Goal: Task Accomplishment & Management: Manage account settings

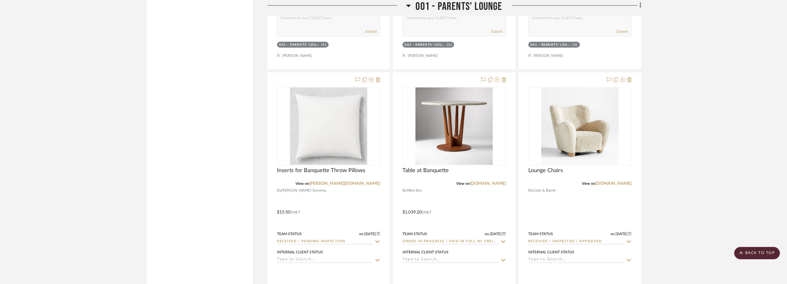
scroll to position [1154, 0]
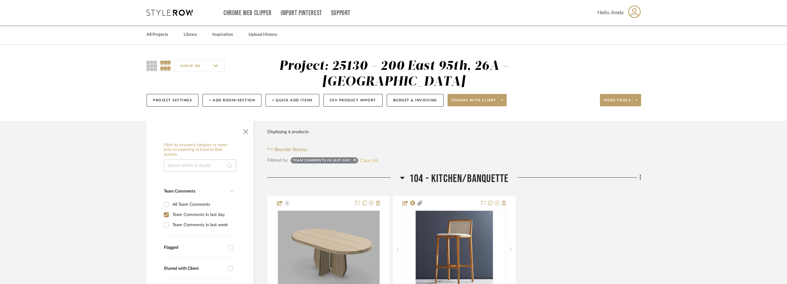
click at [368, 158] on button "Clear All" at bounding box center [369, 160] width 18 height 8
checkbox input "false"
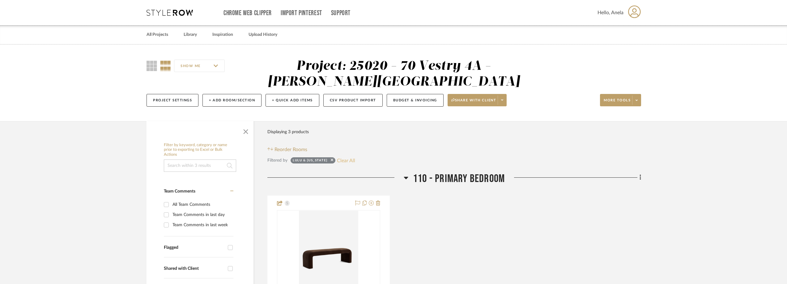
click at [337, 163] on button "Clear All" at bounding box center [346, 160] width 18 height 8
checkbox input "false"
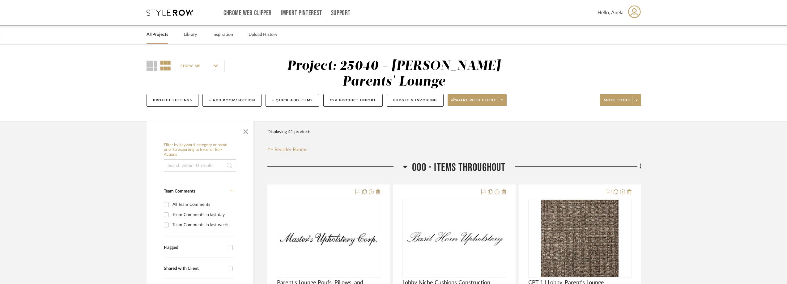
click at [175, 14] on icon at bounding box center [170, 13] width 46 height 6
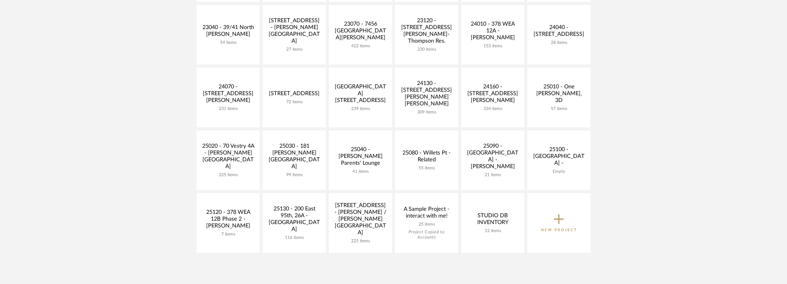
scroll to position [216, 0]
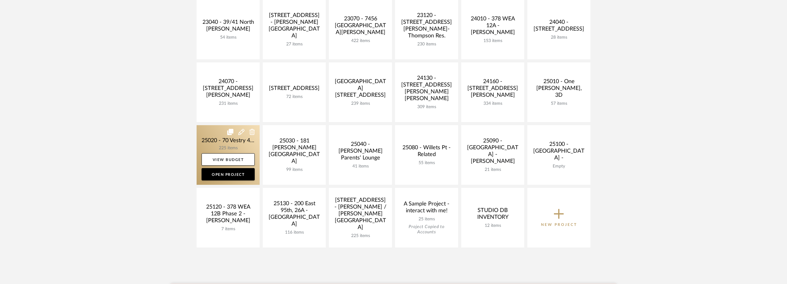
click at [202, 141] on link at bounding box center [228, 155] width 63 height 60
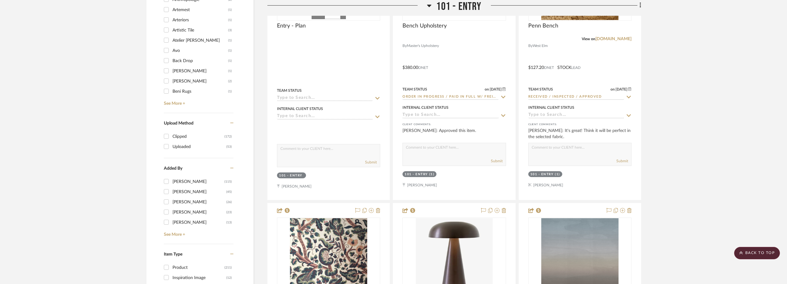
scroll to position [649, 0]
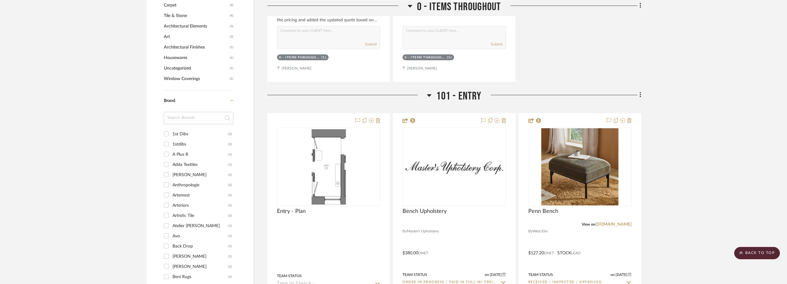
click at [191, 119] on input at bounding box center [199, 118] width 70 height 12
type input "OCH"
click at [191, 136] on div "Ochre" at bounding box center [200, 134] width 56 height 10
click at [171, 136] on input "Ochre (1)" at bounding box center [166, 134] width 10 height 10
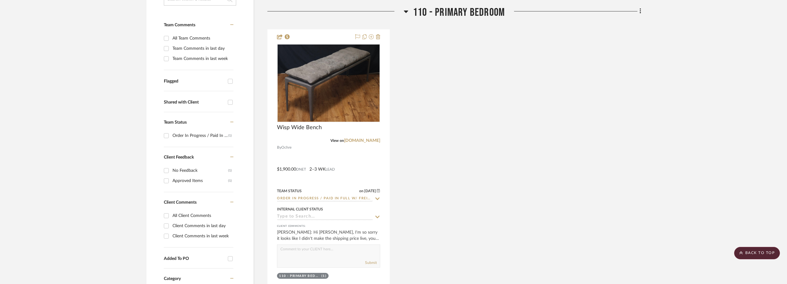
scroll to position [165, 0]
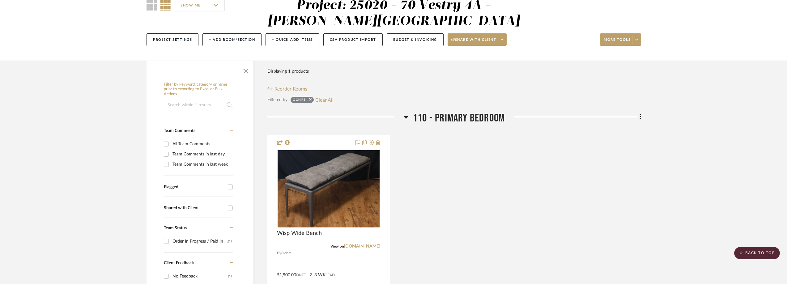
scroll to position [11, 0]
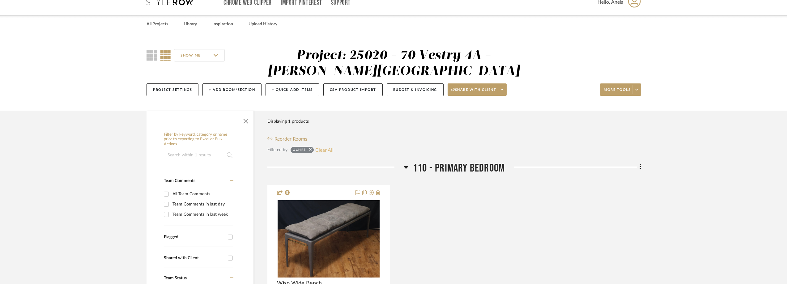
click at [333, 149] on button "Clear All" at bounding box center [324, 150] width 18 height 8
checkbox input "false"
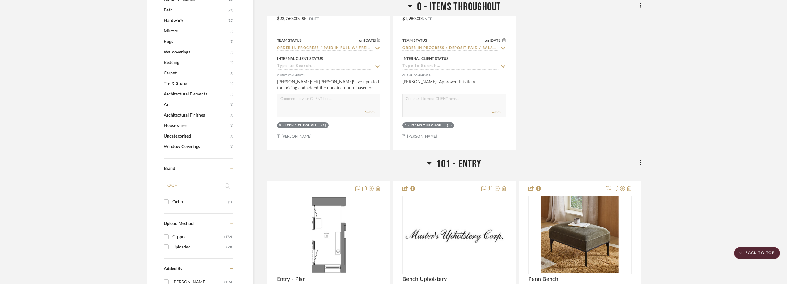
scroll to position [598, 0]
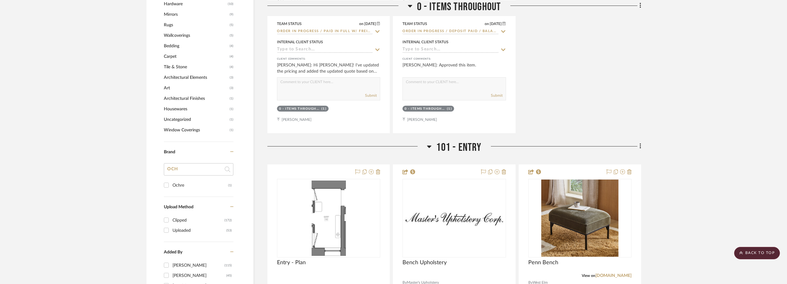
drag, startPoint x: 189, startPoint y: 168, endPoint x: 167, endPoint y: 163, distance: 22.4
click at [167, 163] on input "OCH" at bounding box center [199, 169] width 70 height 12
type input "wd"
type input "dw"
type input "esig"
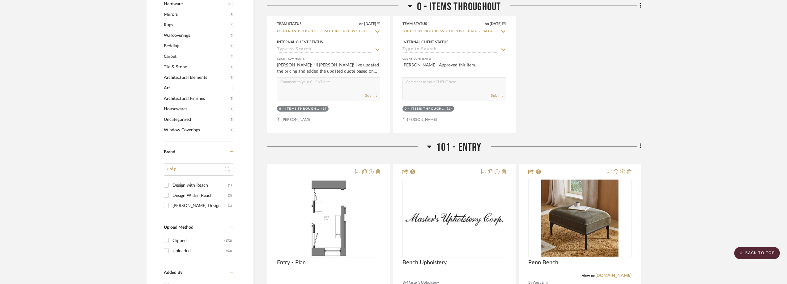
click at [198, 199] on div "Design Within Reach" at bounding box center [200, 196] width 56 height 10
click at [171, 199] on input "Design Within Reach (3)" at bounding box center [166, 195] width 10 height 10
checkbox input "true"
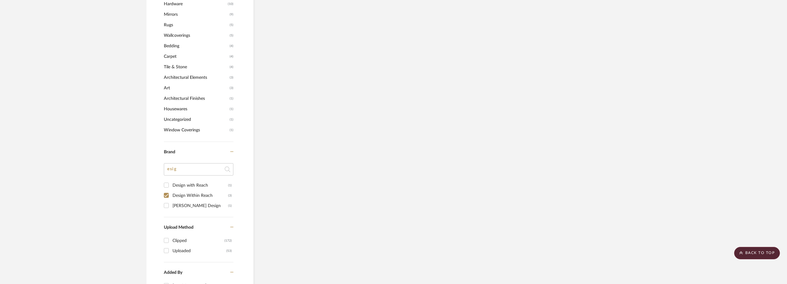
scroll to position [473, 0]
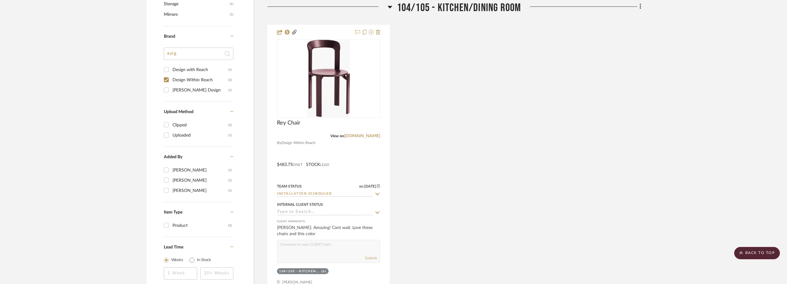
click at [209, 68] on div "Design with Reach" at bounding box center [200, 70] width 56 height 10
click at [171, 68] on input "Design with Reach (1)" at bounding box center [166, 70] width 10 height 10
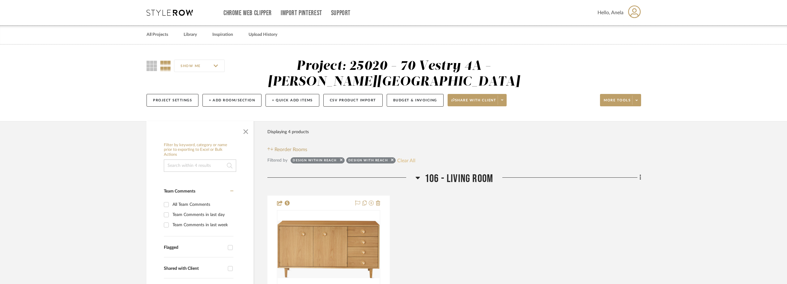
click at [406, 160] on button "Clear All" at bounding box center [406, 160] width 18 height 8
checkbox input "false"
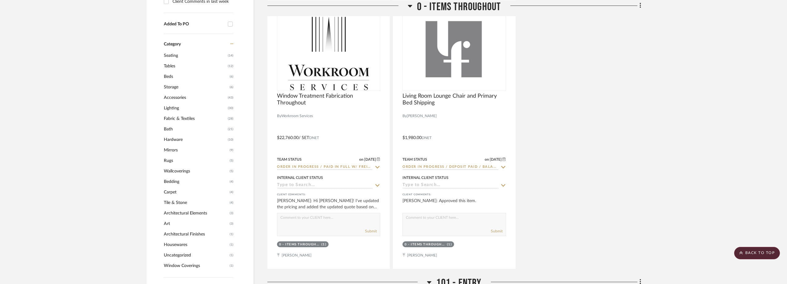
scroll to position [556, 0]
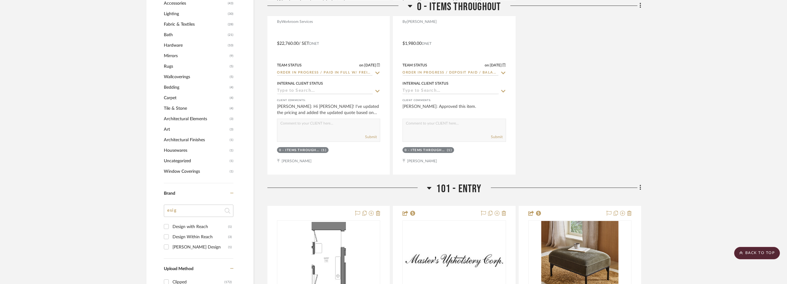
drag, startPoint x: 164, startPoint y: 207, endPoint x: 159, endPoint y: 208, distance: 5.3
click at [159, 208] on div "Filter by keyword, category or name prior to exporting to Excel or Bulk Actions…" at bounding box center [200, 65] width 107 height 964
type input "gold"
click at [175, 223] on div "Goldie Home" at bounding box center [200, 227] width 56 height 10
click at [171, 223] on input "Goldie Home (1)" at bounding box center [166, 227] width 10 height 10
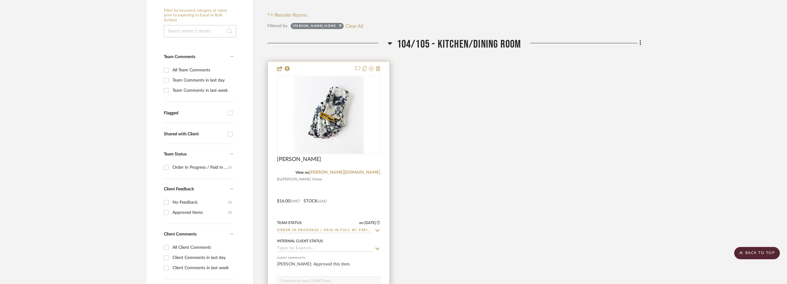
scroll to position [143, 0]
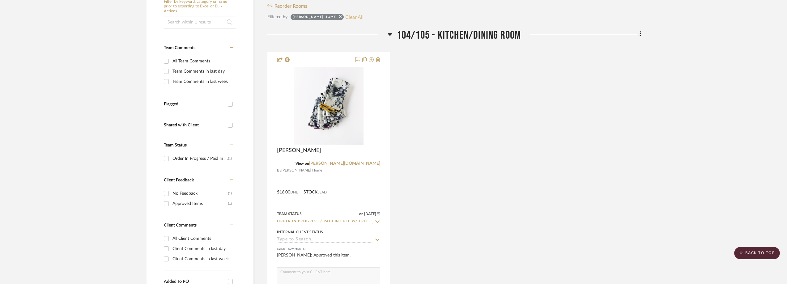
click at [345, 17] on button "Clear All" at bounding box center [354, 17] width 18 height 8
checkbox input "false"
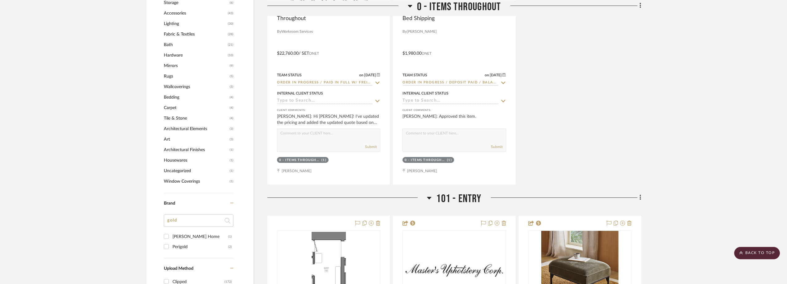
scroll to position [607, 0]
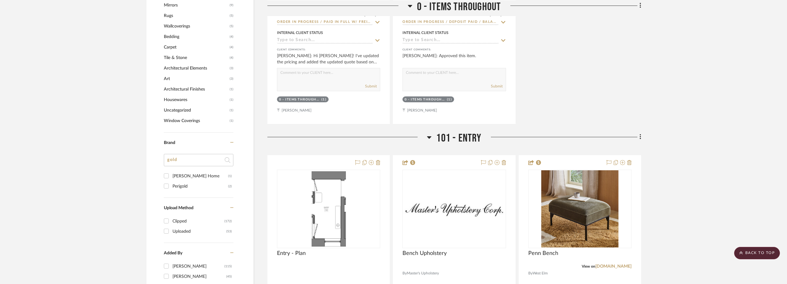
drag, startPoint x: 182, startPoint y: 157, endPoint x: 162, endPoint y: 158, distance: 19.8
click at [164, 158] on div "Filter by keyword, category or name prior to exporting to Excel or Bulk Actions…" at bounding box center [200, 9] width 107 height 953
type input "orta"
click at [185, 177] on div "Porta NYC" at bounding box center [200, 176] width 56 height 10
click at [171, 177] on input "Porta NYC (2)" at bounding box center [166, 176] width 10 height 10
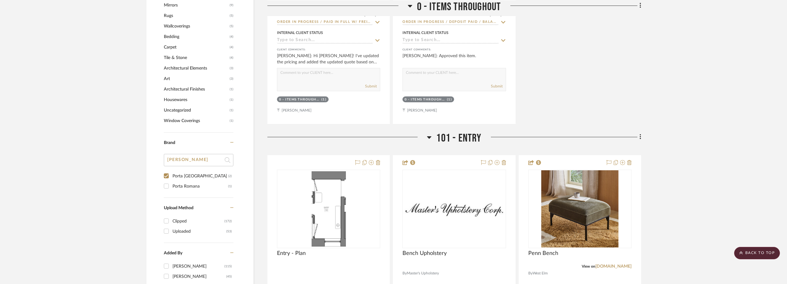
checkbox input "true"
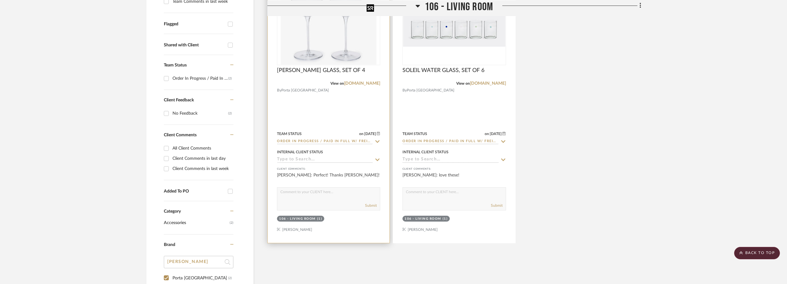
scroll to position [289, 0]
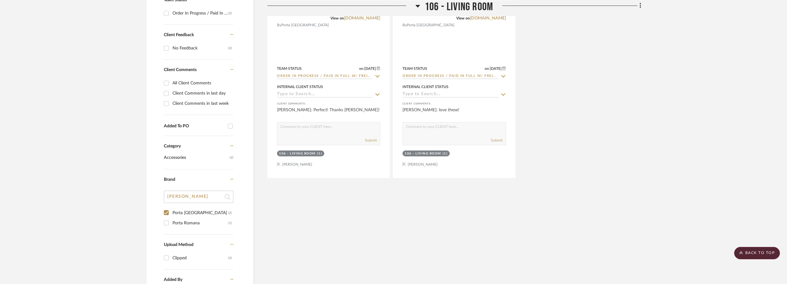
click at [204, 220] on div "Porta Romana" at bounding box center [200, 223] width 56 height 10
click at [171, 220] on input "Porta Romana (1)" at bounding box center [166, 223] width 10 height 10
checkbox input "true"
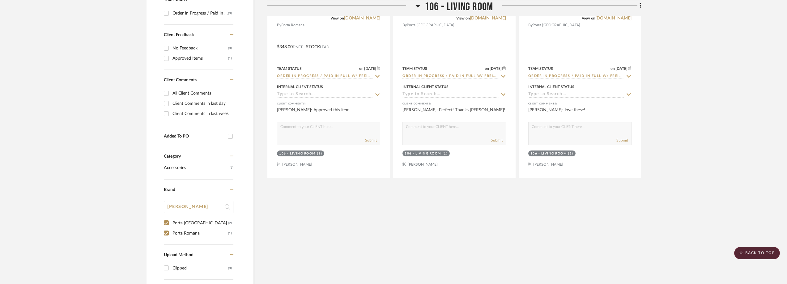
scroll to position [134, 0]
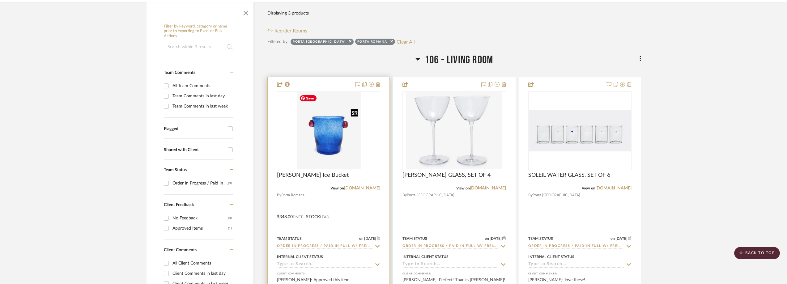
scroll to position [11, 0]
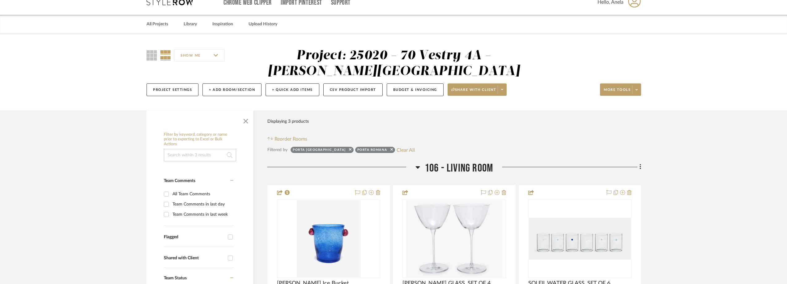
click at [397, 147] on button "Clear All" at bounding box center [406, 150] width 18 height 8
checkbox input "false"
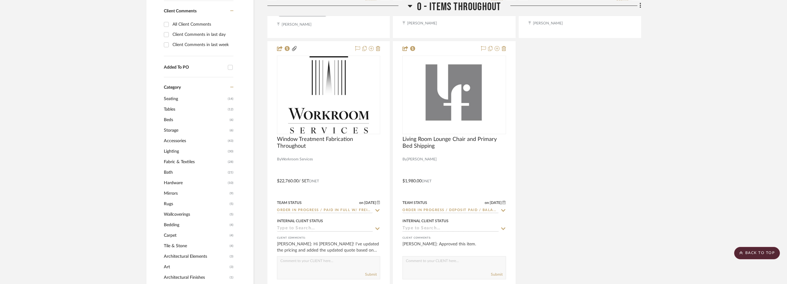
scroll to position [505, 0]
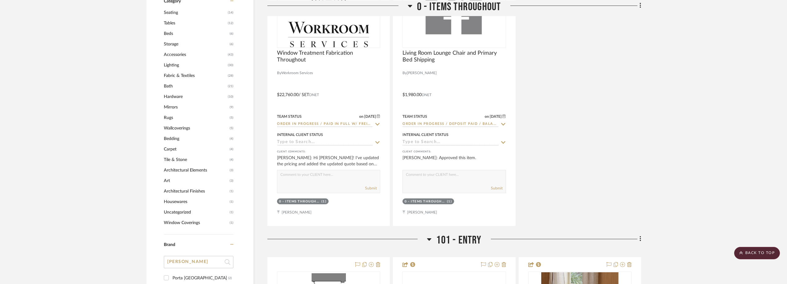
drag, startPoint x: 165, startPoint y: 262, endPoint x: 159, endPoint y: 265, distance: 6.3
click at [159, 265] on div "Filter by keyword, category or name prior to exporting to Excel or Bulk Actions…" at bounding box center [200, 111] width 107 height 953
drag, startPoint x: 185, startPoint y: 267, endPoint x: 164, endPoint y: 265, distance: 20.8
click at [164, 265] on input "orta" at bounding box center [199, 262] width 70 height 12
type input "a"
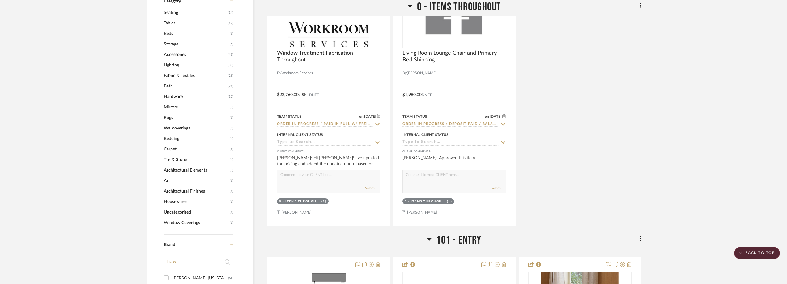
type input "haw"
click at [176, 276] on div "Hawkins New York" at bounding box center [200, 278] width 56 height 10
click at [171, 276] on input "Hawkins New York (5)" at bounding box center [166, 278] width 10 height 10
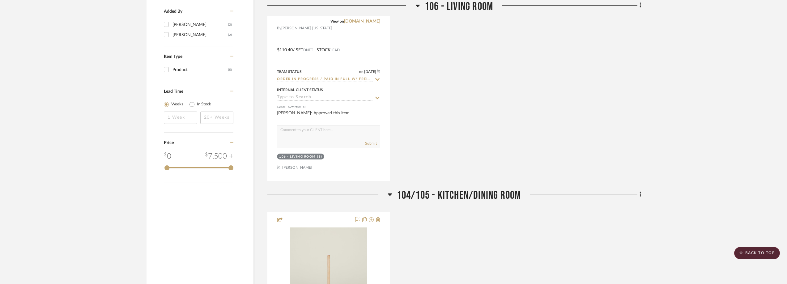
scroll to position [433, 0]
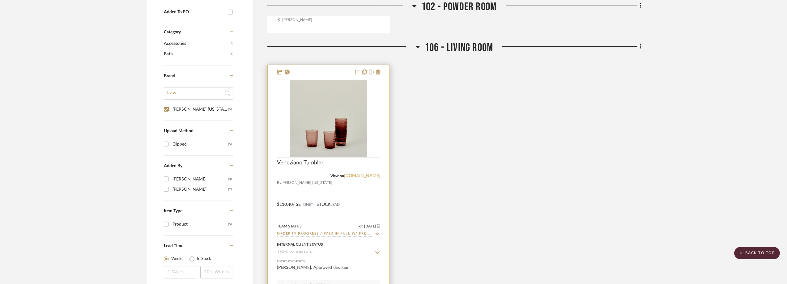
click at [365, 176] on link "hawkinsnewyork.com" at bounding box center [362, 176] width 36 height 4
click at [325, 118] on img "0" at bounding box center [328, 118] width 77 height 77
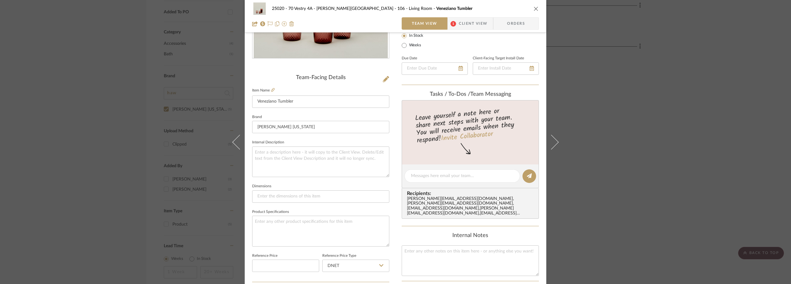
scroll to position [124, 0]
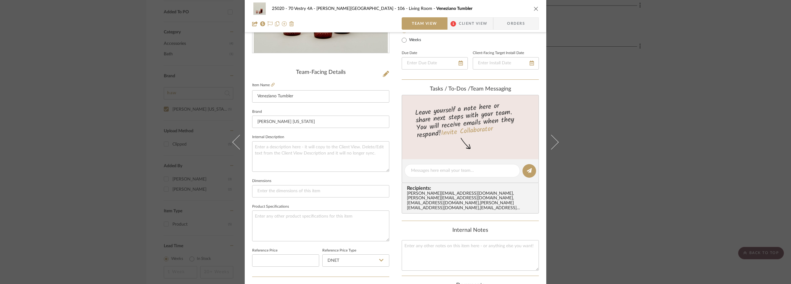
click at [464, 23] on span "Client View" at bounding box center [473, 23] width 28 height 12
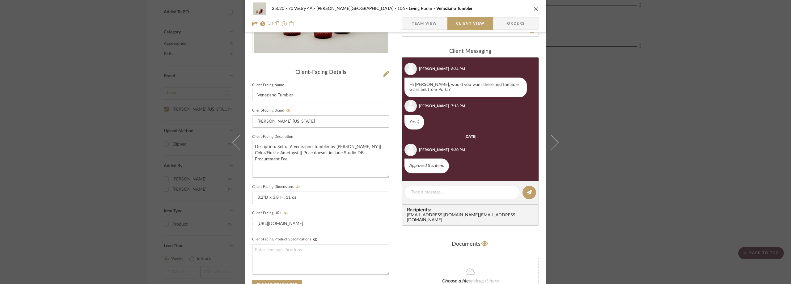
scroll to position [53, 0]
click at [615, 94] on div "25020 - 70 Vestry 4A - Grant-Stanleigh 106 - Living Room Veneziano Tumbler Team…" at bounding box center [395, 142] width 791 height 284
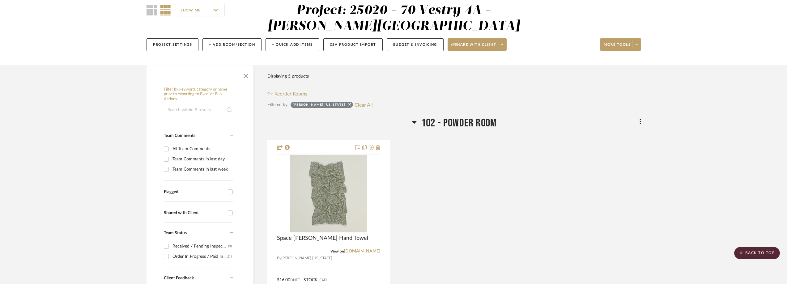
scroll to position [0, 0]
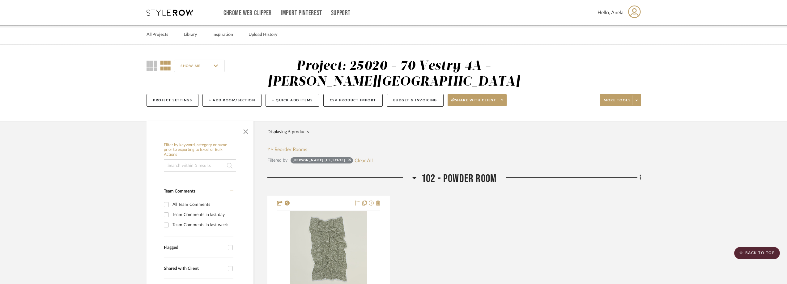
click at [355, 160] on button "Clear All" at bounding box center [364, 160] width 18 height 8
checkbox input "false"
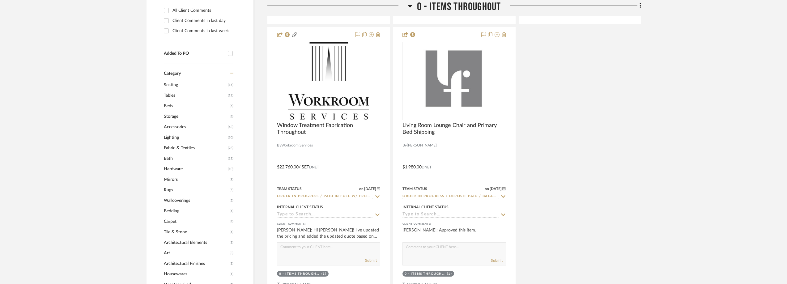
scroll to position [587, 0]
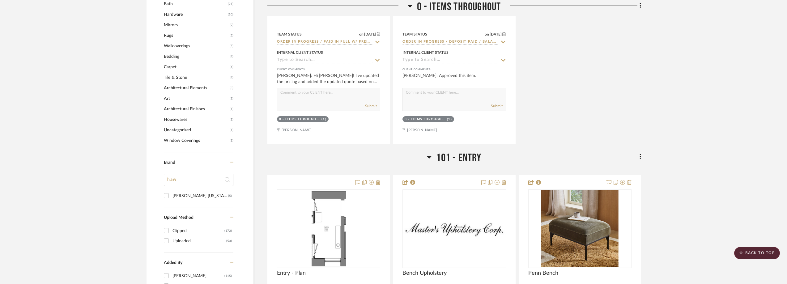
drag, startPoint x: 169, startPoint y: 180, endPoint x: 161, endPoint y: 180, distance: 7.8
click at [161, 180] on div "Filter by keyword, category or name prior to exporting to Excel or Bulk Actions…" at bounding box center [200, 23] width 107 height 943
type input "ci"
click at [180, 195] on div "Citta" at bounding box center [200, 196] width 56 height 10
click at [171, 195] on input "Citta (1)" at bounding box center [166, 196] width 10 height 10
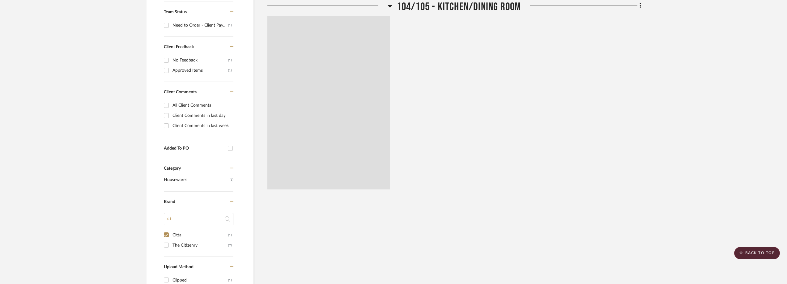
scroll to position [121, 0]
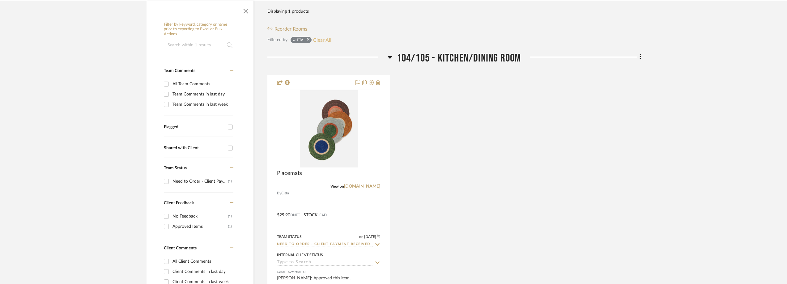
drag, startPoint x: 321, startPoint y: 38, endPoint x: 317, endPoint y: 37, distance: 4.1
click at [321, 38] on button "Clear All" at bounding box center [322, 40] width 18 height 8
checkbox input "false"
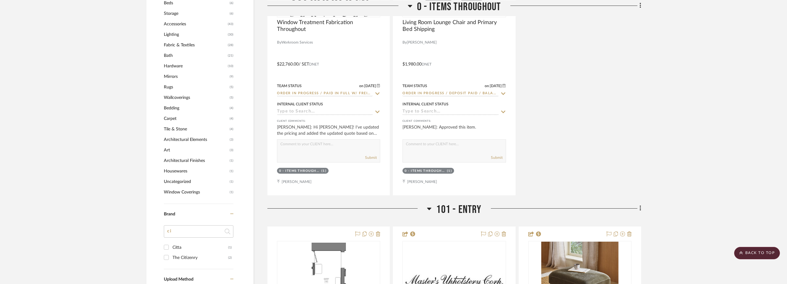
scroll to position [553, 0]
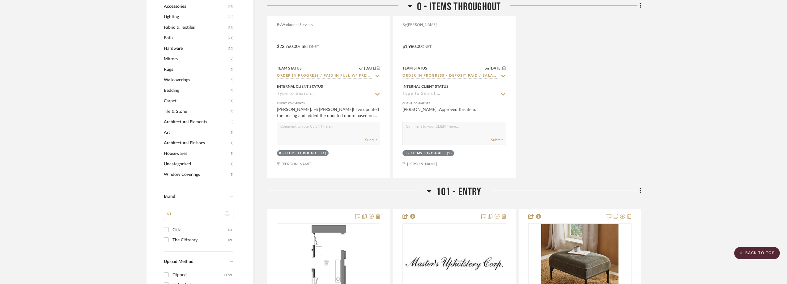
drag, startPoint x: 174, startPoint y: 215, endPoint x: 167, endPoint y: 215, distance: 6.8
click at [167, 215] on input "ci" at bounding box center [199, 214] width 70 height 12
type input "wr"
type input "desi"
click at [180, 241] on div "Design Within Reach" at bounding box center [200, 240] width 56 height 10
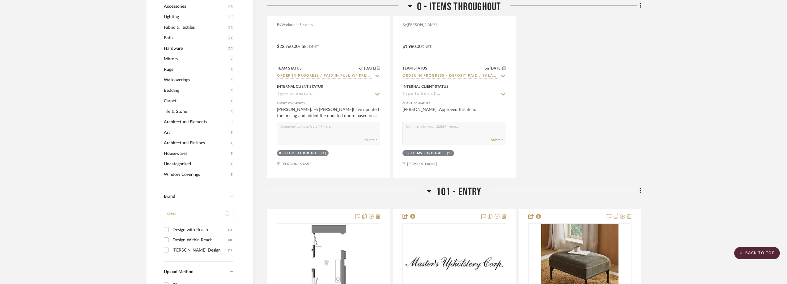
click at [171, 241] on input "Design Within Reach (3)" at bounding box center [166, 240] width 10 height 10
checkbox input "true"
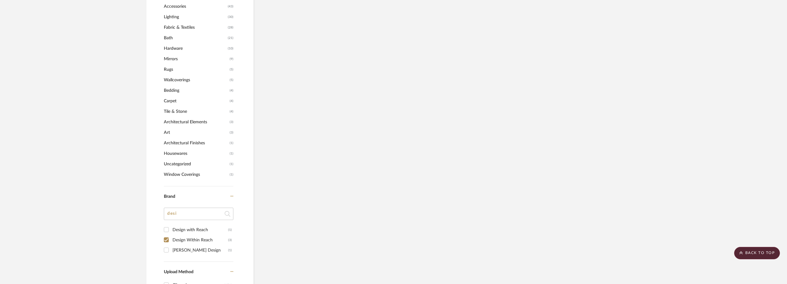
scroll to position [481, 0]
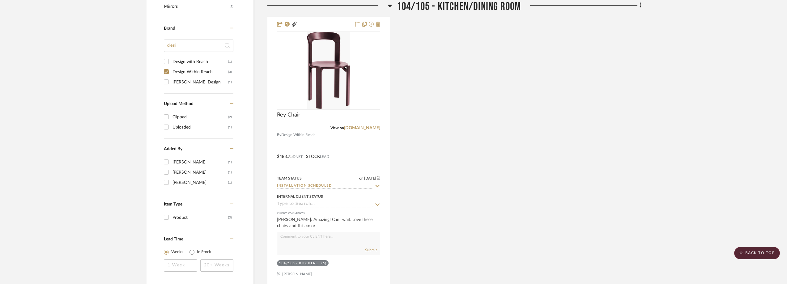
click at [181, 63] on div "Design with Reach" at bounding box center [200, 62] width 56 height 10
click at [171, 63] on input "Design with Reach (1)" at bounding box center [166, 62] width 10 height 10
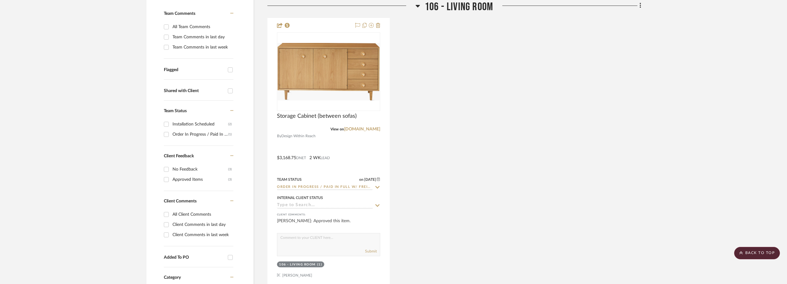
scroll to position [172, 0]
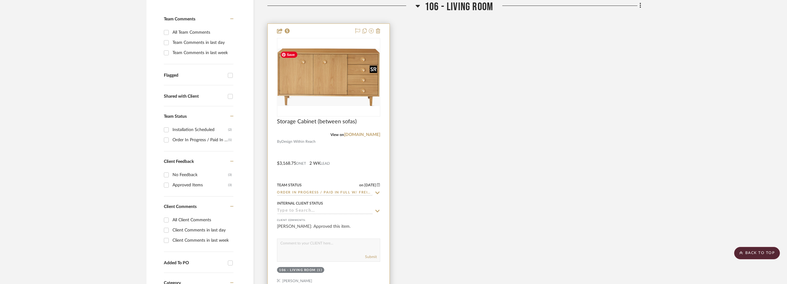
click at [337, 92] on img "0" at bounding box center [329, 77] width 102 height 57
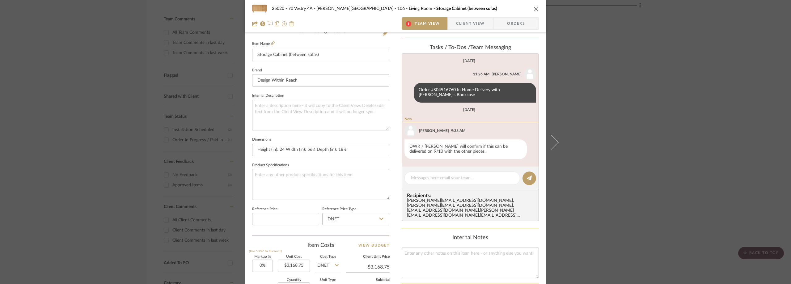
scroll to position [292, 0]
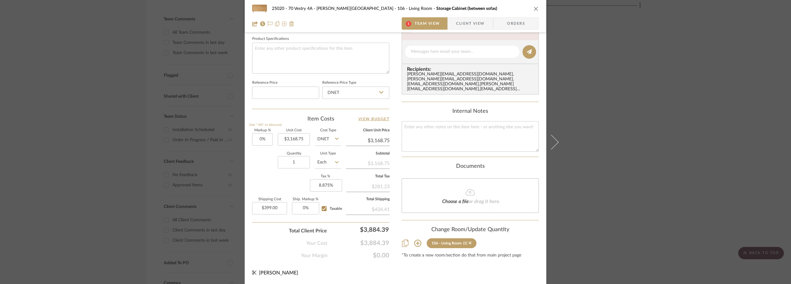
click at [603, 111] on div "25020 - 70 Vestry 4A - Grant-Stanleigh 106 - Living Room Storage Cabinet (betwe…" at bounding box center [395, 142] width 791 height 284
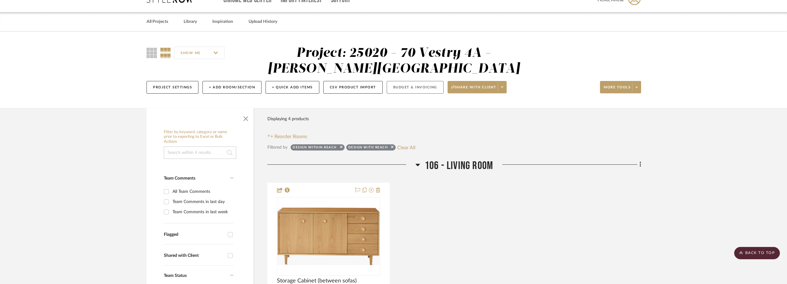
scroll to position [0, 0]
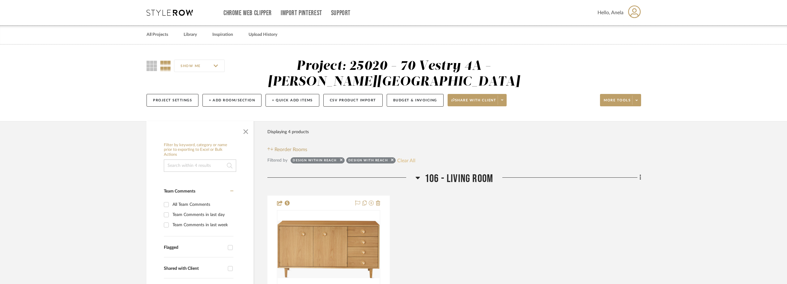
click at [411, 160] on button "Clear All" at bounding box center [406, 160] width 18 height 8
checkbox input "false"
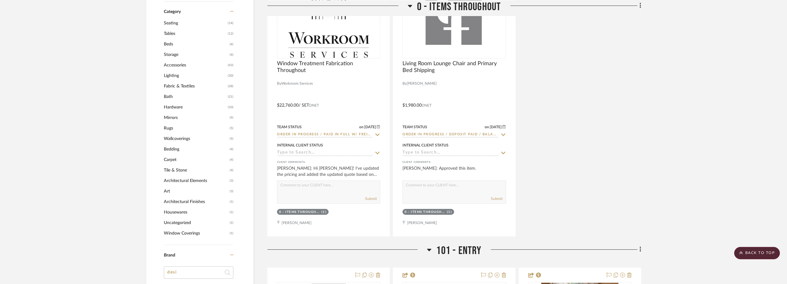
scroll to position [618, 0]
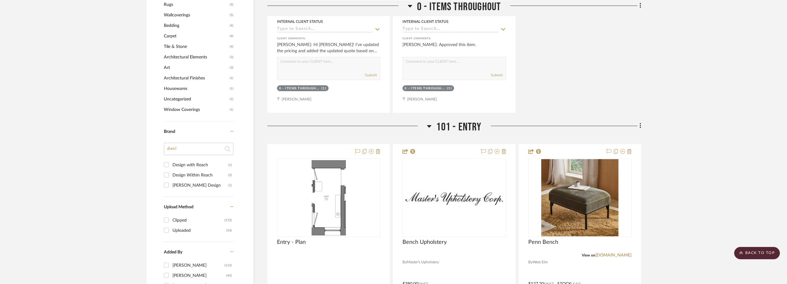
drag, startPoint x: 189, startPoint y: 149, endPoint x: 162, endPoint y: 151, distance: 26.9
click at [162, 151] on div "Filter by keyword, category or name prior to exporting to Excel or Bulk Actions…" at bounding box center [200, 3] width 107 height 964
type input "pottery"
click at [181, 164] on div "Pottery Barn" at bounding box center [200, 165] width 56 height 10
click at [171, 164] on input "Pottery Barn (1)" at bounding box center [166, 165] width 10 height 10
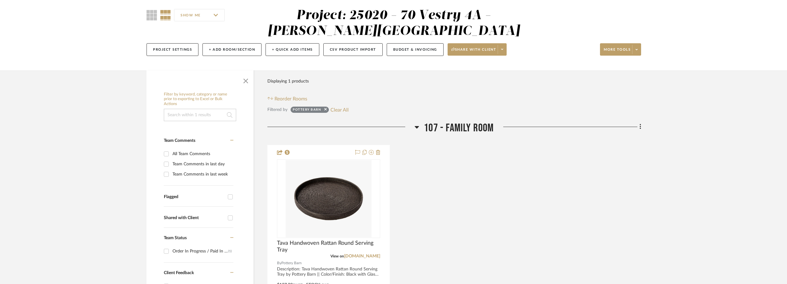
scroll to position [41, 0]
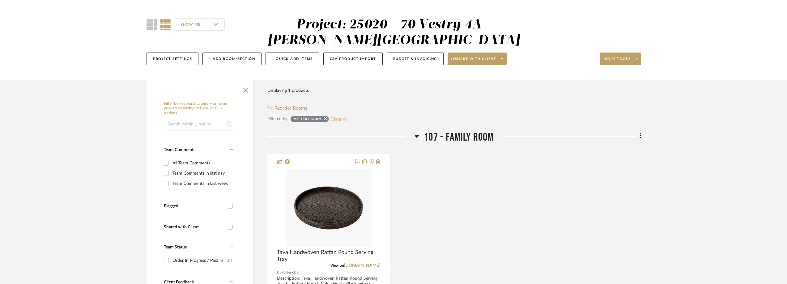
click at [346, 117] on button "Clear All" at bounding box center [339, 119] width 18 height 8
checkbox input "false"
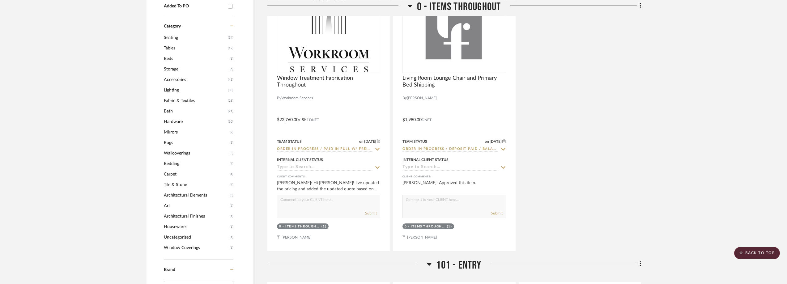
scroll to position [567, 0]
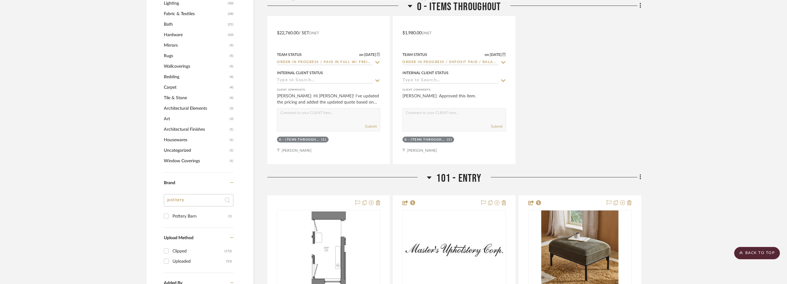
drag, startPoint x: 165, startPoint y: 204, endPoint x: 160, endPoint y: 204, distance: 5.9
click at [160, 204] on div "Filter by keyword, category or name prior to exporting to Excel or Bulk Actions…" at bounding box center [200, 44] width 107 height 943
type input "lea"
click at [167, 210] on div "lea" at bounding box center [199, 202] width 70 height 17
click at [174, 221] on div "Leatherology (2)" at bounding box center [199, 219] width 70 height 16
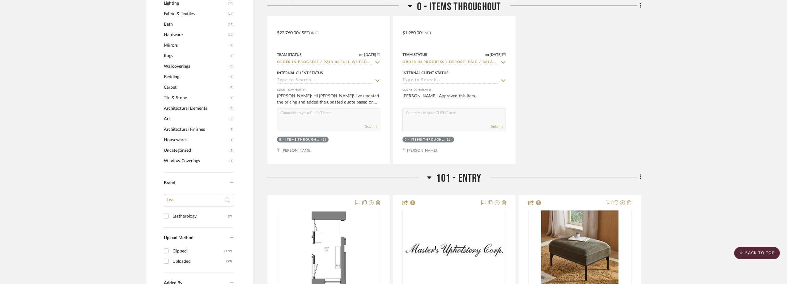
click at [176, 215] on div "Leatherology" at bounding box center [200, 216] width 56 height 10
click at [171, 215] on input "Leatherology (2)" at bounding box center [166, 216] width 10 height 10
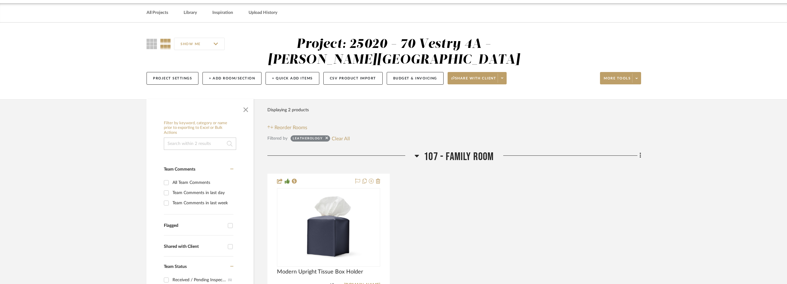
scroll to position [31, 0]
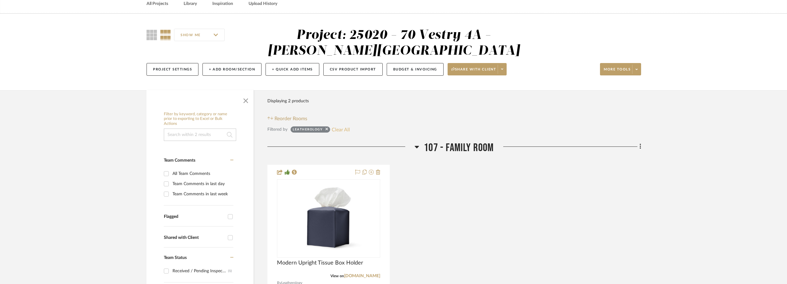
click at [341, 127] on button "Clear All" at bounding box center [341, 130] width 18 height 8
checkbox input "false"
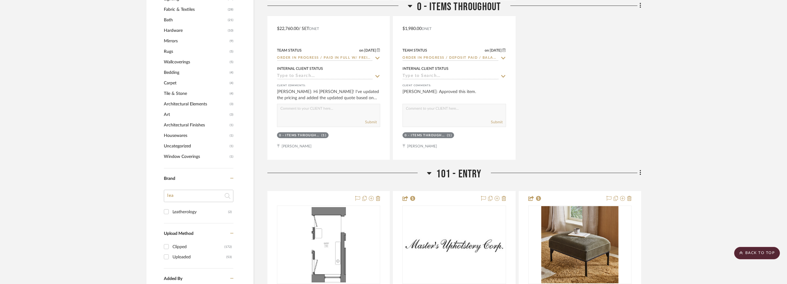
scroll to position [618, 0]
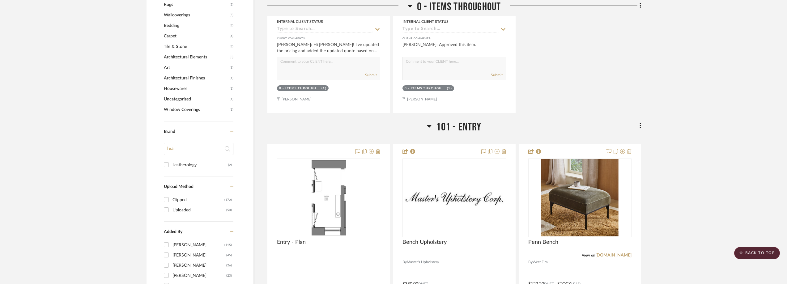
drag, startPoint x: 170, startPoint y: 152, endPoint x: 167, endPoint y: 152, distance: 3.7
click at [167, 152] on input "lea" at bounding box center [199, 149] width 70 height 12
type input "nor"
click at [182, 172] on div "Nordstrom" at bounding box center [200, 175] width 56 height 10
click at [171, 172] on input "Nordstrom (1)" at bounding box center [166, 175] width 10 height 10
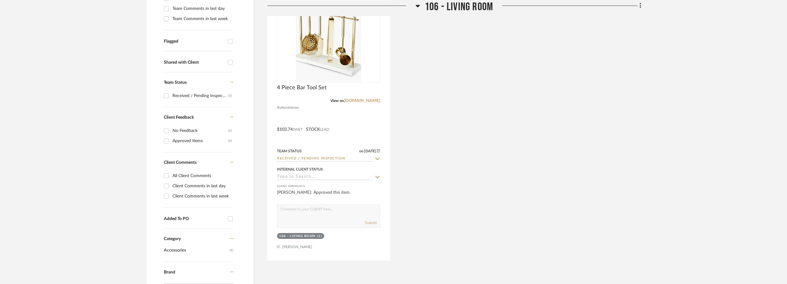
scroll to position [52, 0]
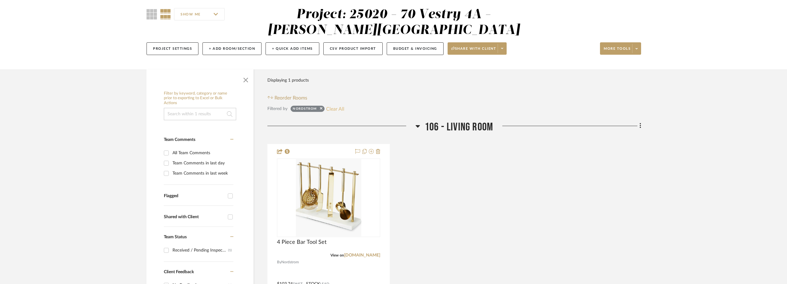
click at [336, 111] on button "Clear All" at bounding box center [335, 109] width 18 height 8
checkbox input "false"
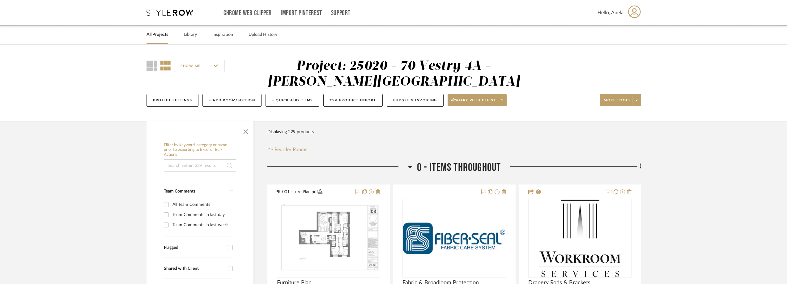
click at [169, 11] on icon at bounding box center [170, 13] width 46 height 6
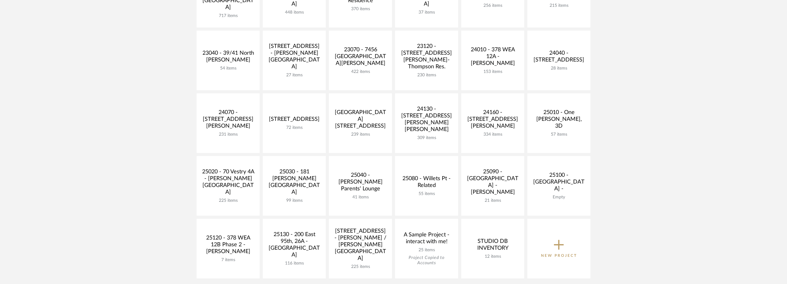
scroll to position [216, 0]
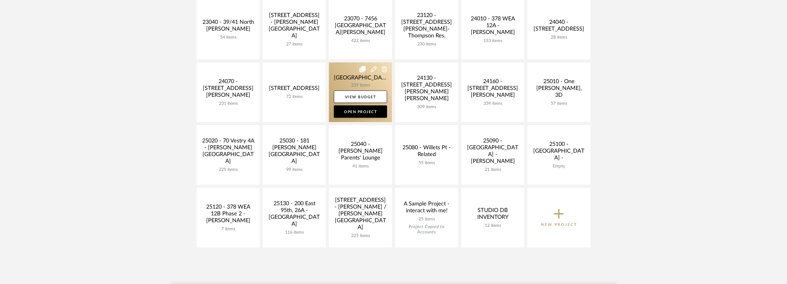
click at [345, 79] on link at bounding box center [360, 92] width 63 height 60
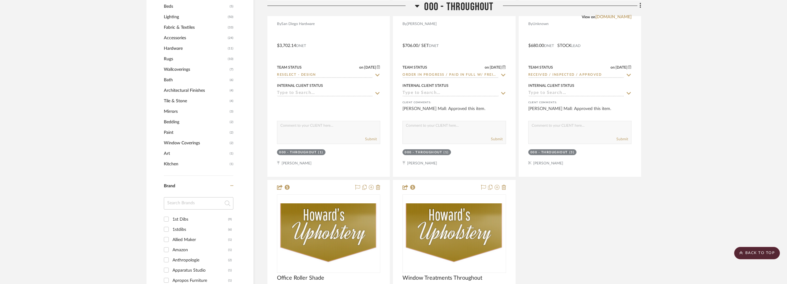
scroll to position [618, 0]
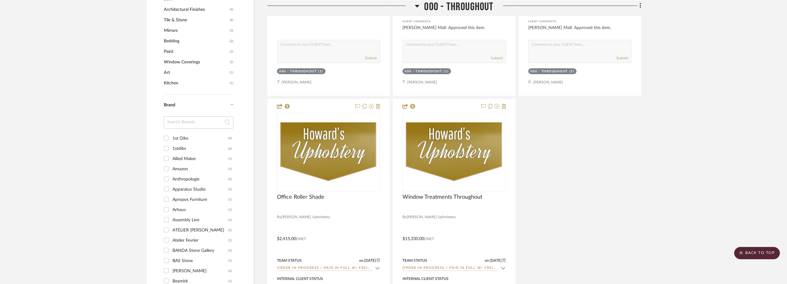
click at [185, 123] on input at bounding box center [199, 122] width 70 height 12
type input "met"
click at [191, 136] on div "Metaphores" at bounding box center [200, 139] width 56 height 10
click at [171, 136] on input "Metaphores (2)" at bounding box center [166, 138] width 10 height 10
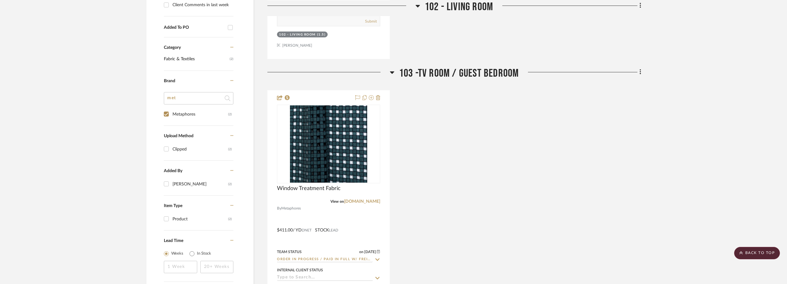
scroll to position [447, 0]
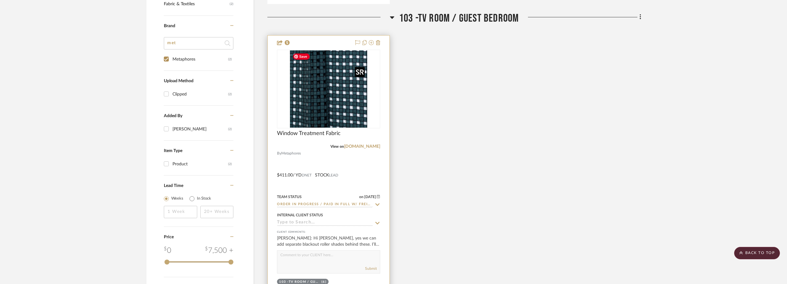
click at [0, 0] on img at bounding box center [0, 0] width 0 height 0
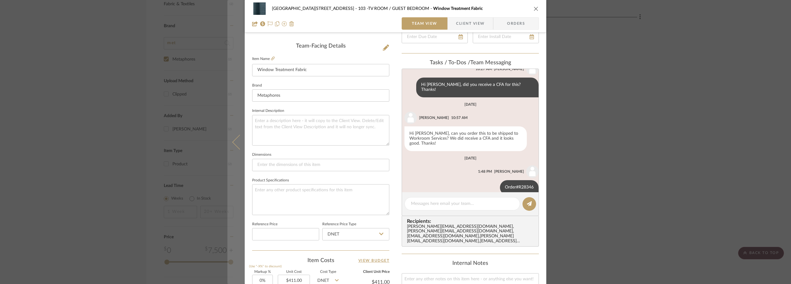
scroll to position [31, 0]
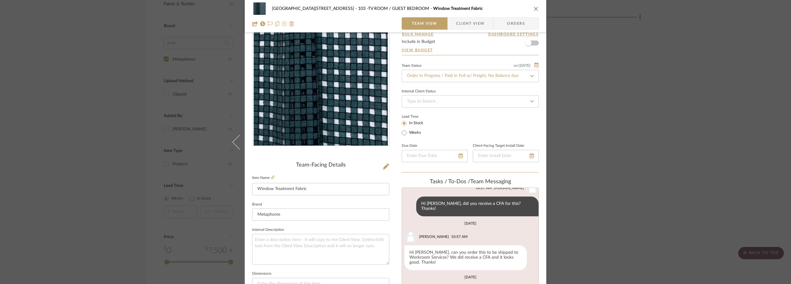
click at [164, 61] on div "24100 - 1175 Park Avenue - Mall 103 -TV ROOM / GUEST BEDROOM Window Treatment F…" at bounding box center [395, 142] width 791 height 284
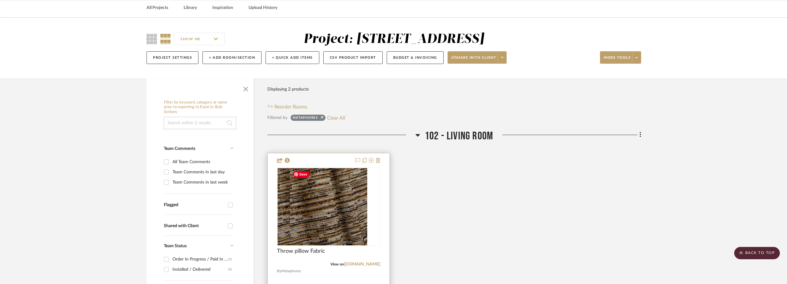
scroll to position [0, 0]
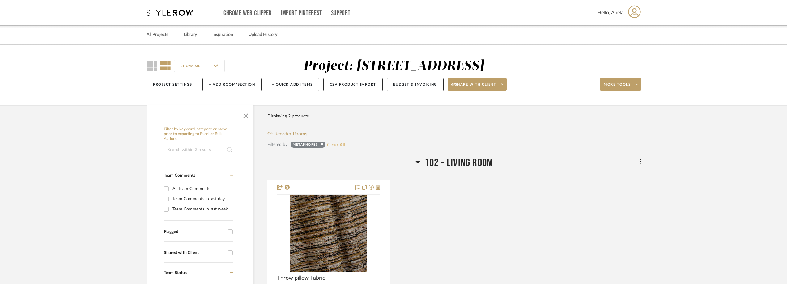
click at [338, 145] on button "Clear All" at bounding box center [336, 145] width 18 height 8
checkbox input "false"
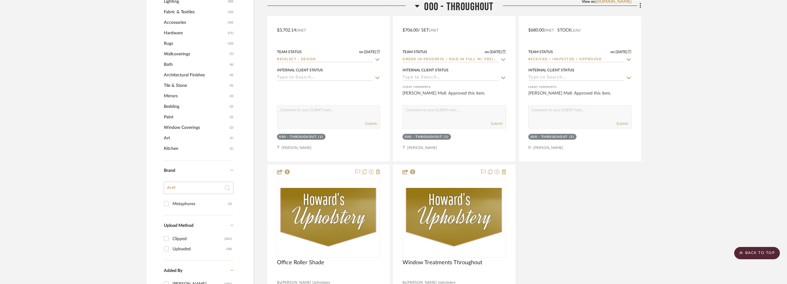
scroll to position [618, 0]
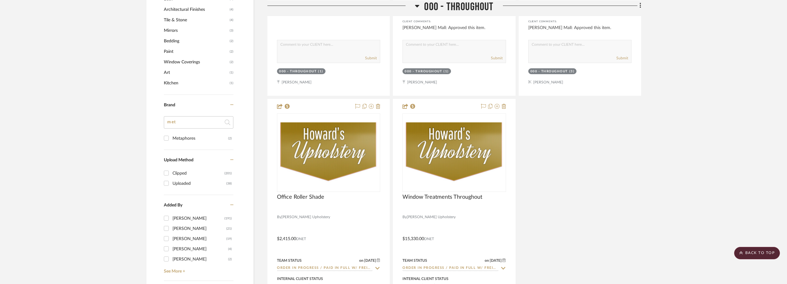
drag, startPoint x: 171, startPoint y: 115, endPoint x: 159, endPoint y: 116, distance: 12.4
drag, startPoint x: 185, startPoint y: 127, endPoint x: 163, endPoint y: 127, distance: 22.6
type input "hom"
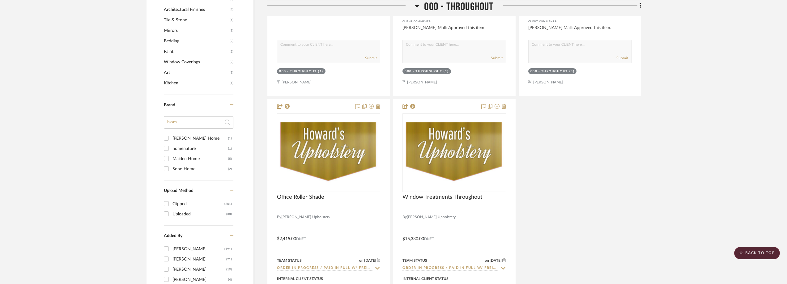
click at [182, 148] on div "homenature" at bounding box center [200, 149] width 56 height 10
click at [171, 148] on input "homenature (1)" at bounding box center [166, 148] width 10 height 10
checkbox input "true"
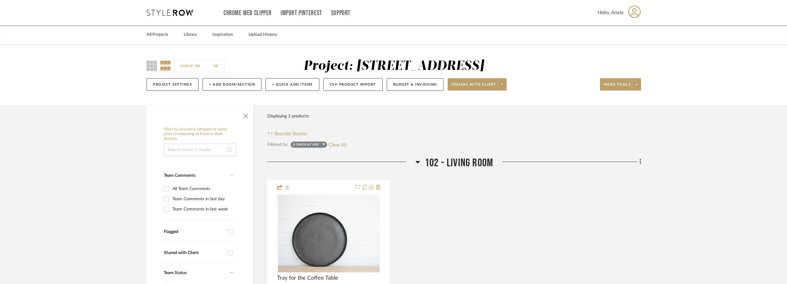
click at [160, 15] on icon at bounding box center [170, 13] width 46 height 6
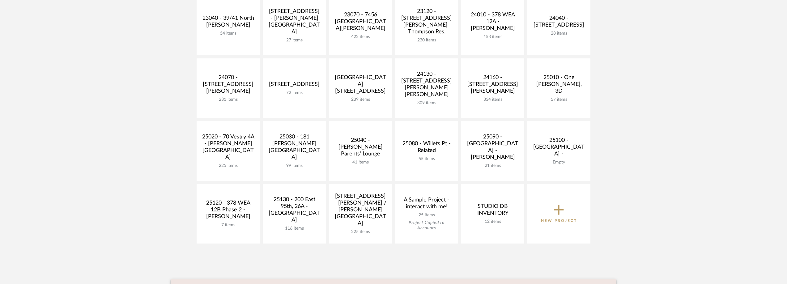
scroll to position [247, 0]
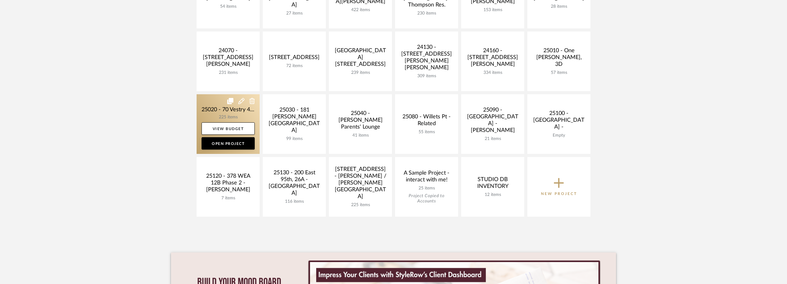
click at [234, 116] on link at bounding box center [228, 124] width 63 height 60
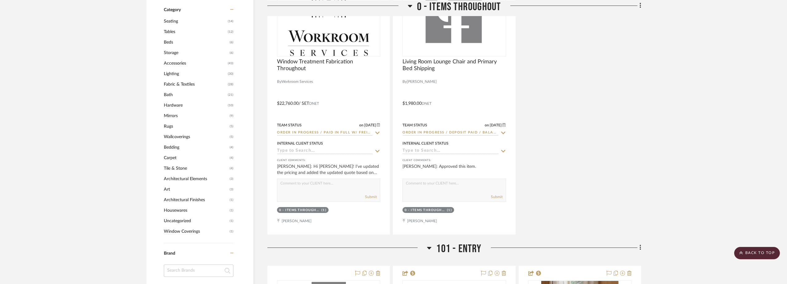
scroll to position [587, 0]
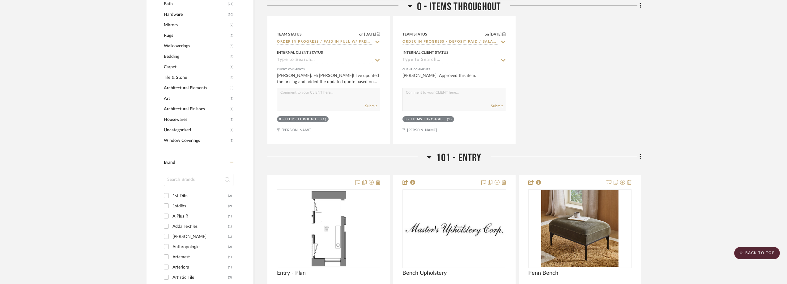
click at [192, 185] on input at bounding box center [199, 180] width 70 height 12
type input "home"
click at [204, 217] on div "Home Nature" at bounding box center [200, 216] width 56 height 10
click at [171, 217] on input "Home Nature (1)" at bounding box center [166, 216] width 10 height 10
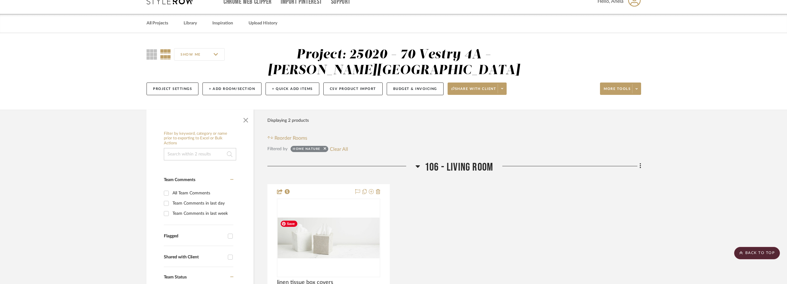
scroll to position [11, 0]
click at [343, 148] on button "Clear All" at bounding box center [339, 150] width 18 height 8
checkbox input "false"
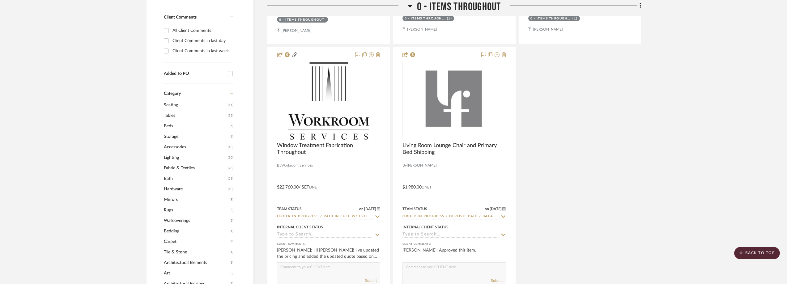
scroll to position [598, 0]
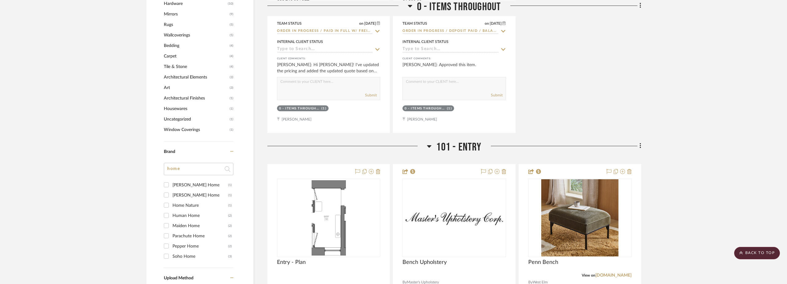
drag, startPoint x: 183, startPoint y: 165, endPoint x: 163, endPoint y: 167, distance: 19.6
click at [169, 168] on input "home" at bounding box center [199, 169] width 70 height 12
type input "dutton"
click at [179, 190] on div "Dutton Brown" at bounding box center [200, 185] width 56 height 10
click at [171, 190] on input "Dutton Brown (2)" at bounding box center [166, 185] width 10 height 10
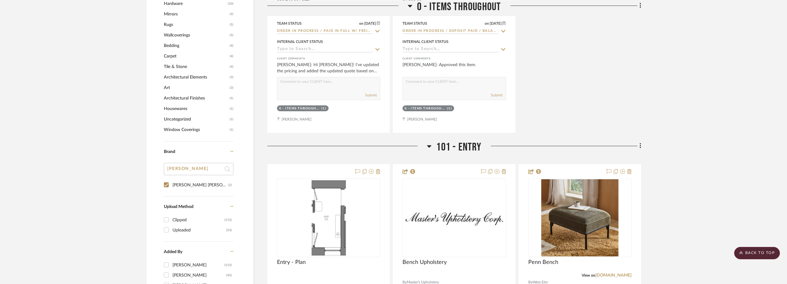
checkbox input "true"
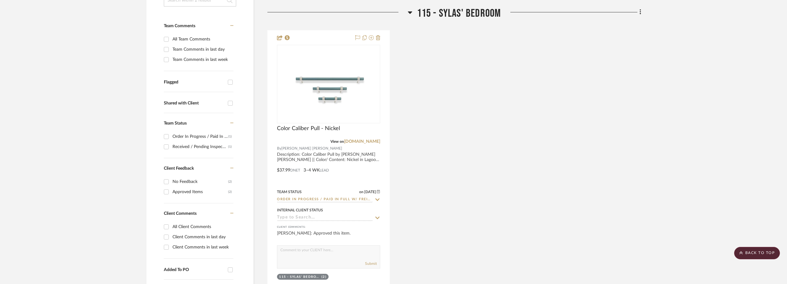
scroll to position [155, 0]
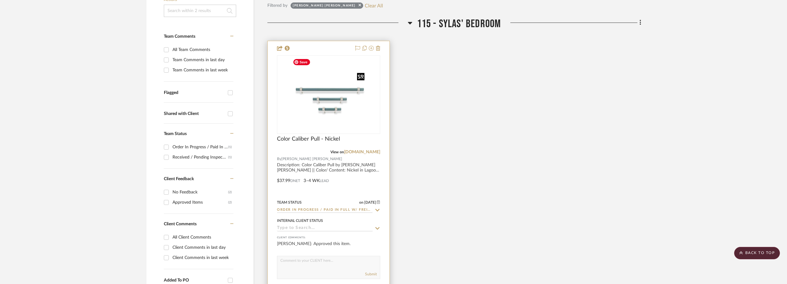
click at [339, 128] on img "0" at bounding box center [328, 94] width 77 height 77
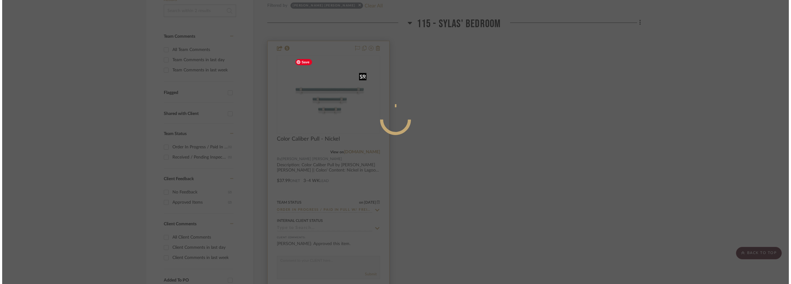
scroll to position [0, 0]
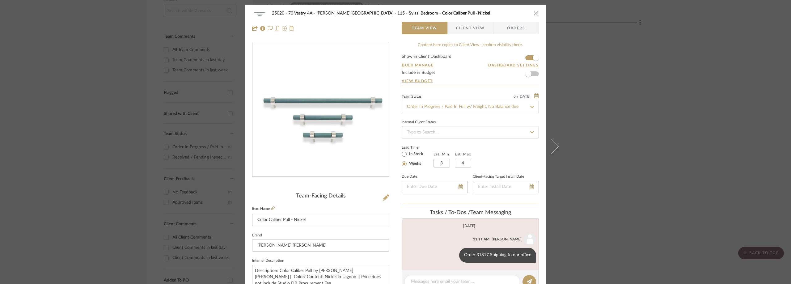
click at [451, 26] on span "button" at bounding box center [452, 28] width 8 height 12
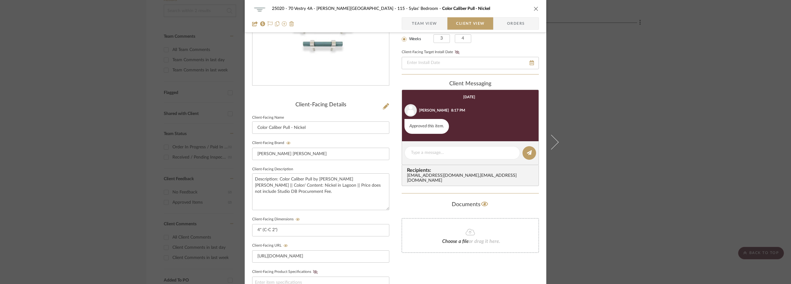
scroll to position [93, 0]
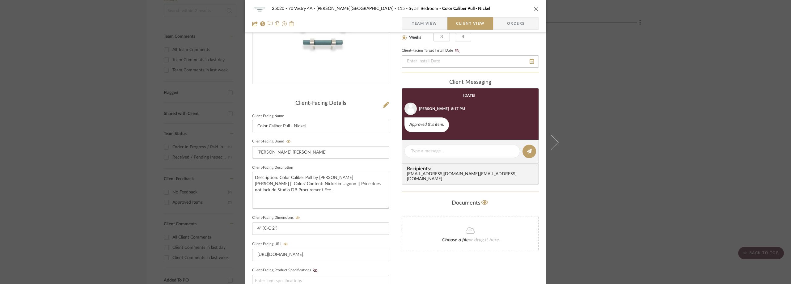
click at [624, 147] on div "25020 - 70 Vestry 4A - Grant-Stanleigh 115 - Sylas' Bedroom Color Caliber Pull …" at bounding box center [395, 142] width 791 height 284
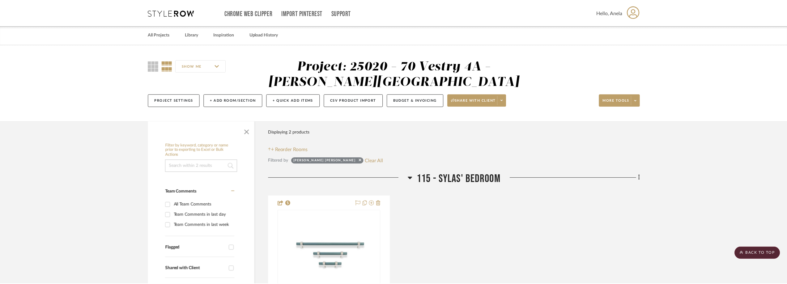
scroll to position [155, 0]
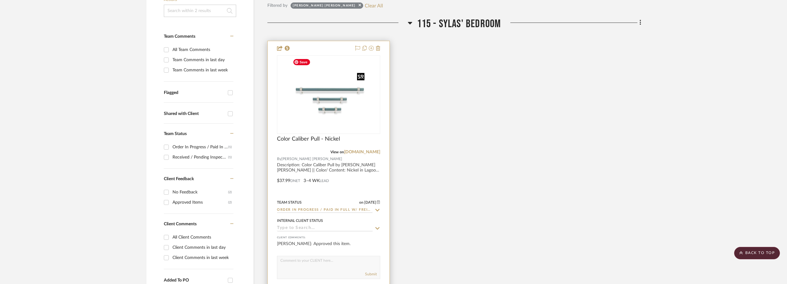
click at [331, 109] on img "0" at bounding box center [328, 94] width 77 height 77
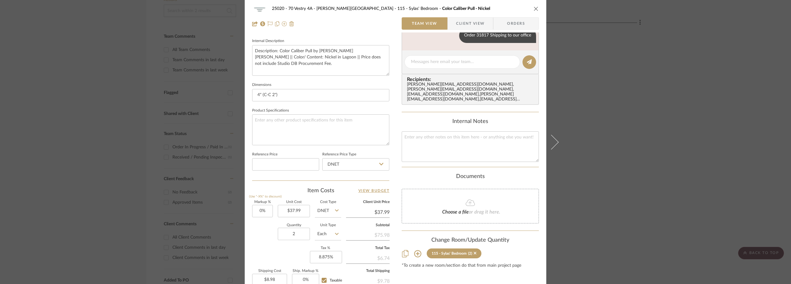
scroll to position [278, 0]
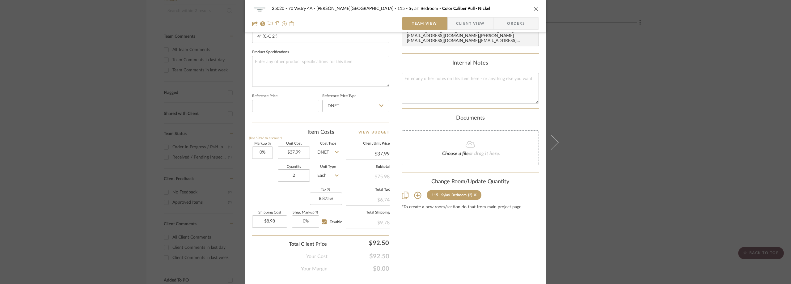
click at [649, 88] on div "25020 - 70 Vestry 4A - Grant-Stanleigh 115 - Sylas' Bedroom Color Caliber Pull …" at bounding box center [395, 142] width 791 height 284
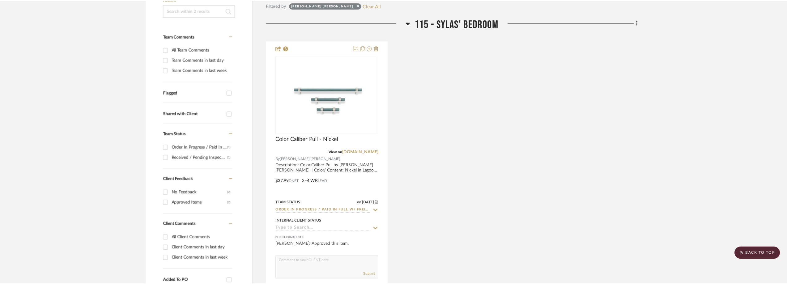
scroll to position [155, 0]
click at [365, 6] on button "Clear All" at bounding box center [374, 6] width 18 height 8
checkbox input "false"
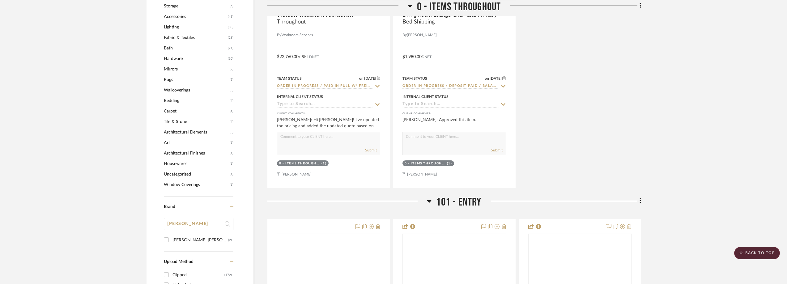
scroll to position [557, 0]
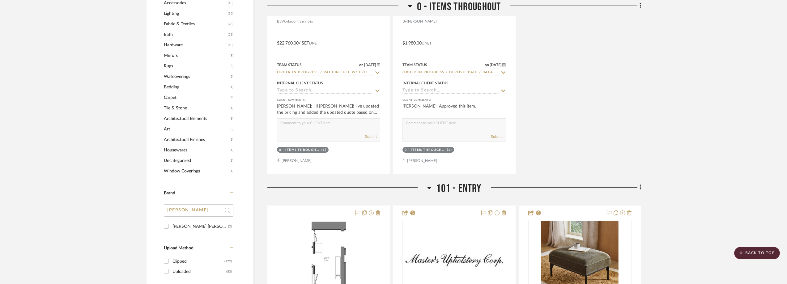
drag, startPoint x: 187, startPoint y: 212, endPoint x: 160, endPoint y: 212, distance: 26.3
click at [162, 212] on div "Filter by keyword, category or name prior to exporting to Excel or Bulk Actions…" at bounding box center [200, 54] width 107 height 943
type input "hawkin"
click at [197, 229] on div "Hawkins New York" at bounding box center [200, 227] width 56 height 10
click at [171, 229] on input "Hawkins New York (5)" at bounding box center [166, 226] width 10 height 10
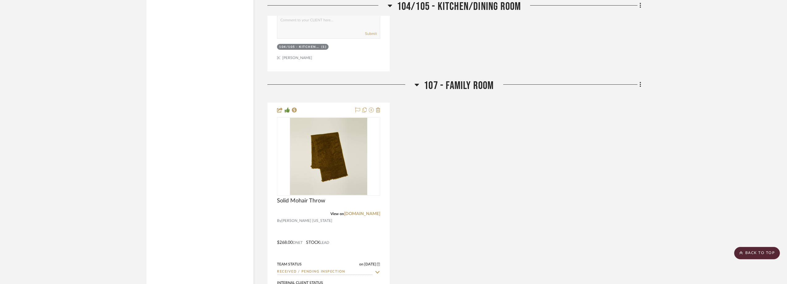
scroll to position [999, 0]
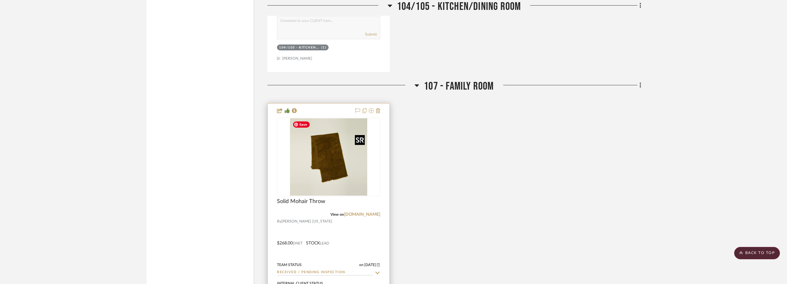
click at [327, 165] on img "0" at bounding box center [328, 156] width 77 height 77
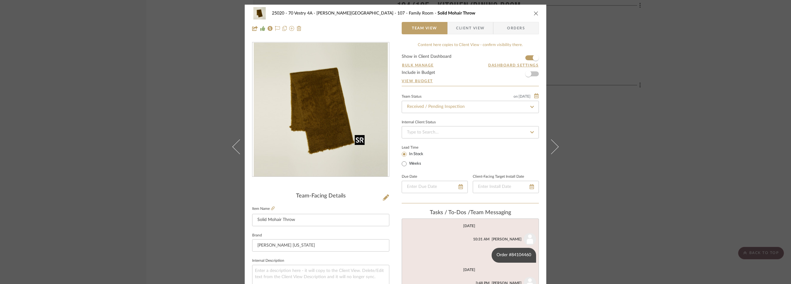
scroll to position [247, 0]
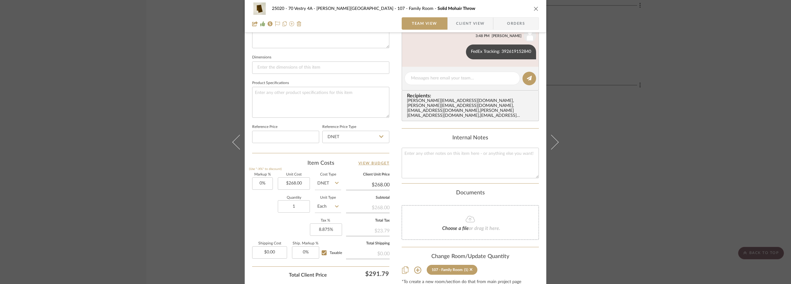
click at [647, 139] on div "25020 - 70 Vestry 4A - Grant-Stanleigh 107 - Family Room Solid Mohair Throw Tea…" at bounding box center [395, 142] width 791 height 284
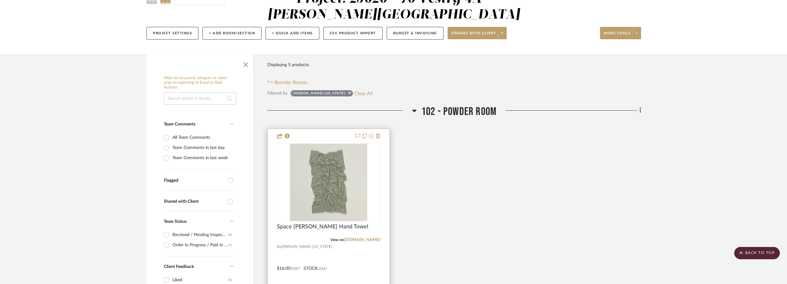
scroll to position [134, 0]
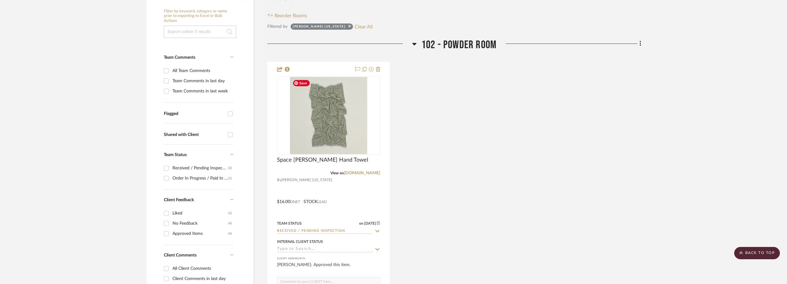
click at [356, 19] on div "Filter Products Displaying 5 products Reorder Rooms" at bounding box center [454, 6] width 374 height 28
click at [356, 25] on button "Clear All" at bounding box center [364, 27] width 18 height 8
checkbox input "false"
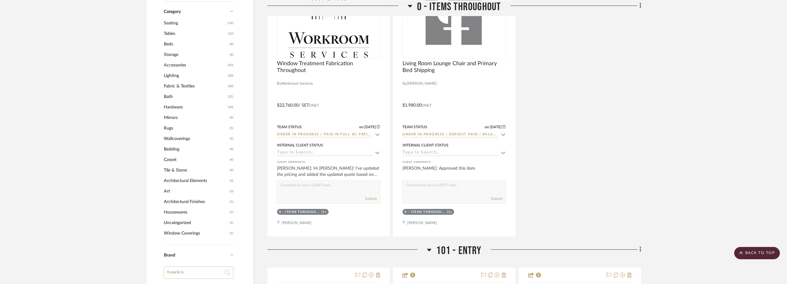
scroll to position [628, 0]
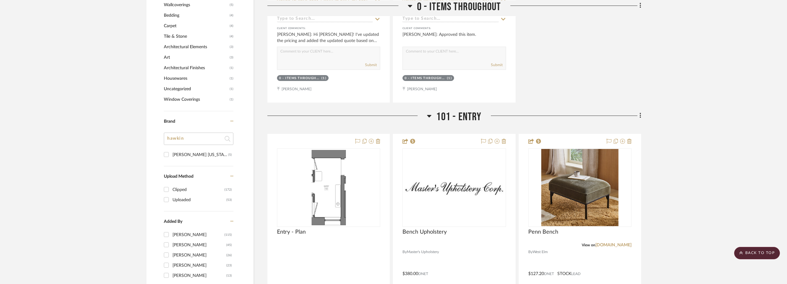
drag, startPoint x: 189, startPoint y: 141, endPoint x: 163, endPoint y: 141, distance: 26.0
type input "flam"
click at [184, 161] on div "Flamingo Estate (1)" at bounding box center [199, 158] width 70 height 16
click at [184, 158] on div "Flamingo Estate" at bounding box center [200, 155] width 56 height 10
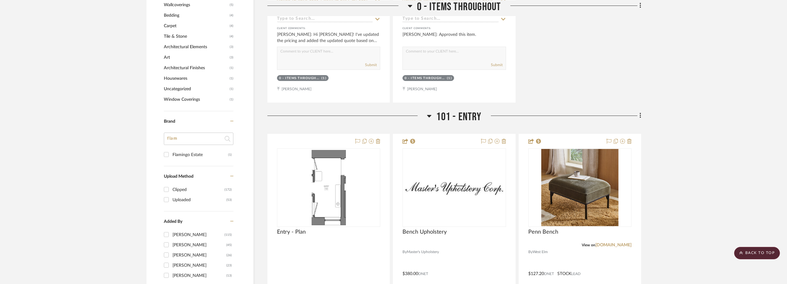
click at [171, 158] on input "Flamingo Estate (1)" at bounding box center [166, 155] width 10 height 10
checkbox input "true"
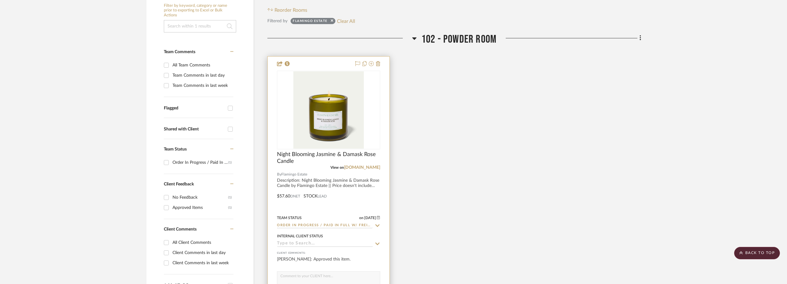
scroll to position [134, 0]
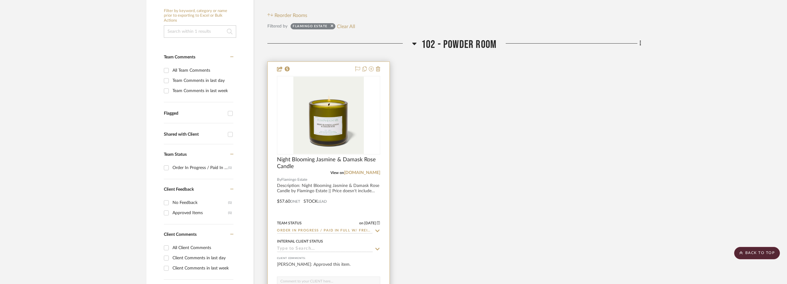
click at [377, 229] on icon at bounding box center [378, 230] width 6 height 5
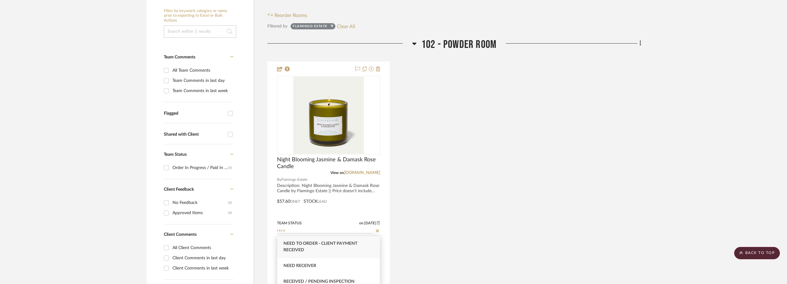
scroll to position [31, 0]
type input "rece"
click at [347, 262] on div "Received / Pending Inspection" at bounding box center [328, 267] width 103 height 16
type input "9/3/2025"
type input "Received / Pending Inspection"
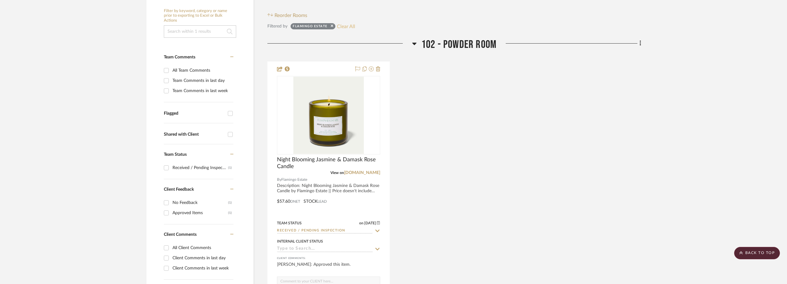
click at [344, 27] on button "Clear All" at bounding box center [346, 26] width 18 height 8
checkbox input "false"
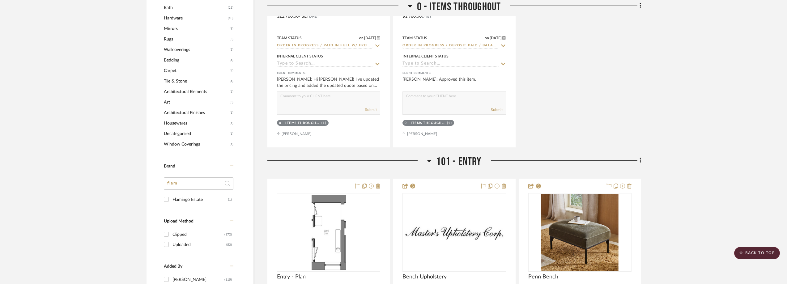
scroll to position [629, 0]
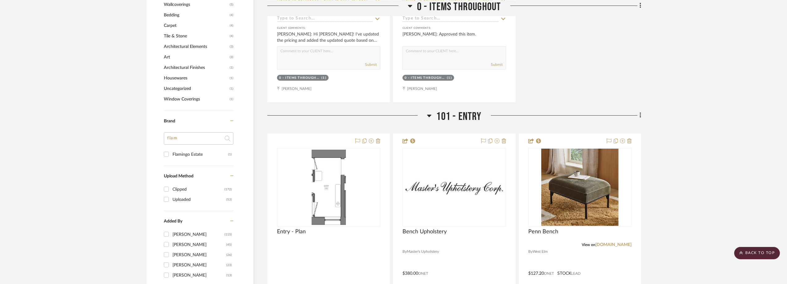
drag, startPoint x: 174, startPoint y: 133, endPoint x: 181, endPoint y: 136, distance: 7.1
click at [174, 134] on input "flam" at bounding box center [199, 138] width 70 height 12
drag, startPoint x: 182, startPoint y: 137, endPoint x: 163, endPoint y: 140, distance: 19.3
type input "po"
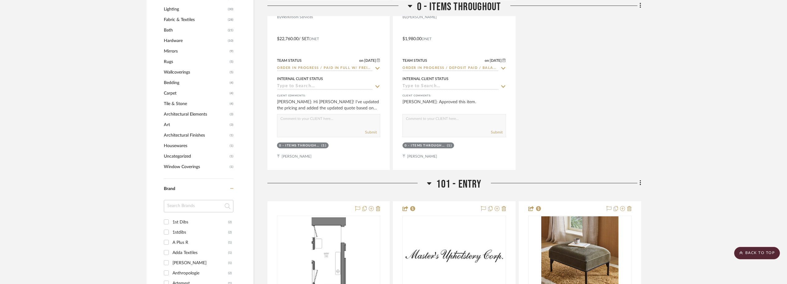
scroll to position [649, 0]
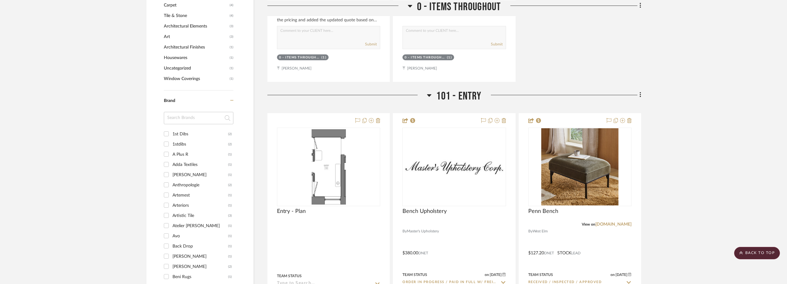
click at [192, 117] on input at bounding box center [199, 118] width 70 height 12
type input "fl"
click at [190, 134] on div "Flamingo Estate" at bounding box center [200, 134] width 56 height 10
click at [171, 134] on input "Flamingo Estate (1)" at bounding box center [166, 134] width 10 height 10
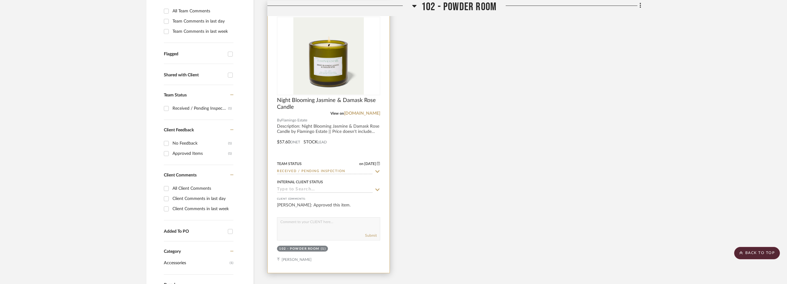
scroll to position [144, 0]
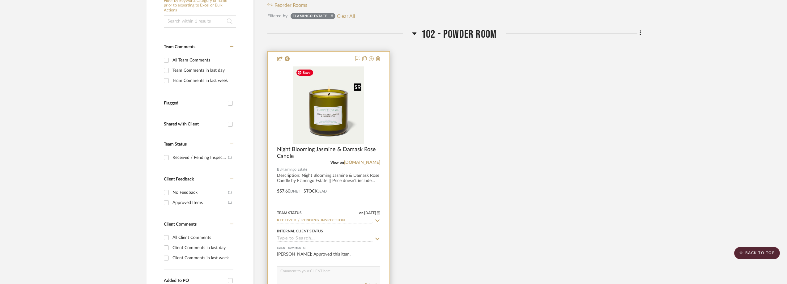
click at [341, 121] on img "0" at bounding box center [328, 104] width 71 height 77
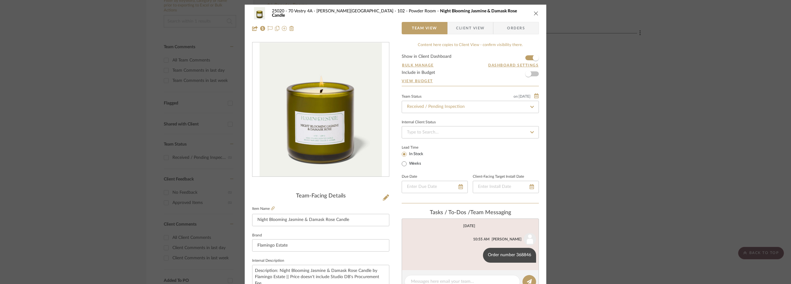
scroll to position [278, 0]
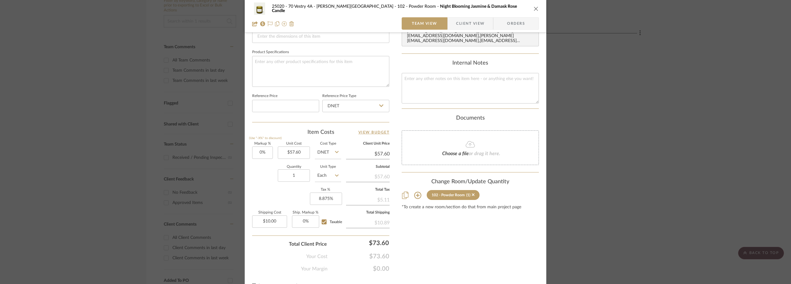
click at [448, 23] on span "button" at bounding box center [452, 23] width 8 height 12
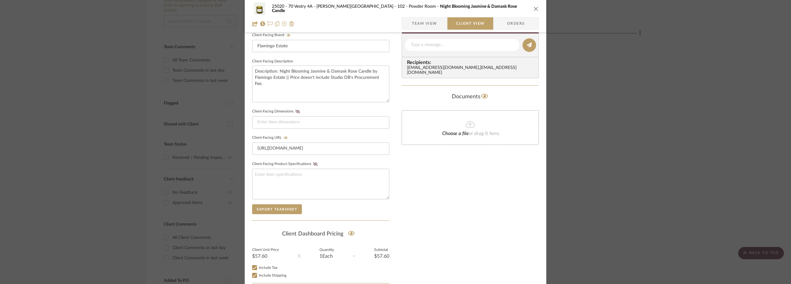
scroll to position [235, 0]
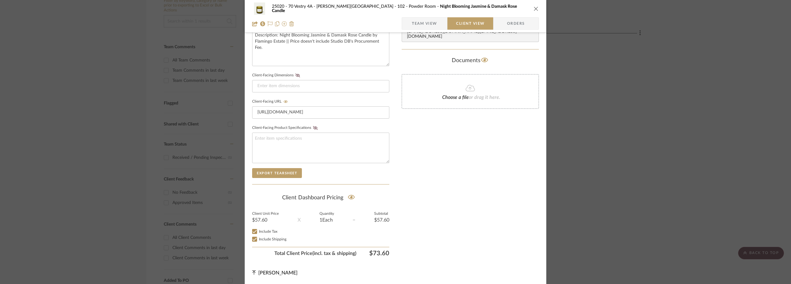
click at [572, 47] on div "25020 - 70 Vestry 4A - Grant-Stanleigh 102 - Powder Room Night Blooming Jasmine…" at bounding box center [395, 142] width 791 height 284
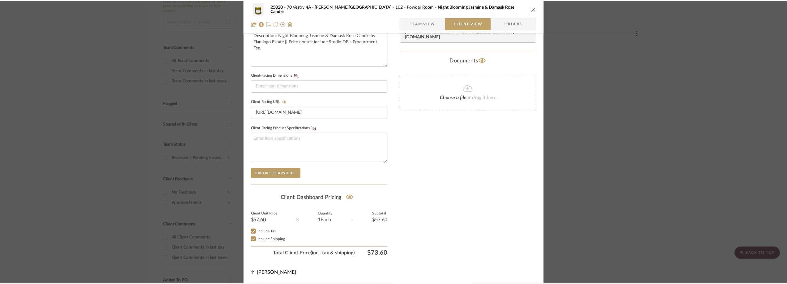
scroll to position [144, 0]
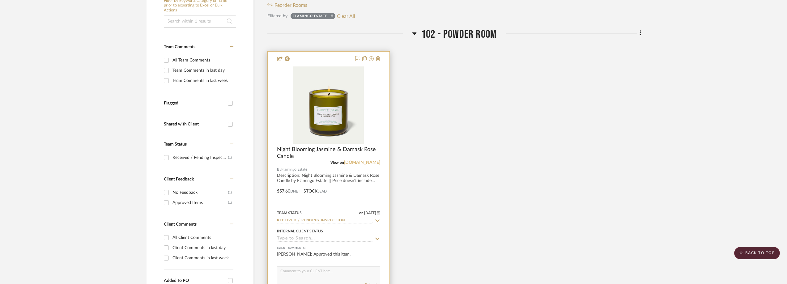
click at [364, 161] on link "flamingoestate.com" at bounding box center [362, 162] width 36 height 4
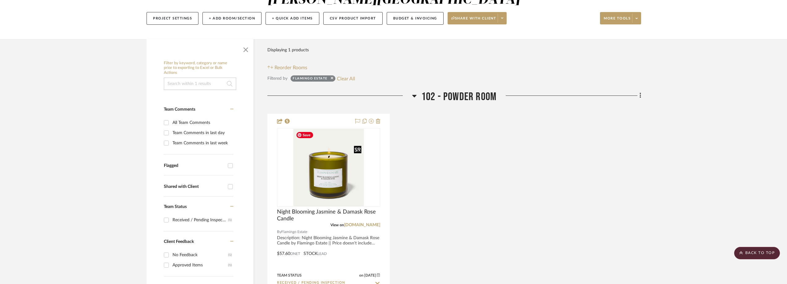
scroll to position [21, 0]
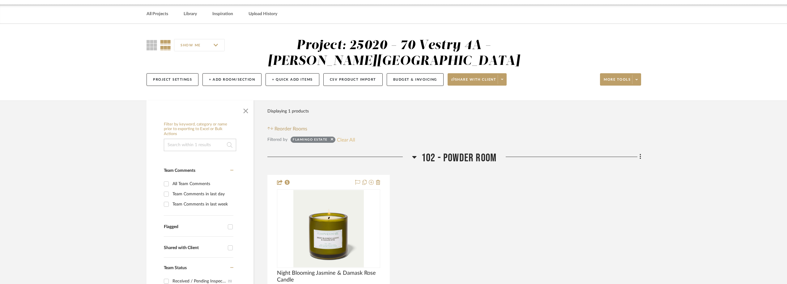
click at [348, 140] on button "Clear All" at bounding box center [346, 140] width 18 height 8
checkbox input "false"
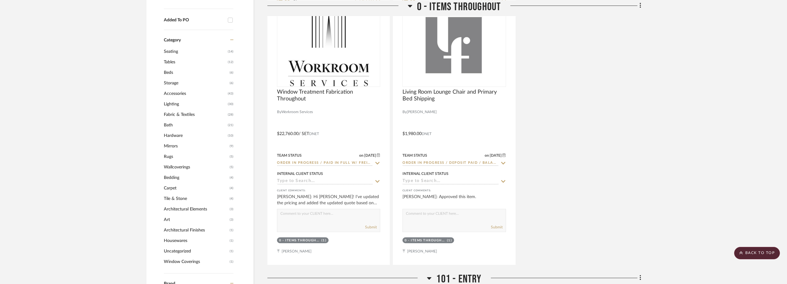
scroll to position [546, 0]
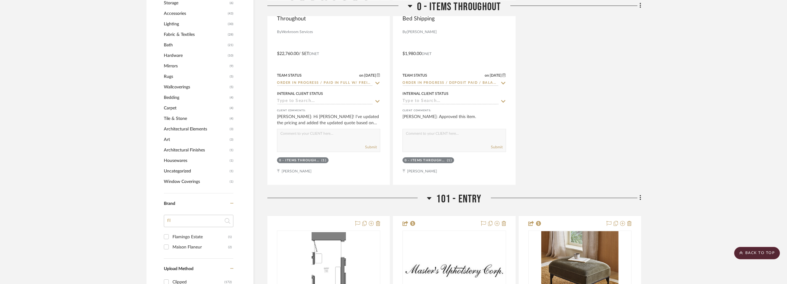
drag, startPoint x: 171, startPoint y: 222, endPoint x: 166, endPoint y: 221, distance: 4.8
click at [168, 222] on input "fl" at bounding box center [199, 221] width 70 height 12
type input "nn"
click at [193, 251] on div "Hennepin MADE" at bounding box center [200, 247] width 56 height 10
click at [171, 251] on input "Hennepin MADE (1)" at bounding box center [166, 247] width 10 height 10
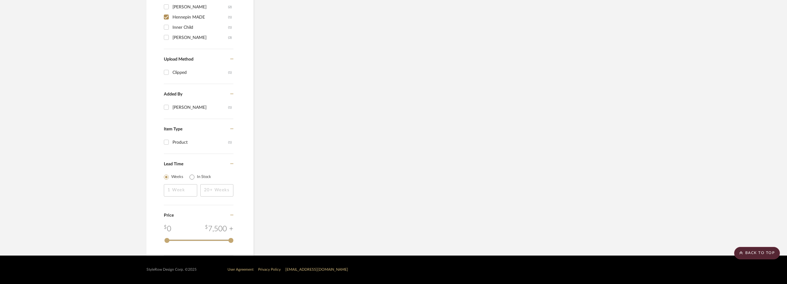
scroll to position [432, 0]
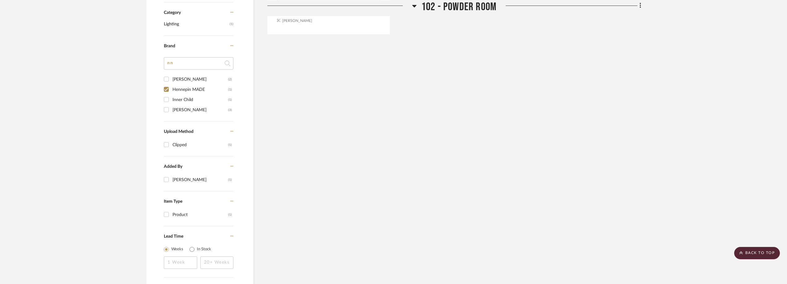
click at [175, 92] on div "Hennepin MADE" at bounding box center [200, 90] width 56 height 10
click at [171, 92] on input "Hennepin MADE (1)" at bounding box center [166, 89] width 10 height 10
checkbox input "false"
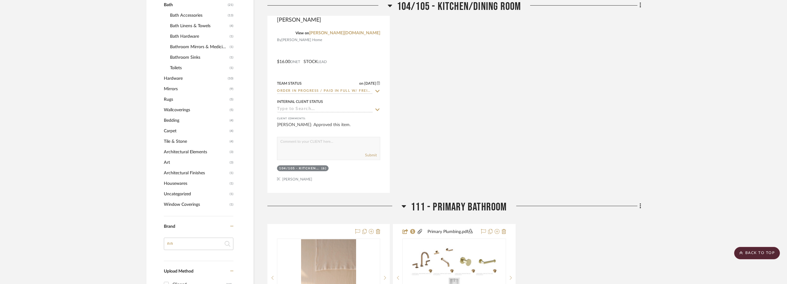
scroll to position [700, 0]
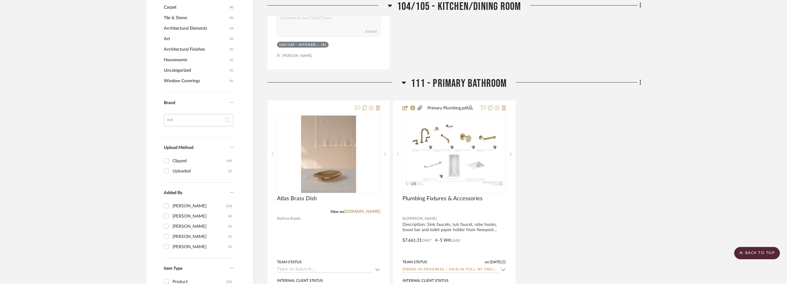
drag, startPoint x: 178, startPoint y: 121, endPoint x: 164, endPoint y: 124, distance: 14.4
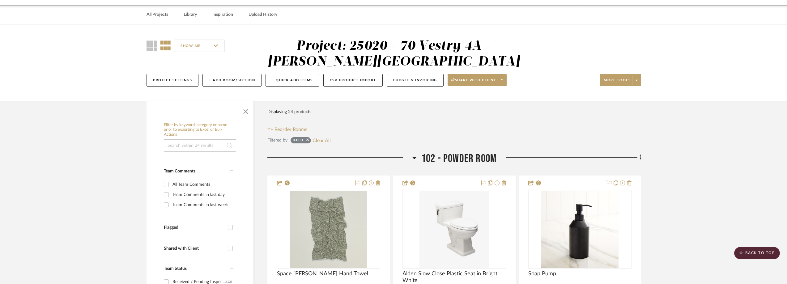
scroll to position [0, 0]
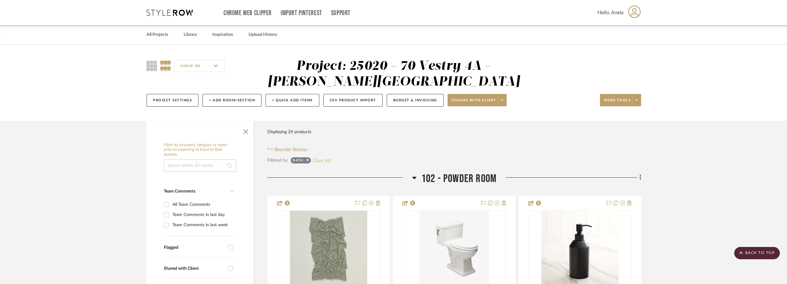
type input "inn"
click at [323, 161] on button "Clear All" at bounding box center [322, 160] width 18 height 8
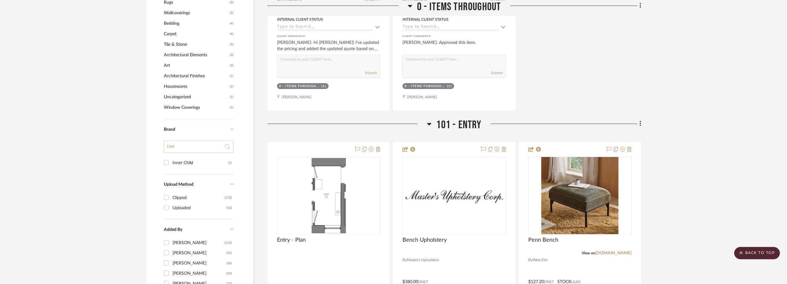
scroll to position [711, 0]
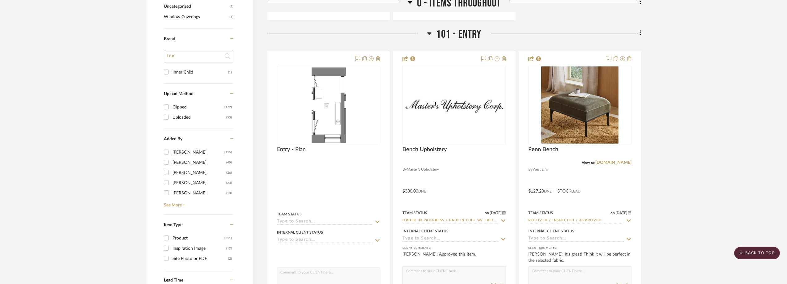
click at [181, 73] on div "Inner Child" at bounding box center [200, 72] width 56 height 10
click at [171, 73] on input "Inner Child (1)" at bounding box center [166, 72] width 10 height 10
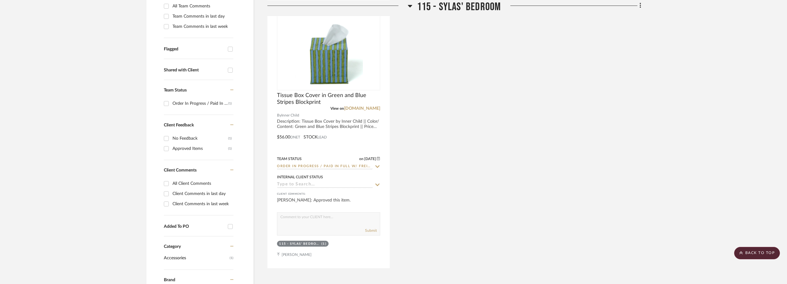
scroll to position [103, 0]
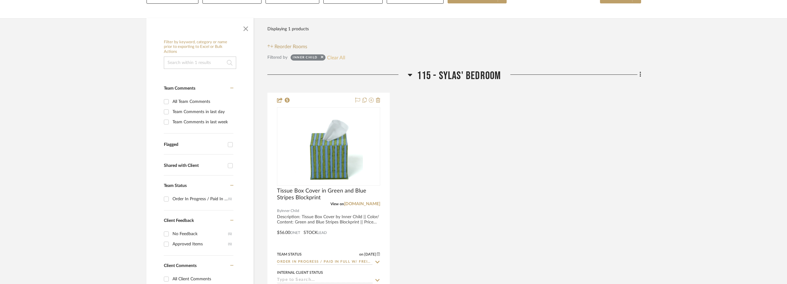
click at [344, 58] on button "Clear All" at bounding box center [336, 57] width 18 height 8
checkbox input "false"
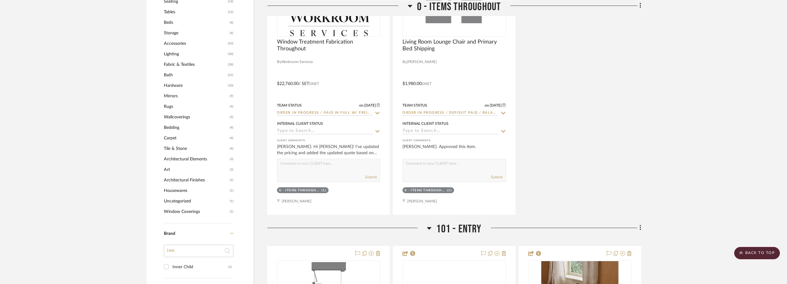
scroll to position [536, 0]
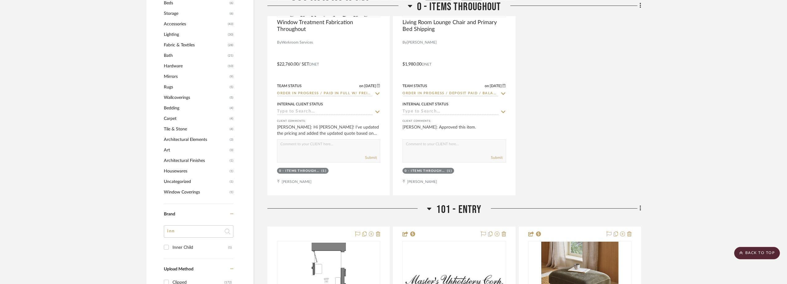
drag, startPoint x: 191, startPoint y: 230, endPoint x: 148, endPoint y: 231, distance: 43.0
click at [148, 231] on div "Filter by keyword, category or name prior to exporting to Excel or Bulk Actions…" at bounding box center [200, 75] width 107 height 943
type input "ull"
click at [211, 244] on div "Bull in China Shop" at bounding box center [200, 248] width 56 height 10
click at [171, 244] on input "Bull in China Shop (1)" at bounding box center [166, 247] width 10 height 10
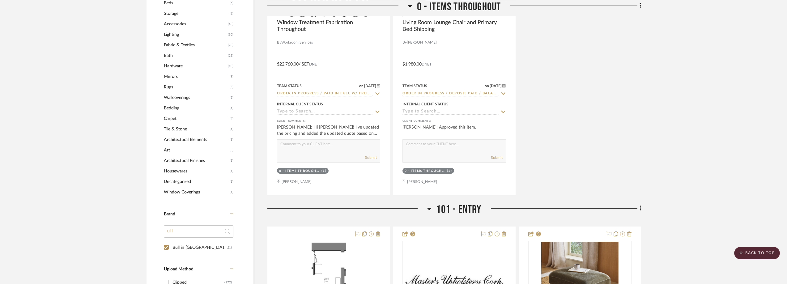
checkbox input "true"
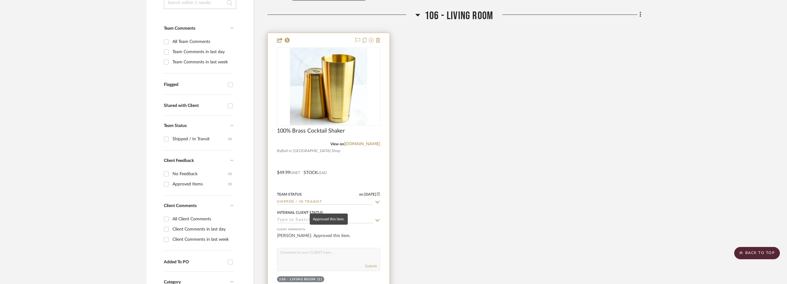
scroll to position [154, 0]
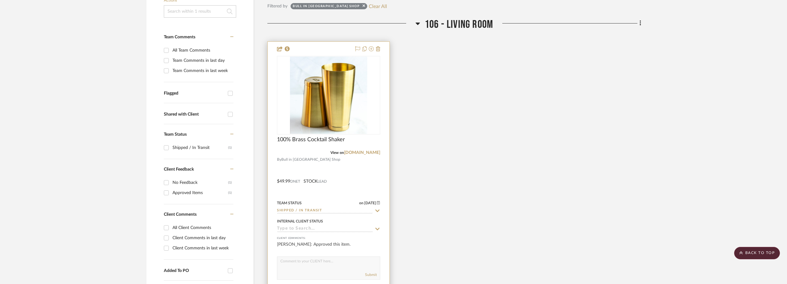
click at [376, 210] on icon at bounding box center [378, 211] width 4 height 2
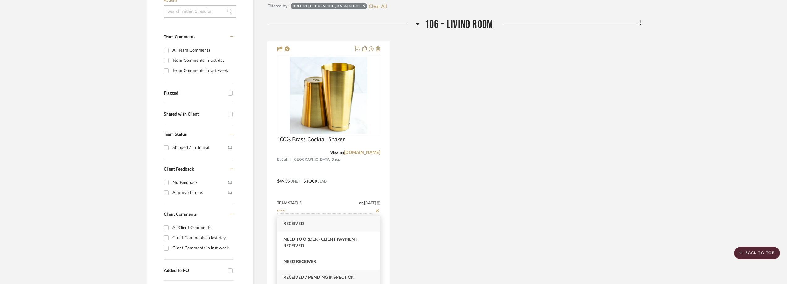
type input "rece"
click at [346, 271] on div "Received / Pending Inspection" at bounding box center [328, 278] width 103 height 16
type input "9/3/2025"
type input "Received / Pending Inspection"
click at [347, 0] on div "Filter Products Displaying 1 products Reorder Rooms Filtered by Bull in China S…" at bounding box center [454, 271] width 374 height 609
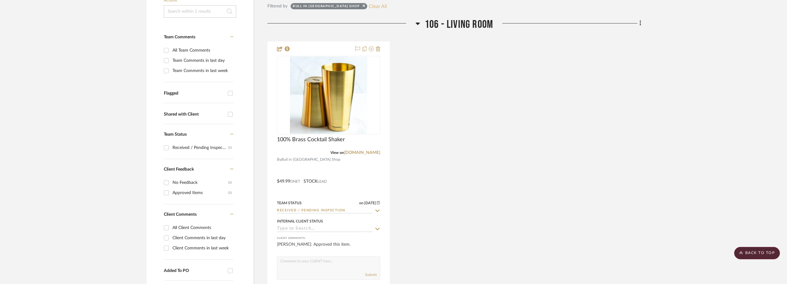
click at [369, 5] on button "Clear All" at bounding box center [378, 6] width 18 height 8
checkbox input "false"
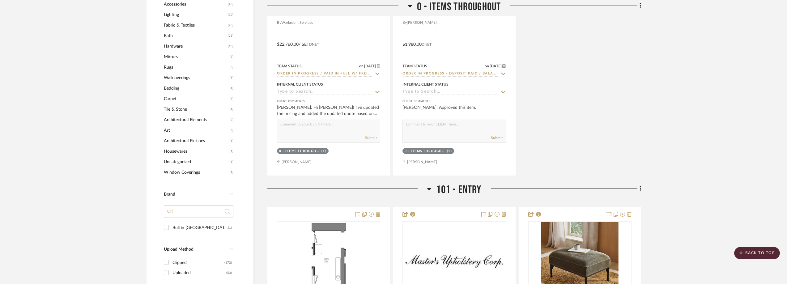
scroll to position [556, 0]
drag, startPoint x: 165, startPoint y: 212, endPoint x: 157, endPoint y: 213, distance: 7.8
click at [157, 213] on div "Filter by keyword, category or name prior to exporting to Excel or Bulk Actions…" at bounding box center [200, 54] width 107 height 943
type input "fl"
click at [178, 228] on div "Flamingo Estate" at bounding box center [200, 227] width 56 height 10
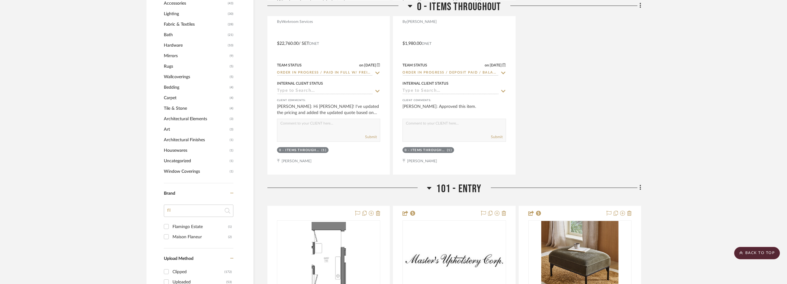
click at [171, 228] on input "Flamingo Estate (1)" at bounding box center [166, 227] width 10 height 10
checkbox input "true"
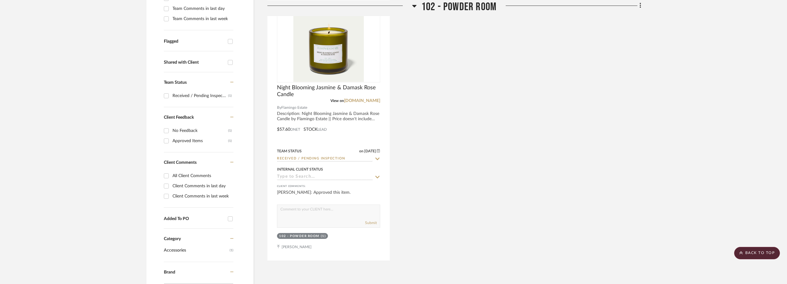
scroll to position [206, 0]
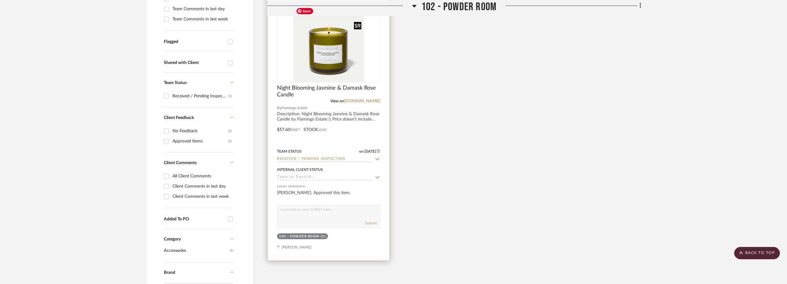
click at [359, 63] on div at bounding box center [328, 43] width 103 height 79
click at [359, 63] on img "0" at bounding box center [328, 43] width 71 height 77
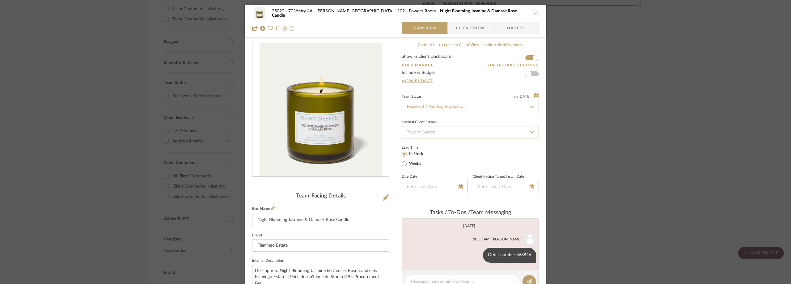
scroll to position [124, 0]
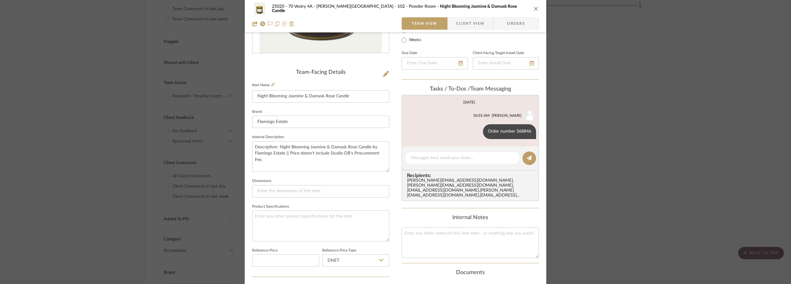
click at [464, 15] on div "25020 - 70 Vestry 4A - Grant-Stanleigh 102 - Powder Room Night Blooming Jasmine…" at bounding box center [396, 16] width 302 height 32
click at [463, 20] on span "Client View" at bounding box center [470, 23] width 28 height 12
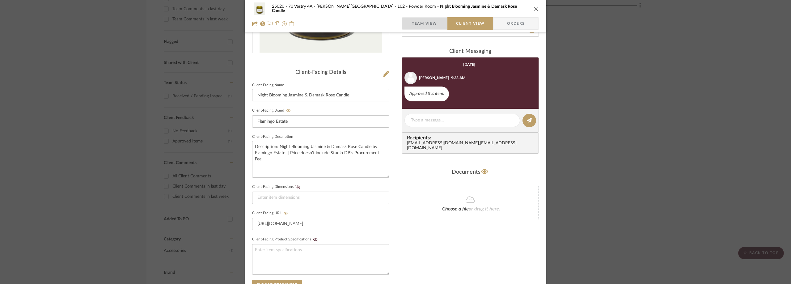
click at [427, 25] on span "Team View" at bounding box center [424, 23] width 25 height 12
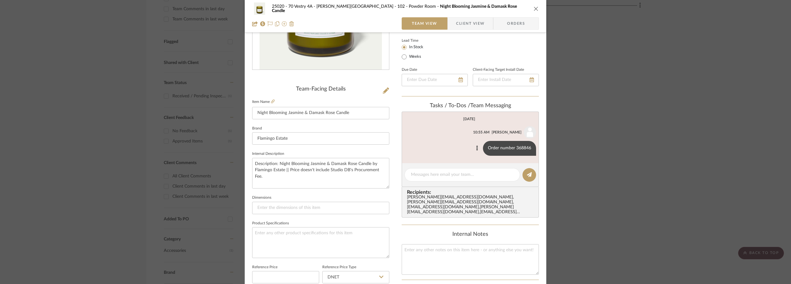
scroll to position [93, 0]
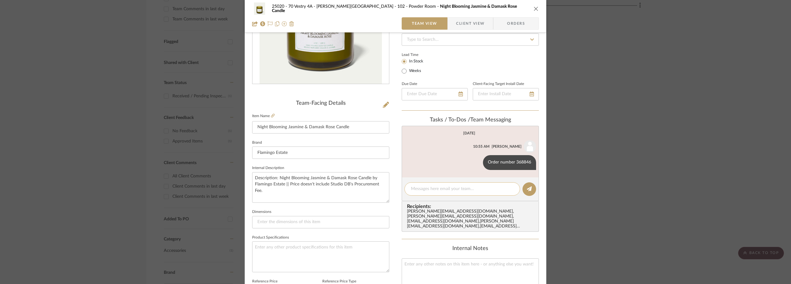
click at [442, 185] on div at bounding box center [463, 188] width 116 height 13
click at [444, 189] on textarea at bounding box center [462, 189] width 103 height 6
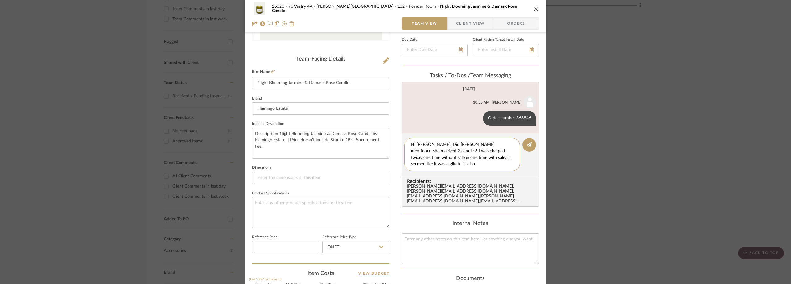
scroll to position [0, 0]
click at [423, 152] on textarea "Hi Lauren, Did Emily mentioned she received 2 candles? I was charged twice, one…" at bounding box center [462, 155] width 103 height 26
type textarea "Hi Lauren, Did Emily mentioned she received 2 candles instead of one? I was cha…"
drag, startPoint x: 409, startPoint y: 143, endPoint x: 505, endPoint y: 169, distance: 98.9
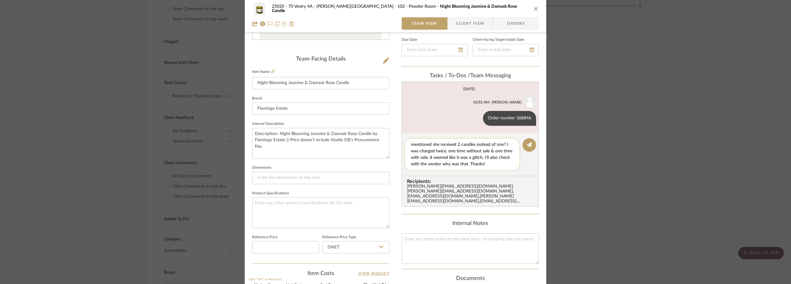
click at [505, 169] on div "Hi Lauren, Did Emily mentioned she received 2 candles instead of one? I was cha…" at bounding box center [463, 154] width 116 height 33
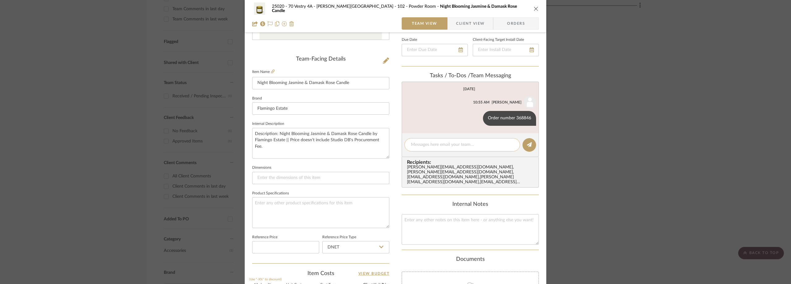
scroll to position [0, 0]
paste textarea "Hi Lauren, Did Emily mention that she received 2 candles instead of one? I was …"
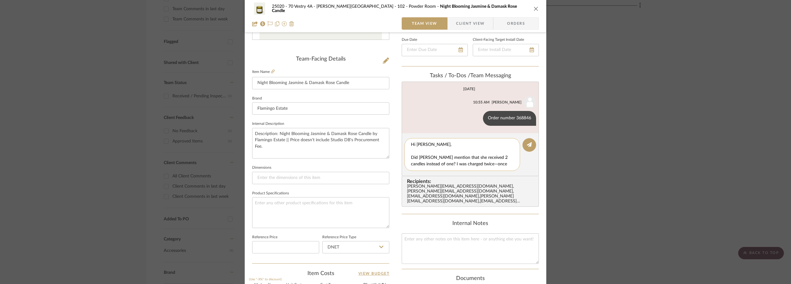
click at [441, 147] on textarea "Hi Lauren, Did Emily mention that she received 2 candles instead of one? I was …" at bounding box center [464, 155] width 107 height 26
click at [413, 154] on textarea "Hi Lauren, Did Emily mention that she received 2 candles instead of one? I was …" at bounding box center [464, 155] width 107 height 26
click at [479, 158] on textarea "Hi Lauren, Did Emily mention that she received 2 candles instead of one? I was …" at bounding box center [464, 155] width 107 height 26
click at [469, 163] on textarea "Hi Lauren, Did Emily mention that she received 2 candles instead of one? I was …" at bounding box center [464, 155] width 107 height 26
click at [471, 165] on textarea "Hi Lauren, Did Emily mention that she received 2 candles instead of one? I was …" at bounding box center [464, 155] width 107 height 26
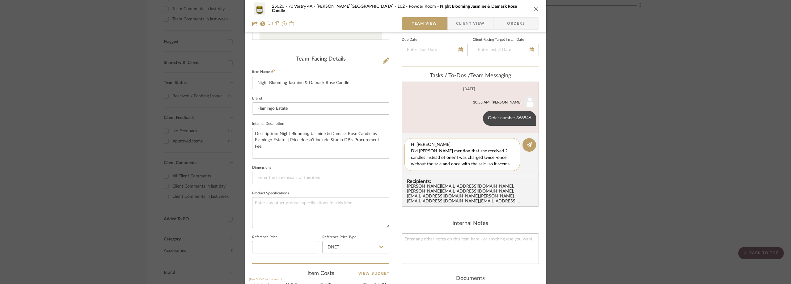
type textarea "Hi Lauren, Did Emily mention that she received 2 candles instead of one? I was …"
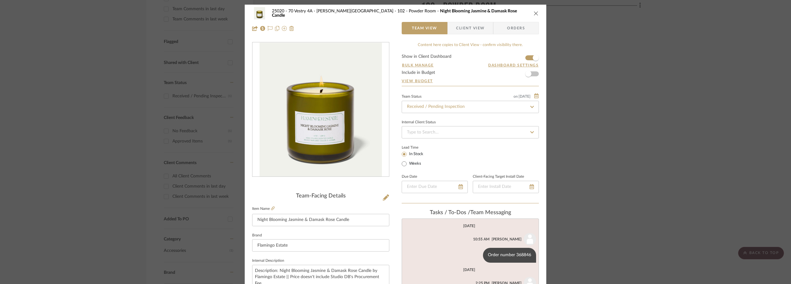
click at [83, 117] on div "25020 - 70 Vestry 4A - Grant-Stanleigh 102 - Powder Room Night Blooming Jasmine…" at bounding box center [395, 142] width 791 height 284
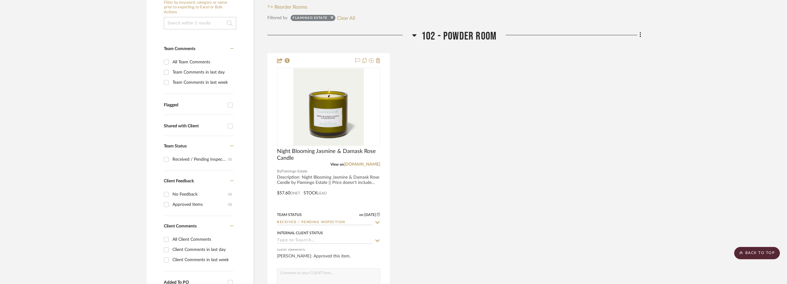
scroll to position [82, 0]
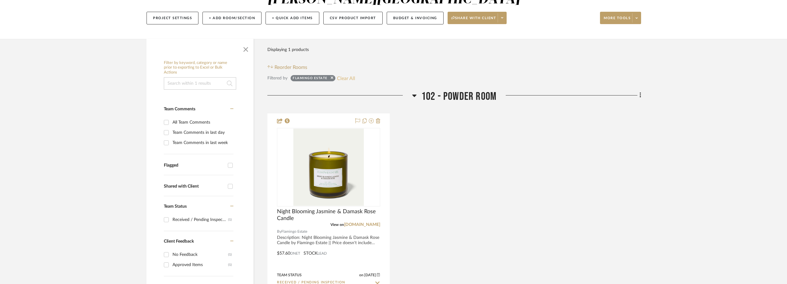
click at [342, 79] on button "Clear All" at bounding box center [346, 78] width 18 height 8
checkbox input "false"
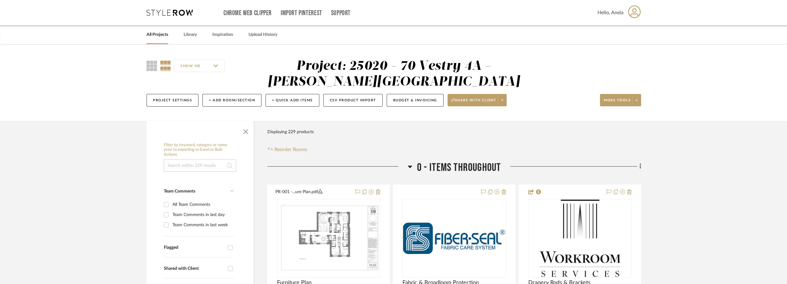
click at [153, 10] on icon at bounding box center [170, 13] width 46 height 6
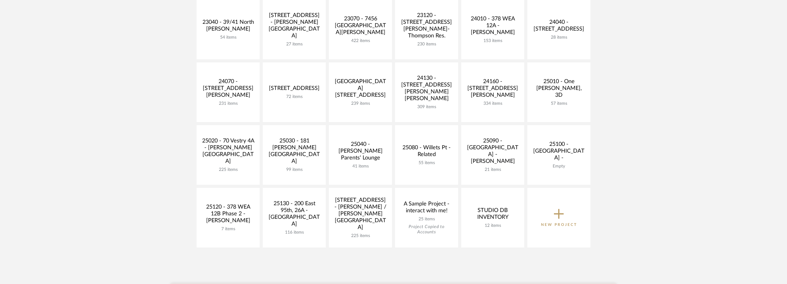
scroll to position [247, 0]
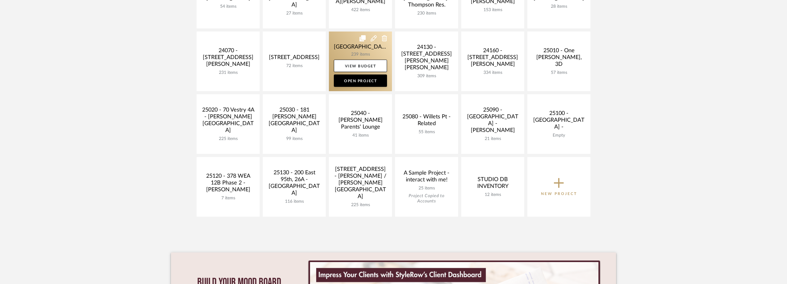
click at [362, 50] on link at bounding box center [360, 62] width 63 height 60
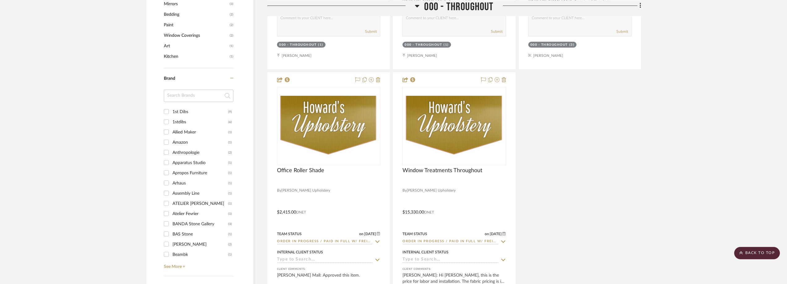
scroll to position [556, 0]
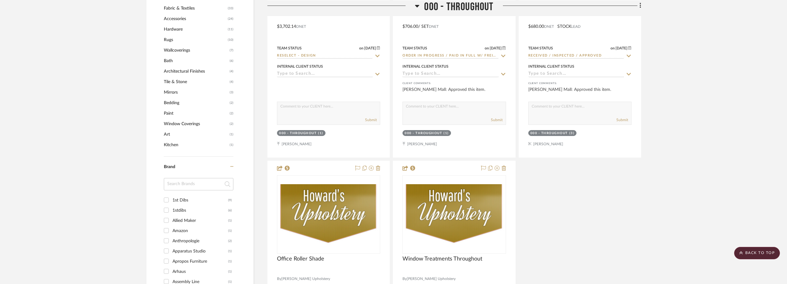
click at [184, 190] on input at bounding box center [199, 184] width 70 height 12
click at [184, 187] on input at bounding box center [199, 184] width 70 height 12
type input "wor"
click at [187, 197] on div "Workroom Services" at bounding box center [200, 200] width 56 height 10
click at [171, 197] on input "Workroom Services (1)" at bounding box center [166, 200] width 10 height 10
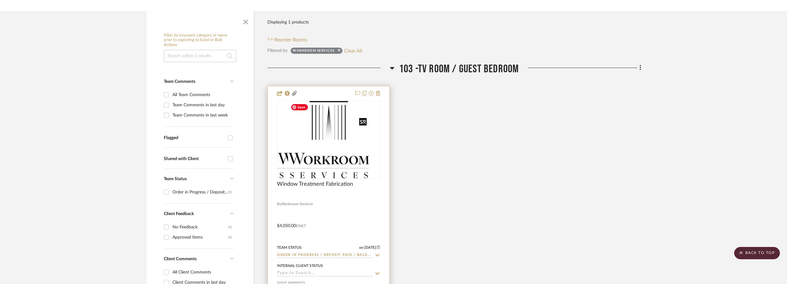
scroll to position [92, 0]
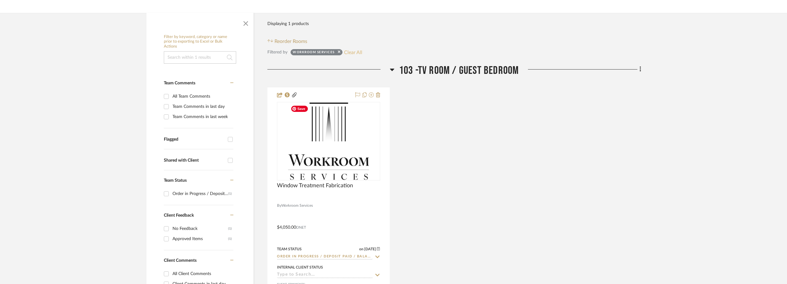
click at [353, 50] on button "Clear All" at bounding box center [353, 52] width 18 height 8
checkbox input "false"
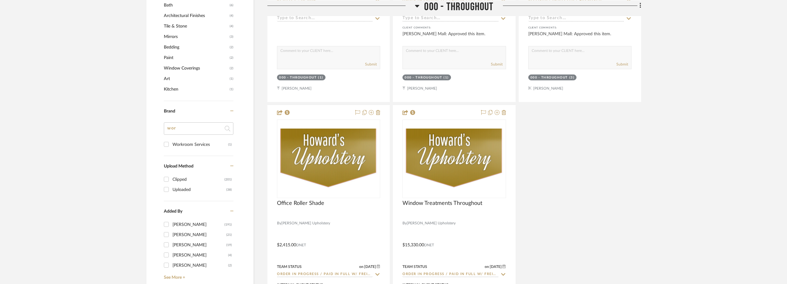
scroll to position [680, 0]
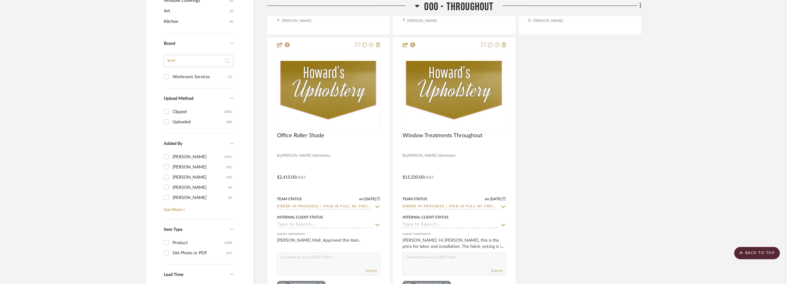
drag, startPoint x: 173, startPoint y: 58, endPoint x: 163, endPoint y: 57, distance: 9.9
type input "met"
click at [181, 75] on div "Metaphores" at bounding box center [200, 77] width 56 height 10
click at [171, 75] on input "Metaphores (2)" at bounding box center [166, 77] width 10 height 10
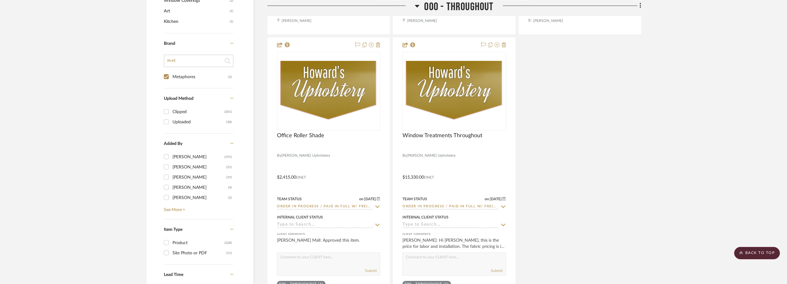
checkbox input "true"
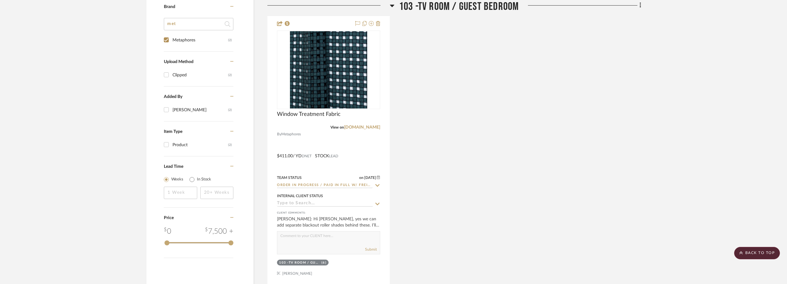
scroll to position [510, 0]
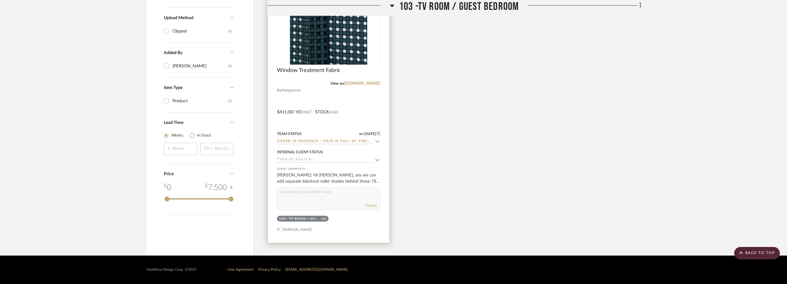
click at [377, 140] on icon at bounding box center [378, 141] width 6 height 5
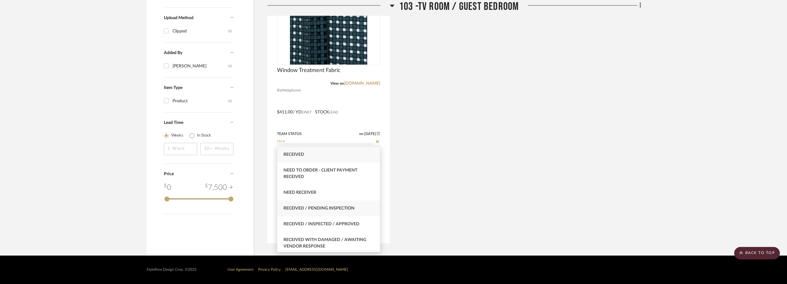
type input "rece"
click at [348, 205] on div "Received / Pending Inspection" at bounding box center [328, 209] width 103 height 16
type input "9/3/2025"
type input "Received / Pending Inspection"
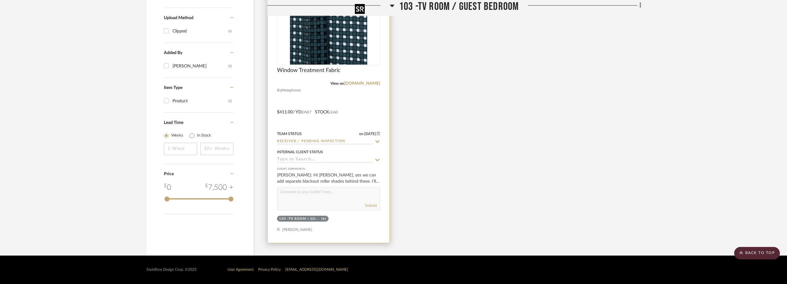
click at [0, 0] on img at bounding box center [0, 0] width 0 height 0
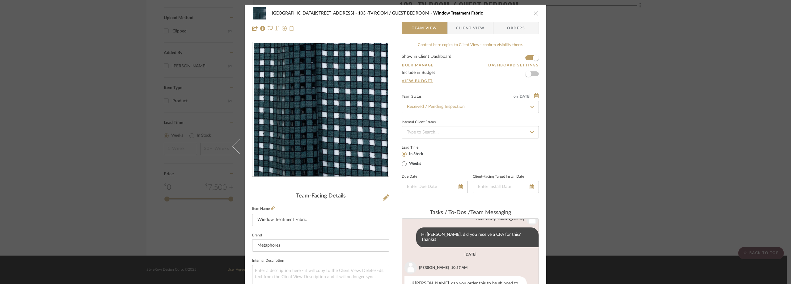
scroll to position [124, 0]
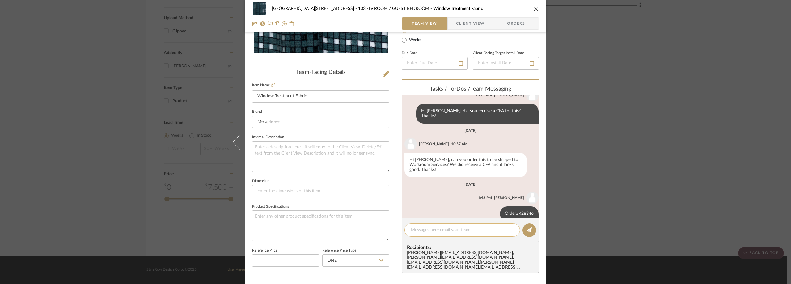
click at [448, 229] on textarea at bounding box center [462, 230] width 103 height 6
paste textarea "1Z20V90Y0466880274 Delivered On Tuesday, September 02"
type textarea "UPS Tracking: 1Z20V90Y0466880274 Delivered On Tuesday, September 02"
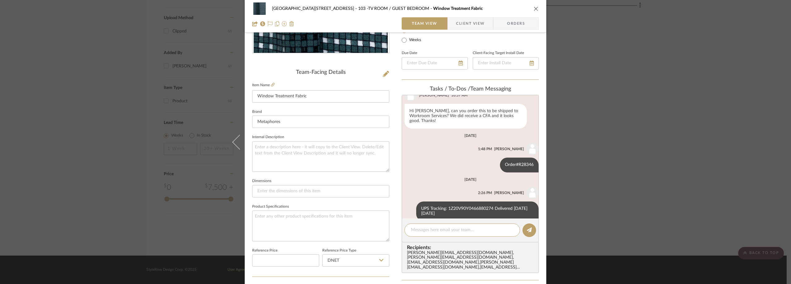
scroll to position [0, 0]
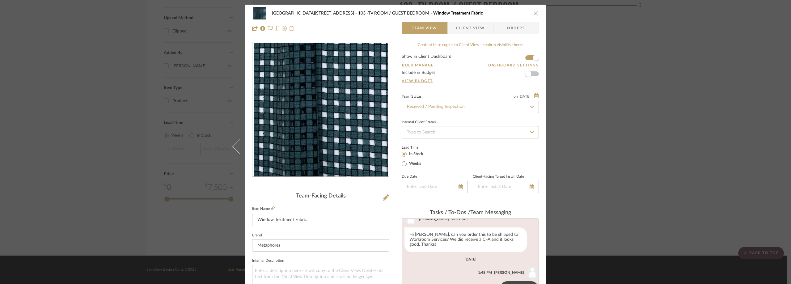
click at [643, 93] on div "24100 - 1175 Park Avenue - Mall 103 -TV ROOM / GUEST BEDROOM Window Treatment F…" at bounding box center [395, 142] width 791 height 284
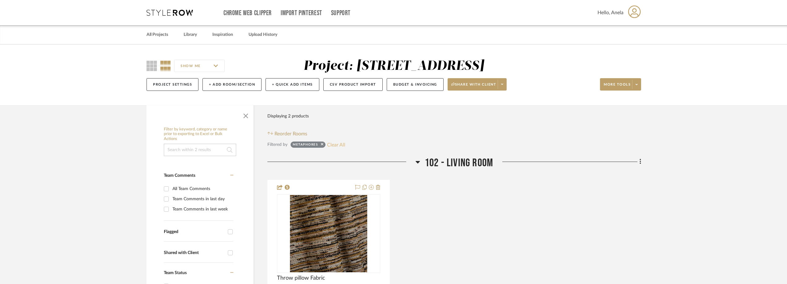
click at [338, 145] on button "Clear All" at bounding box center [336, 145] width 18 height 8
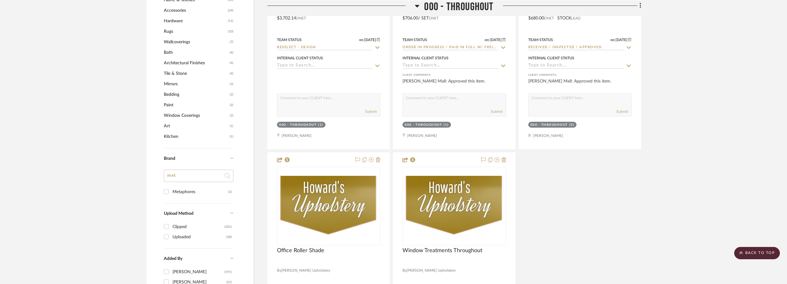
scroll to position [618, 0]
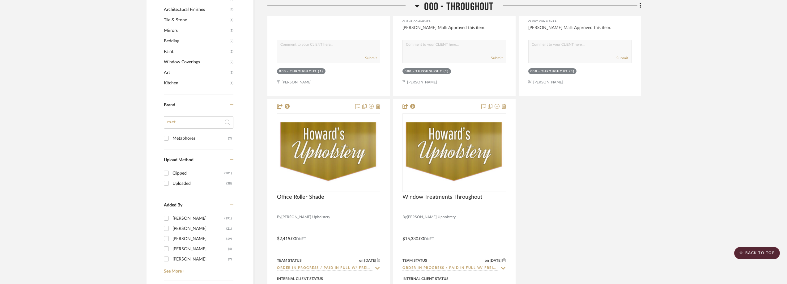
drag, startPoint x: 180, startPoint y: 117, endPoint x: 173, endPoint y: 117, distance: 7.4
click at [173, 117] on input "met" at bounding box center [199, 122] width 70 height 12
click at [192, 140] on div "Metaphores" at bounding box center [200, 139] width 56 height 10
click at [171, 140] on input "Metaphores (2)" at bounding box center [166, 138] width 10 height 10
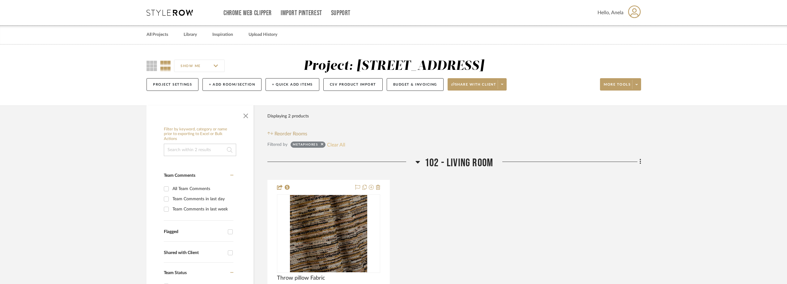
click at [337, 143] on button "Clear All" at bounding box center [336, 145] width 18 height 8
checkbox input "false"
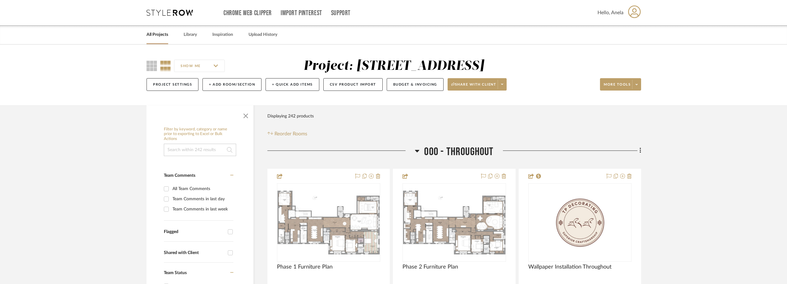
click at [177, 15] on icon at bounding box center [170, 13] width 46 height 6
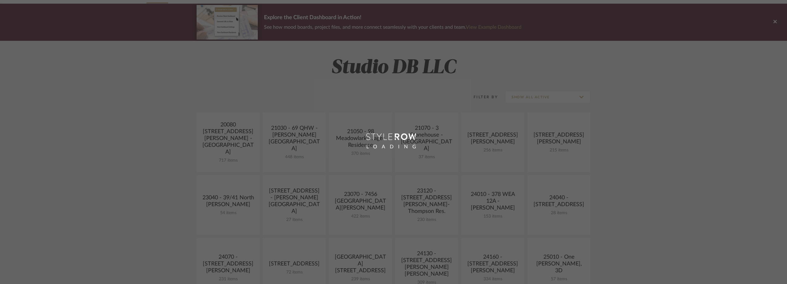
scroll to position [62, 0]
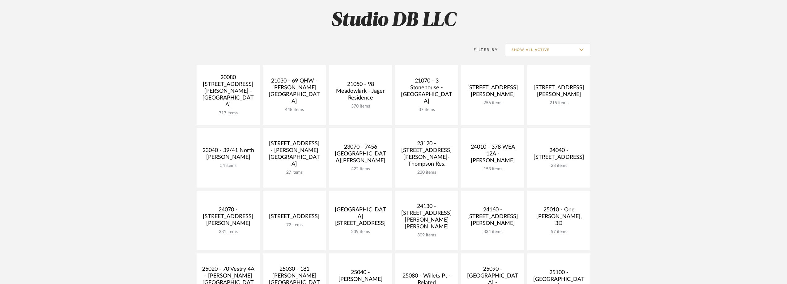
scroll to position [124, 0]
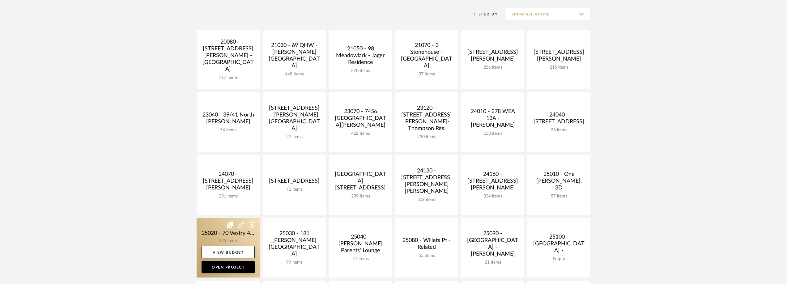
click at [213, 232] on link at bounding box center [228, 248] width 63 height 60
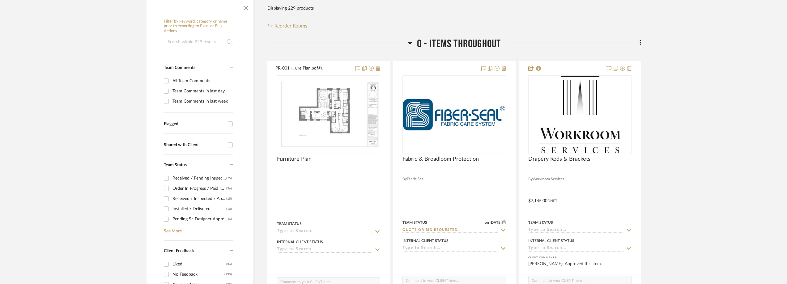
scroll to position [216, 0]
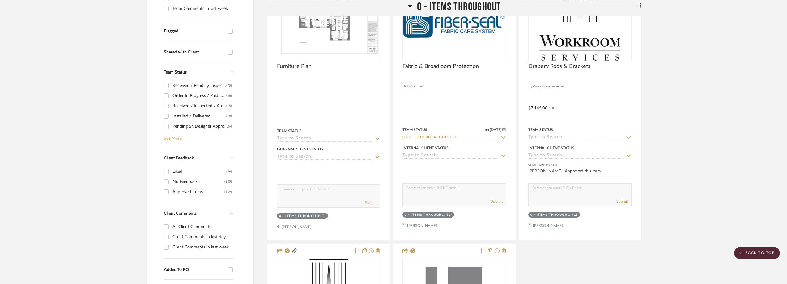
click at [172, 141] on link "See More +" at bounding box center [197, 136] width 71 height 10
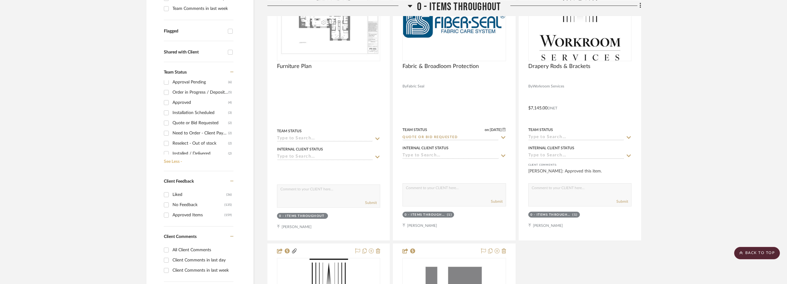
scroll to position [62, 0]
click at [196, 126] on div "Need to Order - Client Payment Received" at bounding box center [200, 126] width 56 height 10
click at [171, 126] on input "Need to Order - Client Payment Received (2)" at bounding box center [166, 126] width 10 height 10
checkbox input "true"
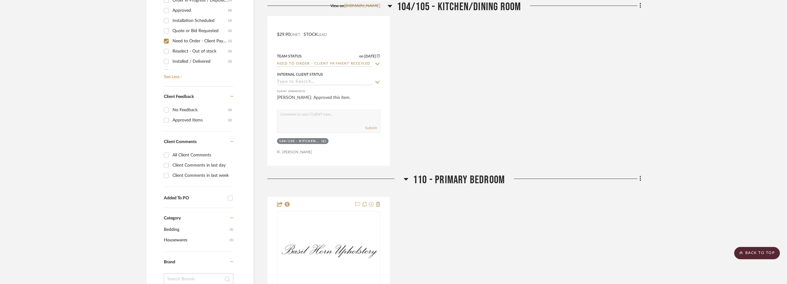
scroll to position [85, 0]
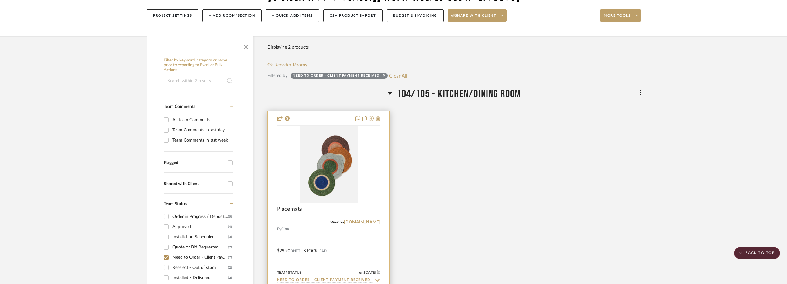
click at [0, 0] on div at bounding box center [0, 0] width 0 height 0
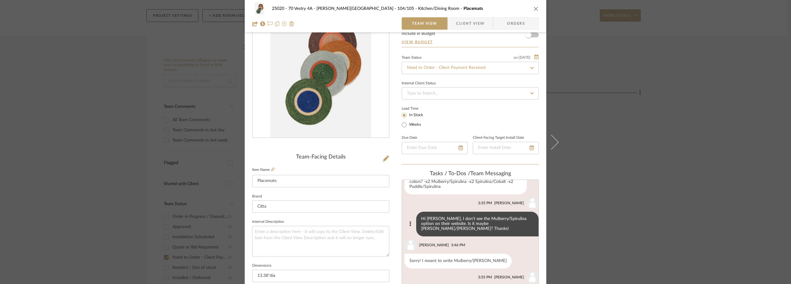
scroll to position [62, 0]
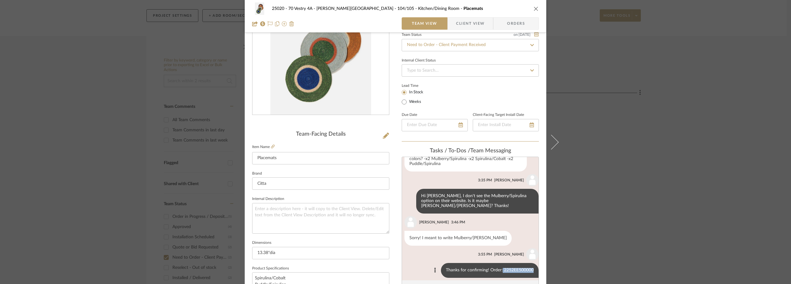
drag, startPoint x: 504, startPoint y: 266, endPoint x: 529, endPoint y: 266, distance: 25.3
click at [529, 266] on div "Thanks for confirming! Order: 2252EE500000" at bounding box center [490, 270] width 98 height 15
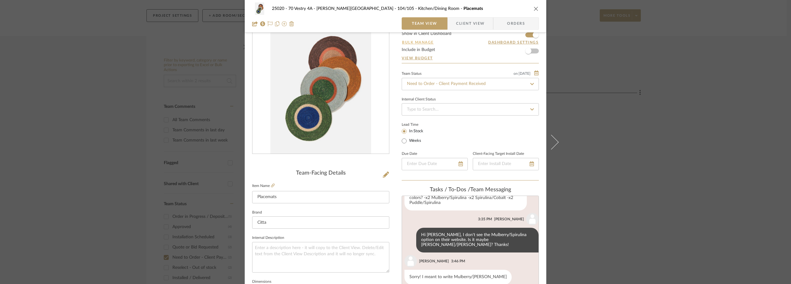
scroll to position [0, 0]
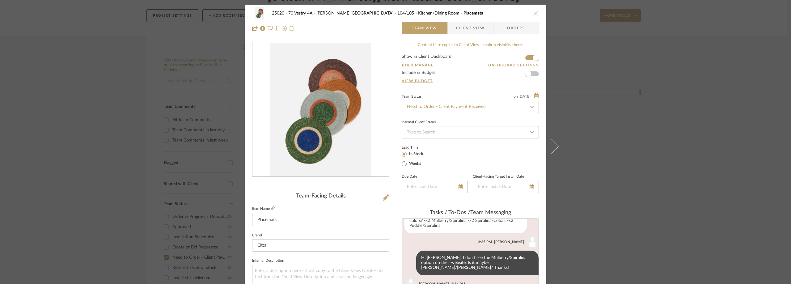
click at [455, 34] on div "25020 - 70 Vestry 4A - Grant-Stanleigh 104/105 - Kitchen/Dining Room Placemats …" at bounding box center [396, 21] width 302 height 32
click at [461, 29] on span "Client View" at bounding box center [470, 28] width 28 height 12
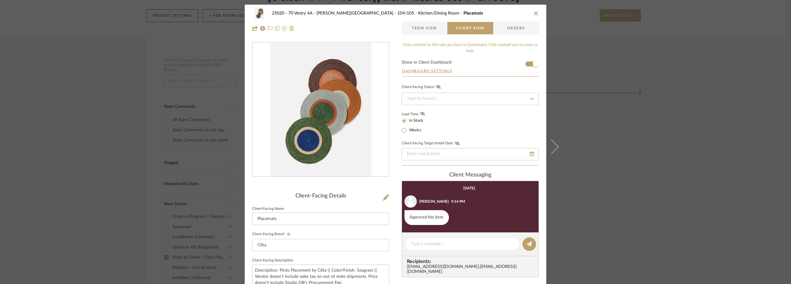
click at [412, 24] on span "Team View" at bounding box center [424, 28] width 25 height 12
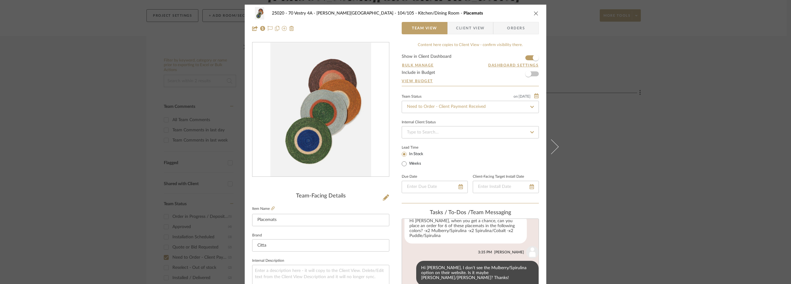
scroll to position [44, 0]
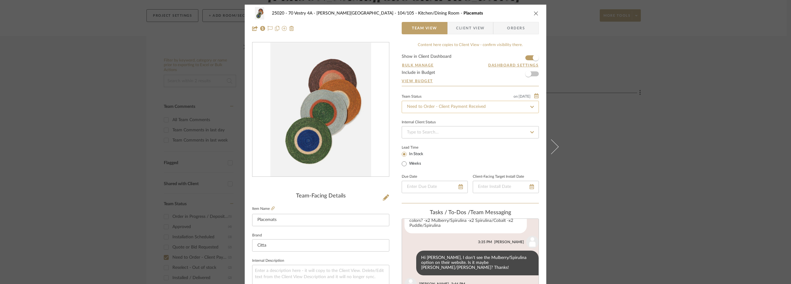
click at [425, 104] on input "Need to Order - Client Payment Received" at bounding box center [470, 107] width 137 height 12
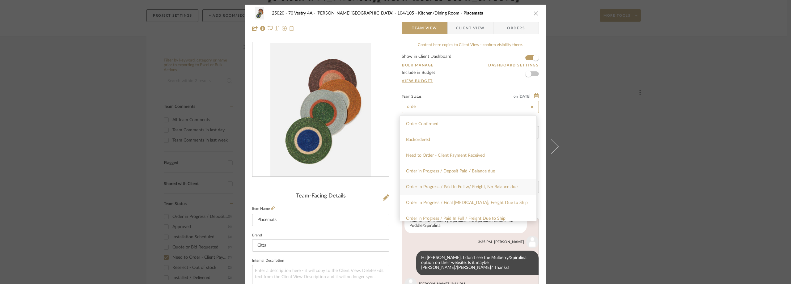
type input "orde"
click at [452, 193] on div "Order In Progress / Paid In Full w/ Freight, No Balance due" at bounding box center [468, 187] width 137 height 16
type input "[DATE]"
type input "Order In Progress / Paid In Full w/ Freight, No Balance due"
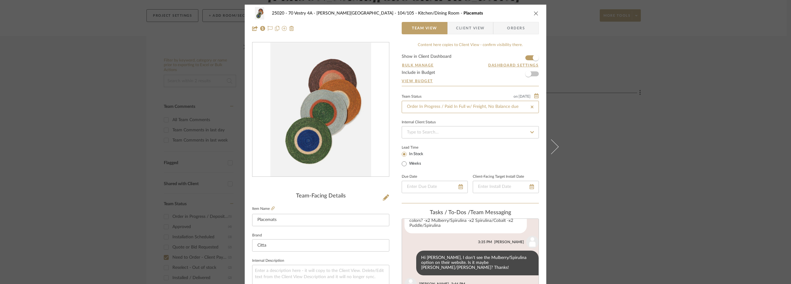
type input "[DATE]"
type input "Order In Progress / Paid In Full w/ Freight, No Balance due"
click at [602, 145] on div "25020 - 70 Vestry 4A - Grant-Stanleigh 104/105 - Kitchen/Dining Room Placemats …" at bounding box center [395, 142] width 791 height 284
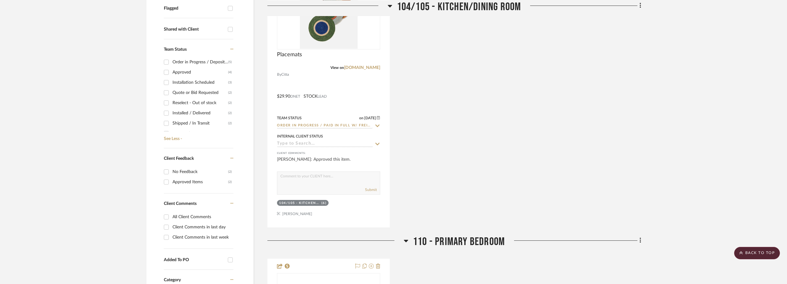
scroll to position [23, 0]
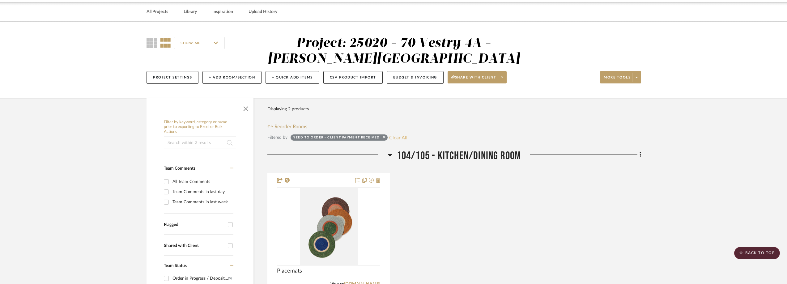
click at [391, 141] on button "Clear All" at bounding box center [398, 138] width 18 height 8
checkbox input "false"
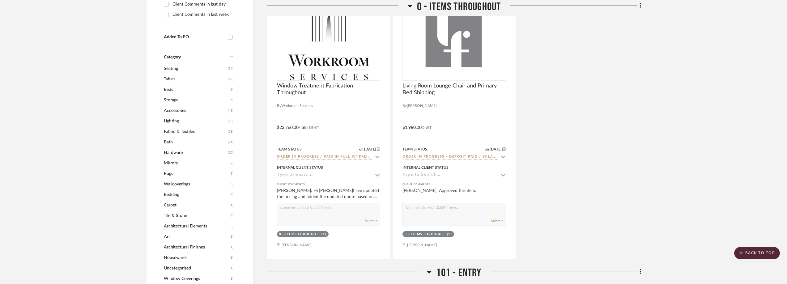
scroll to position [548, 0]
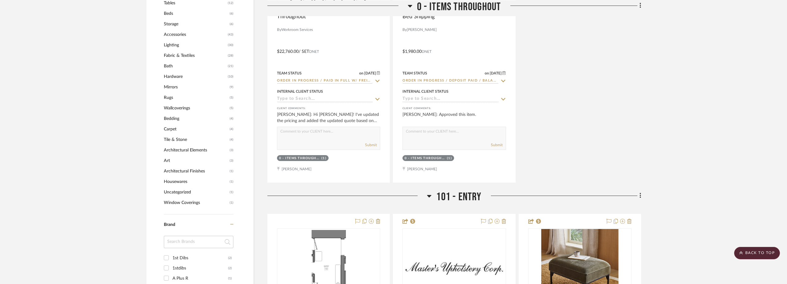
click at [182, 242] on input at bounding box center [199, 242] width 70 height 12
type input "dutt"
click at [191, 262] on div "Dutton Brown" at bounding box center [200, 258] width 56 height 10
click at [171, 262] on input "Dutton Brown (2)" at bounding box center [166, 258] width 10 height 10
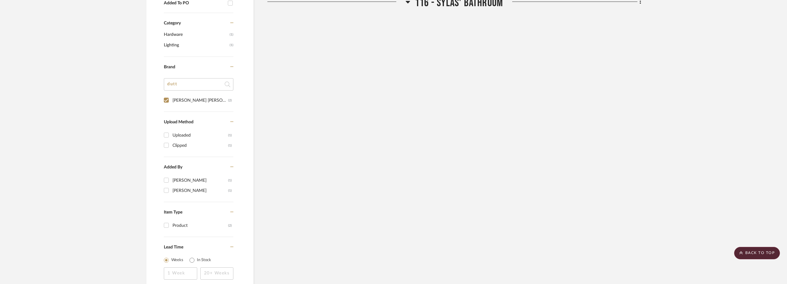
scroll to position [0, 0]
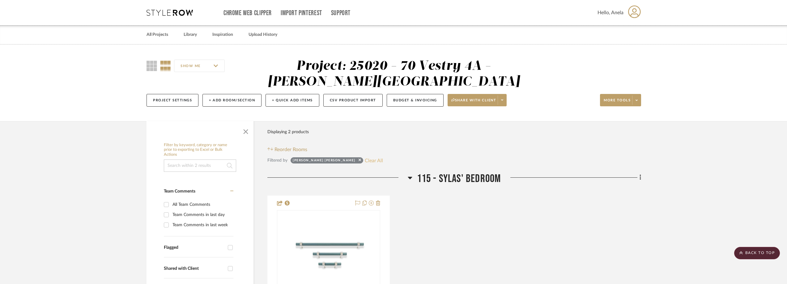
click at [365, 164] on button "Clear All" at bounding box center [374, 160] width 18 height 8
checkbox input "false"
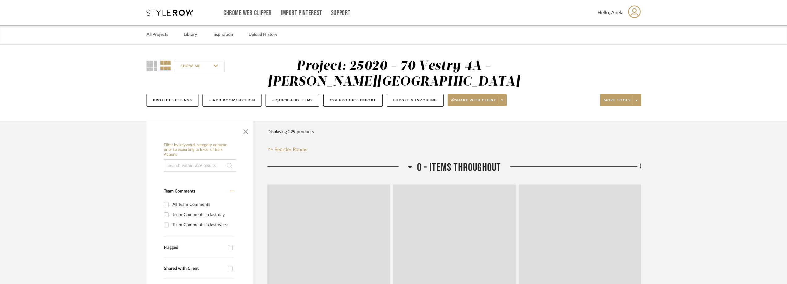
scroll to position [93, 0]
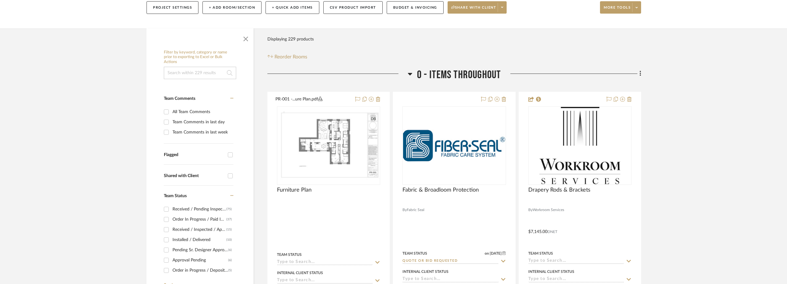
click at [189, 120] on div "Team Comments in last day" at bounding box center [201, 122] width 59 height 10
click at [171, 120] on input "Team Comments in last day" at bounding box center [166, 122] width 10 height 10
checkbox input "true"
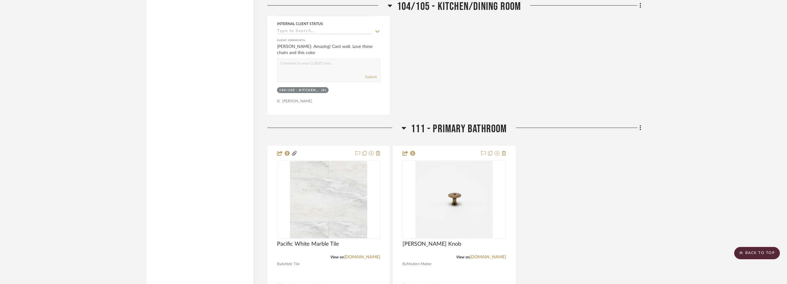
scroll to position [1360, 0]
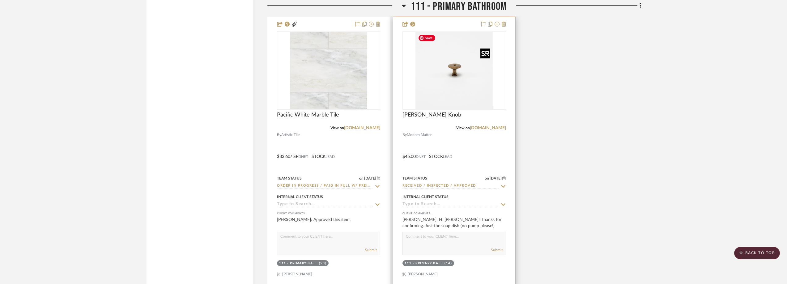
click at [0, 0] on img at bounding box center [0, 0] width 0 height 0
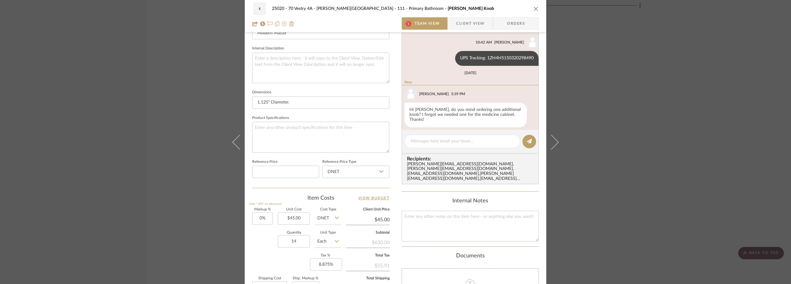
scroll to position [79, 0]
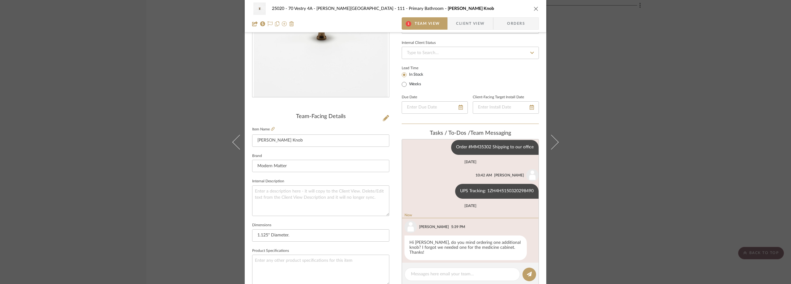
click at [601, 160] on div "25020 - 70 Vestry 4A - Grant-Stanleigh 111 - Primary Bathroom Marcelle Knob 1 T…" at bounding box center [395, 142] width 791 height 284
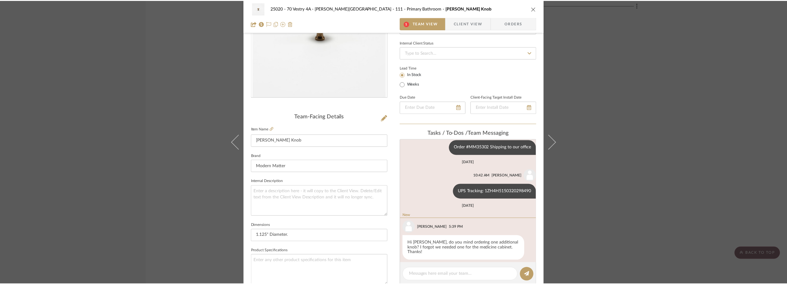
scroll to position [1360, 0]
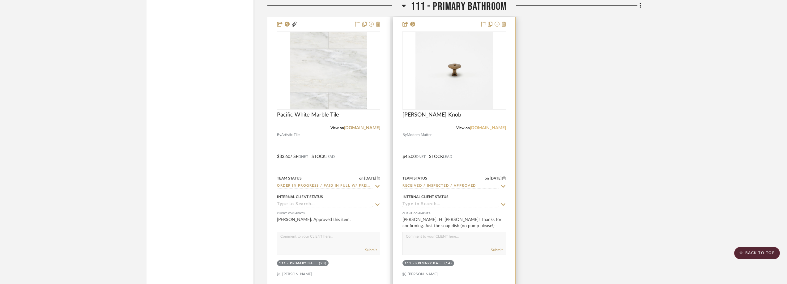
click at [491, 126] on link "modern-matter.com" at bounding box center [488, 128] width 36 height 4
click at [466, 93] on img "0" at bounding box center [453, 70] width 77 height 77
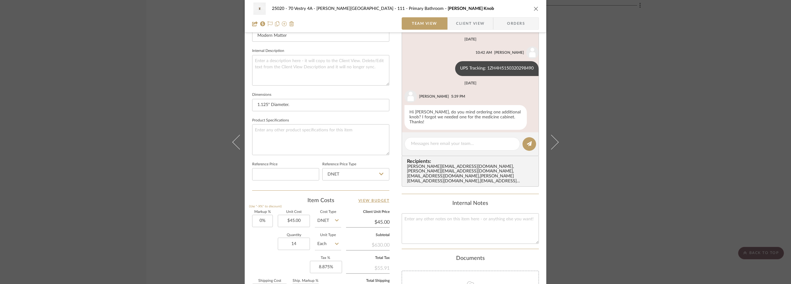
scroll to position [124, 0]
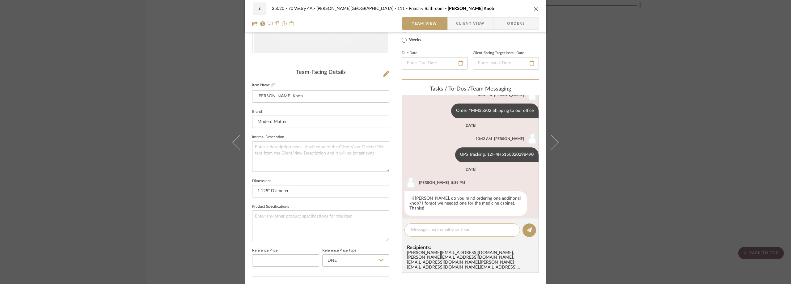
click at [456, 228] on textarea at bounding box center [462, 230] width 103 height 6
paste textarea "Order #MM35910"
type textarea "Order #MM35910 Additional Knob ordered"
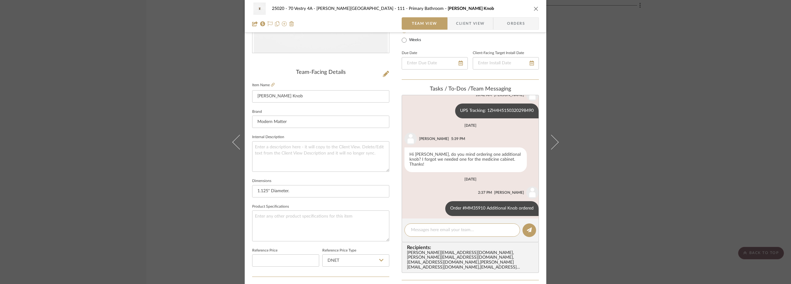
scroll to position [0, 0]
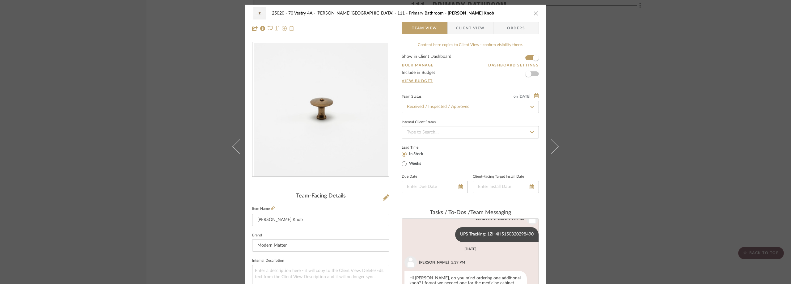
click at [150, 107] on div "25020 - 70 Vestry 4A - Grant-Stanleigh 111 - Primary Bathroom Marcelle Knob Tea…" at bounding box center [395, 142] width 791 height 284
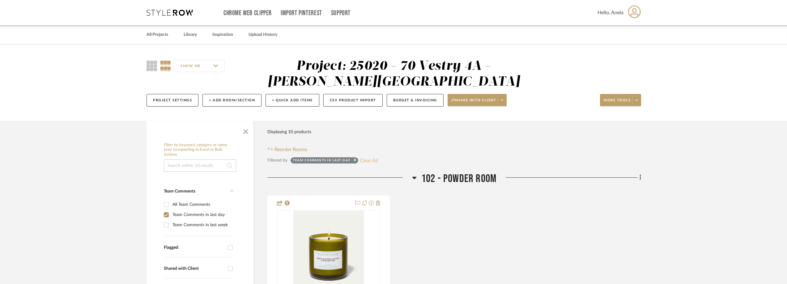
click at [373, 157] on button "Clear All" at bounding box center [369, 160] width 18 height 8
checkbox input "false"
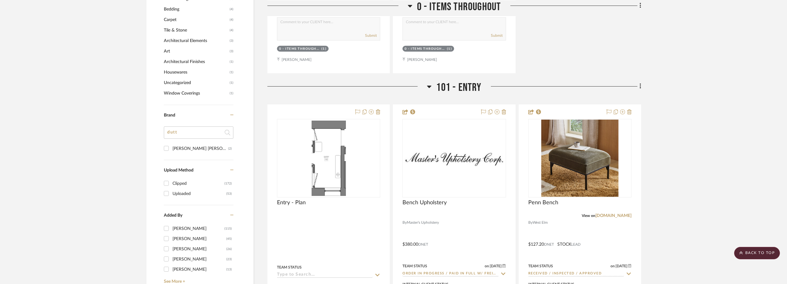
scroll to position [680, 0]
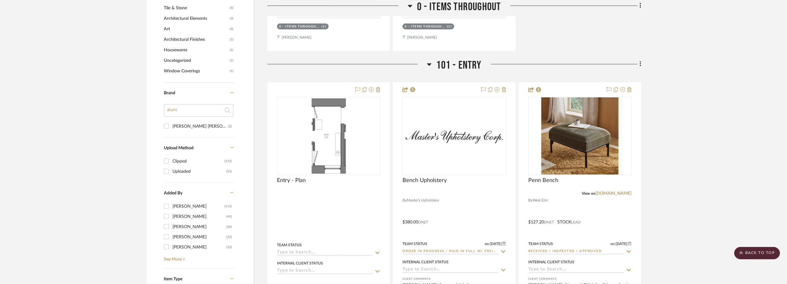
drag, startPoint x: 186, startPoint y: 115, endPoint x: 139, endPoint y: 117, distance: 47.3
type input "GOL"
click at [179, 126] on div "Goldie Home" at bounding box center [200, 126] width 56 height 10
click at [171, 126] on input "Goldie Home (1)" at bounding box center [166, 126] width 10 height 10
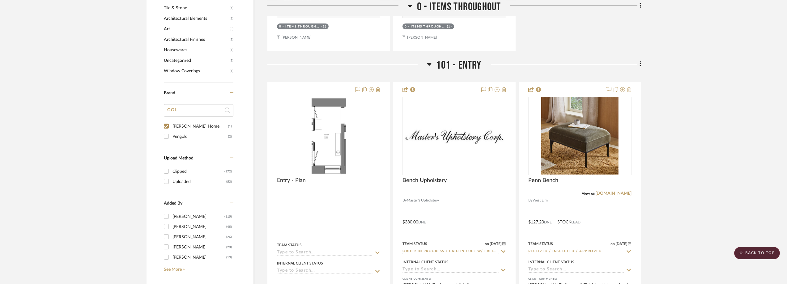
checkbox input "true"
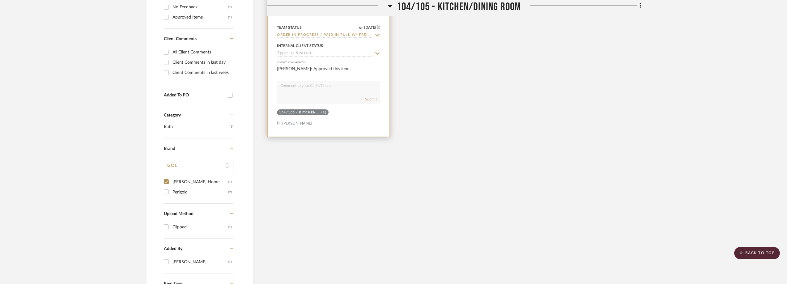
scroll to position [206, 0]
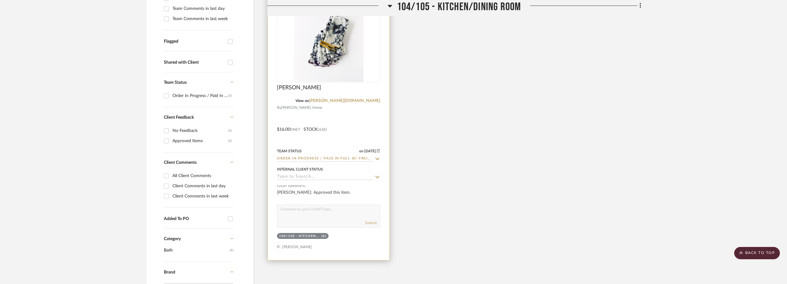
click at [377, 156] on icon at bounding box center [378, 158] width 6 height 5
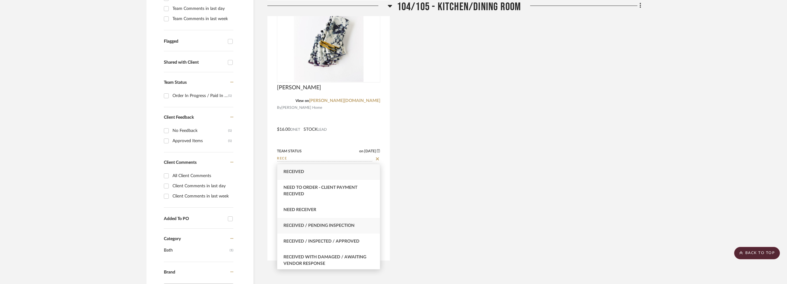
type input "RECE"
click at [360, 224] on div "Received / Pending Inspection" at bounding box center [328, 226] width 103 height 16
type input "[DATE]"
type input "Received / Pending Inspection"
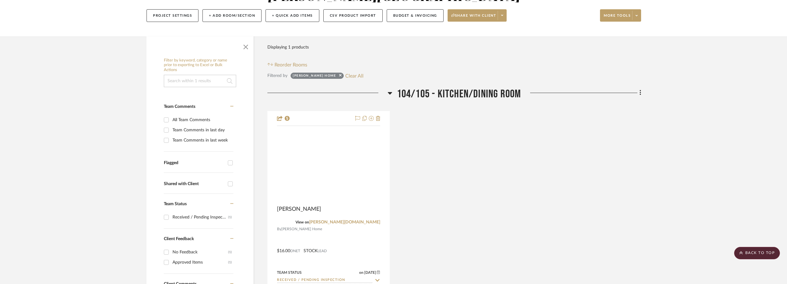
scroll to position [0, 0]
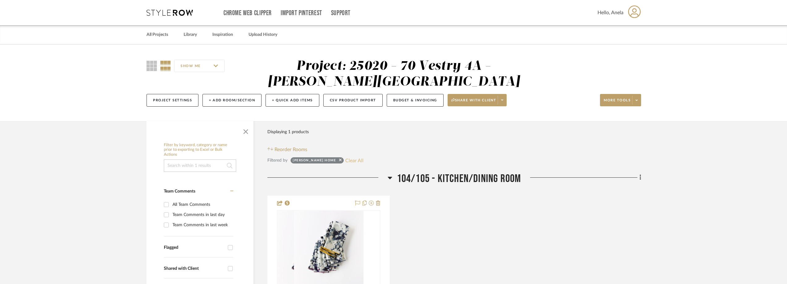
click at [345, 158] on button "Clear All" at bounding box center [354, 160] width 18 height 8
checkbox input "false"
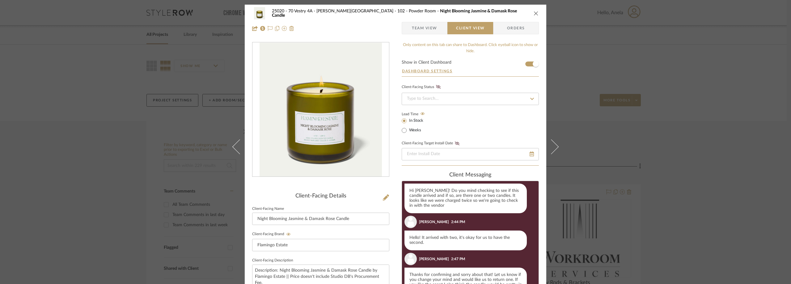
click at [600, 77] on div "25020 - 70 Vestry 4A - Grant-Stanleigh 102 - Powder Room Night Blooming Jasmine…" at bounding box center [395, 142] width 791 height 284
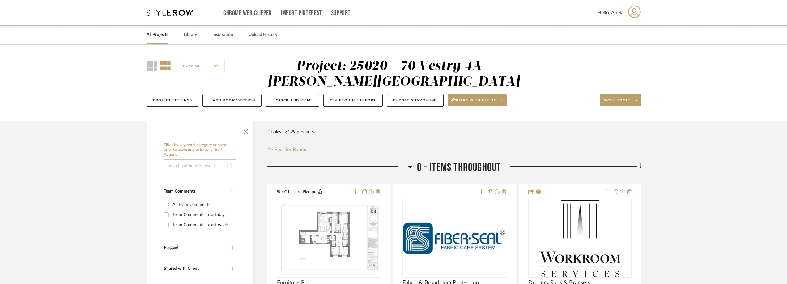
click at [181, 12] on icon at bounding box center [170, 13] width 46 height 6
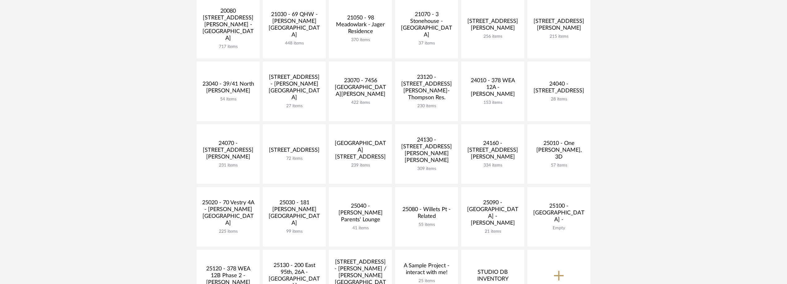
scroll to position [247, 0]
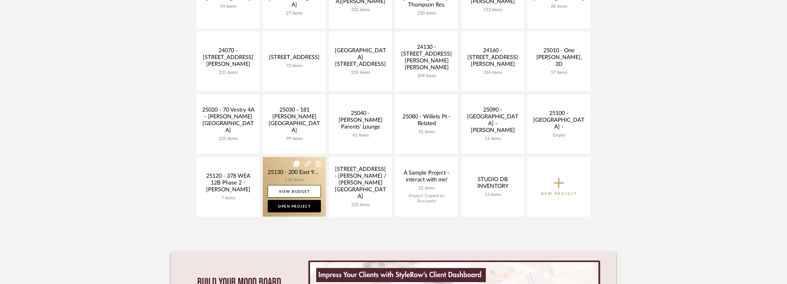
click at [292, 174] on link at bounding box center [294, 187] width 63 height 60
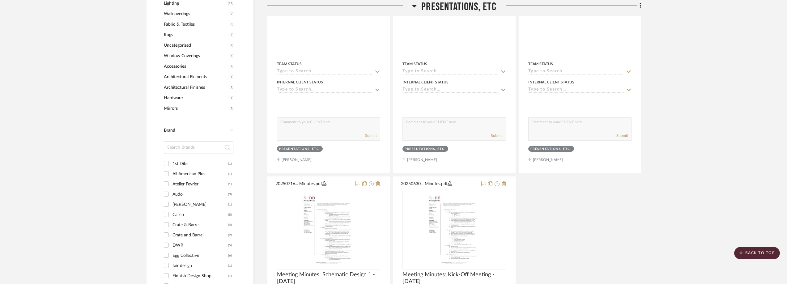
scroll to position [680, 0]
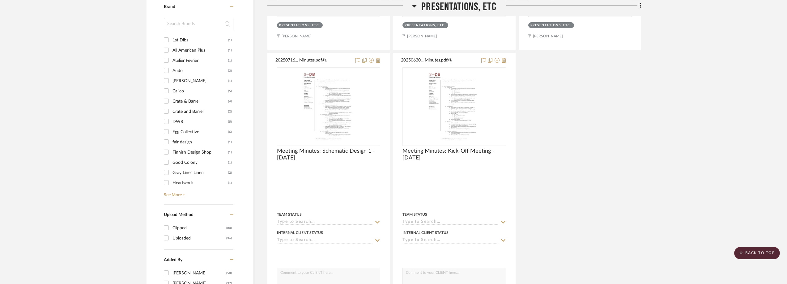
click at [181, 27] on input at bounding box center [199, 24] width 70 height 12
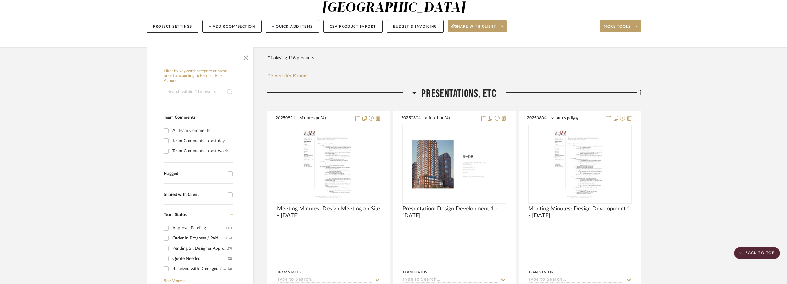
scroll to position [0, 0]
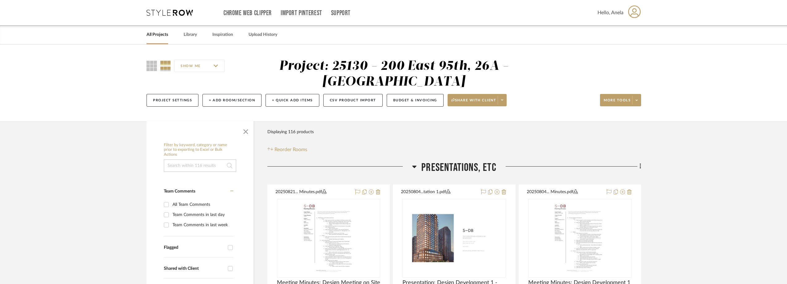
click at [173, 10] on icon at bounding box center [170, 13] width 46 height 6
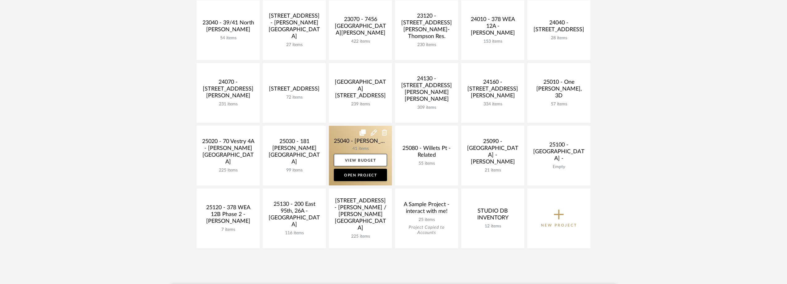
scroll to position [216, 0]
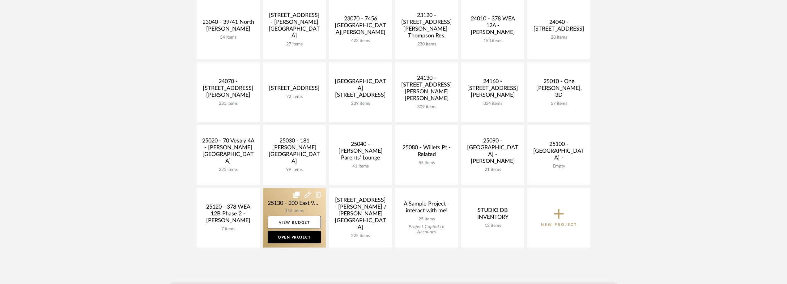
click at [298, 209] on link at bounding box center [294, 218] width 63 height 60
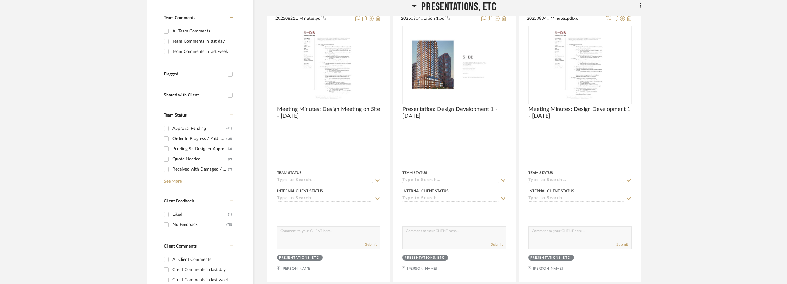
scroll to position [216, 0]
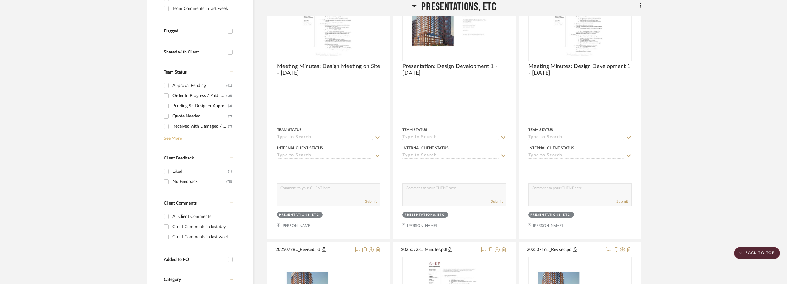
click at [168, 141] on link "See More +" at bounding box center [197, 136] width 71 height 10
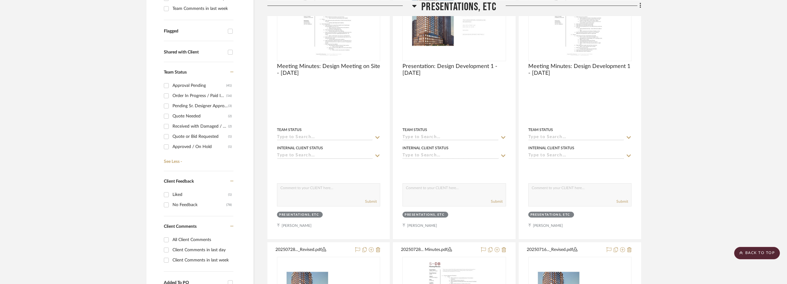
click at [205, 95] on div "Order In Progress / Paid In Full w/ Freight, No Balance due" at bounding box center [199, 96] width 54 height 10
click at [171, 95] on input "Order In Progress / Paid In Full w/ Freight, No Balance due (16)" at bounding box center [166, 96] width 10 height 10
checkbox input "true"
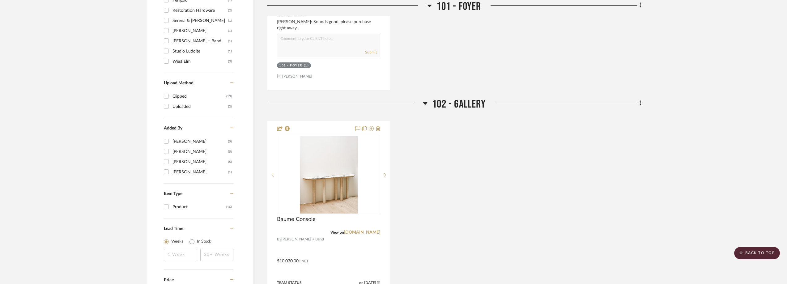
scroll to position [773, 0]
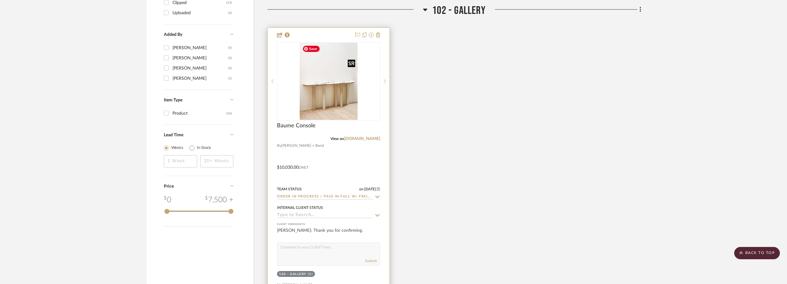
click at [334, 77] on img "0" at bounding box center [329, 81] width 58 height 77
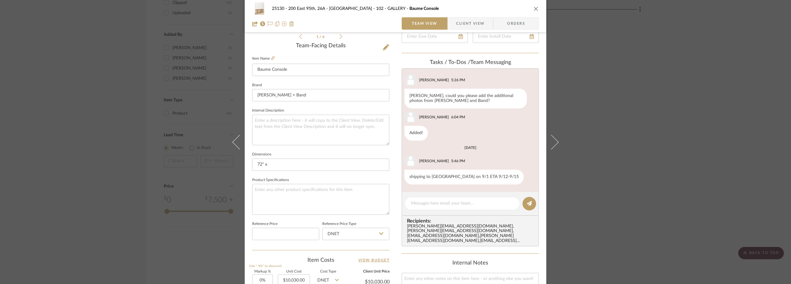
scroll to position [155, 0]
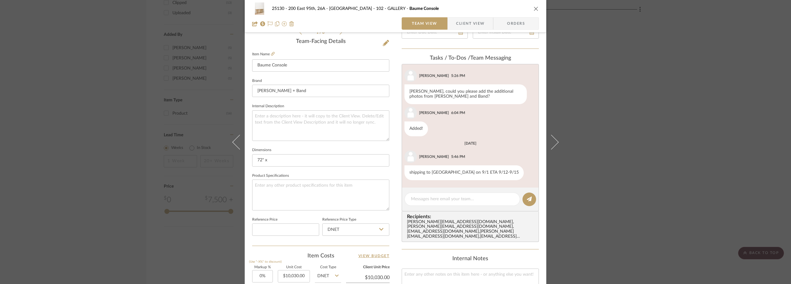
click at [616, 78] on div "25130 - 200 East 95th, 26A - Kosheleva 102 - GALLERY Baume Console Team View Cl…" at bounding box center [395, 142] width 791 height 284
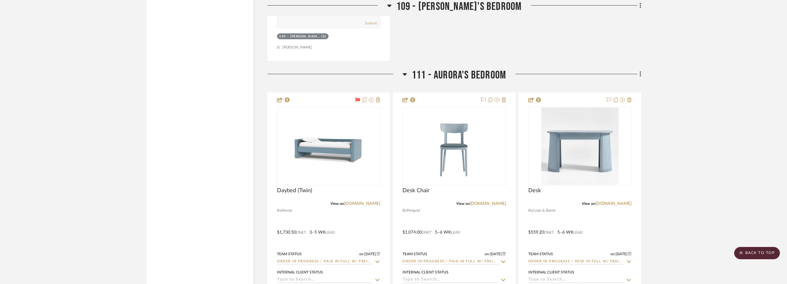
scroll to position [1669, 0]
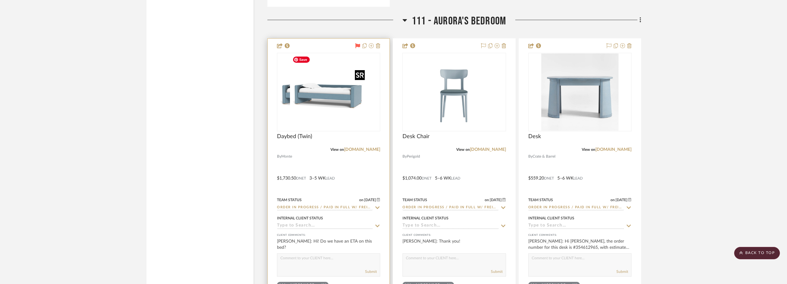
click at [326, 118] on div at bounding box center [328, 92] width 103 height 79
click at [326, 118] on img "0" at bounding box center [328, 91] width 77 height 77
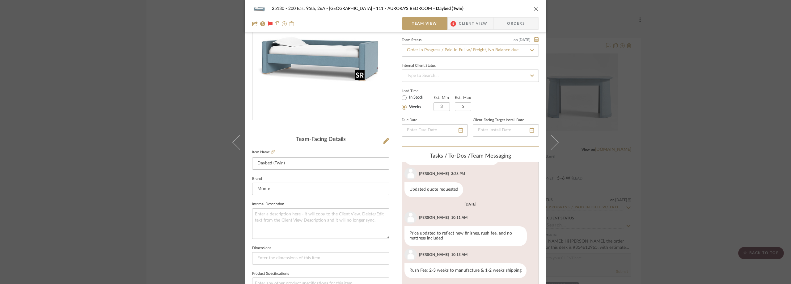
scroll to position [124, 0]
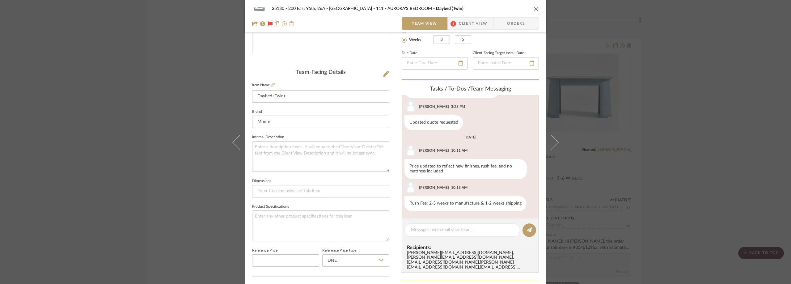
click at [466, 29] on span "Client View" at bounding box center [473, 23] width 28 height 12
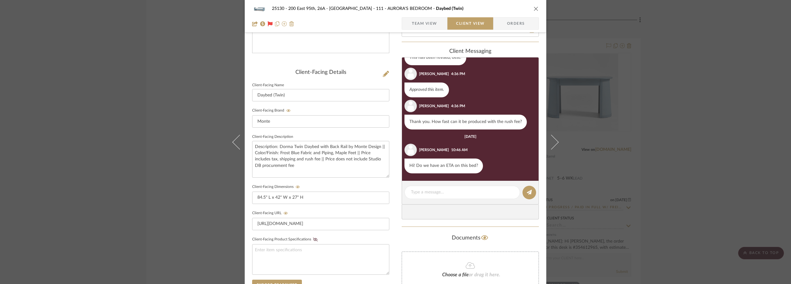
scroll to position [110, 0]
click at [679, 95] on div "25130 - 200 East 95th, 26A - Kosheleva 111 - AURORA'S BEDROOM Daybed (Twin) Tea…" at bounding box center [395, 142] width 791 height 284
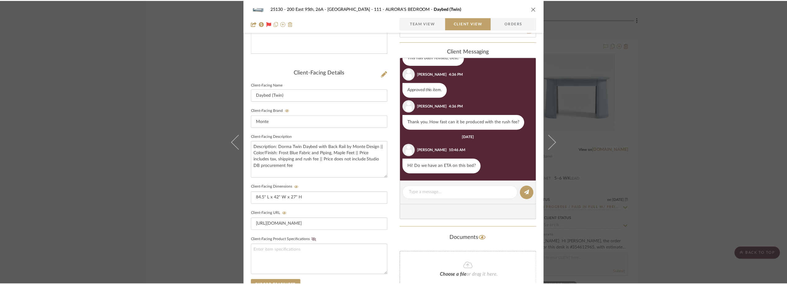
scroll to position [1669, 0]
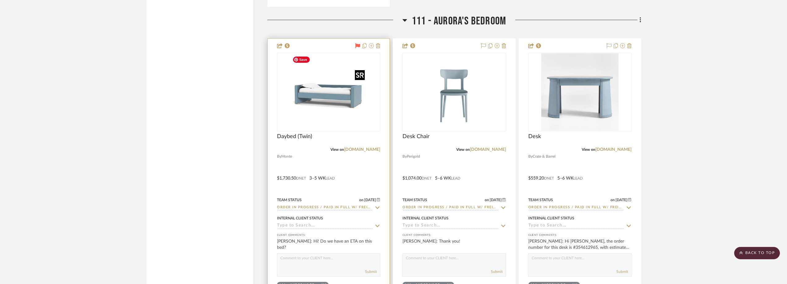
click at [311, 110] on img "0" at bounding box center [328, 91] width 77 height 77
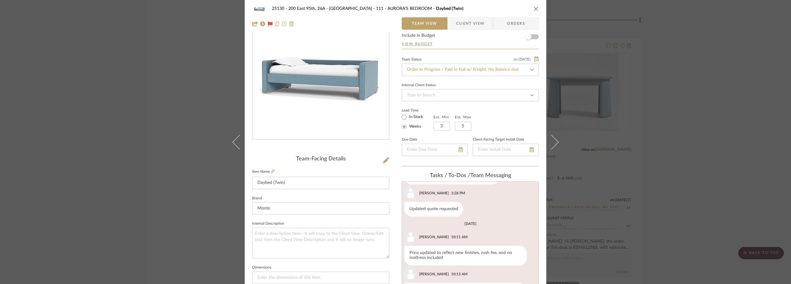
scroll to position [93, 0]
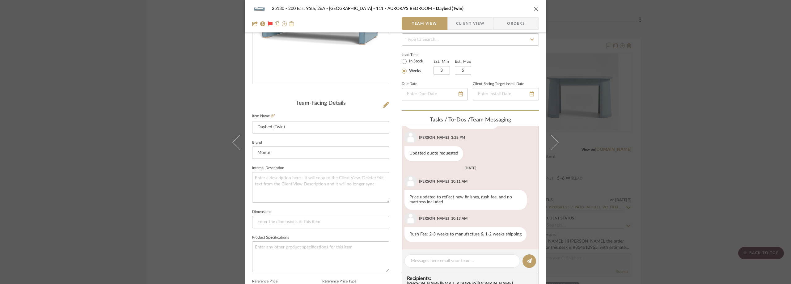
click at [477, 19] on span "Client View" at bounding box center [470, 23] width 28 height 12
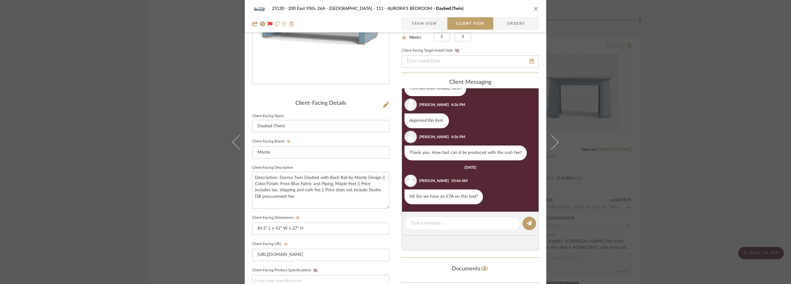
click at [130, 68] on div "25130 - 200 East 95th, 26A - Kosheleva 111 - AURORA'S BEDROOM Daybed (Twin) Tea…" at bounding box center [395, 142] width 791 height 284
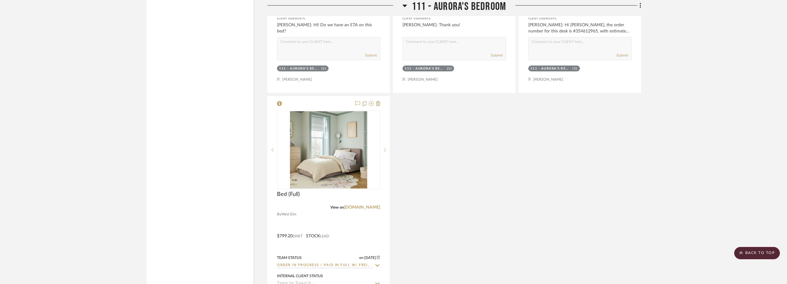
scroll to position [1917, 0]
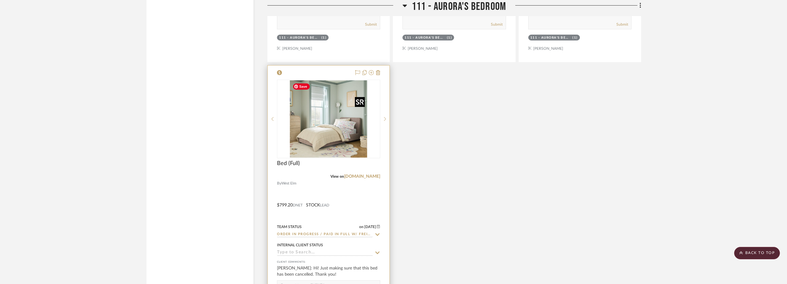
click at [0, 0] on img at bounding box center [0, 0] width 0 height 0
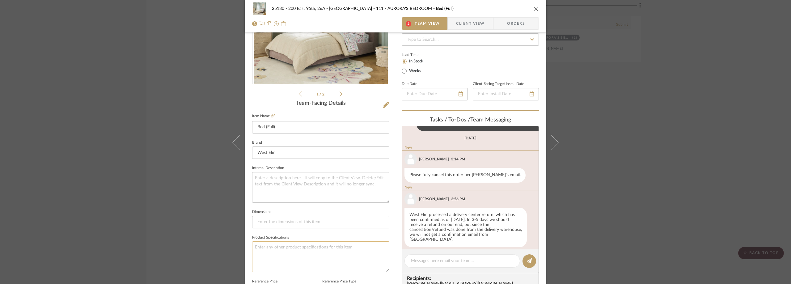
scroll to position [247, 0]
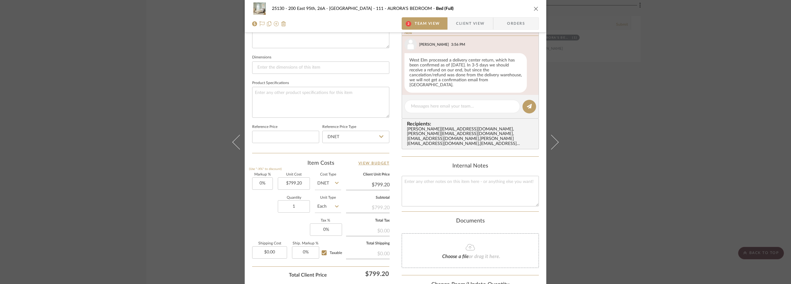
click at [95, 160] on div "25130 - 200 East 95th, 26A - Kosheleva 111 - AURORA'S BEDROOM Bed (Full) 2 Team…" at bounding box center [395, 142] width 791 height 284
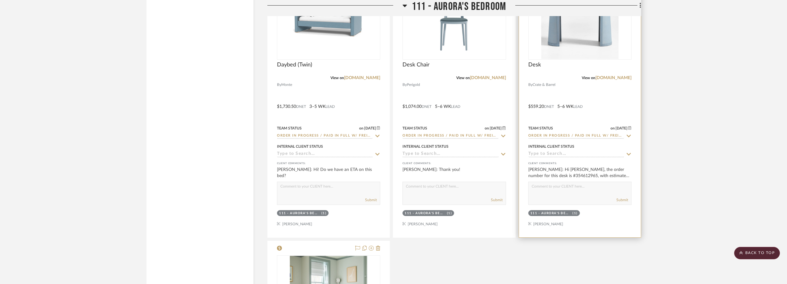
scroll to position [1731, 0]
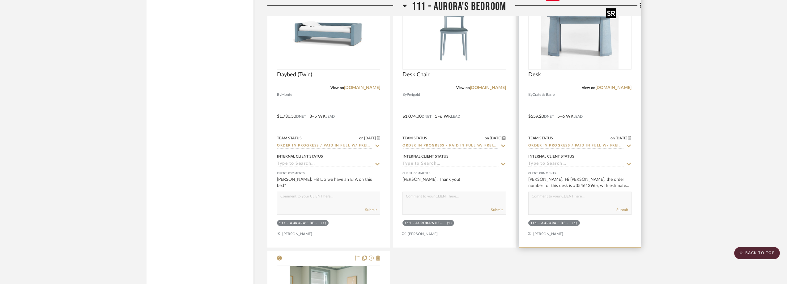
click at [583, 59] on img "0" at bounding box center [579, 30] width 77 height 77
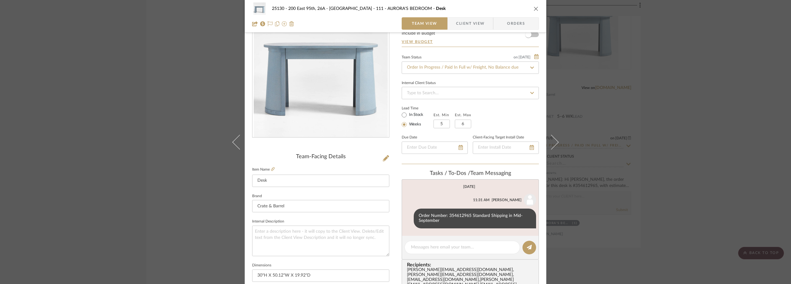
scroll to position [62, 0]
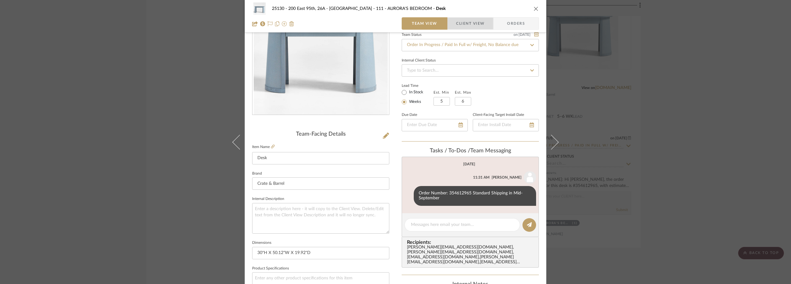
click at [468, 24] on span "Client View" at bounding box center [470, 23] width 28 height 12
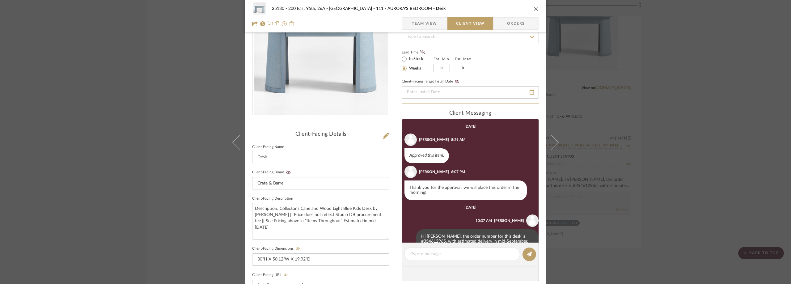
scroll to position [19, 0]
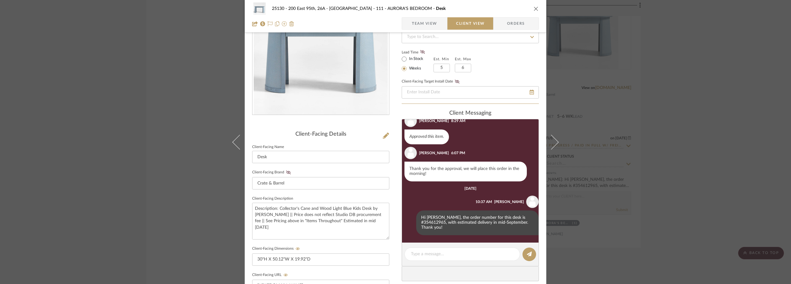
click at [723, 138] on div "25130 - 200 East 95th, 26A - Kosheleva 111 - AURORA'S BEDROOM Desk Team View Cl…" at bounding box center [395, 142] width 791 height 284
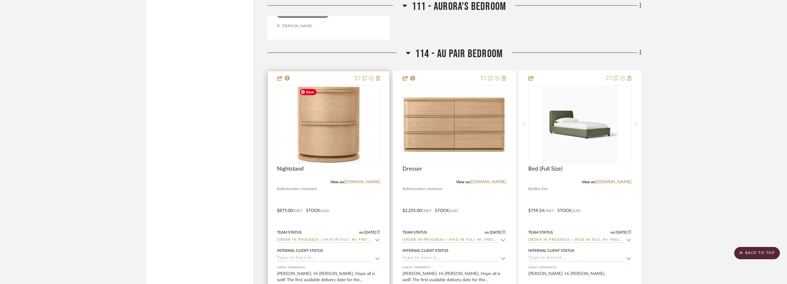
scroll to position [2288, 0]
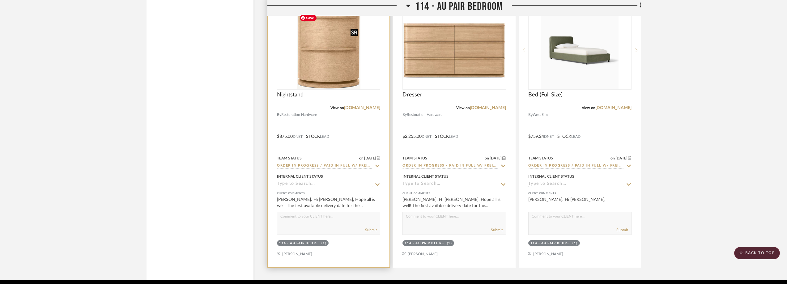
click at [325, 65] on img "0" at bounding box center [329, 50] width 64 height 77
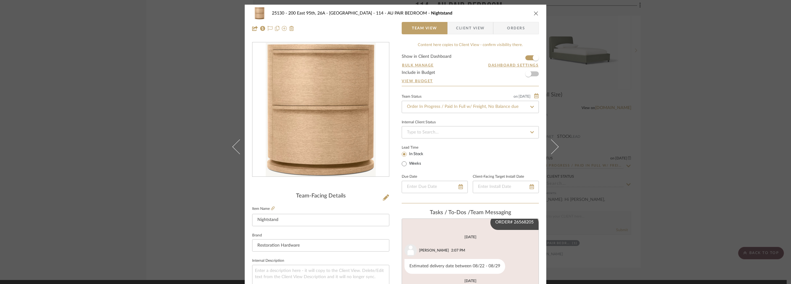
scroll to position [223, 0]
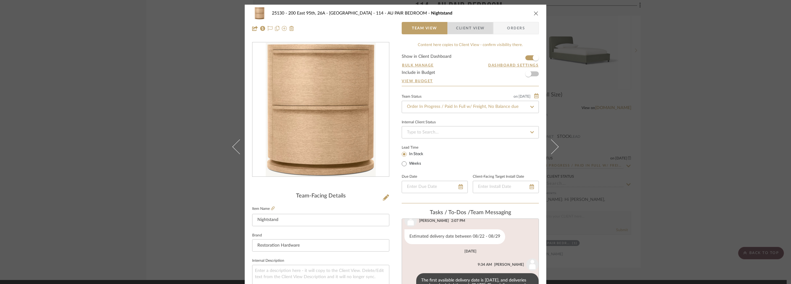
click at [466, 25] on span "Client View" at bounding box center [470, 28] width 28 height 12
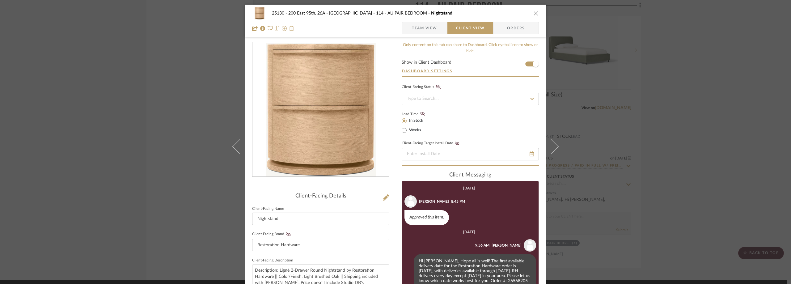
scroll to position [62, 0]
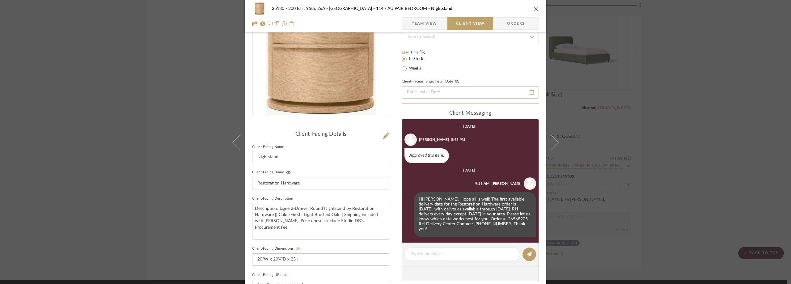
click at [711, 128] on div "25130 - 200 East 95th, 26A - Kosheleva 114 - AU PAIR BEDROOM Nightstand Team Vi…" at bounding box center [395, 142] width 791 height 284
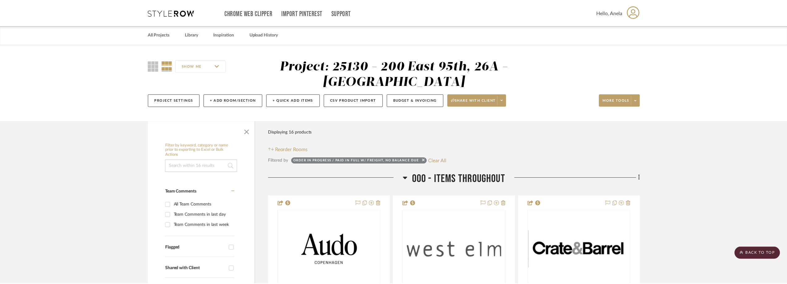
scroll to position [2288, 0]
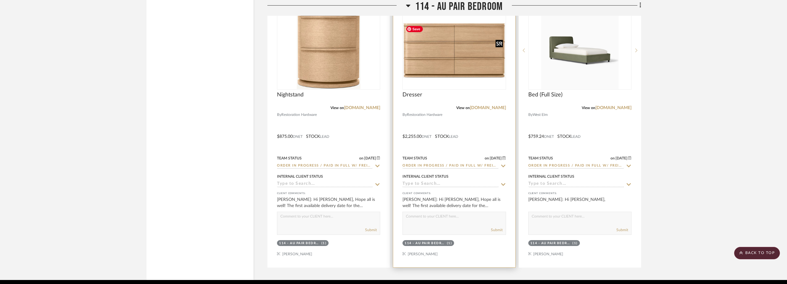
click at [451, 78] on img "0" at bounding box center [454, 50] width 102 height 55
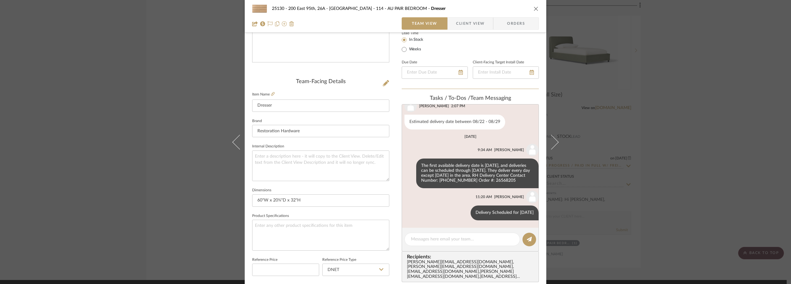
scroll to position [124, 0]
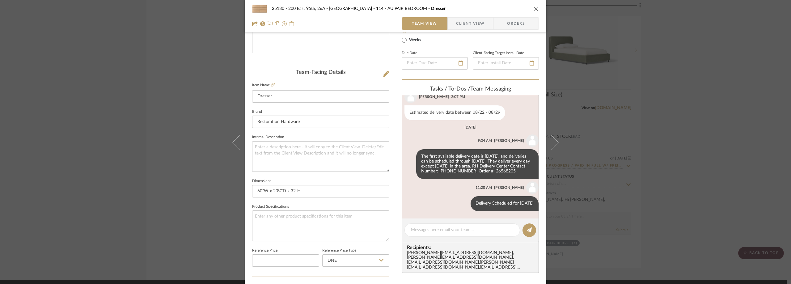
click at [450, 18] on span "button" at bounding box center [452, 23] width 8 height 12
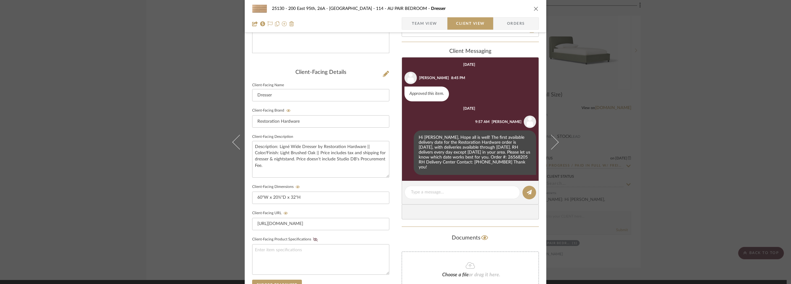
click at [432, 25] on span "Team View" at bounding box center [424, 23] width 25 height 12
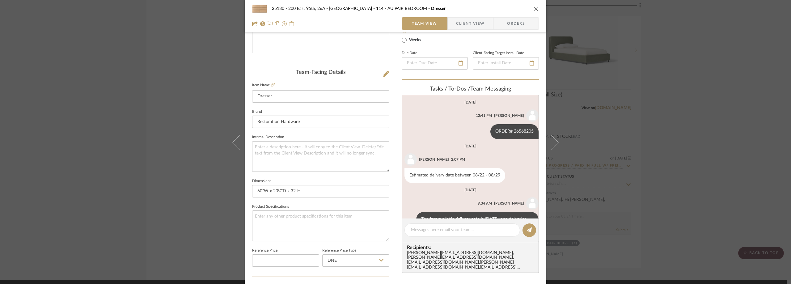
scroll to position [68, 0]
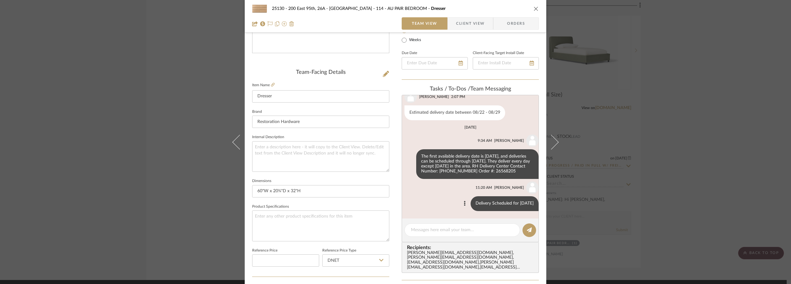
drag, startPoint x: 501, startPoint y: 204, endPoint x: 530, endPoint y: 207, distance: 29.2
click at [530, 207] on div "Delivery Scheduled for September 03" at bounding box center [505, 203] width 68 height 15
click at [454, 26] on span "button" at bounding box center [452, 23] width 8 height 12
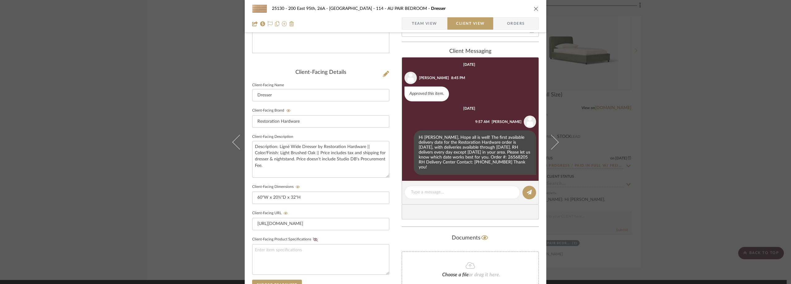
click at [694, 137] on div "25130 - 200 East 95th, 26A - Kosheleva 114 - AU PAIR BEDROOM Dresser Team View …" at bounding box center [395, 142] width 791 height 284
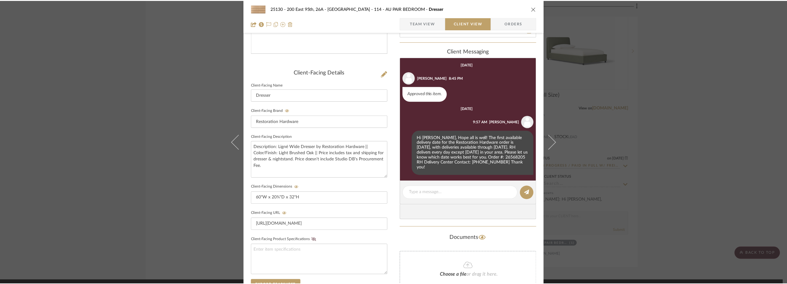
scroll to position [2288, 0]
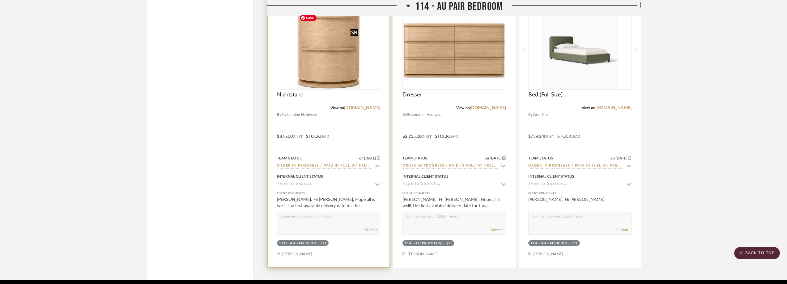
click at [353, 78] on img "0" at bounding box center [329, 50] width 64 height 77
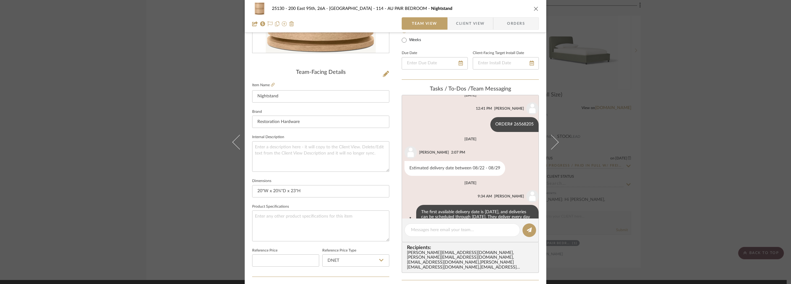
scroll to position [161, 0]
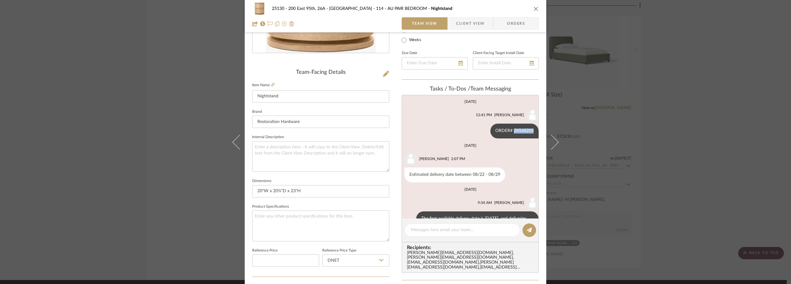
drag, startPoint x: 510, startPoint y: 125, endPoint x: 539, endPoint y: 126, distance: 29.7
click at [541, 127] on div "25130 - 200 East 95th, 26A - Kosheleva 114 - AU PAIR BEDROOM Nightstand Team Vi…" at bounding box center [396, 171] width 302 height 580
copy div "26568205"
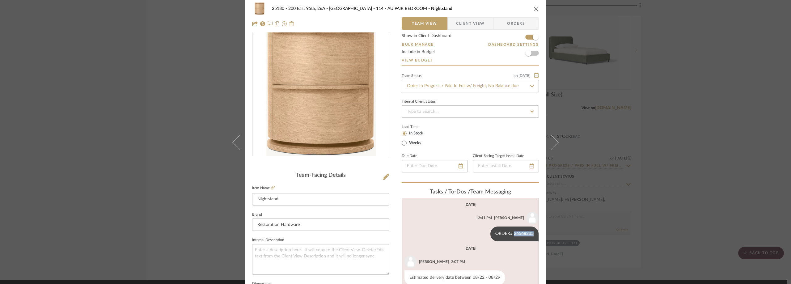
scroll to position [0, 0]
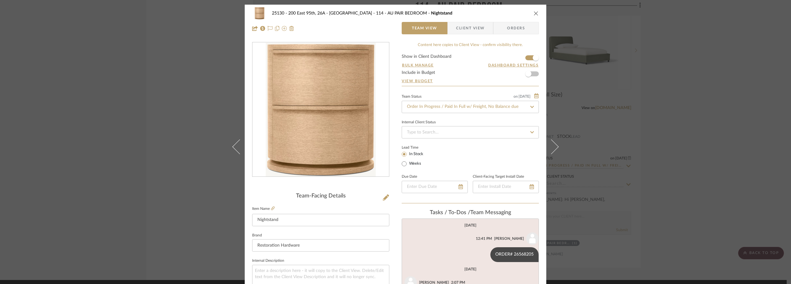
click at [690, 118] on div "25130 - 200 East 95th, 26A - Kosheleva 114 - AU PAIR BEDROOM Nightstand Team Vi…" at bounding box center [395, 142] width 791 height 284
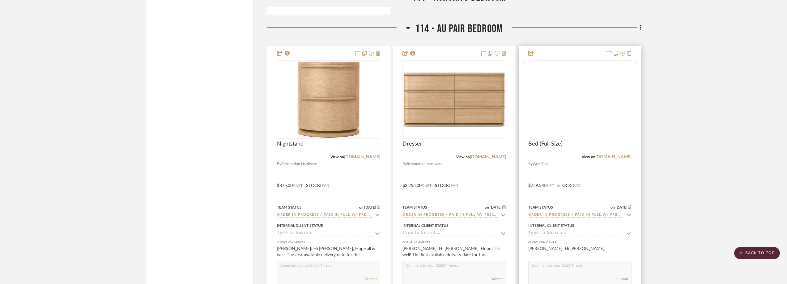
scroll to position [2219, 0]
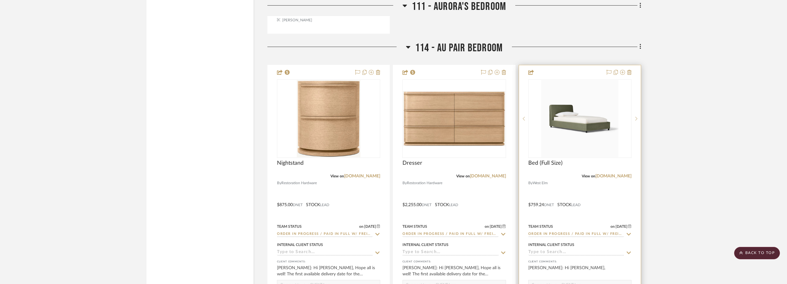
click at [630, 234] on icon at bounding box center [629, 234] width 4 height 2
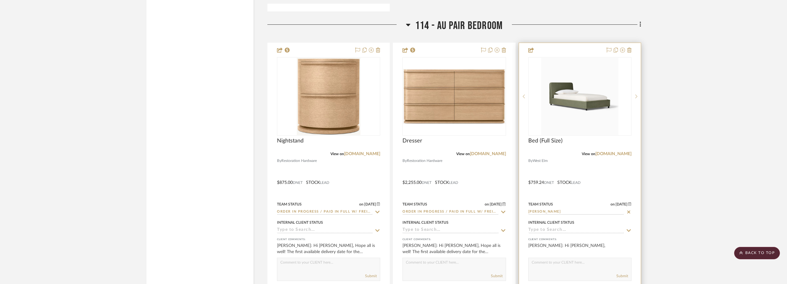
scroll to position [2250, 0]
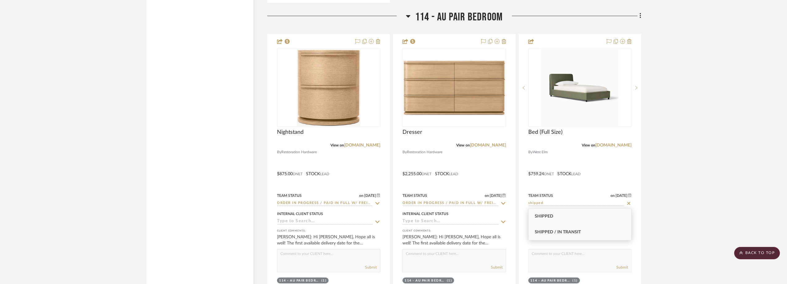
type input "shipped"
click at [583, 230] on div "Shipped / In Transit" at bounding box center [580, 232] width 103 height 16
type input "[DATE]"
type input "Shipped / In Transit"
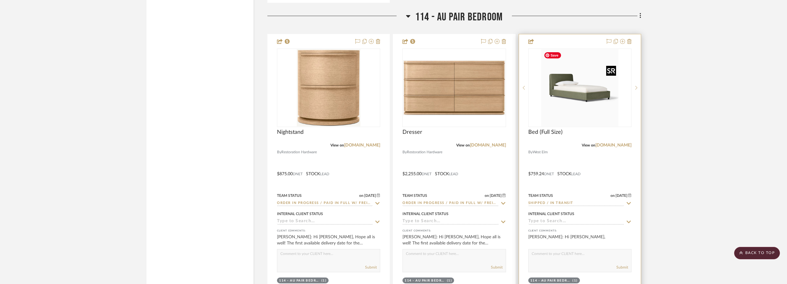
click at [586, 101] on img "0" at bounding box center [579, 87] width 77 height 77
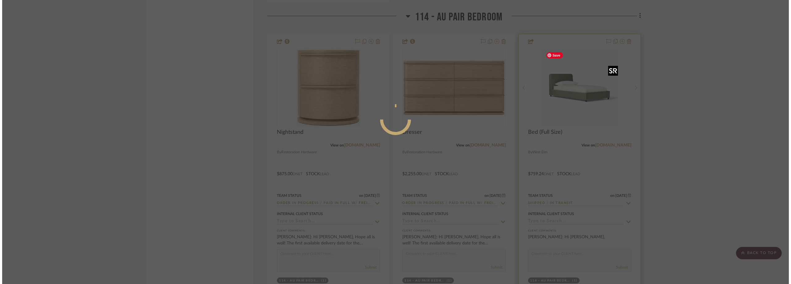
scroll to position [0, 0]
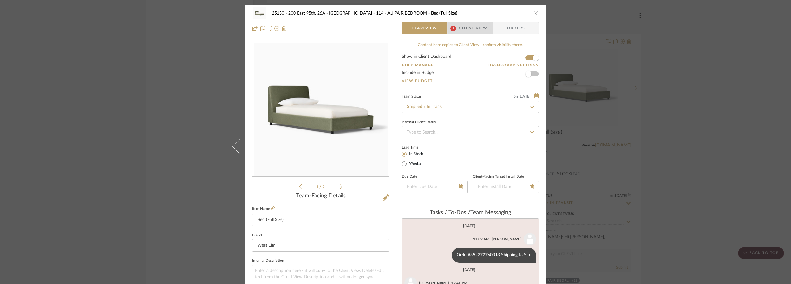
click at [483, 31] on span "Client View" at bounding box center [473, 28] width 28 height 12
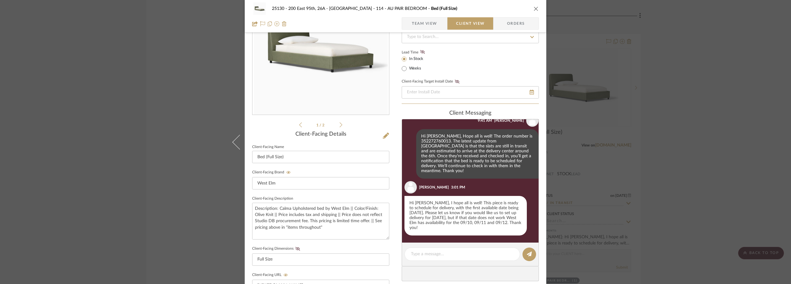
scroll to position [83, 0]
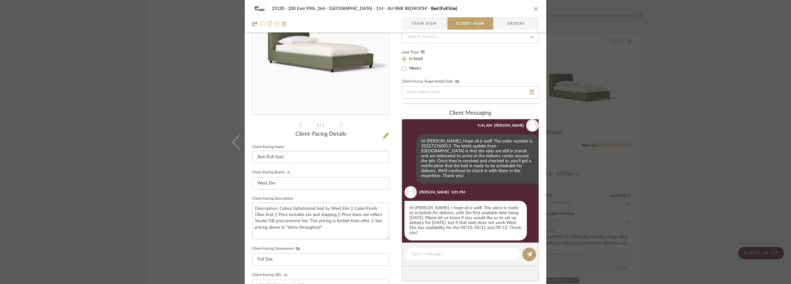
click at [704, 141] on div "25130 - 200 East 95th, 26A - Kosheleva 114 - AU PAIR BEDROOM Bed (Full Size) Te…" at bounding box center [395, 142] width 791 height 284
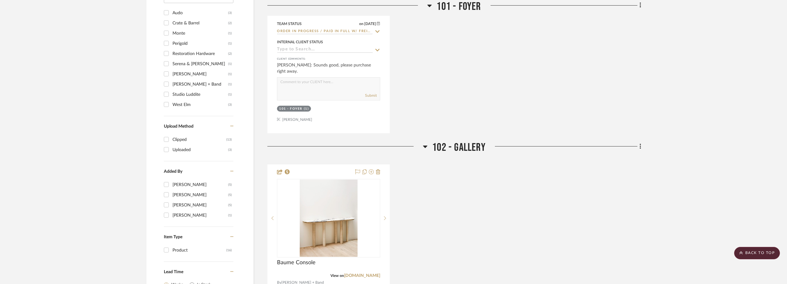
scroll to position [0, 0]
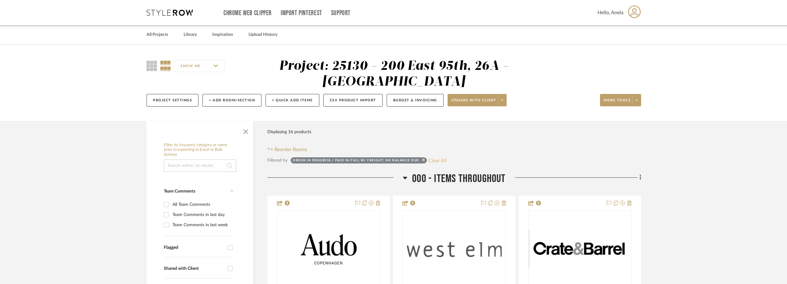
click at [439, 162] on button "Clear All" at bounding box center [437, 160] width 18 height 8
checkbox input "false"
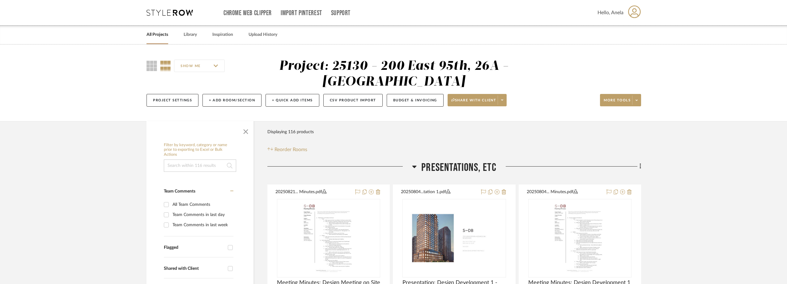
drag, startPoint x: 181, startPoint y: 11, endPoint x: 175, endPoint y: 12, distance: 5.3
click at [181, 11] on icon at bounding box center [170, 13] width 46 height 6
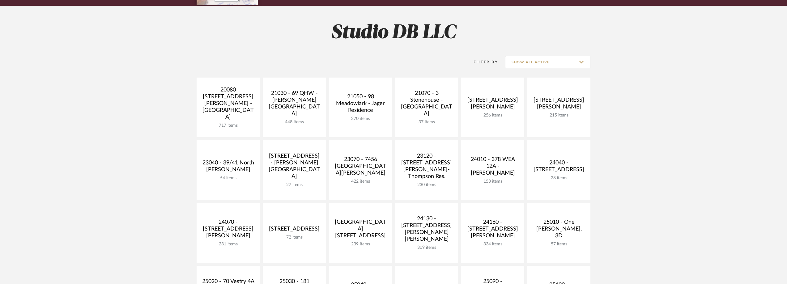
scroll to position [216, 0]
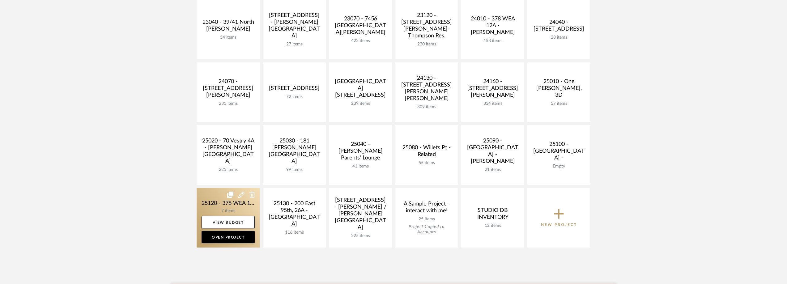
click at [239, 201] on link at bounding box center [228, 218] width 63 height 60
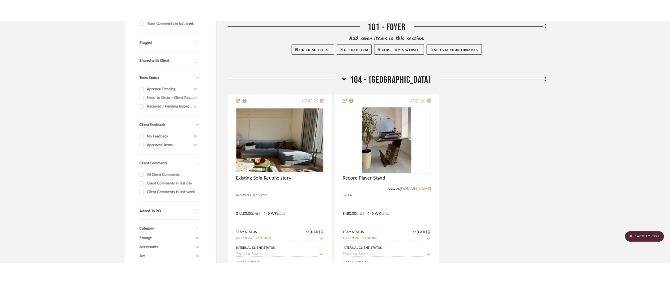
scroll to position [192, 0]
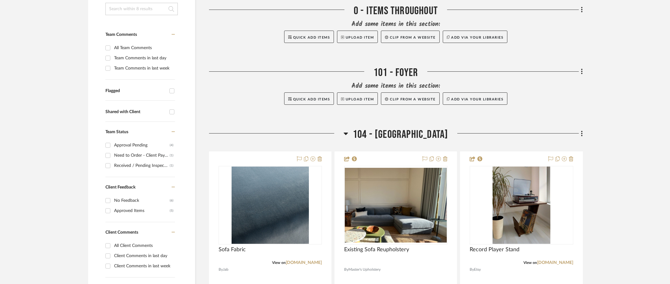
scroll to position [278, 0]
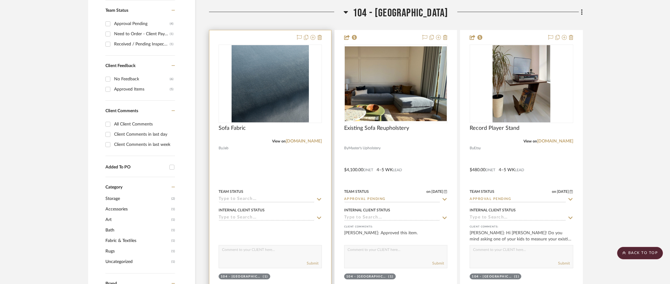
click at [319, 199] on icon at bounding box center [319, 199] width 6 height 5
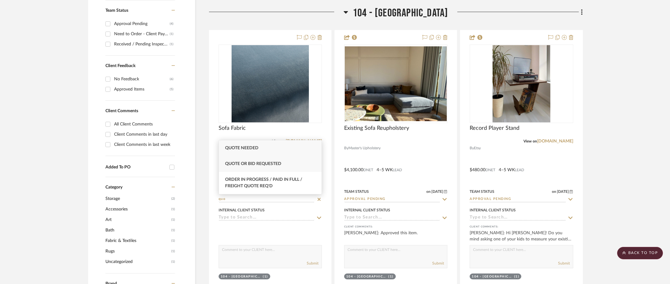
type input "quo"
click at [280, 167] on div "Quote or Bid Requested" at bounding box center [270, 164] width 103 height 16
type input "[DATE]"
type input "Quote or Bid Requested"
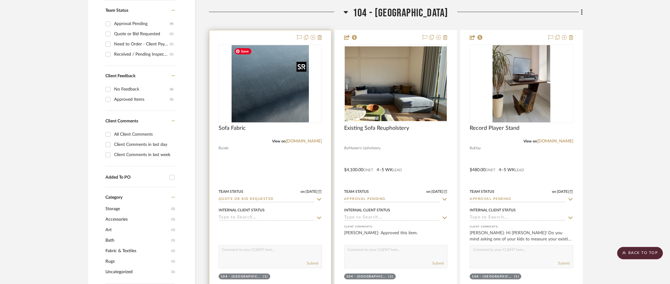
click at [274, 109] on img "0" at bounding box center [270, 83] width 77 height 77
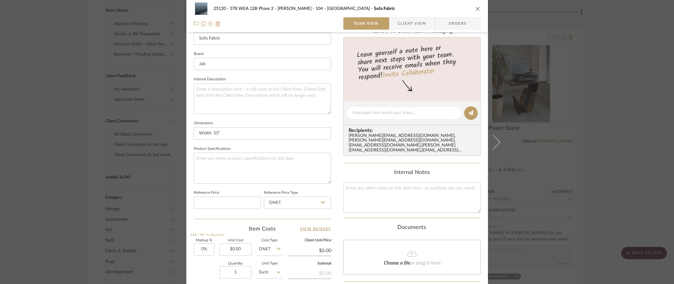
scroll to position [185, 0]
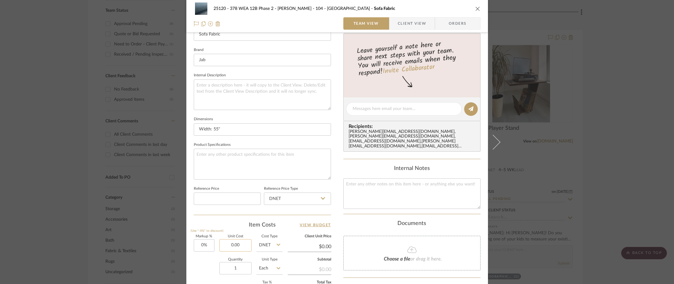
click at [233, 249] on input "0.00" at bounding box center [235, 245] width 32 height 12
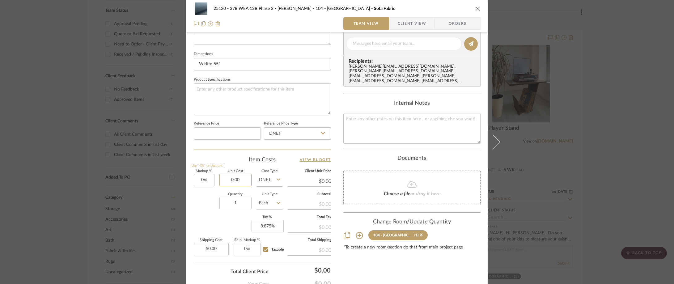
scroll to position [278, 0]
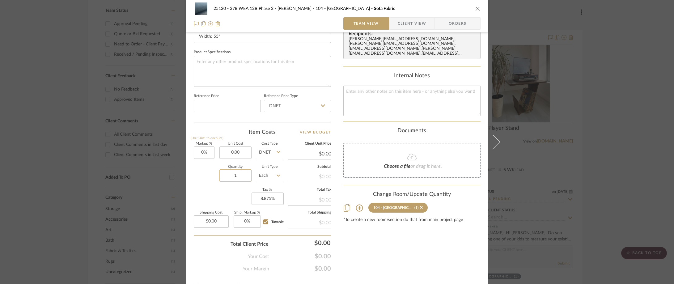
type input "$0.00"
click at [237, 176] on input "1" at bounding box center [235, 175] width 32 height 12
type input "25"
click at [262, 177] on input "Each" at bounding box center [270, 175] width 26 height 12
click at [280, 115] on div "YD" at bounding box center [293, 118] width 76 height 16
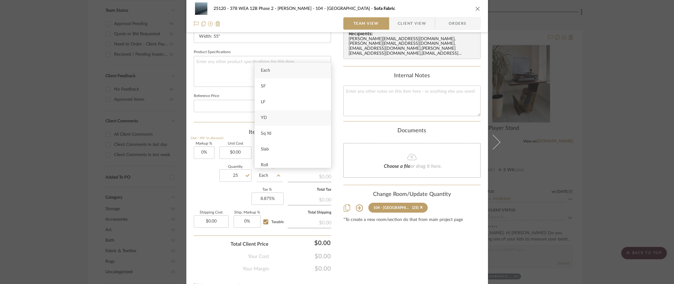
type input "YD"
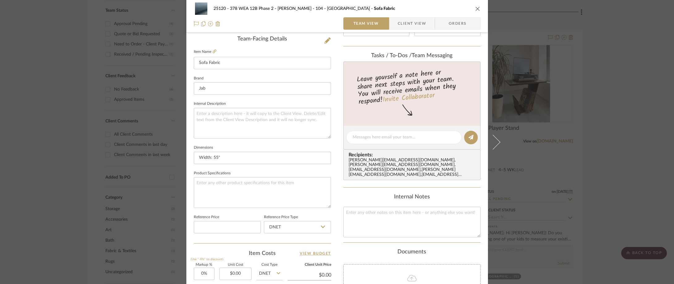
scroll to position [62, 0]
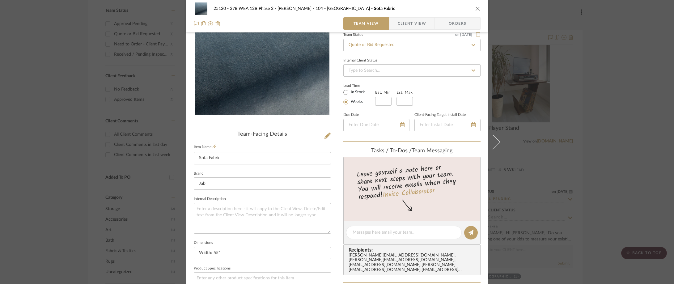
click at [404, 29] on span "Client View" at bounding box center [412, 23] width 28 height 12
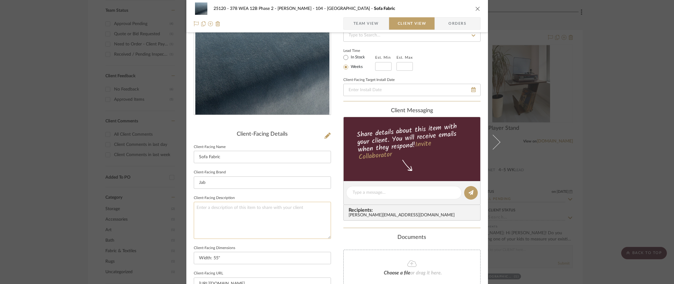
click at [271, 215] on textarea at bounding box center [262, 220] width 137 height 37
type textarea "Description:"
click at [288, 194] on fieldset "Client-Facing Description Description:" at bounding box center [262, 216] width 137 height 45
click at [247, 212] on textarea "Description:" at bounding box center [262, 220] width 137 height 37
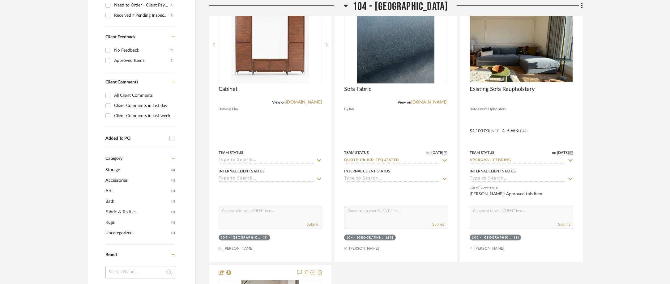
scroll to position [278, 0]
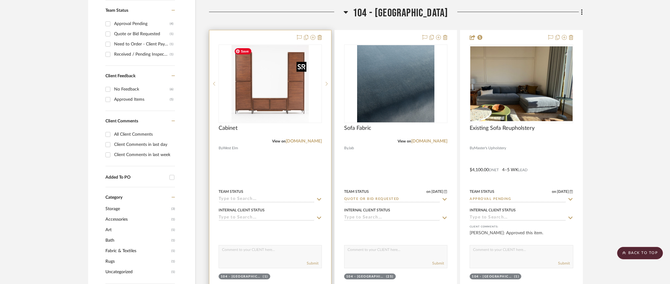
click at [285, 114] on img "0" at bounding box center [270, 83] width 77 height 77
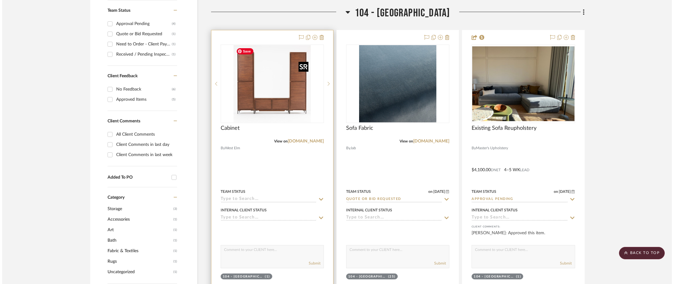
scroll to position [0, 0]
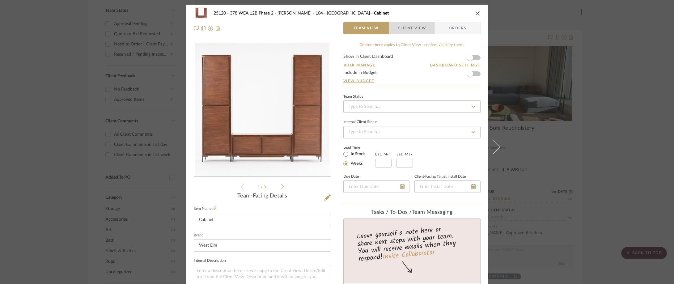
click at [411, 31] on span "Client View" at bounding box center [412, 28] width 28 height 12
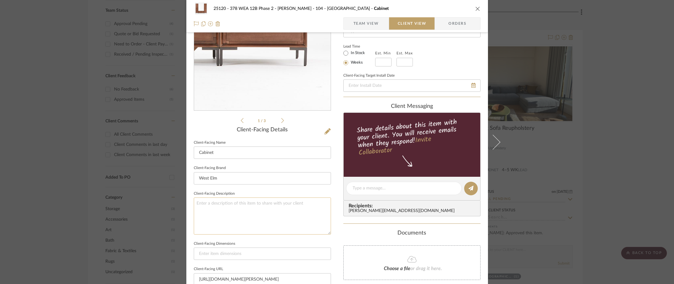
scroll to position [124, 0]
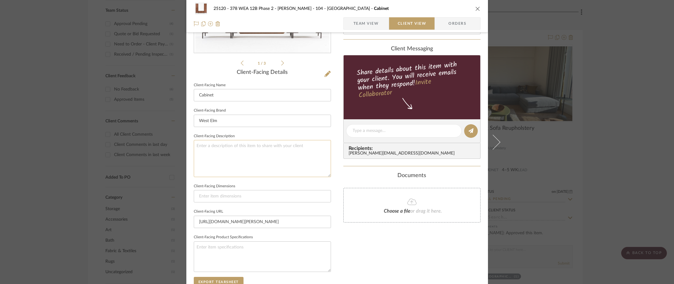
click at [256, 165] on textarea at bounding box center [262, 158] width 137 height 37
type textarea "Description:"
click at [251, 130] on sr-form-field "Client-Facing Brand [GEOGRAPHIC_DATA]" at bounding box center [262, 119] width 137 height 26
click at [245, 154] on textarea "Description:" at bounding box center [262, 158] width 137 height 37
paste textarea "2104454601"
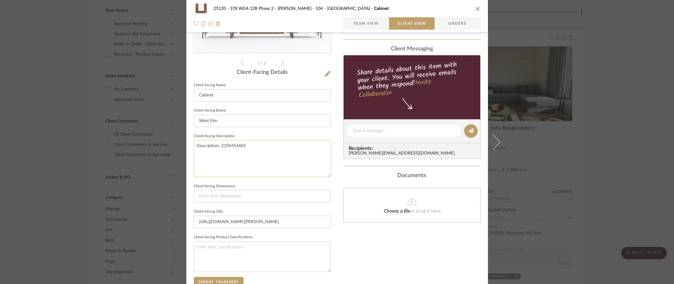
drag, startPoint x: 234, startPoint y: 146, endPoint x: 219, endPoint y: 146, distance: 15.2
click at [219, 146] on textarea "Description: 2104454601" at bounding box center [262, 158] width 137 height 37
paste textarea "[PERSON_NAME] Entryway Closed Cabinet & Bench Set"
click at [278, 147] on textarea "Description: [PERSON_NAME] Entryway Closed Cabinet & Bench Set" at bounding box center [262, 158] width 137 height 37
click at [316, 151] on textarea "Description: [PERSON_NAME] Entryway Closed Cabinet (2) & Bench Set" at bounding box center [262, 158] width 137 height 37
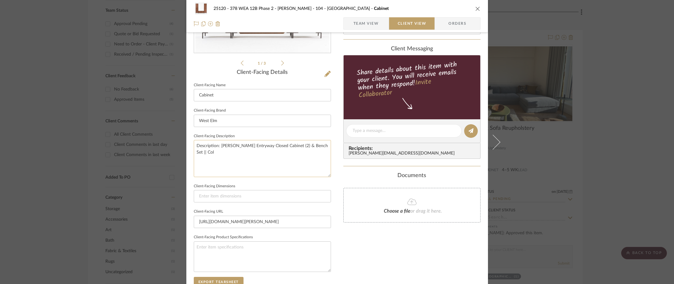
click at [321, 148] on textarea "Description: [PERSON_NAME] Entryway Closed Cabinet (2) & Bench Set || Col" at bounding box center [262, 158] width 137 height 37
type textarea "Description: [PERSON_NAME] Entryway Closed Cabinet (2) & Bench Set || Color/Fin…"
click at [305, 131] on sr-form-field "Client-Facing Brand [GEOGRAPHIC_DATA]" at bounding box center [262, 119] width 137 height 26
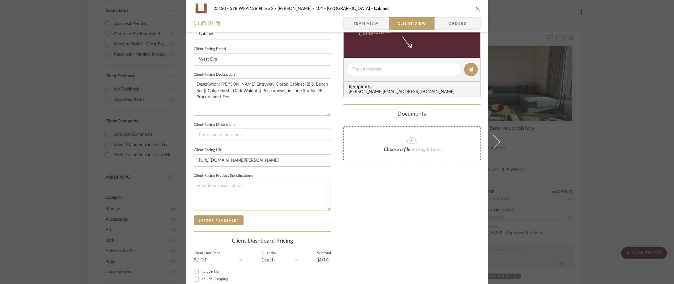
scroll to position [185, 0]
click at [233, 190] on textarea at bounding box center [262, 195] width 137 height 31
paste textarea "Nolan Entryway Closed Cabinet & Bench Set"
type textarea "Nolan Entryway Closed Cabinet & Bench Set Dimensions:"
click at [317, 172] on fieldset "Client-Facing Product Specifications Nolan Entryway Closed Cabinet & Bench Set …" at bounding box center [262, 190] width 137 height 39
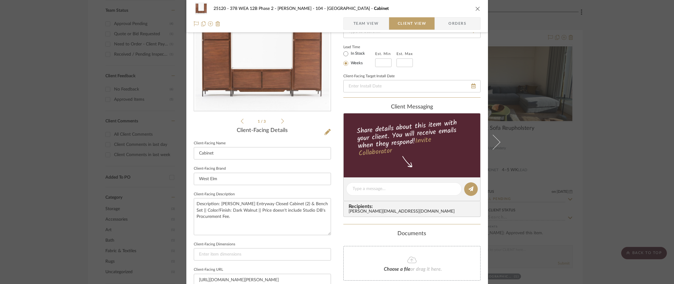
scroll to position [124, 0]
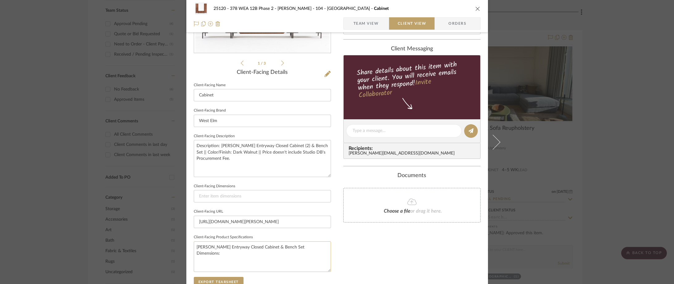
click at [304, 249] on textarea "Nolan Entryway Closed Cabinet & Bench Set Dimensions:" at bounding box center [262, 256] width 137 height 31
paste textarea "20"w x 15.75"d x 73.3"h."
type textarea "Nolan Entryway Closed Cabinet & Bench Set Dimensions: 20"w x 15.75"d x 73.3"h."
click at [336, 195] on div "25120 - 378 WEA 12B Phase 2 - Mautner 104 - Grand Room Cabinet Team View Client…" at bounding box center [337, 133] width 302 height 505
click at [280, 254] on textarea "Nolan Entryway Closed Cabinet & Bench Set Dimensions: 20"w x 15.75"d x 73.3"h." at bounding box center [262, 256] width 137 height 31
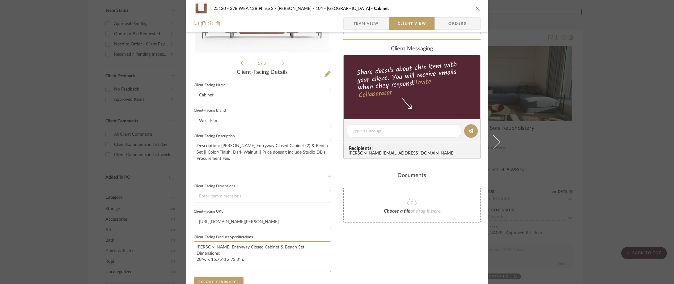
drag, startPoint x: 250, startPoint y: 247, endPoint x: 190, endPoint y: 244, distance: 59.5
click at [190, 244] on div "25120 - 378 WEA 12B Phase 2 - Mautner 104 - Grand Room Cabinet Team View Client…" at bounding box center [337, 133] width 302 height 505
click at [216, 260] on textarea "Nolan Entryway Closed Cabinet & Bench Set Dimensions: 20"w x 15.75"d x 73.3"h." at bounding box center [262, 256] width 137 height 31
click at [247, 251] on textarea "Nolan Entryway Closed Cabinet & Bench Set Dimensions: 20"w x 15.75"d x 73.3"h." at bounding box center [262, 256] width 137 height 31
paste textarea "Nolan Entryway Closed Cabinet"
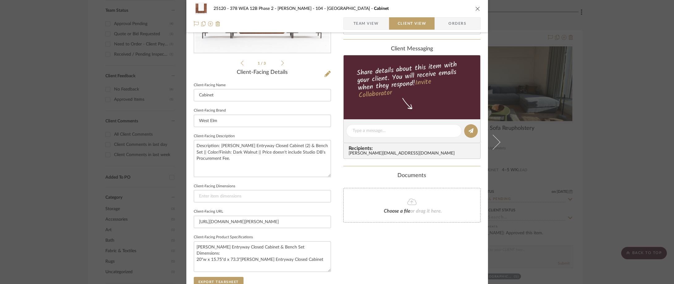
type textarea "Nolan Entryway Closed Cabinet & Bench Set Dimensions: 20"w x 15.75"d x 73.3"h. …"
paste textarea "20"w x 15.75"d x 73.3"h."
drag, startPoint x: 233, startPoint y: 265, endPoint x: 189, endPoint y: 257, distance: 44.8
click at [189, 257] on div "25120 - 378 WEA 12B Phase 2 - Mautner 104 - Grand Room Cabinet Team View Client…" at bounding box center [337, 133] width 302 height 505
drag, startPoint x: 303, startPoint y: 249, endPoint x: 255, endPoint y: 249, distance: 48.5
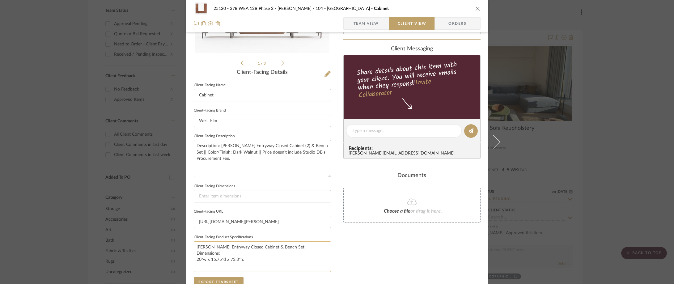
click at [255, 249] on textarea "Nolan Entryway Closed Cabinet & Bench Set Dimensions: 20"w x 15.75"d x 73.3"h." at bounding box center [262, 256] width 137 height 31
type textarea "Nolan Entryway Closed Cabinets: 20"w x 15.75"d x 73.3"h."
click at [257, 239] on fieldset "Client-Facing Product Specifications Nolan Entryway Closed Cabinets: 20"w x 15.…" at bounding box center [262, 252] width 137 height 39
click at [258, 255] on textarea "Nolan Entryway Closed Cabinets: 20"w x 15.75"d x 73.3"h." at bounding box center [262, 256] width 137 height 31
paste textarea "42"w x 15.75"d x 18.5"h."
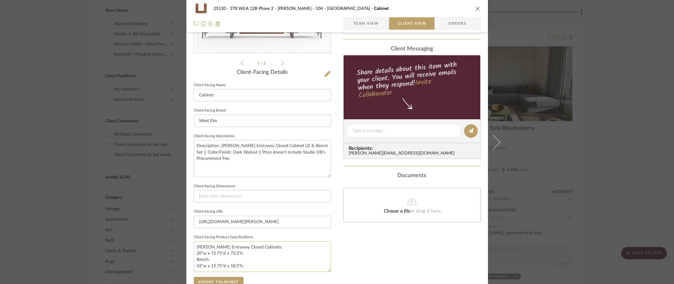
click at [194, 267] on textarea "Nolan Entryway Closed Cabinets: 20"w x 15.75"d x 73.3"h. Bench: 42"w x 15.75"d …" at bounding box center [262, 256] width 137 height 31
type textarea "Nolan Entryway Closed Cabinets: 20"w x 15.75"d x 73.3"h. Bench: 42"w x 15.75"d …"
click at [295, 230] on sr-form-field "Client-Facing URL https://www.westelm.com/products/nolan-closed-cabinet-bench-h…" at bounding box center [262, 220] width 137 height 26
click at [291, 164] on textarea "Description: Nolan Entryway Closed Cabinet (2) & Bench Set || Color/Finish: Dar…" at bounding box center [262, 158] width 137 height 37
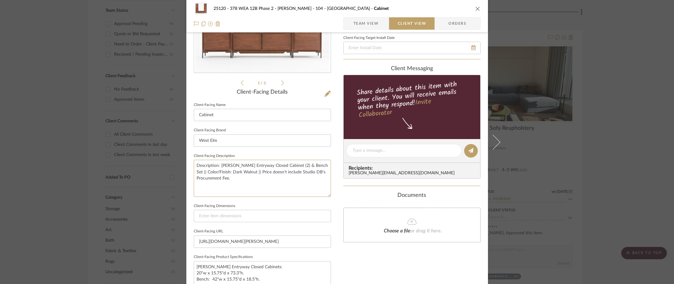
scroll to position [101, 0]
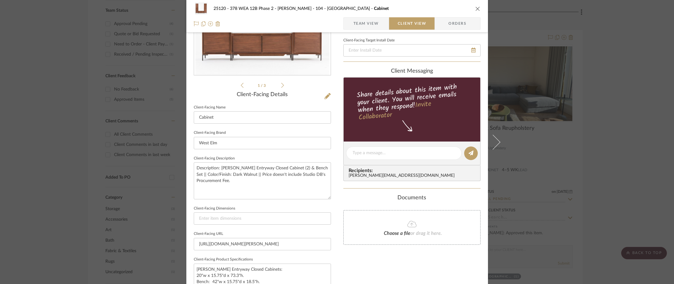
click at [364, 20] on span "Team View" at bounding box center [366, 23] width 25 height 12
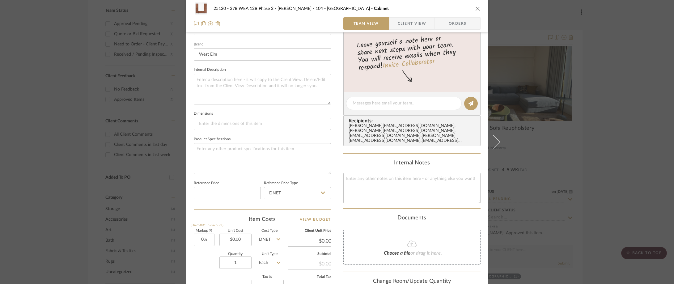
scroll to position [256, 0]
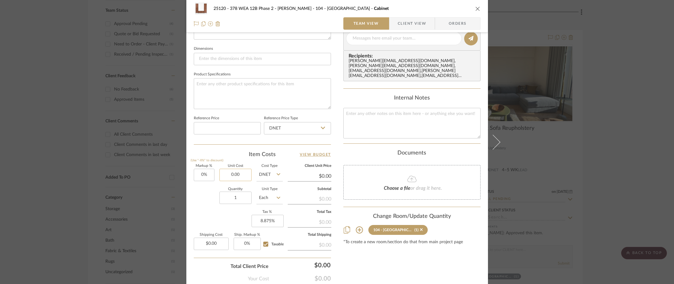
click at [243, 174] on input "0.00" at bounding box center [235, 175] width 32 height 12
type input "$2,021.00"
click at [237, 155] on div "Item Costs View Budget" at bounding box center [262, 154] width 137 height 7
type input "$2,021.00"
click at [243, 175] on input "2021.00" at bounding box center [235, 175] width 32 height 12
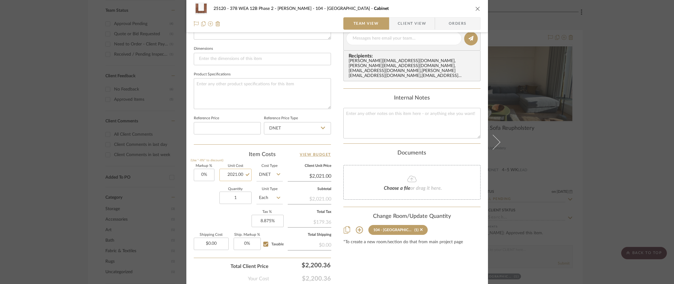
click at [245, 176] on input "2021.00" at bounding box center [235, 175] width 32 height 12
type input "$2,021.60"
drag, startPoint x: 233, startPoint y: 146, endPoint x: 224, endPoint y: 147, distance: 10.1
click at [233, 145] on div "1 / 3 Team-Facing Details Item Name Cabinet Brand West Elm Internal Description…" at bounding box center [262, 40] width 137 height 509
type input "$2,021.60"
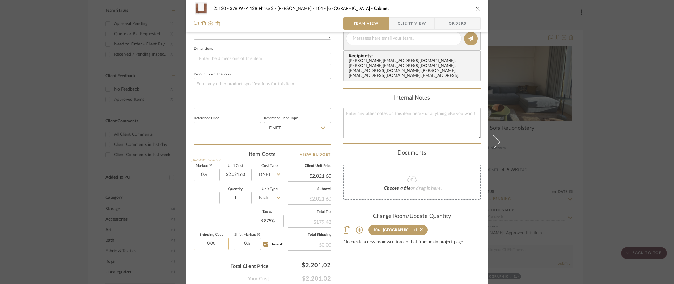
click at [201, 240] on input "0.00" at bounding box center [211, 244] width 35 height 12
type input "$279.00"
click at [210, 228] on div "Markup % (Use "-X%" to discount) 0% Unit Cost $2,021.60 Cost Type DNET Client U…" at bounding box center [262, 209] width 137 height 90
click at [412, 28] on span "Client View" at bounding box center [412, 23] width 28 height 12
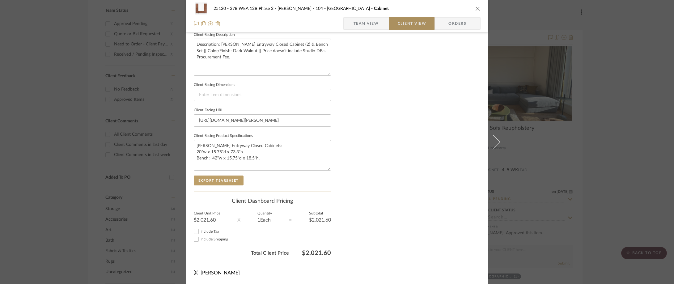
scroll to position [225, 0]
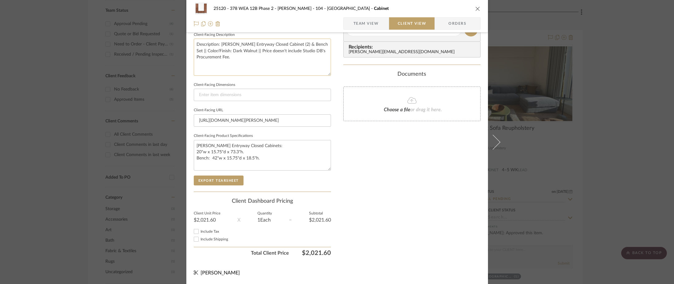
click at [272, 62] on textarea "Description: Nolan Entryway Closed Cabinet (2) & Bench Set || Color/Finish: Dar…" at bounding box center [262, 57] width 137 height 37
type textarea "Description: Nolan Entryway Closed Cabinet (2) & Bench Set || Color/Finish: Dar…"
click at [339, 71] on div "25120 - 378 WEA 12B Phase 2 - Mautner 104 - Grand Room Cabinet Team View Client…" at bounding box center [337, 32] width 302 height 505
click at [211, 230] on span "Include Tax" at bounding box center [210, 232] width 19 height 4
click at [200, 230] on input "Include Tax" at bounding box center [196, 231] width 7 height 7
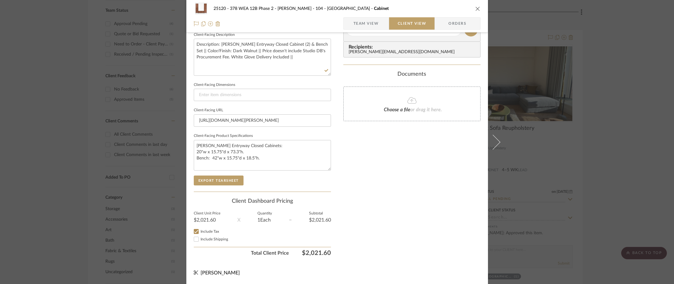
checkbox input "true"
click at [212, 237] on div "Include Shipping" at bounding box center [262, 239] width 137 height 7
click at [212, 238] on span "Include Shipping" at bounding box center [215, 239] width 28 height 4
click at [200, 238] on input "Include Shipping" at bounding box center [196, 239] width 7 height 7
checkbox input "true"
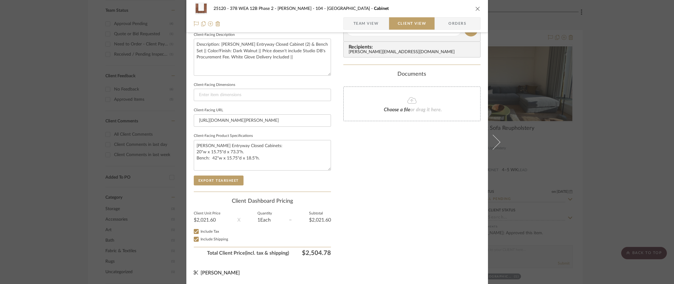
drag, startPoint x: 594, startPoint y: 81, endPoint x: 520, endPoint y: 88, distance: 74.9
click at [594, 81] on div "25120 - 378 WEA 12B Phase 2 - Mautner 104 - Grand Room Cabinet Team View Client…" at bounding box center [337, 142] width 674 height 284
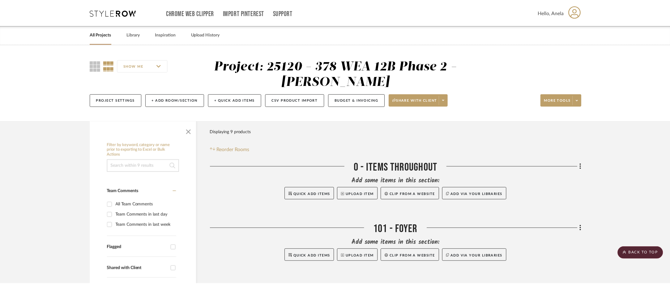
scroll to position [278, 0]
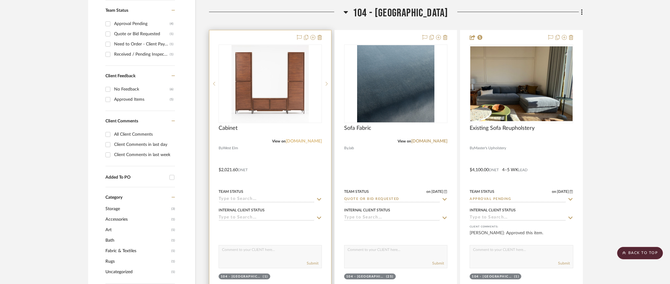
click at [307, 141] on link "[DOMAIN_NAME]" at bounding box center [304, 141] width 36 height 4
click at [266, 86] on img "0" at bounding box center [270, 83] width 77 height 77
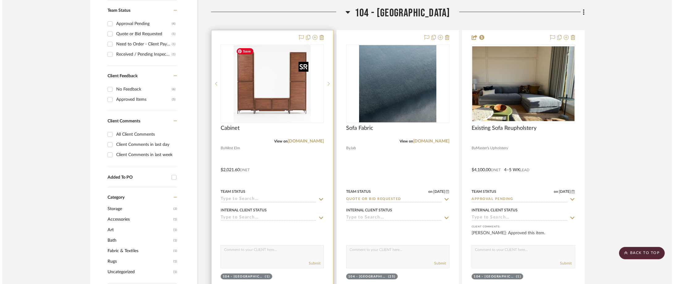
scroll to position [0, 0]
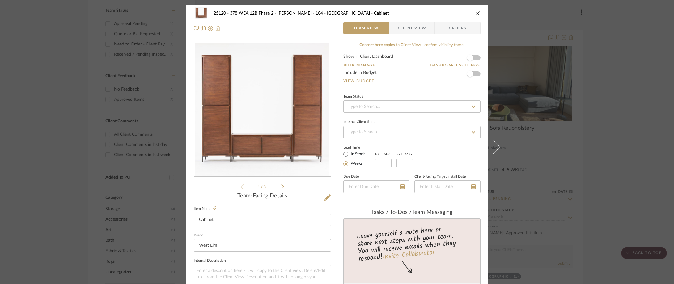
click at [395, 27] on span "button" at bounding box center [394, 28] width 8 height 12
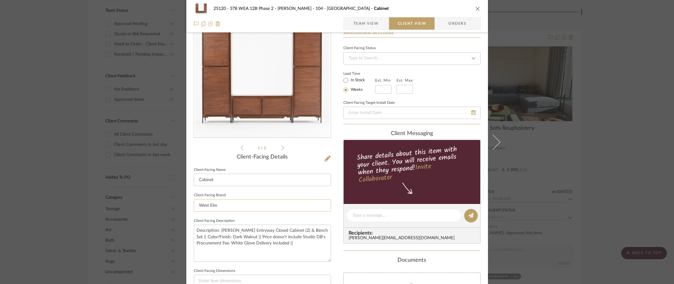
scroll to position [62, 0]
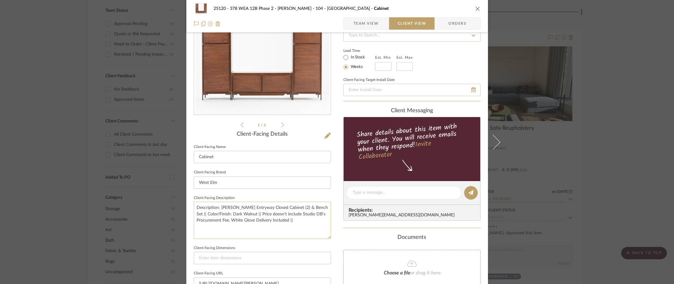
click at [243, 216] on textarea "Description: Nolan Entryway Closed Cabinet (2) & Bench Set || Color/Finish: Dar…" at bounding box center [262, 220] width 137 height 37
type textarea "Description: Nolan Entryway Closed Cabinet (2) & Bench Set || Color/Finish: Dar…"
click at [360, 239] on div "Documents" at bounding box center [411, 237] width 137 height 7
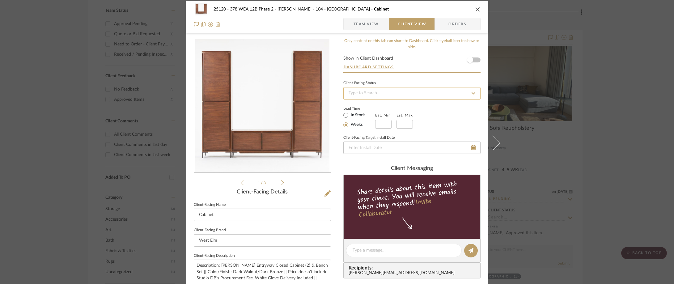
scroll to position [0, 0]
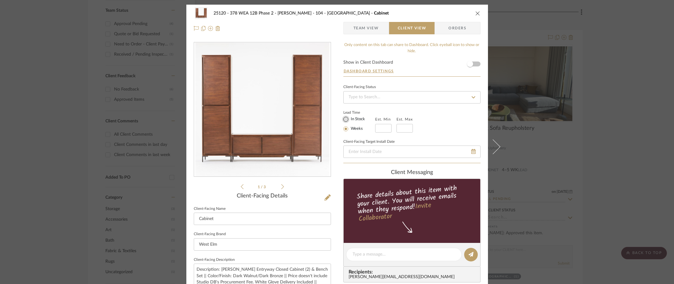
click at [346, 121] on input "In Stock" at bounding box center [345, 119] width 7 height 7
radio input "true"
click at [607, 154] on div "25120 - 378 WEA 12B Phase 2 - Mautner 104 - Grand Room Cabinet Team View Client…" at bounding box center [337, 142] width 674 height 284
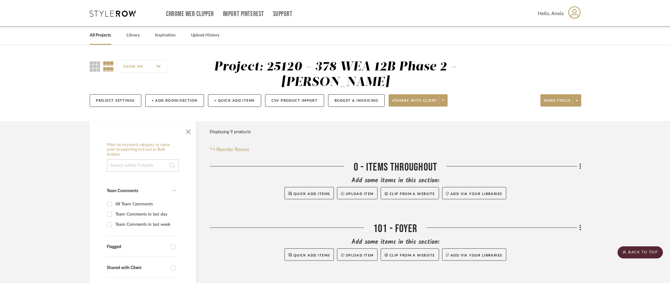
scroll to position [278, 0]
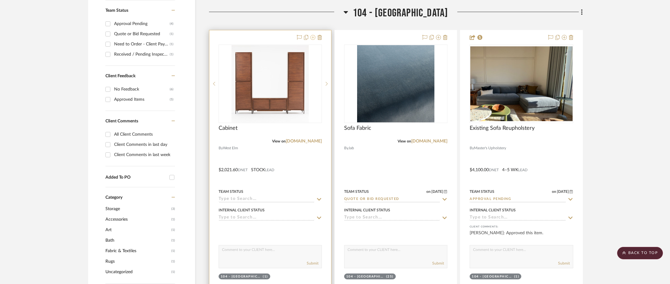
click at [314, 37] on icon at bounding box center [312, 37] width 5 height 5
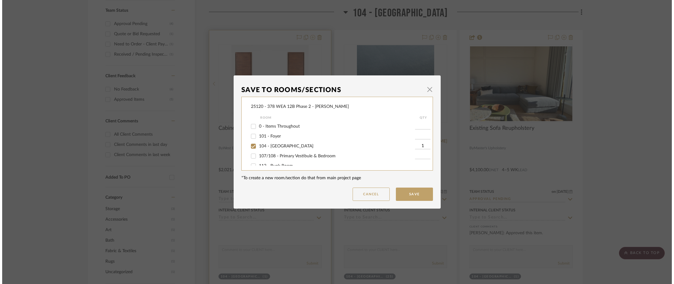
scroll to position [0, 0]
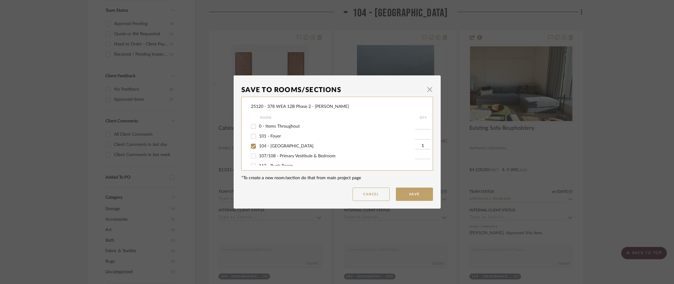
click at [270, 147] on span "104 - Grand Room" at bounding box center [286, 146] width 54 height 4
click at [258, 147] on input "104 - Grand Room" at bounding box center [254, 146] width 10 height 10
checkbox input "false"
click at [272, 136] on span "101 - Foyer" at bounding box center [270, 136] width 22 height 4
click at [258, 136] on input "101 - Foyer" at bounding box center [254, 136] width 10 height 10
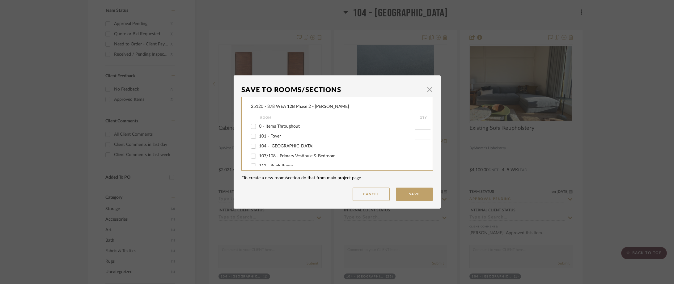
checkbox input "true"
type input "1"
click at [427, 193] on button "Save" at bounding box center [414, 194] width 37 height 13
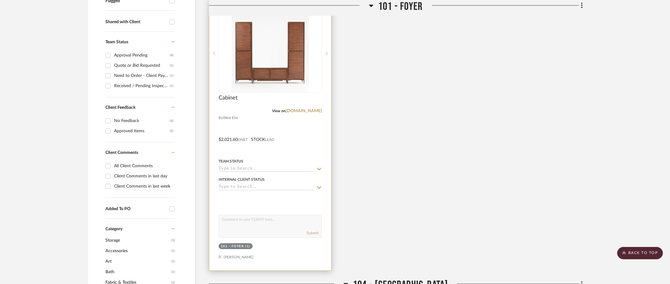
scroll to position [155, 0]
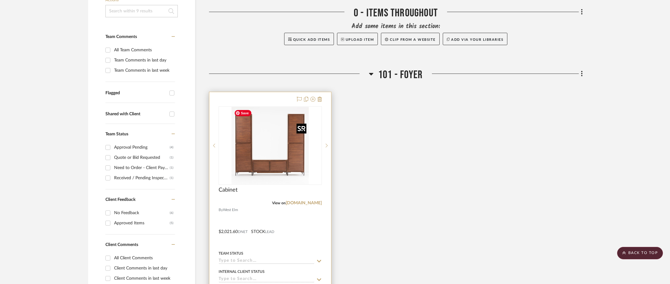
click at [0, 0] on img at bounding box center [0, 0] width 0 height 0
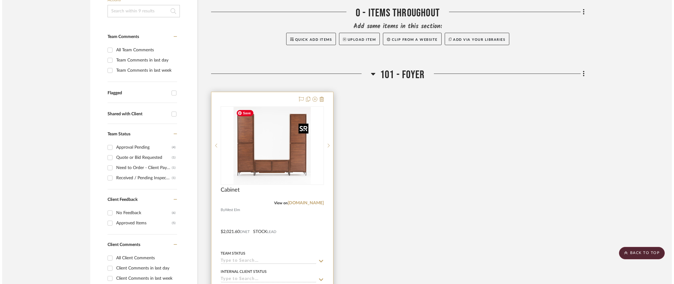
scroll to position [0, 0]
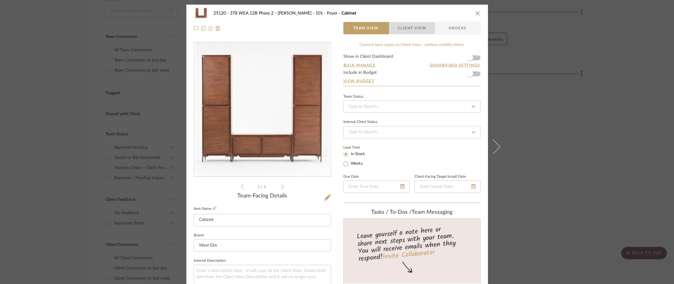
click at [398, 28] on span "Client View" at bounding box center [412, 28] width 28 height 12
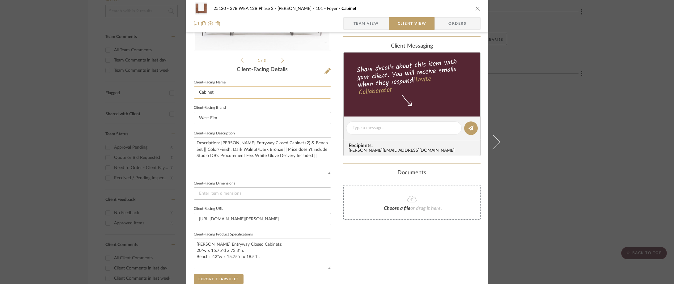
scroll to position [31, 0]
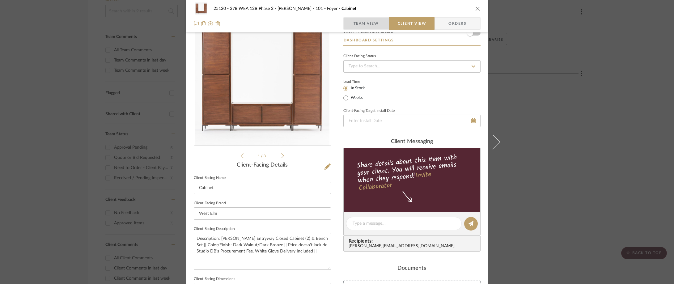
click at [360, 29] on span "Team View" at bounding box center [366, 23] width 25 height 12
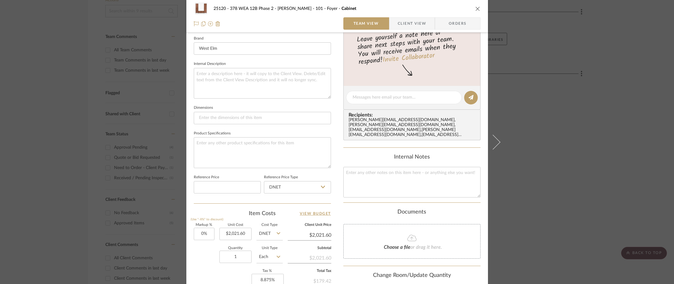
scroll to position [247, 0]
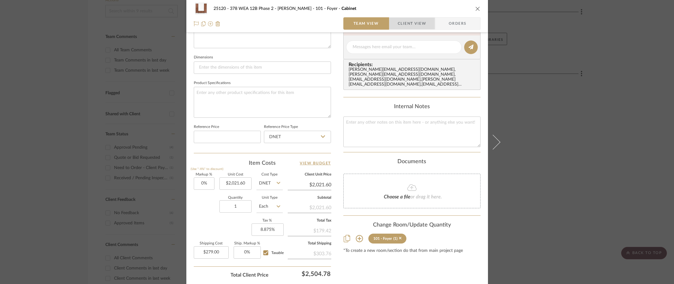
click at [392, 19] on span "button" at bounding box center [394, 23] width 8 height 12
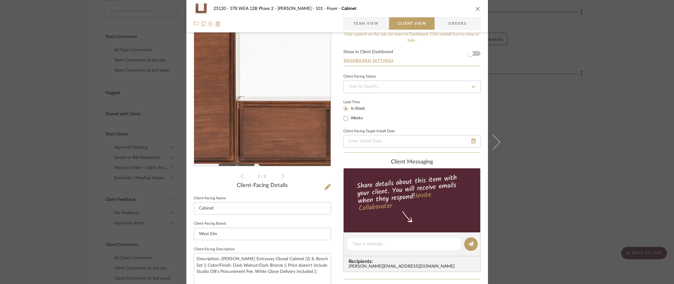
scroll to position [0, 0]
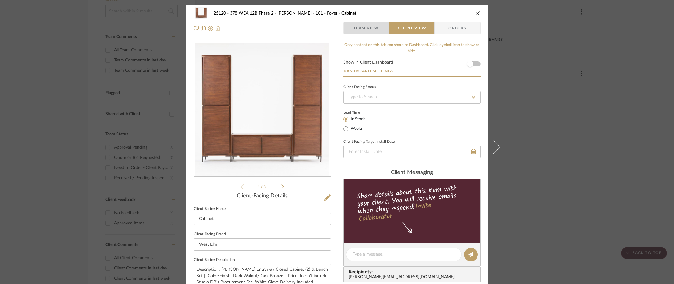
click at [357, 26] on span "Team View" at bounding box center [366, 28] width 25 height 12
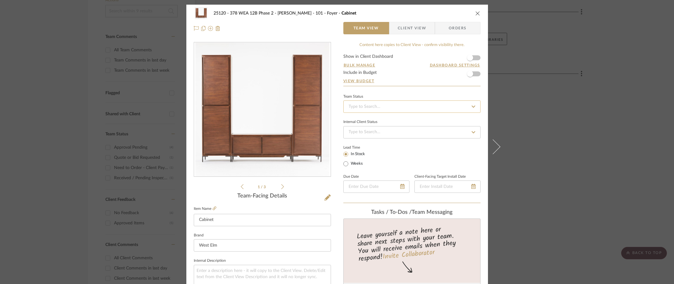
click at [363, 106] on input at bounding box center [411, 106] width 137 height 12
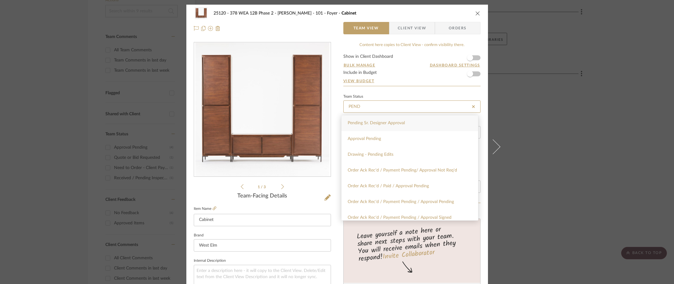
type input "PEND"
click at [378, 126] on div "Pending Sr. Designer Approval" at bounding box center [410, 123] width 137 height 16
type input "[DATE]"
type input "Pending Sr. Designer Approval"
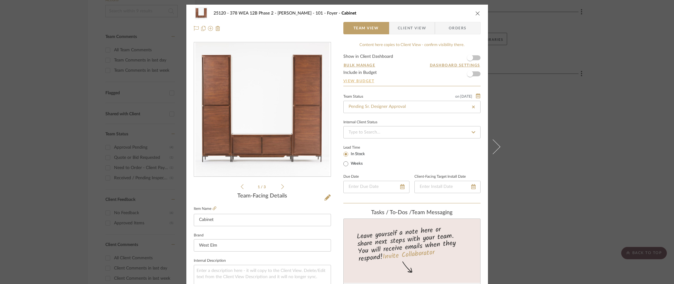
type input "[DATE]"
type input "Pending Sr. Designer Approval"
click at [403, 79] on link "View Budget" at bounding box center [411, 81] width 137 height 5
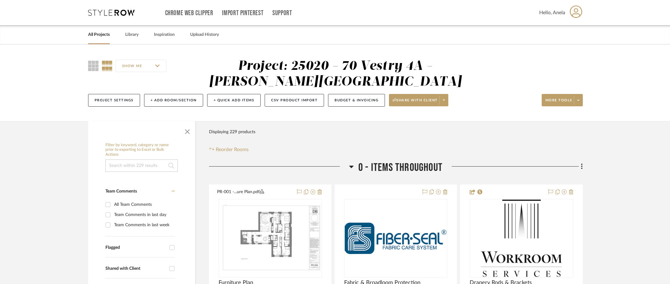
click at [113, 11] on icon at bounding box center [111, 13] width 46 height 6
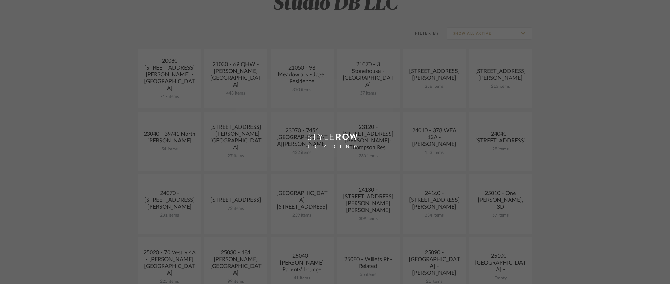
scroll to position [185, 0]
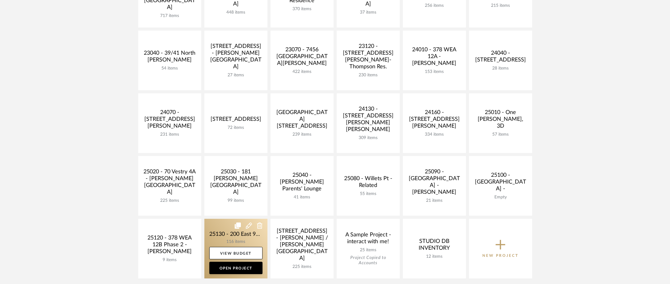
click at [235, 238] on link at bounding box center [235, 249] width 63 height 60
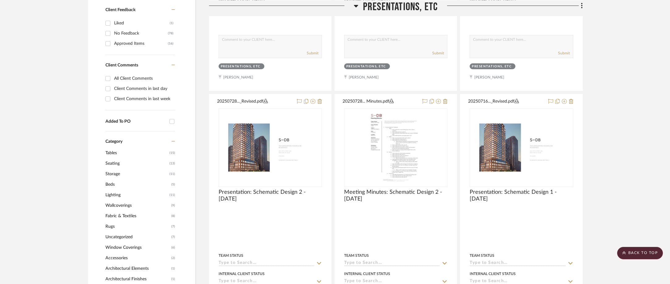
scroll to position [464, 0]
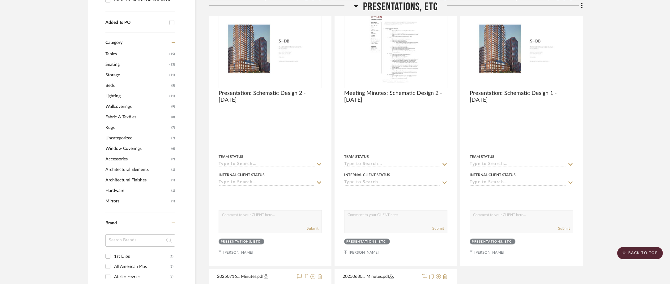
click at [126, 248] on div at bounding box center [140, 242] width 70 height 17
click at [124, 241] on input at bounding box center [140, 240] width 70 height 12
type input "res"
click at [134, 257] on div "Restoration Hardware" at bounding box center [142, 257] width 56 height 10
click at [113, 257] on input "Restoration Hardware (2)" at bounding box center [108, 256] width 10 height 10
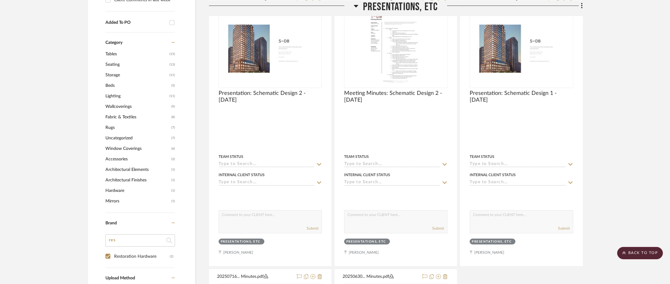
checkbox input "true"
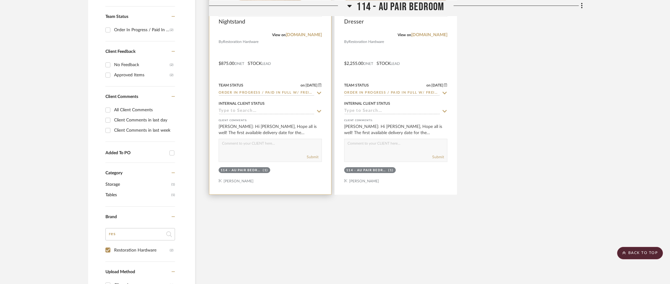
scroll to position [186, 0]
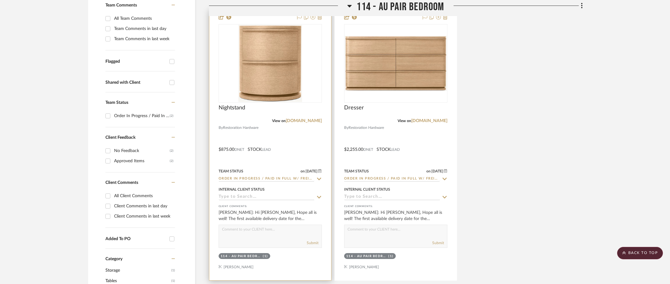
click at [319, 180] on icon at bounding box center [319, 179] width 6 height 5
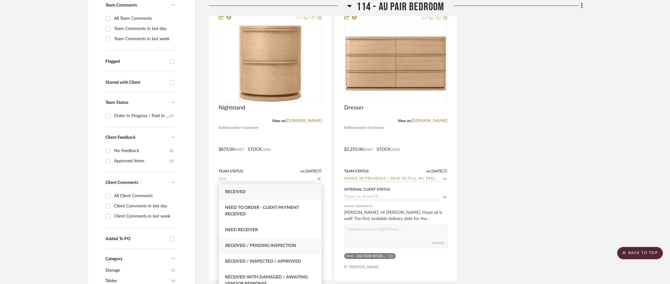
type input "rece"
click at [295, 241] on div "Received / Pending Inspection" at bounding box center [270, 246] width 103 height 16
type input "[DATE]"
type input "Received / Pending Inspection"
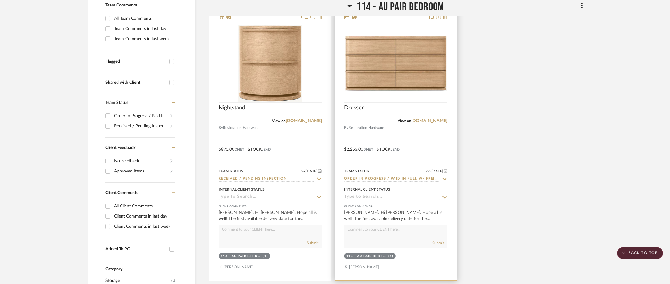
click at [445, 179] on icon at bounding box center [444, 179] width 4 height 2
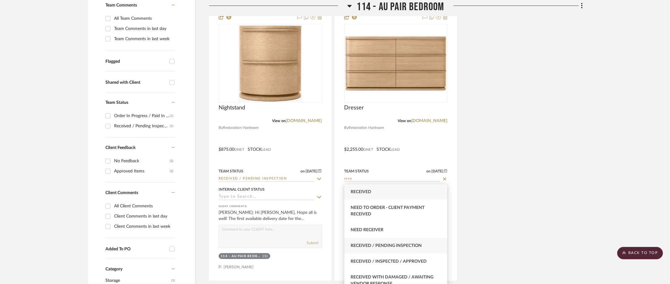
type input "rece"
click at [398, 242] on div "Received / Pending Inspection" at bounding box center [395, 246] width 103 height 16
type input "[DATE]"
type input "Received / Pending Inspection"
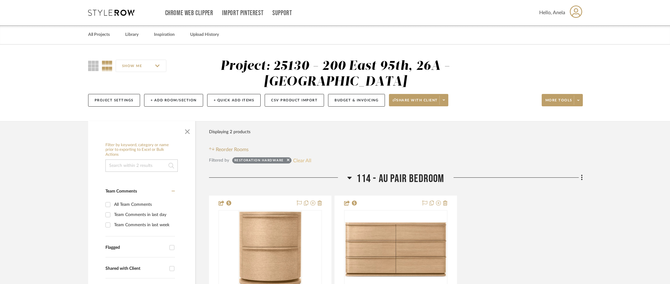
click at [299, 162] on button "Clear All" at bounding box center [302, 160] width 18 height 8
checkbox input "false"
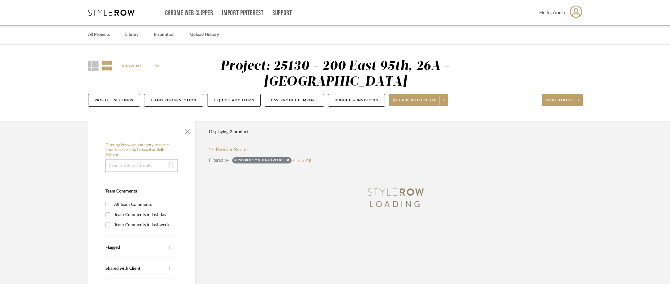
type input "[DATE]"
type input "Order In Progress / Paid In Full w/ Freight, No Balance due"
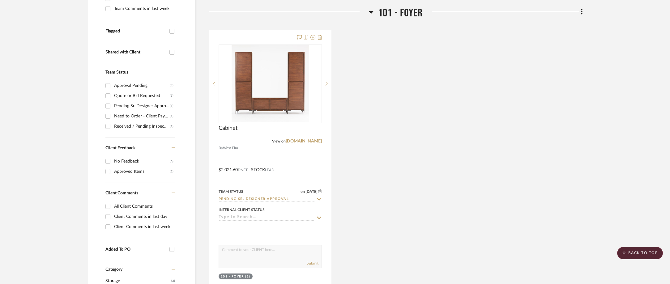
scroll to position [433, 0]
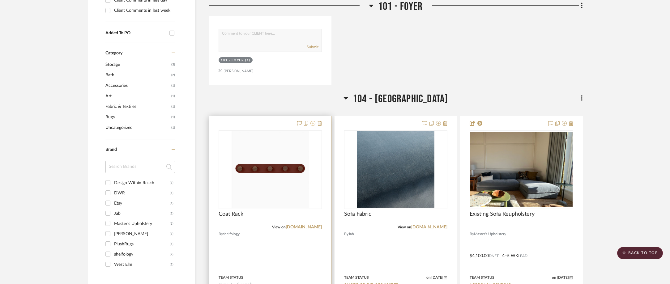
click at [313, 124] on icon at bounding box center [312, 123] width 5 height 5
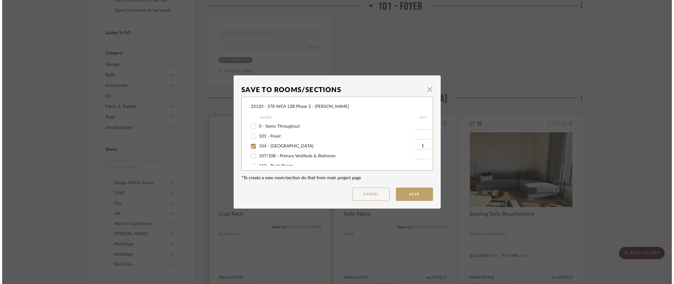
scroll to position [0, 0]
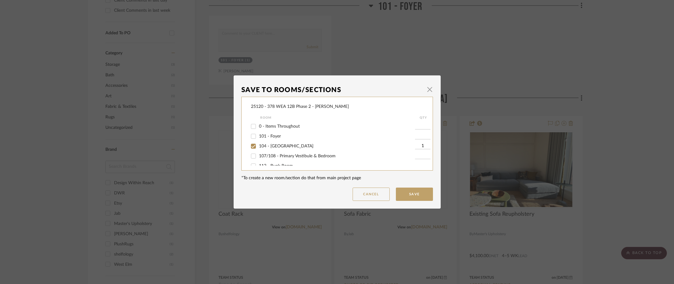
click at [266, 145] on span "104 - [GEOGRAPHIC_DATA]" at bounding box center [286, 146] width 54 height 4
click at [258, 145] on input "104 - [GEOGRAPHIC_DATA]" at bounding box center [254, 146] width 10 height 10
checkbox input "false"
click at [267, 135] on span "101 - Foyer" at bounding box center [270, 136] width 22 height 4
click at [258, 135] on input "101 - Foyer" at bounding box center [254, 136] width 10 height 10
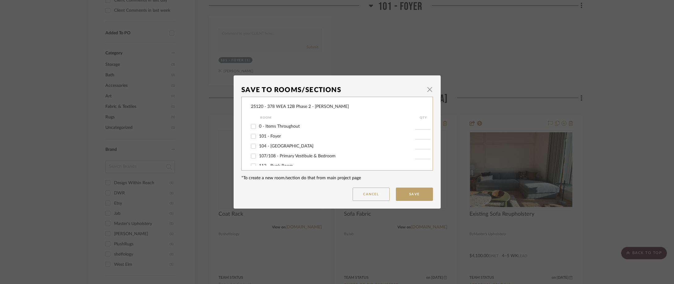
checkbox input "true"
type input "1"
click at [426, 191] on button "Save" at bounding box center [414, 194] width 37 height 13
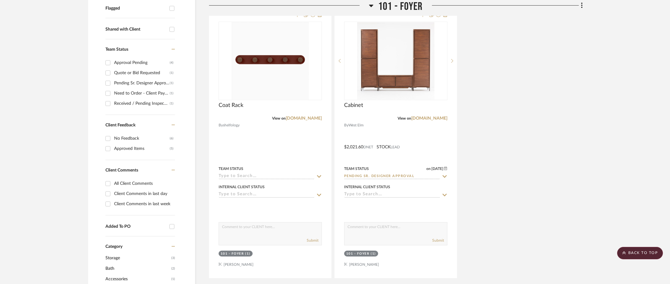
scroll to position [216, 0]
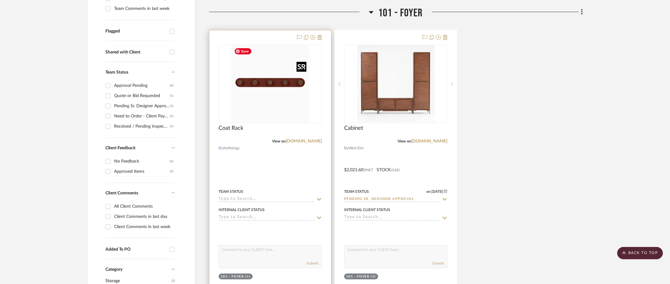
click at [279, 104] on img "0" at bounding box center [270, 83] width 77 height 77
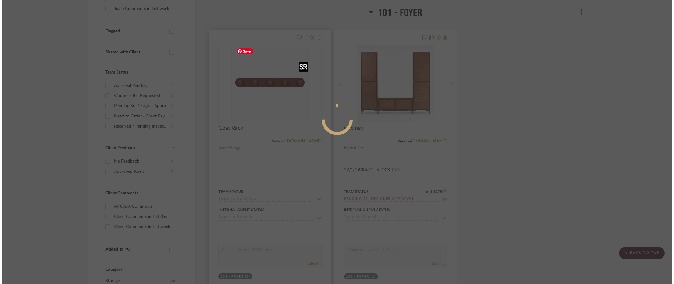
scroll to position [0, 0]
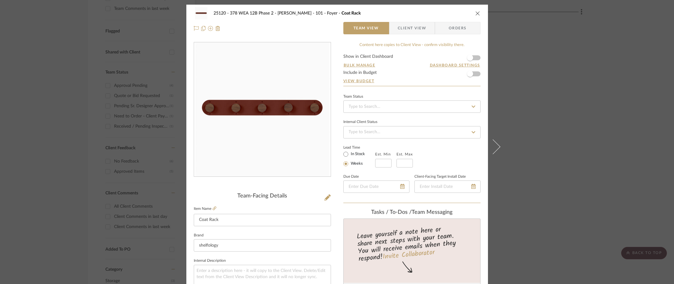
click at [403, 28] on span "Client View" at bounding box center [412, 28] width 28 height 12
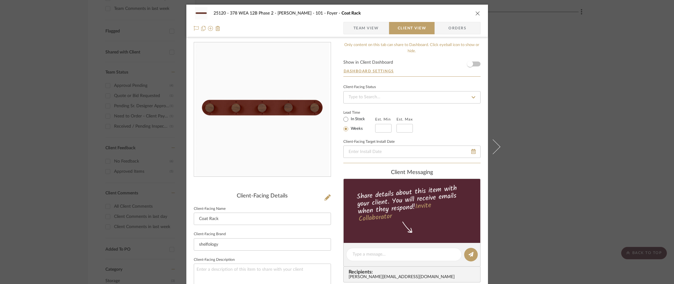
scroll to position [124, 0]
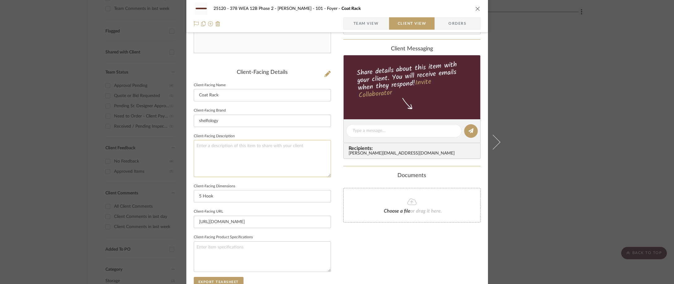
click at [253, 158] on textarea at bounding box center [262, 158] width 137 height 37
type textarea "Description:"
click at [273, 136] on fieldset "Client-Facing Description Description:" at bounding box center [262, 154] width 137 height 45
click at [261, 144] on textarea "Description:" at bounding box center [262, 158] width 137 height 37
paste textarea "Runda Coat Rack 5"
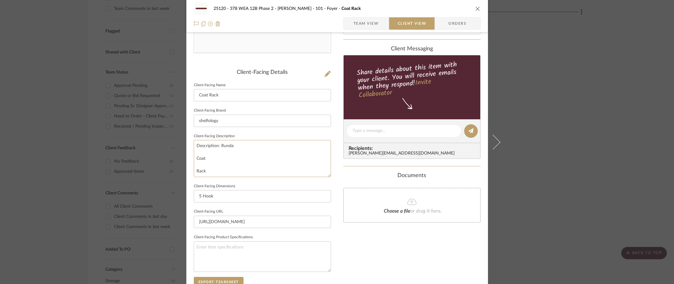
scroll to position [9, 0]
click at [194, 173] on textarea "Description: Runda Coat Rack 5" at bounding box center [262, 158] width 137 height 37
click at [195, 160] on textarea "Description: Runda Coat Rack 5" at bounding box center [262, 158] width 137 height 37
click at [194, 152] on textarea "Description: Runda Coat Rack 5" at bounding box center [262, 158] width 137 height 37
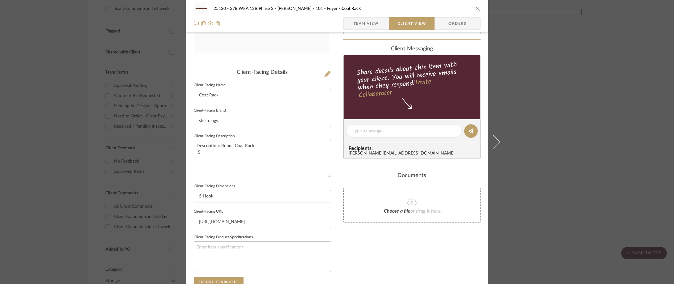
click at [195, 151] on textarea "Description: Runda Coat Rack 5" at bounding box center [262, 158] width 137 height 37
type textarea "Description: Runda Coat Rack 5"
click at [270, 144] on textarea "Description: Runda Coat Rack 5" at bounding box center [262, 158] width 137 height 37
click at [287, 146] on textarea "Description: Runda Coat Rack 5 by Shelfology ||" at bounding box center [262, 158] width 137 height 37
type textarea "Description: Runda Coat Rack 5 by Shelfology ||"
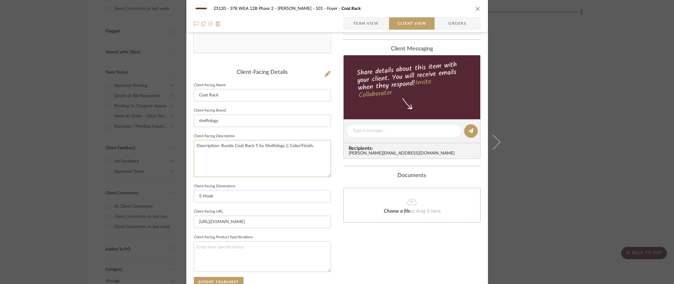
type textarea "Description: Runda Coat Rack 5 by Shelfology || Color/Finish:"
click at [294, 135] on fieldset "Client-Facing Description Description: Runda Coat Rack 5 by Shelfology || Color…" at bounding box center [262, 154] width 137 height 45
click at [318, 145] on textarea "Description: Runda Coat Rack 5 by Shelfology || Color/Finish:" at bounding box center [262, 158] width 137 height 37
paste textarea "Witchy Rose"
type textarea "Description: Runda Coat Rack 5 by Shelfology || Color/Finish: Witchy Rose"
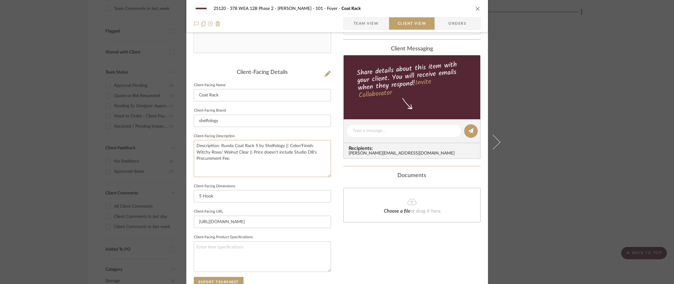
type textarea "Description: Runda Coat Rack 5 by Shelfology || Color/Finish: Witchy Rose/ Waln…"
click at [276, 131] on sr-form-field "Client-Facing Brand shelfology" at bounding box center [262, 119] width 137 height 26
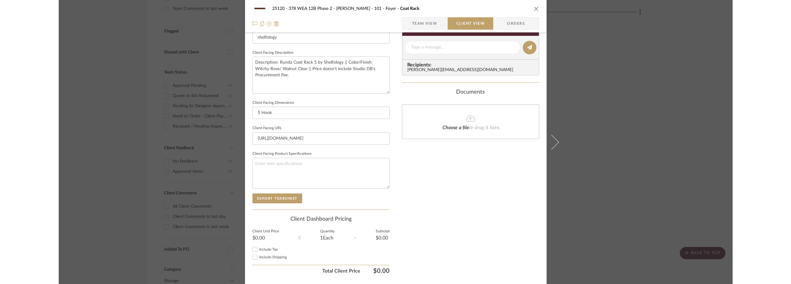
scroll to position [216, 0]
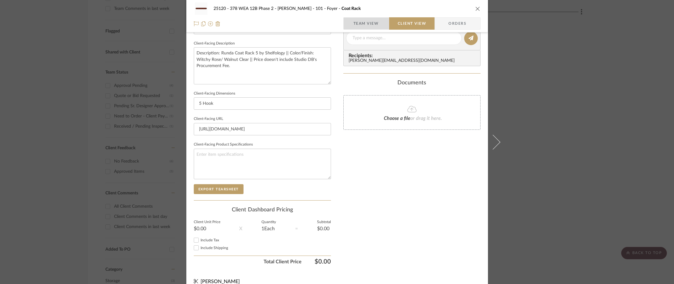
click at [360, 28] on span "Team View" at bounding box center [366, 23] width 25 height 12
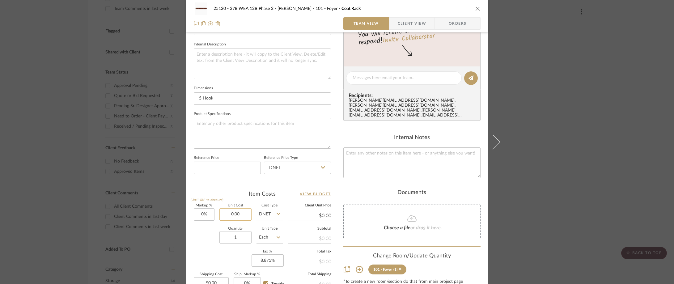
click at [236, 213] on input "0.00" at bounding box center [235, 214] width 32 height 12
type input "$112.20"
click at [229, 194] on div "Item Costs View Budget" at bounding box center [262, 193] width 137 height 7
type input "$112.20"
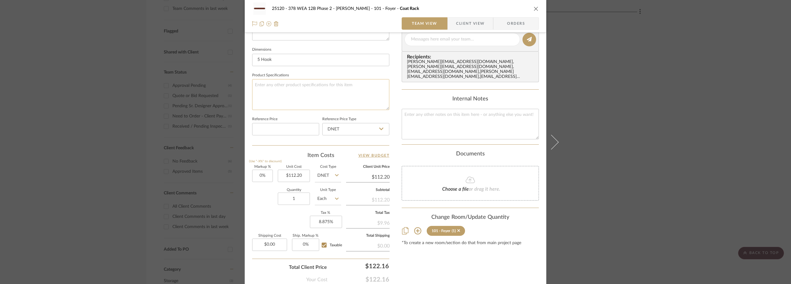
scroll to position [292, 0]
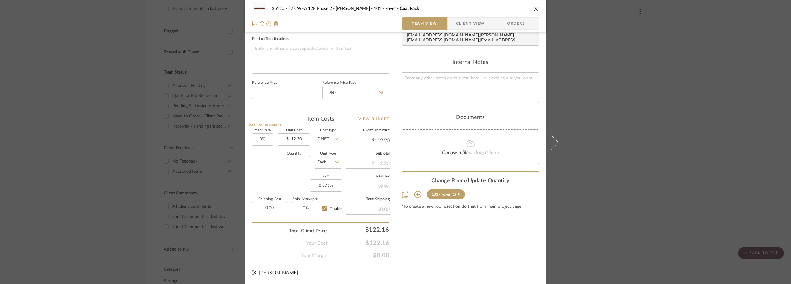
click at [280, 208] on input "0.00" at bounding box center [269, 208] width 35 height 12
type input "$22.81"
click at [270, 197] on div "Markup % (Use "-X%" to discount) 0% Unit Cost $112.20 Cost Type DNET Client Uni…" at bounding box center [320, 174] width 137 height 90
click at [271, 204] on input "22.81" at bounding box center [269, 208] width 35 height 12
type input "$23.00"
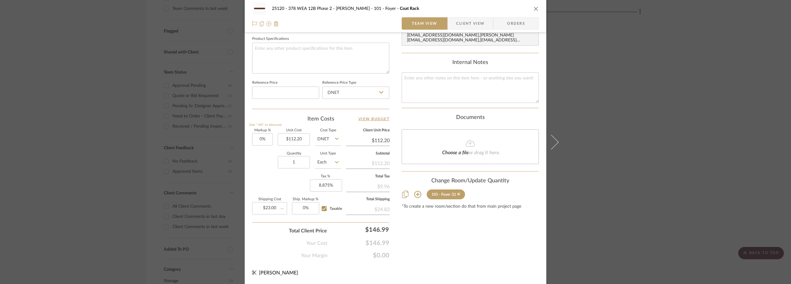
click at [277, 185] on div "Markup % (Use "-X%" to discount) 0% Unit Cost $112.20 Cost Type DNET Client Uni…" at bounding box center [320, 174] width 137 height 90
click at [467, 19] on span "Client View" at bounding box center [470, 23] width 28 height 12
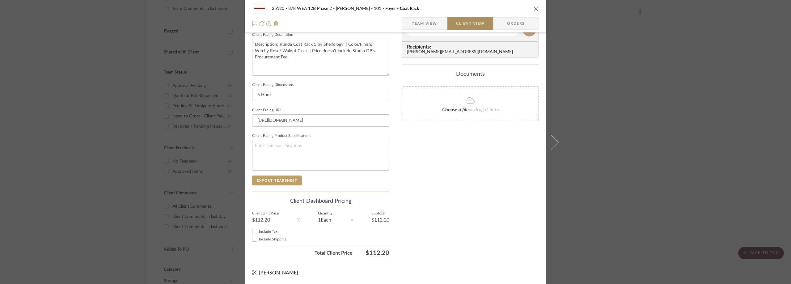
scroll to position [225, 0]
click at [266, 235] on div "Include Tax" at bounding box center [320, 231] width 137 height 7
click at [266, 232] on span "Include Tax" at bounding box center [268, 232] width 19 height 4
click at [258, 232] on input "Include Tax" at bounding box center [254, 231] width 7 height 7
checkbox input "true"
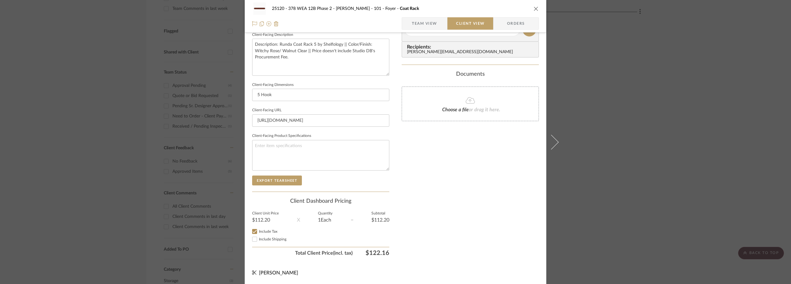
click at [269, 241] on label "Include Shipping" at bounding box center [324, 239] width 130 height 5
click at [258, 241] on input "Include Shipping" at bounding box center [254, 239] width 7 height 7
checkbox input "true"
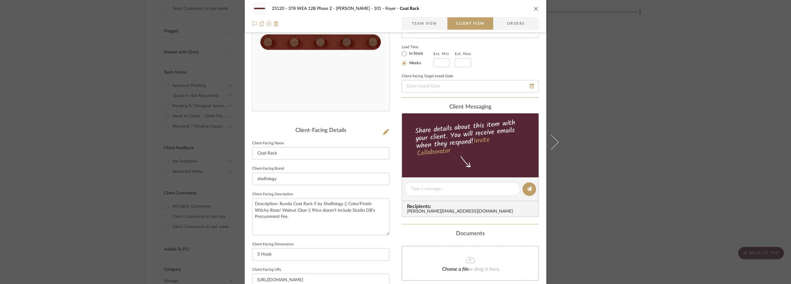
scroll to position [40, 0]
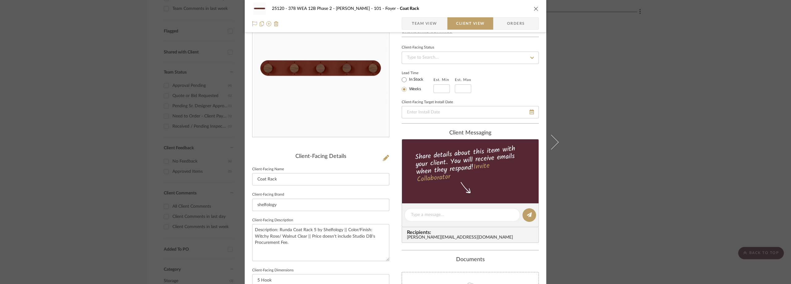
click at [407, 83] on div "In Stock" at bounding box center [418, 79] width 32 height 7
click at [420, 80] on label "In Stock" at bounding box center [415, 80] width 15 height 6
click at [413, 82] on label "In Stock" at bounding box center [415, 80] width 15 height 6
click at [408, 82] on input "In Stock" at bounding box center [404, 79] width 7 height 7
radio input "true"
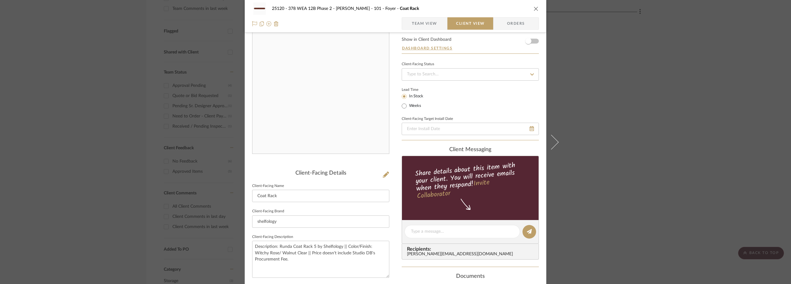
scroll to position [0, 0]
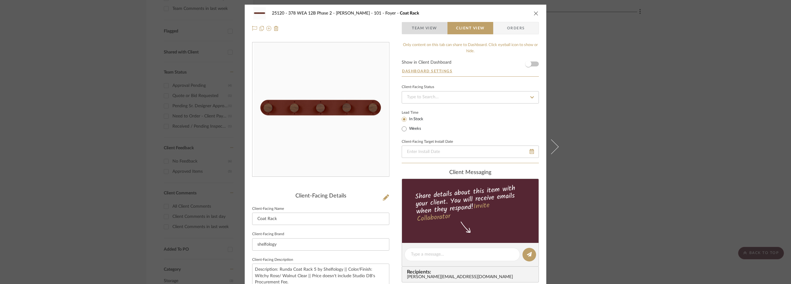
click at [415, 29] on span "Team View" at bounding box center [424, 28] width 25 height 12
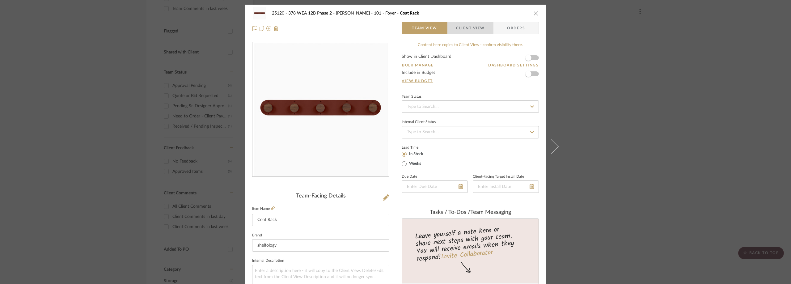
click at [456, 29] on span "Client View" at bounding box center [470, 28] width 28 height 12
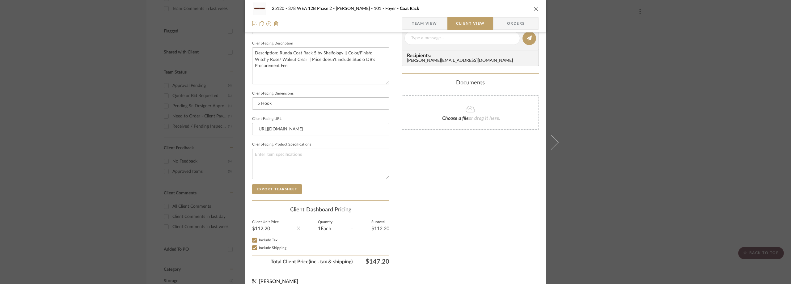
scroll to position [155, 0]
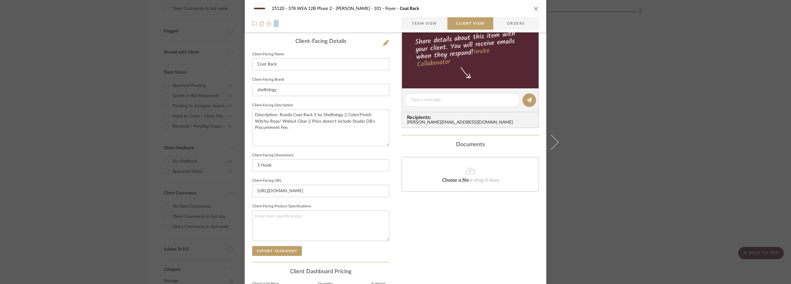
click at [419, 16] on div "25120 - 378 WEA 12B Phase 2 - Mautner 101 - Foyer Coat Rack Team View Client Vi…" at bounding box center [396, 16] width 302 height 32
click at [418, 20] on span "Team View" at bounding box center [424, 23] width 25 height 12
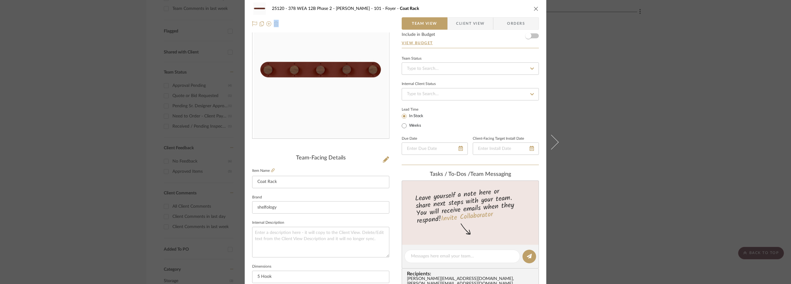
scroll to position [0, 0]
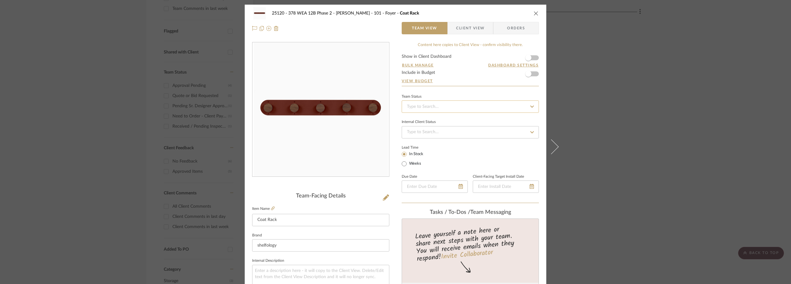
click at [421, 105] on input at bounding box center [470, 106] width 137 height 12
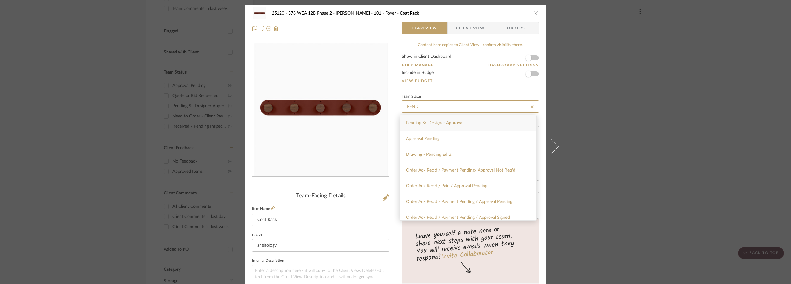
type input "PEND"
click at [428, 123] on span "Pending Sr. Designer Approval" at bounding box center [434, 123] width 57 height 4
type input "[DATE]"
type input "Pending Sr. Designer Approval"
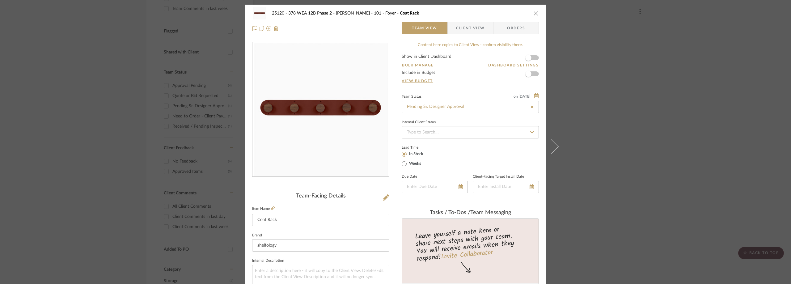
type input "[DATE]"
type input "Pending Sr. Designer Approval"
click at [446, 84] on form "Show in Client Dashboard Bulk Manage Dashboard Settings Include in Budget View …" at bounding box center [470, 70] width 137 height 32
click at [633, 54] on div "25120 - 378 WEA 12B Phase 2 - Mautner 101 - Foyer Coat Rack Team View Client Vi…" at bounding box center [395, 142] width 791 height 284
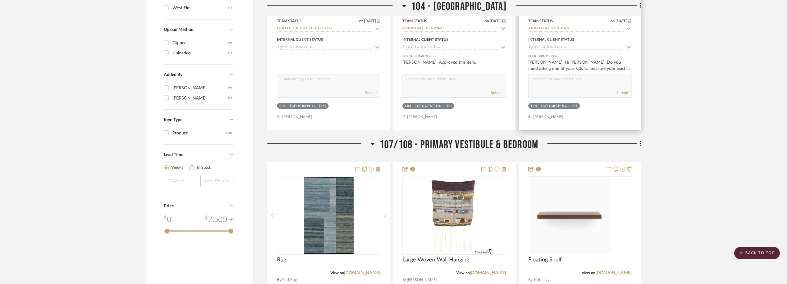
scroll to position [773, 0]
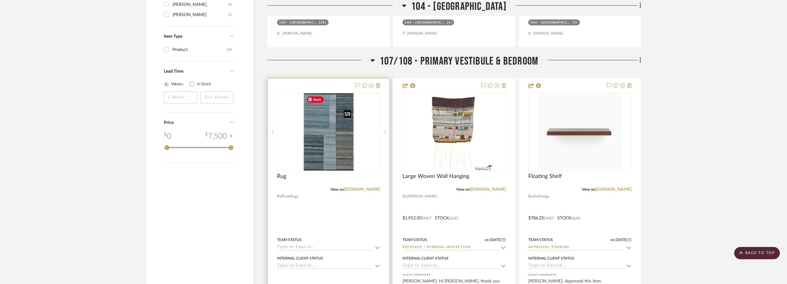
click at [327, 151] on img "0" at bounding box center [329, 131] width 50 height 77
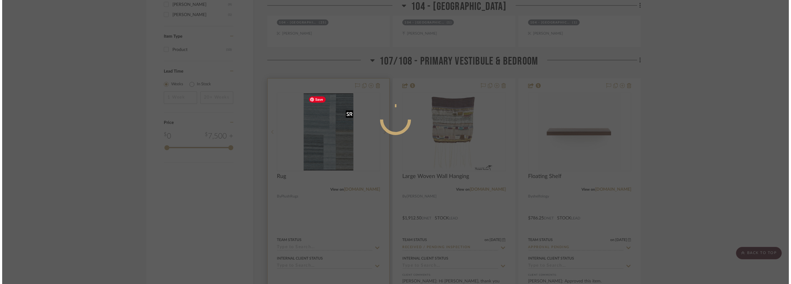
scroll to position [0, 0]
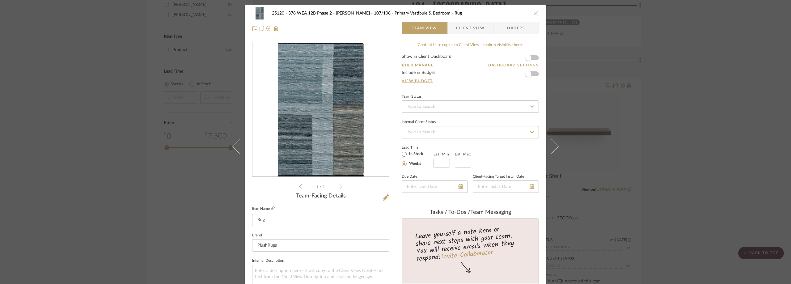
click at [458, 34] on div "25120 - 378 WEA 12B Phase 2 - Mautner 107/108 - Primary Vestibule & Bedroom Rug…" at bounding box center [396, 21] width 302 height 32
click at [458, 32] on span "Client View" at bounding box center [470, 28] width 28 height 12
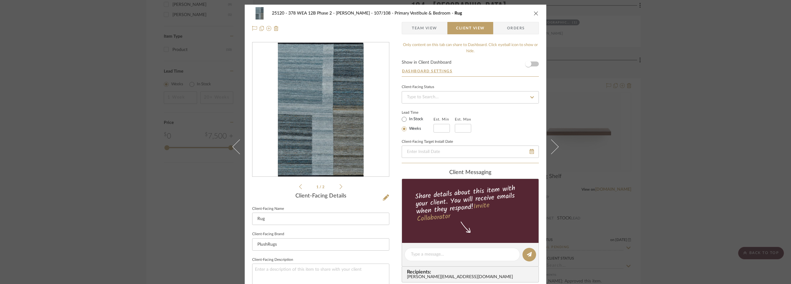
click at [670, 100] on div "25120 - 378 WEA 12B Phase 2 - Mautner 107/108 - Primary Vestibule & Bedroom Rug…" at bounding box center [395, 142] width 791 height 284
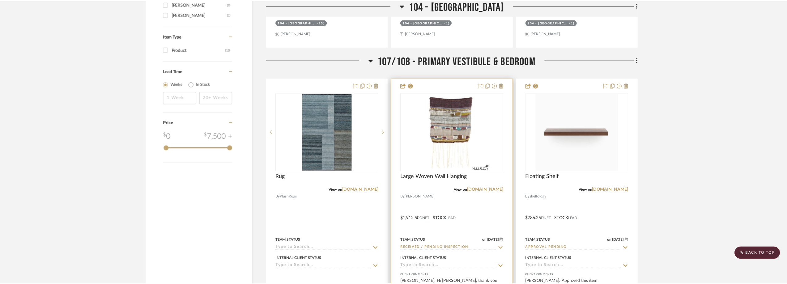
scroll to position [773, 0]
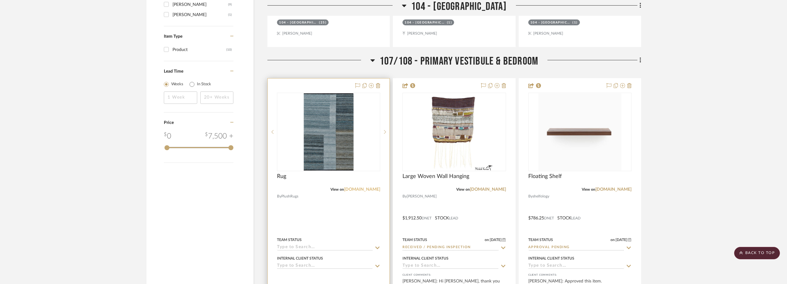
click at [373, 187] on link "plushrugs.com" at bounding box center [362, 189] width 36 height 4
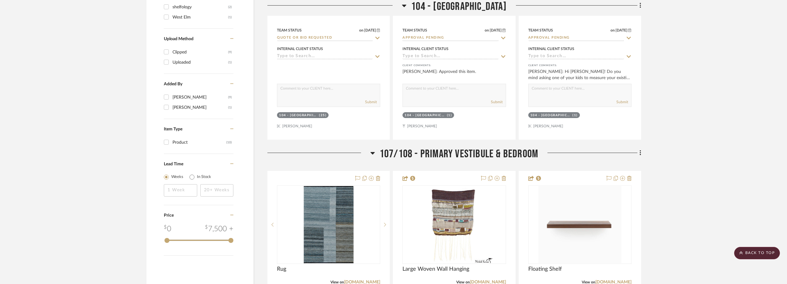
scroll to position [0, 0]
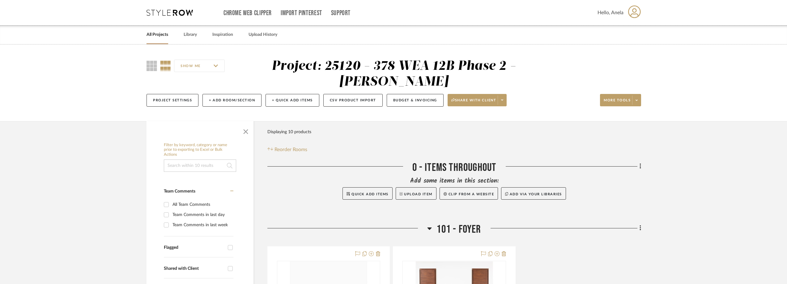
click at [179, 13] on icon at bounding box center [170, 13] width 46 height 6
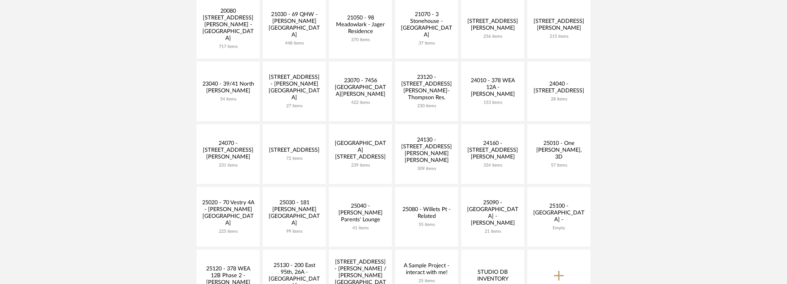
scroll to position [216, 0]
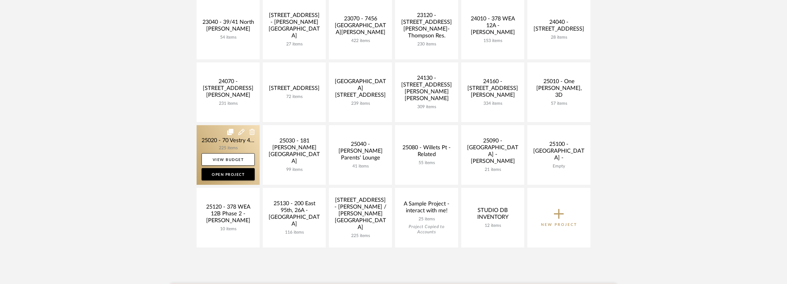
click at [210, 147] on link at bounding box center [228, 155] width 63 height 60
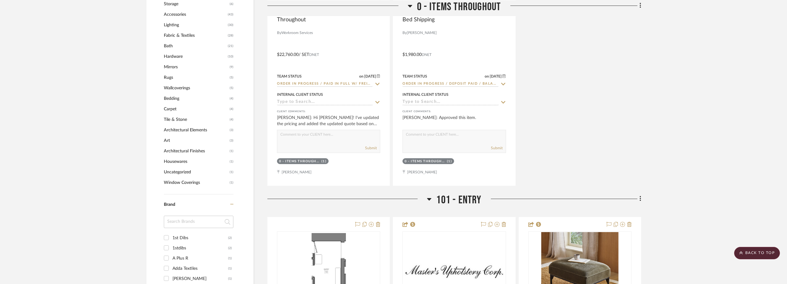
scroll to position [587, 0]
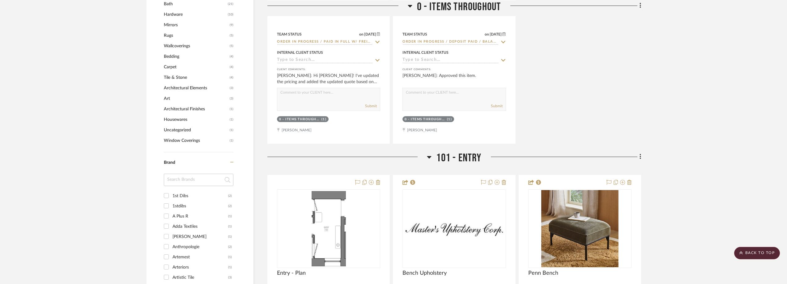
click at [181, 181] on input at bounding box center [199, 180] width 70 height 12
type input "du"
click at [186, 215] on div "Dutton Brown" at bounding box center [200, 216] width 56 height 10
click at [171, 215] on input "Dutton Brown (2)" at bounding box center [166, 216] width 10 height 10
checkbox input "true"
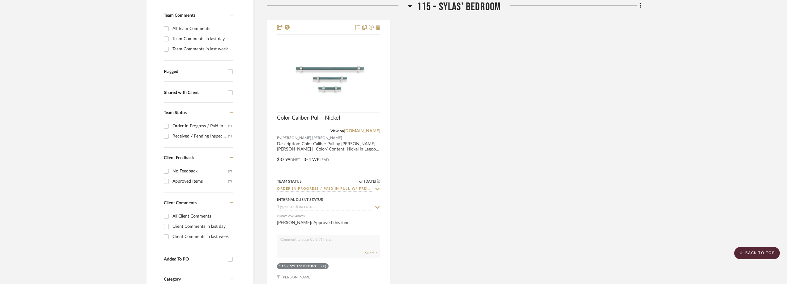
scroll to position [165, 0]
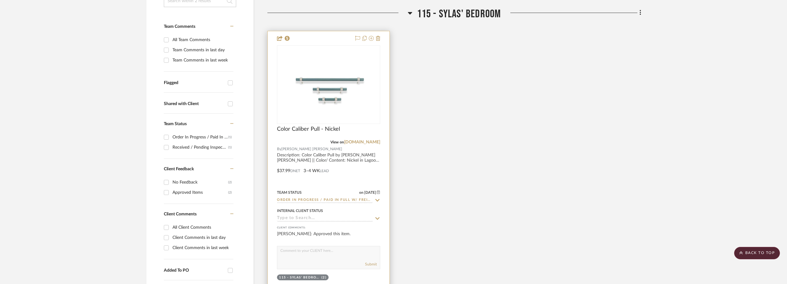
click at [377, 200] on icon at bounding box center [378, 200] width 6 height 5
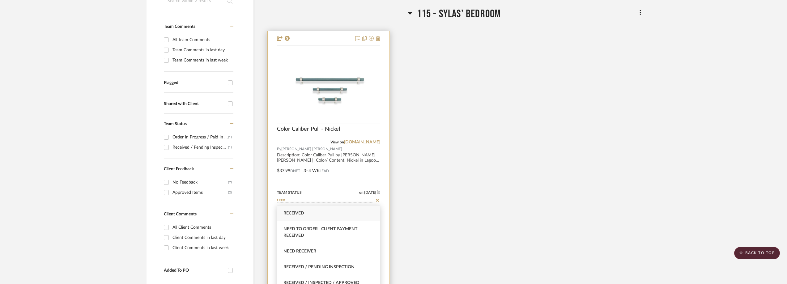
type input "rece"
click at [341, 264] on div "Received / Pending Inspection" at bounding box center [328, 267] width 103 height 16
type input "[DATE]"
type input "Received / Pending Inspection"
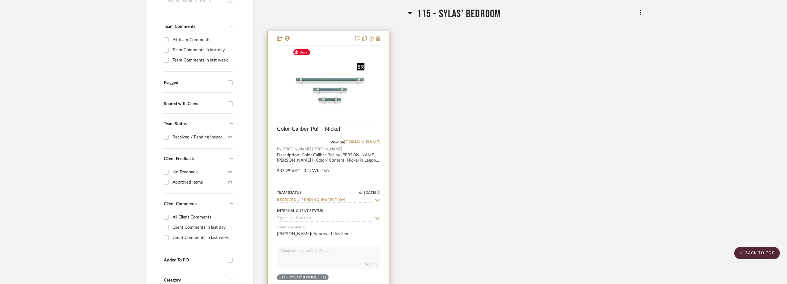
scroll to position [0, 0]
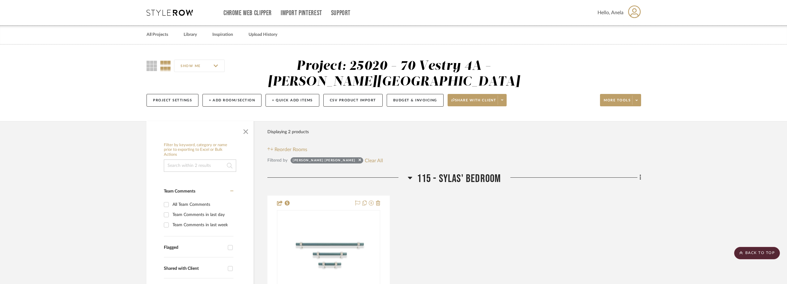
click at [165, 8] on div "Chrome Web Clipper Import Pinterest Support All Projects Library Inspiration Up…" at bounding box center [394, 12] width 495 height 25
click at [165, 10] on icon at bounding box center [170, 13] width 46 height 6
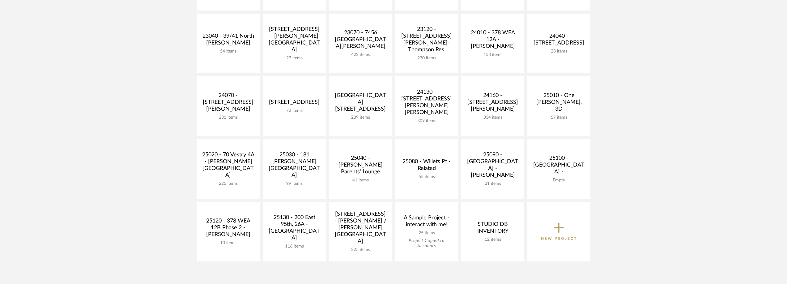
scroll to position [216, 0]
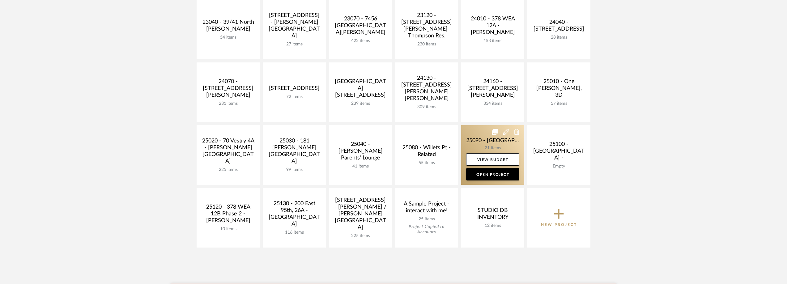
click at [492, 134] on icon at bounding box center [495, 132] width 6 height 6
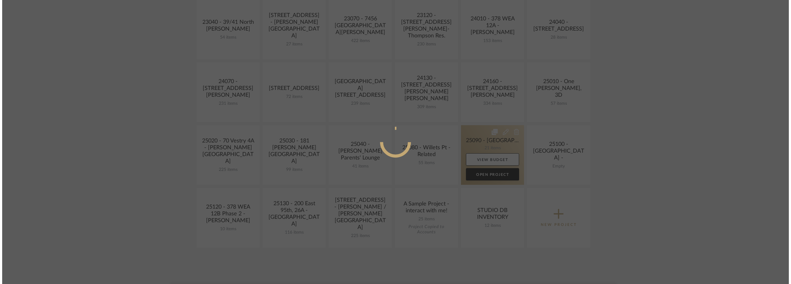
scroll to position [0, 0]
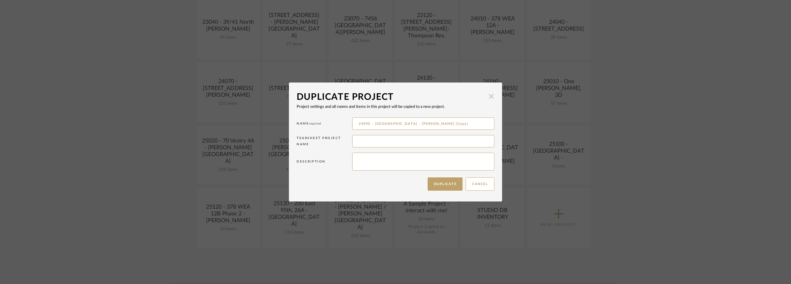
click at [487, 95] on span "button" at bounding box center [491, 96] width 12 height 12
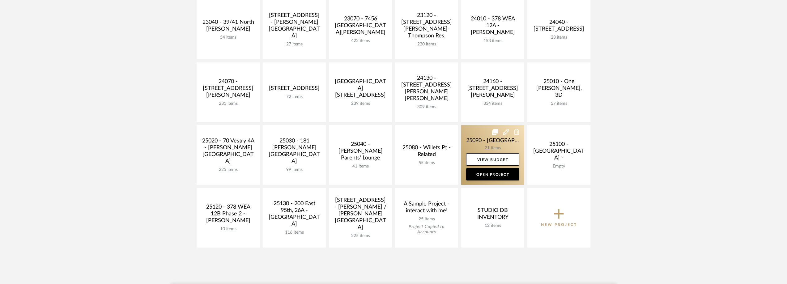
click at [485, 144] on link at bounding box center [492, 155] width 63 height 60
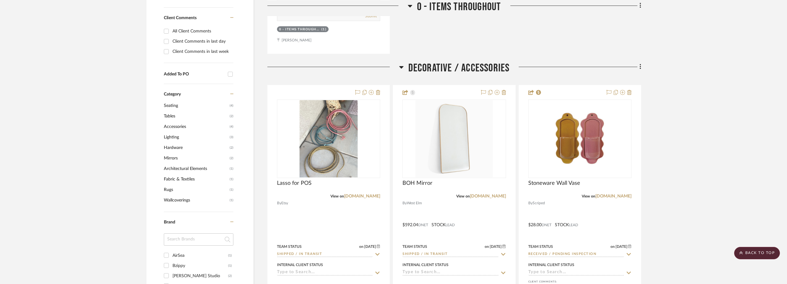
scroll to position [526, 0]
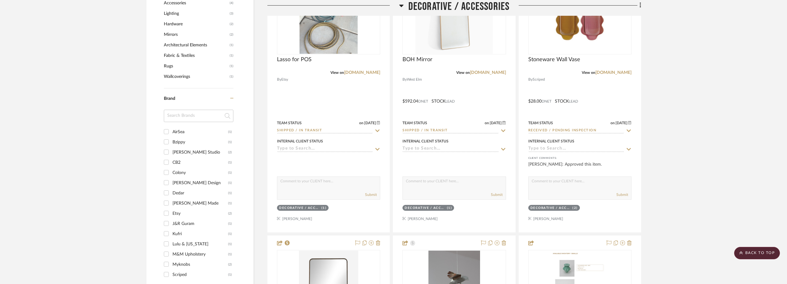
click at [182, 110] on input at bounding box center [199, 116] width 70 height 12
drag, startPoint x: 183, startPoint y: 101, endPoint x: 135, endPoint y: 85, distance: 50.1
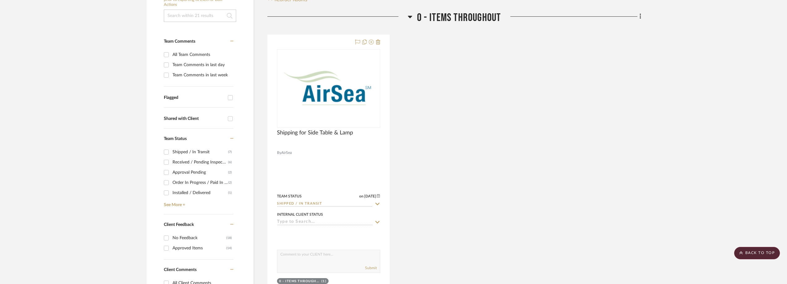
scroll to position [93, 0]
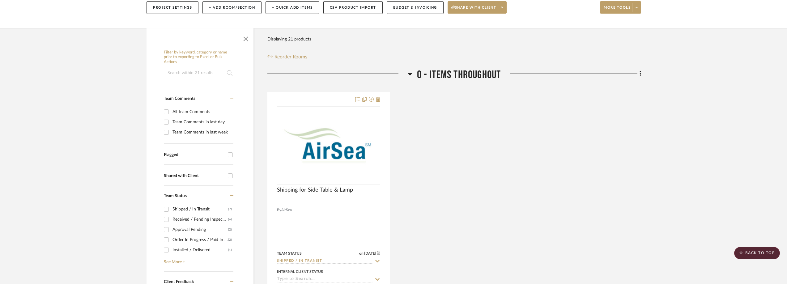
type input "sam"
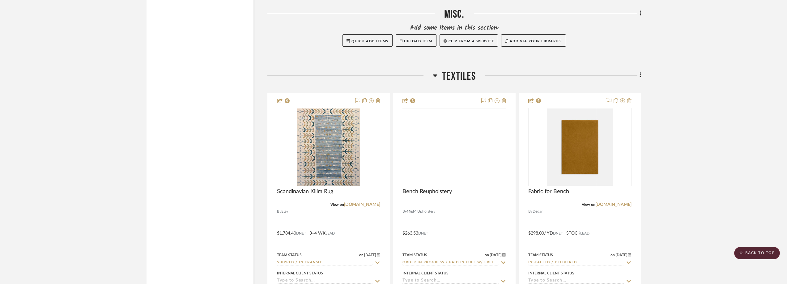
scroll to position [2098, 0]
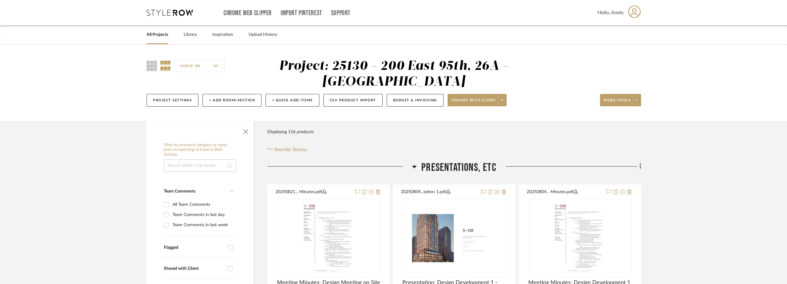
click at [185, 17] on div "Chrome Web Clipper Import Pinterest Support All Projects Library Inspiration Up…" at bounding box center [394, 12] width 495 height 25
click at [184, 16] on div "Chrome Web Clipper Import Pinterest Support All Projects Library Inspiration Up…" at bounding box center [394, 12] width 495 height 25
click at [181, 15] on icon at bounding box center [170, 13] width 46 height 6
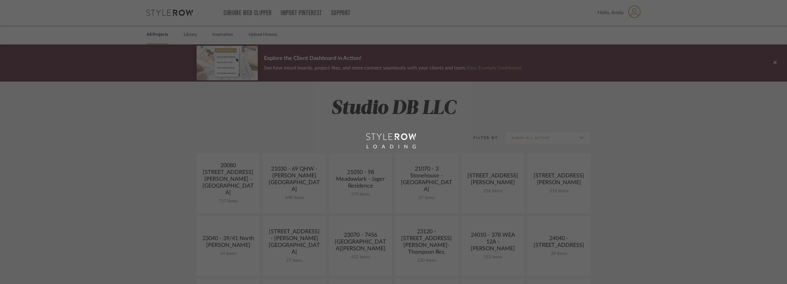
scroll to position [124, 0]
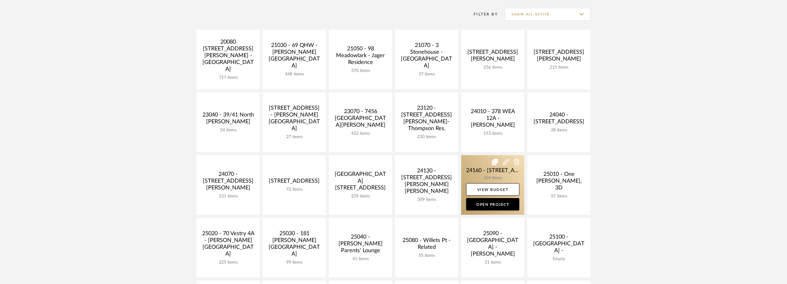
click at [486, 169] on link at bounding box center [492, 185] width 63 height 60
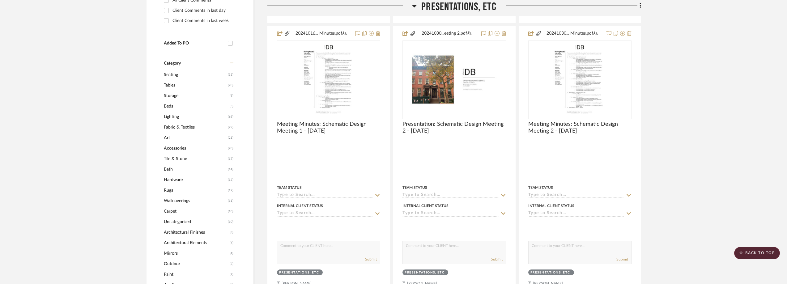
scroll to position [464, 0]
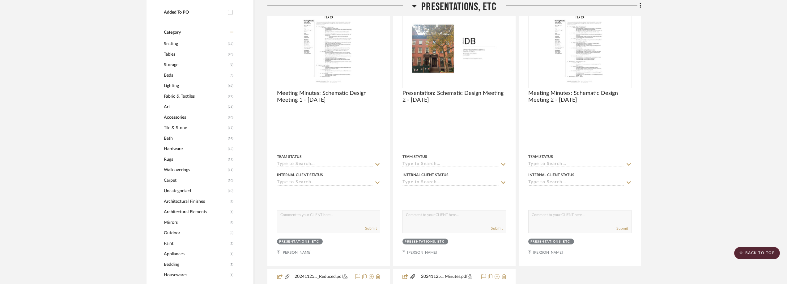
click at [185, 223] on span "Mirrors" at bounding box center [196, 222] width 64 height 11
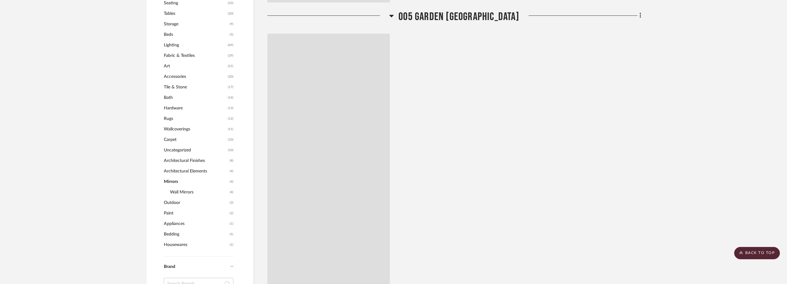
scroll to position [423, 0]
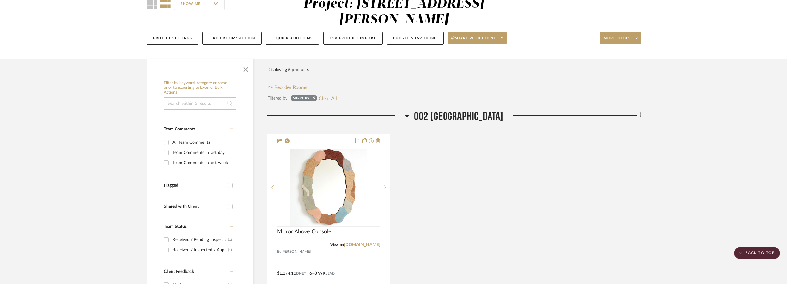
scroll to position [52, 0]
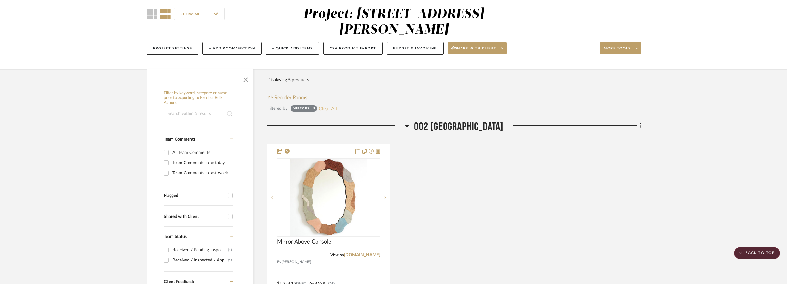
click at [334, 109] on button "Clear All" at bounding box center [328, 108] width 18 height 8
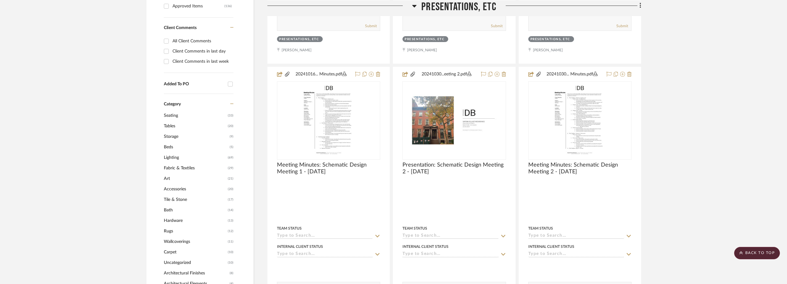
scroll to position [608, 0]
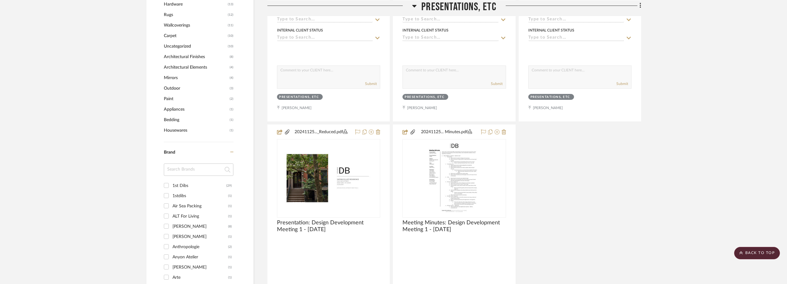
click at [173, 168] on input at bounding box center [199, 170] width 70 height 12
type input "[PERSON_NAME]"
click at [181, 185] on div "Hennepin MADE" at bounding box center [200, 186] width 56 height 10
click at [171, 185] on input "Hennepin MADE (1)" at bounding box center [166, 186] width 10 height 10
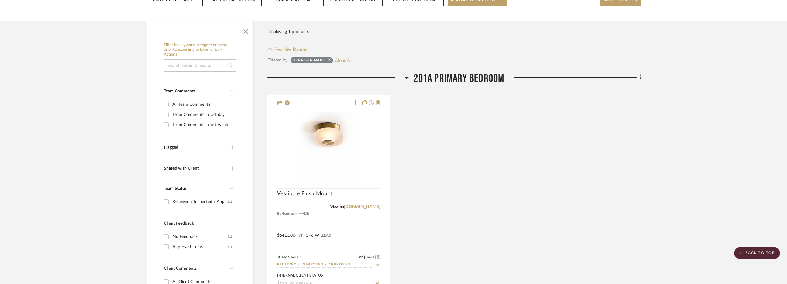
scroll to position [11, 0]
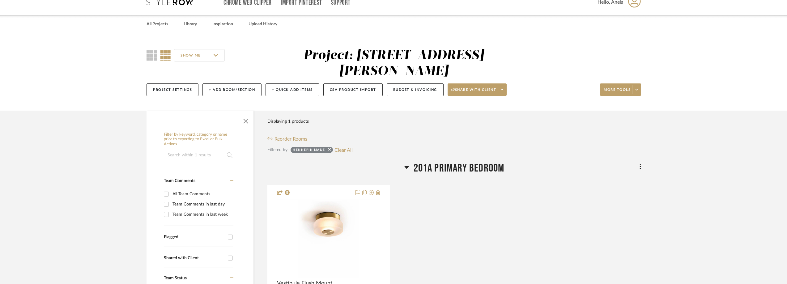
drag, startPoint x: 348, startPoint y: 148, endPoint x: 351, endPoint y: 127, distance: 20.9
click at [347, 148] on button "Clear All" at bounding box center [343, 150] width 18 height 8
checkbox input "false"
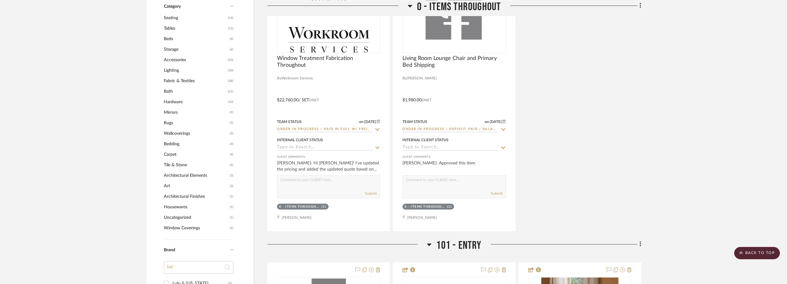
scroll to position [587, 0]
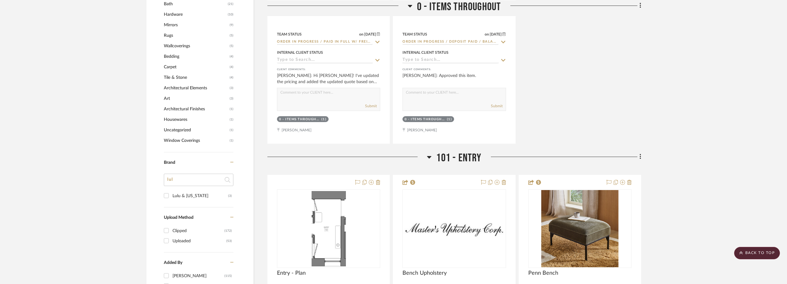
drag, startPoint x: 163, startPoint y: 178, endPoint x: 159, endPoint y: 178, distance: 4.0
click at [159, 178] on div "Filter by keyword, category or name prior to exporting to Excel or Bulk Actions…" at bounding box center [200, 23] width 107 height 943
type input "po"
click at [196, 226] on div "Pottery Barn" at bounding box center [200, 227] width 56 height 10
click at [171, 226] on input "Pottery Barn (1)" at bounding box center [166, 226] width 10 height 10
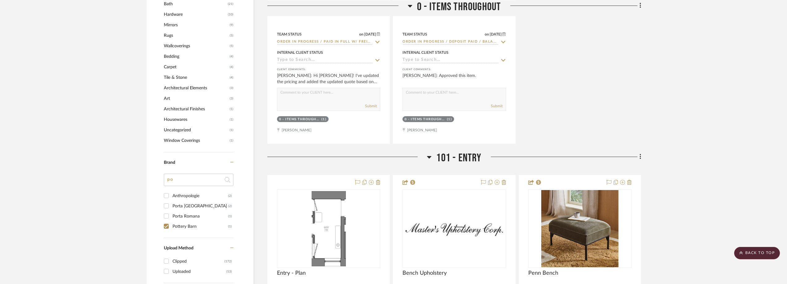
checkbox input "true"
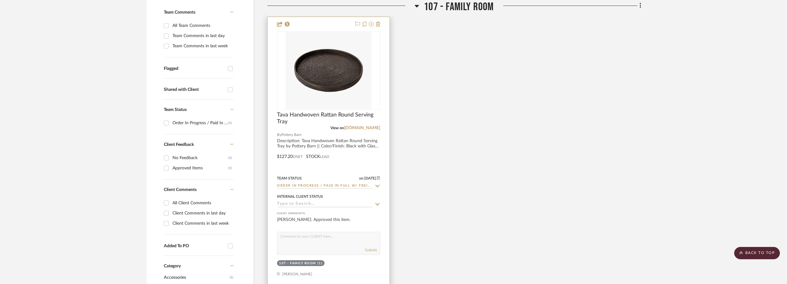
scroll to position [134, 0]
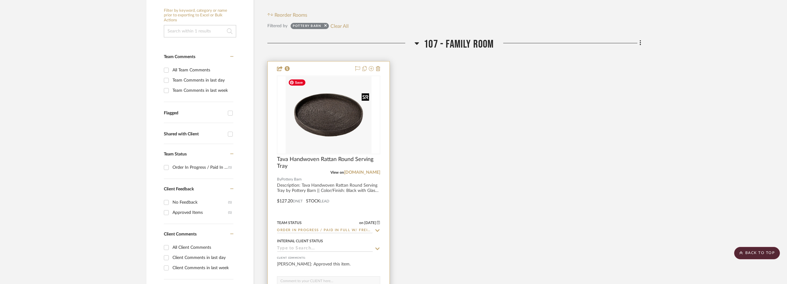
click at [333, 117] on img "0" at bounding box center [329, 114] width 86 height 77
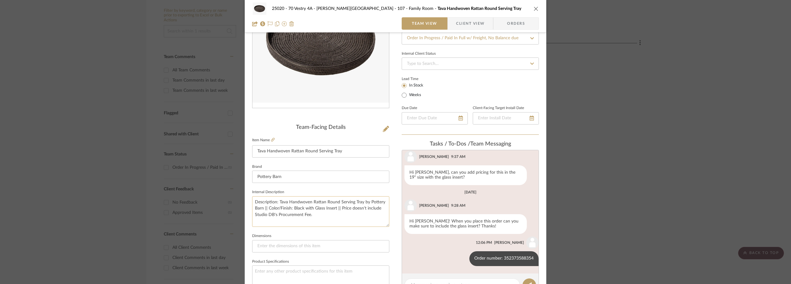
scroll to position [124, 0]
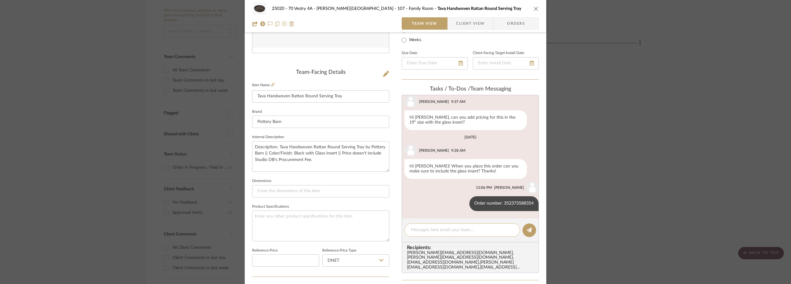
click at [424, 228] on textarea at bounding box center [462, 230] width 103 height 6
paste textarea "1Z961A8E0392318744"
click at [409, 229] on div "1Z961A8E0392318744" at bounding box center [463, 230] width 116 height 13
click at [409, 228] on div "1Z961A8E0392318744" at bounding box center [463, 230] width 116 height 13
click at [411, 228] on textarea "1Z961A8E0392318744" at bounding box center [462, 230] width 103 height 6
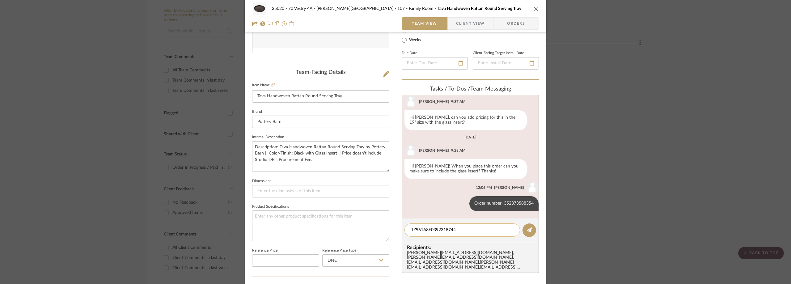
click at [416, 227] on textarea "1Z961A8E0392318744" at bounding box center [462, 230] width 103 height 6
click at [411, 229] on textarea "1Z961A8E0392318744" at bounding box center [462, 230] width 103 height 6
drag, startPoint x: 443, startPoint y: 232, endPoint x: 411, endPoint y: 226, distance: 33.0
click at [411, 226] on div "Tracking Number: 1Z961A8E0392318744" at bounding box center [463, 230] width 116 height 13
type textarea "UPS: 1Z961A8E0392318744"
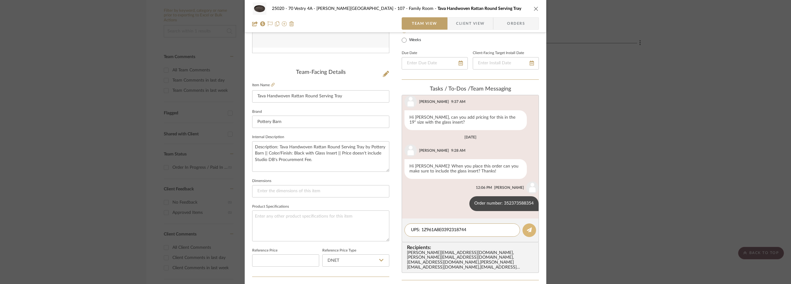
click at [523, 226] on button at bounding box center [530, 231] width 14 height 14
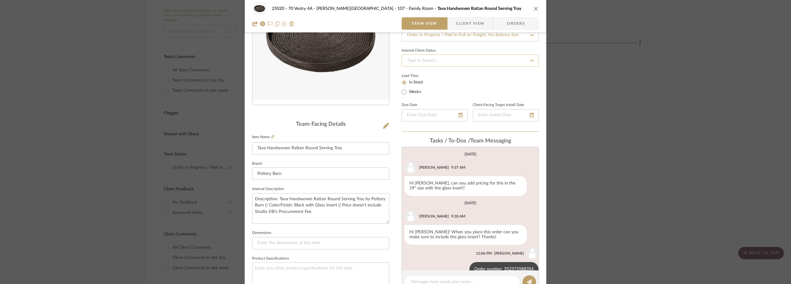
scroll to position [0, 0]
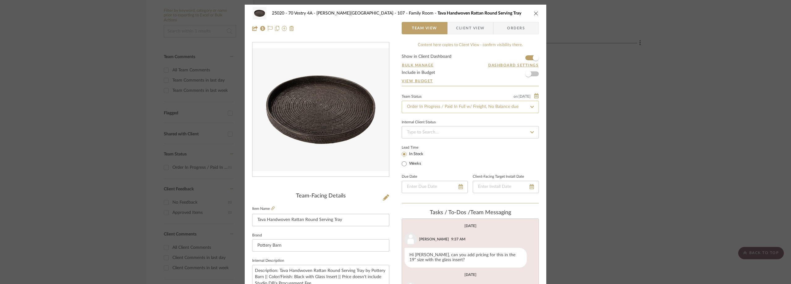
click at [444, 108] on input "Order In Progress / Paid In Full w/ Freight, No Balance due" at bounding box center [470, 107] width 137 height 12
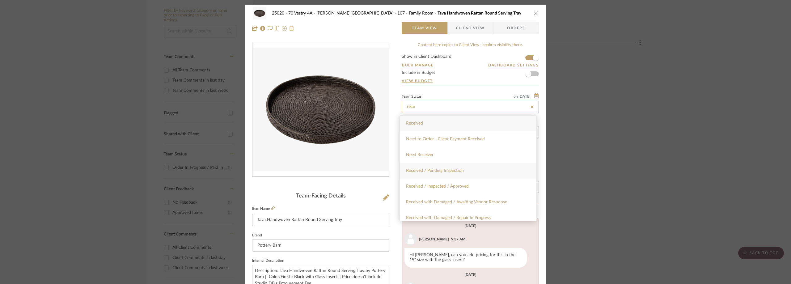
type input "rece"
drag, startPoint x: 456, startPoint y: 172, endPoint x: 456, endPoint y: 167, distance: 4.9
click at [456, 171] on span "Received / Pending Inspection" at bounding box center [435, 170] width 58 height 4
type input "[DATE]"
type input "Received / Pending Inspection"
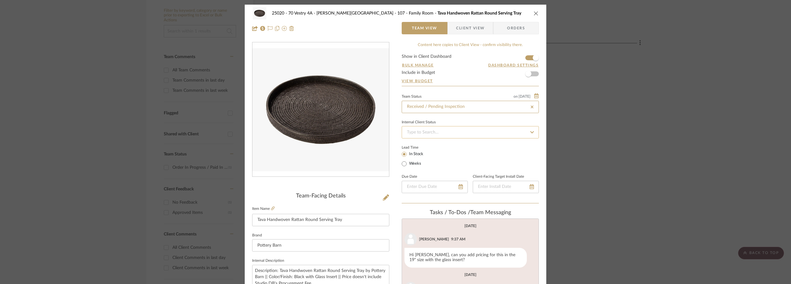
type input "[DATE]"
type input "Received / Pending Inspection"
click at [453, 151] on div "Lead Time In Stock Weeks" at bounding box center [470, 155] width 137 height 24
click at [124, 106] on div "25020 - 70 Vestry 4A - [PERSON_NAME] 107 - Family Room Tava Handwoven Rattan Ro…" at bounding box center [395, 142] width 791 height 284
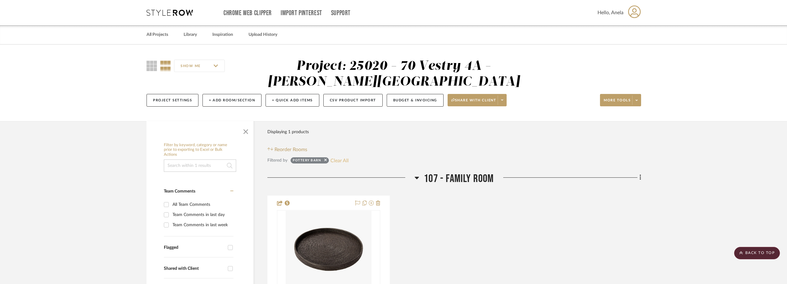
click at [345, 158] on button "Clear All" at bounding box center [339, 160] width 18 height 8
checkbox input "false"
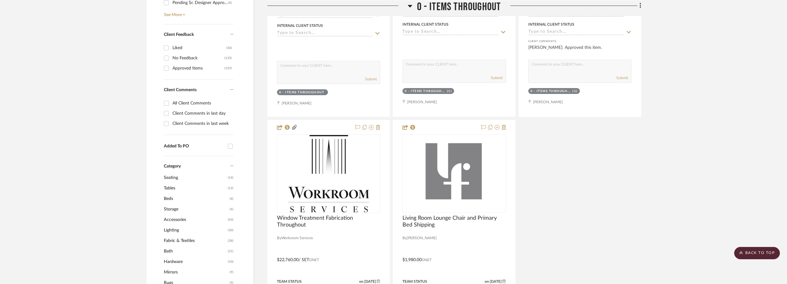
scroll to position [556, 0]
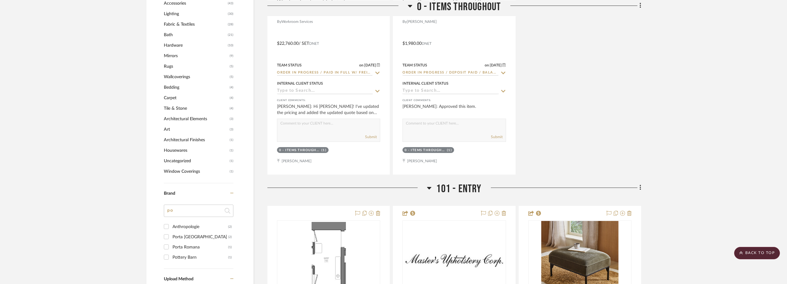
click at [184, 207] on input "po" at bounding box center [199, 211] width 70 height 12
click at [185, 237] on div "Porta [GEOGRAPHIC_DATA]" at bounding box center [200, 237] width 56 height 10
click at [171, 237] on input "Porta NYC (2)" at bounding box center [166, 237] width 10 height 10
checkbox input "true"
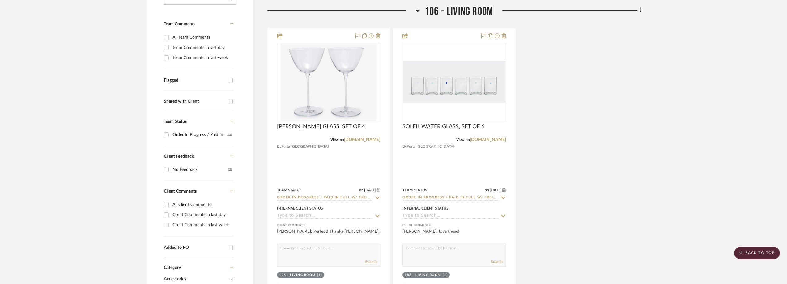
scroll to position [165, 0]
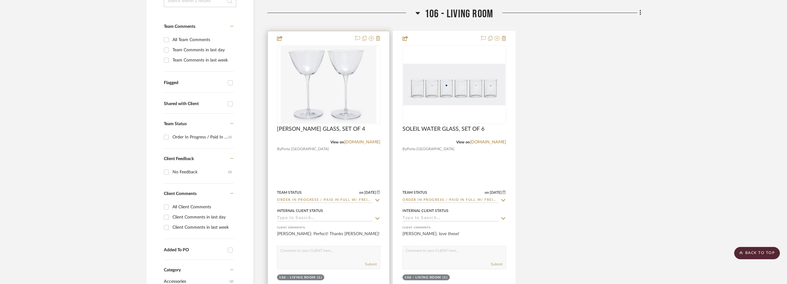
click at [378, 201] on icon at bounding box center [378, 200] width 4 height 2
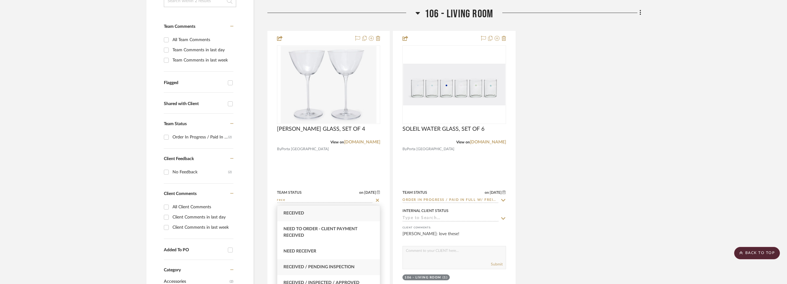
type input "rece"
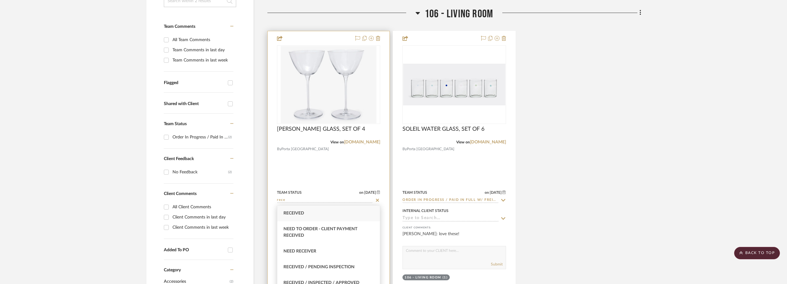
click at [345, 261] on div "Received / Pending Inspection" at bounding box center [328, 267] width 103 height 16
type input "[DATE]"
type input "Received / Pending Inspection"
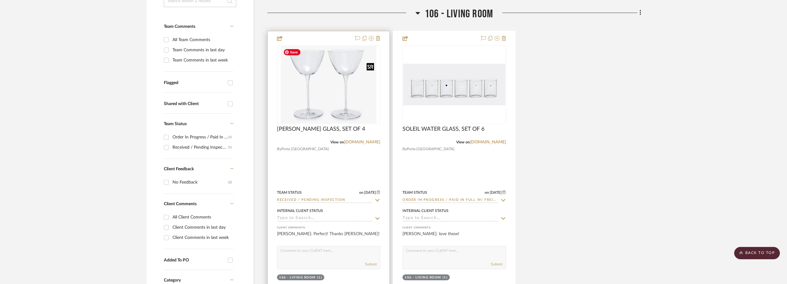
click at [318, 89] on img "0" at bounding box center [329, 84] width 96 height 77
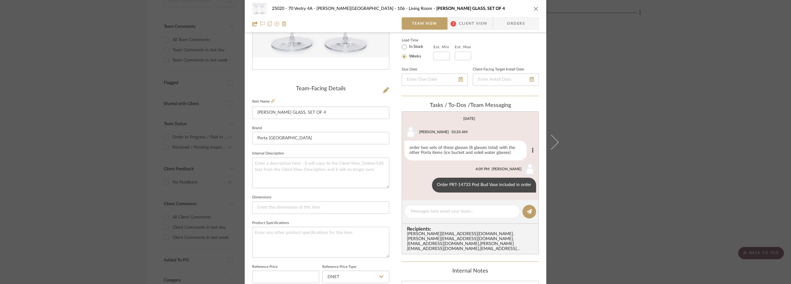
scroll to position [155, 0]
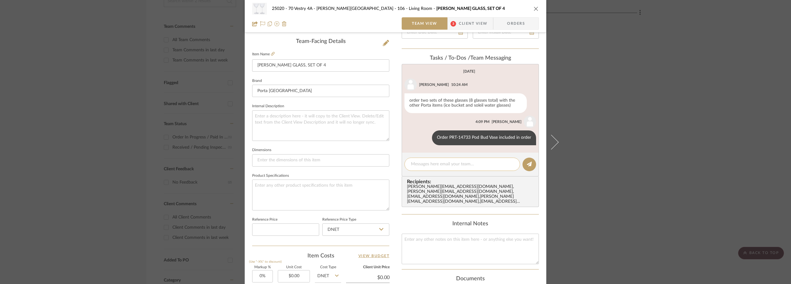
click at [421, 163] on textarea at bounding box center [462, 164] width 103 height 6
paste textarea "UPS tracking number: 1ZA721720394205321"
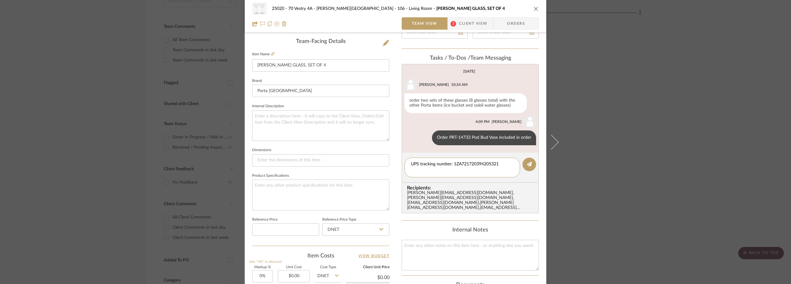
paste textarea "Delivered [DATE]"
drag, startPoint x: 452, startPoint y: 173, endPoint x: 396, endPoint y: 158, distance: 58.0
click at [396, 158] on div "25020 - 70 Vestry 4A - [PERSON_NAME] 106 - Living Room [PERSON_NAME] GLASS, SET…" at bounding box center [396, 135] width 302 height 571
click at [477, 168] on textarea "UPS tracking number: 1ZA721720394205321 Delivered [DATE]" at bounding box center [462, 167] width 103 height 13
type textarea "UPS tracking number: 1ZA721720394205321 Delivered [DATE]"
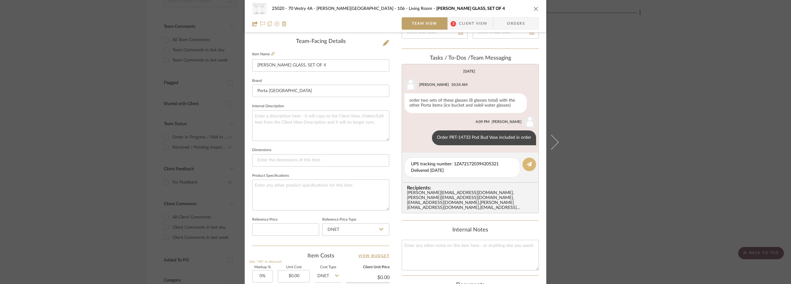
click at [529, 163] on icon at bounding box center [529, 164] width 5 height 5
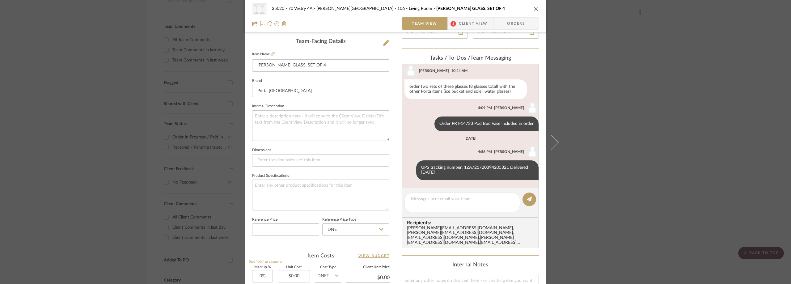
click at [610, 129] on div "25020 - 70 Vestry 4A - [PERSON_NAME] 106 - Living Room [PERSON_NAME] GLASS, SET…" at bounding box center [395, 142] width 791 height 284
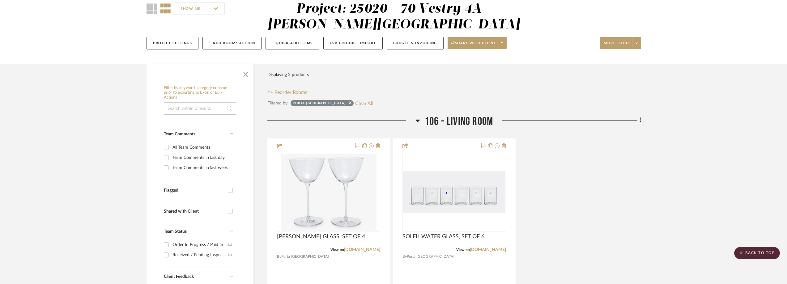
scroll to position [41, 0]
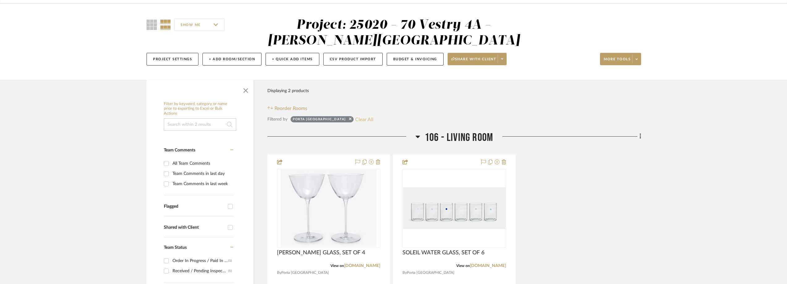
click at [355, 120] on button "Clear All" at bounding box center [364, 119] width 18 height 8
checkbox input "false"
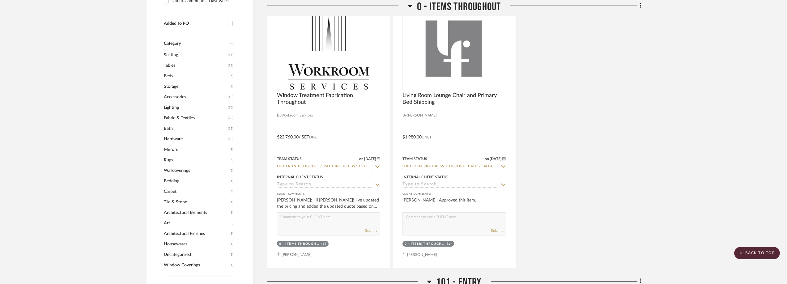
scroll to position [505, 0]
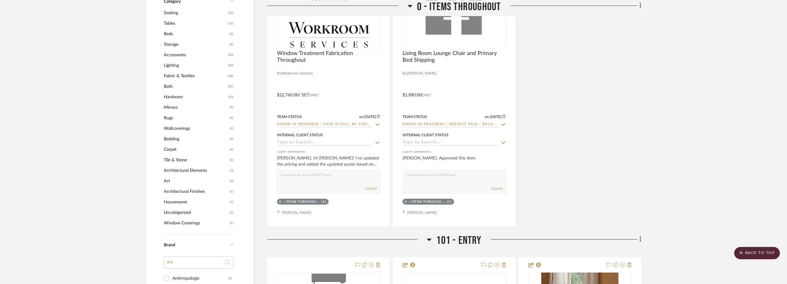
click at [193, 260] on input "po" at bounding box center [199, 262] width 70 height 12
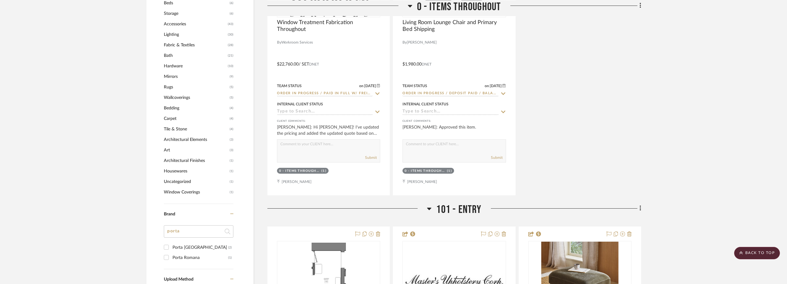
type input "porta"
click at [197, 257] on div "Porta Romana" at bounding box center [200, 258] width 56 height 10
click at [171, 257] on input "Porta Romana (1)" at bounding box center [166, 258] width 10 height 10
checkbox input "true"
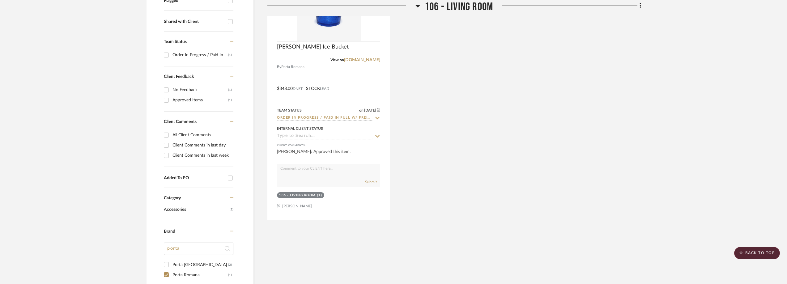
scroll to position [123, 0]
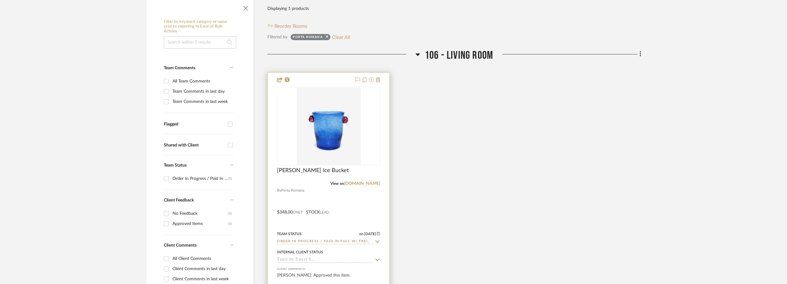
click at [377, 240] on icon at bounding box center [378, 241] width 6 height 5
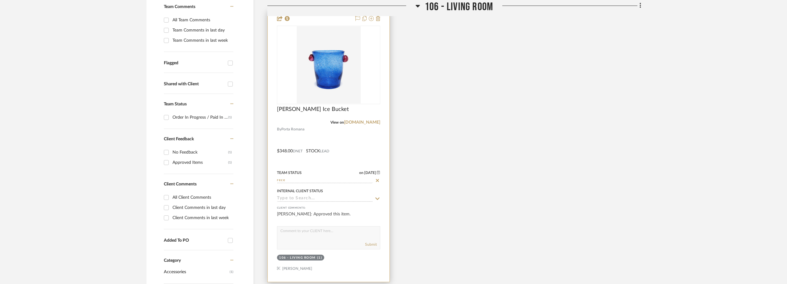
scroll to position [185, 0]
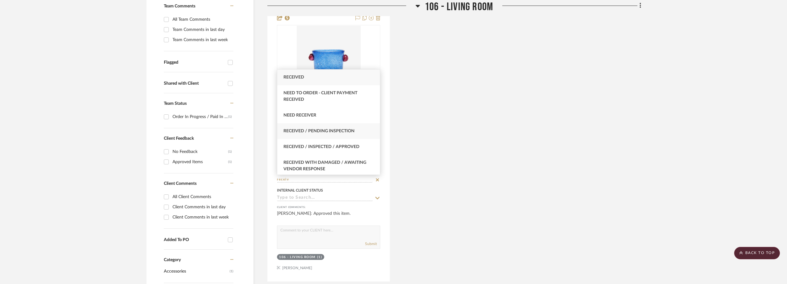
type input "receiv"
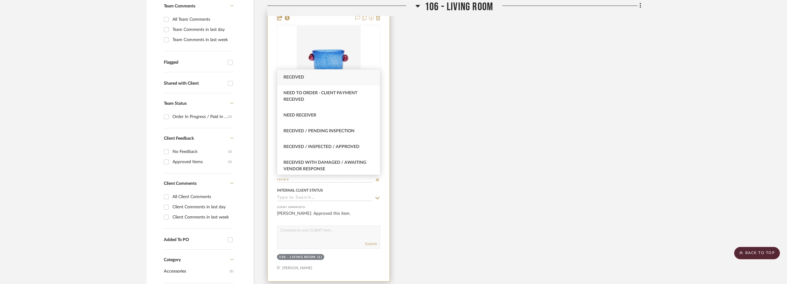
click at [347, 131] on span "Received / Pending Inspection" at bounding box center [318, 131] width 71 height 4
type input "[DATE]"
type input "Received / Pending Inspection"
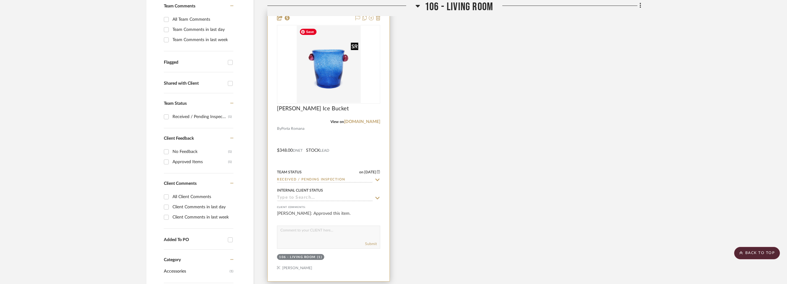
click at [335, 82] on img "0" at bounding box center [329, 64] width 64 height 77
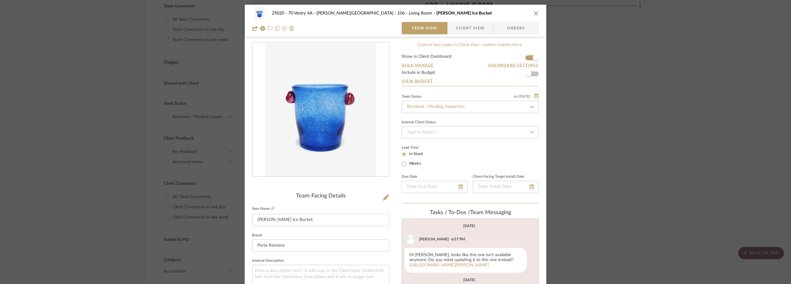
scroll to position [93, 0]
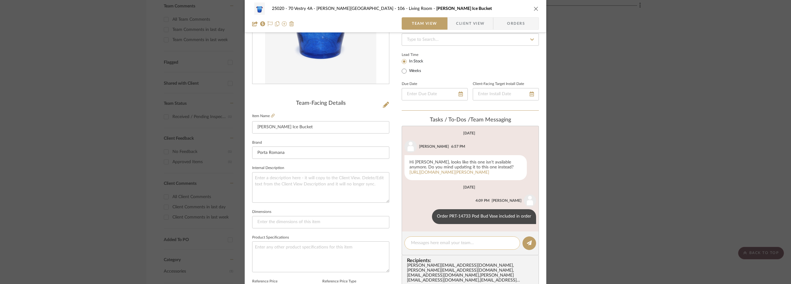
click at [440, 241] on textarea at bounding box center [462, 243] width 103 height 6
paste textarea "UPS tracking number: 1ZA721720394205321 Delivered [DATE]"
type textarea "UPS tracking number: 1ZA721720394205321 Delivered [DATE] Pod Bud Vase Delivered…"
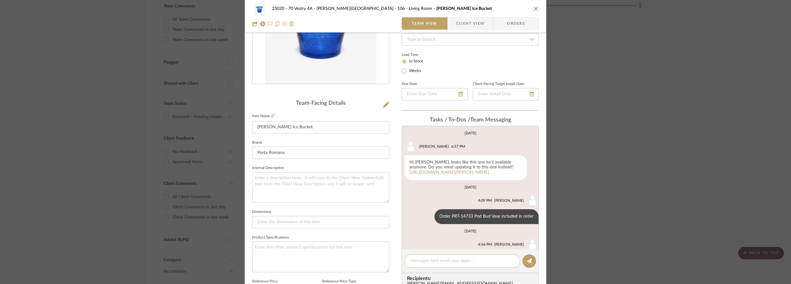
scroll to position [31, 0]
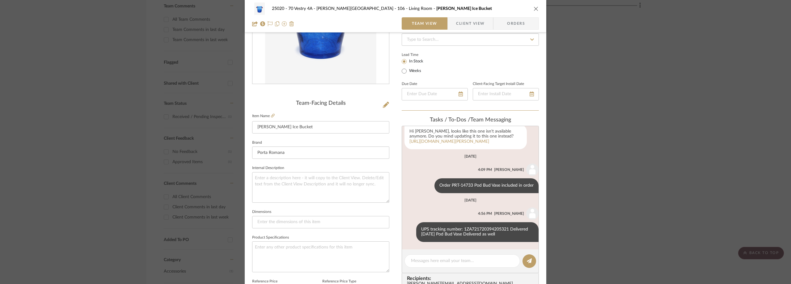
click at [41, 113] on div "25020 - 70 Vestry 4A - [PERSON_NAME] 106 - Living Room [PERSON_NAME] Ice Bucket…" at bounding box center [395, 142] width 791 height 284
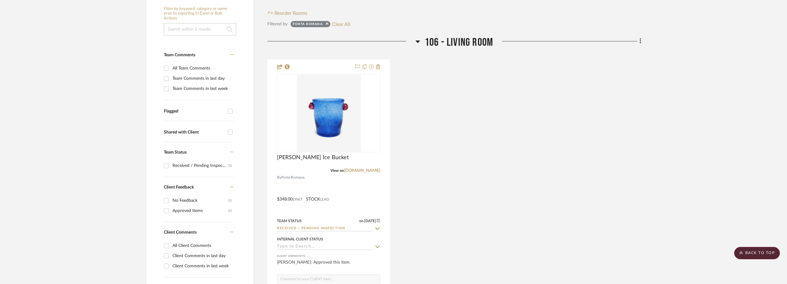
scroll to position [0, 0]
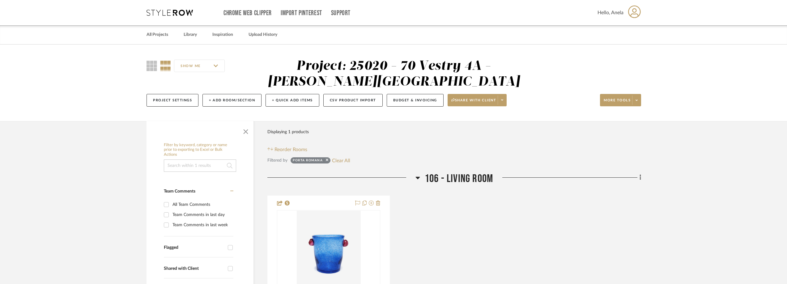
drag, startPoint x: 342, startPoint y: 158, endPoint x: 333, endPoint y: 155, distance: 9.2
click at [342, 158] on button "Clear All" at bounding box center [341, 160] width 18 height 8
checkbox input "false"
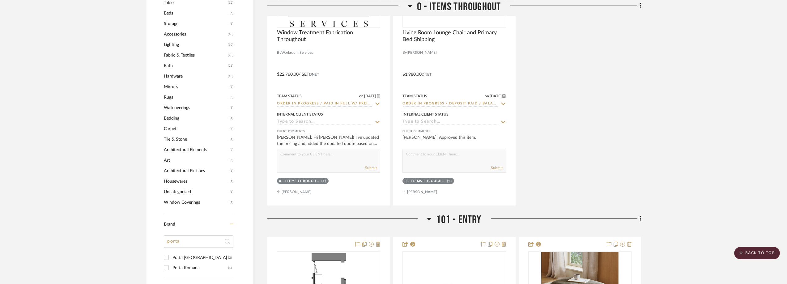
scroll to position [680, 0]
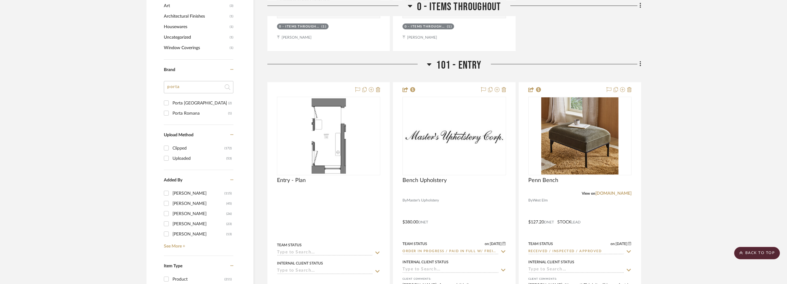
drag, startPoint x: 182, startPoint y: 90, endPoint x: 161, endPoint y: 85, distance: 21.2
type input "haw"
click at [179, 104] on div "[PERSON_NAME] [US_STATE]" at bounding box center [200, 103] width 56 height 10
click at [171, 104] on input "[PERSON_NAME] [US_STATE] (5)" at bounding box center [166, 103] width 10 height 10
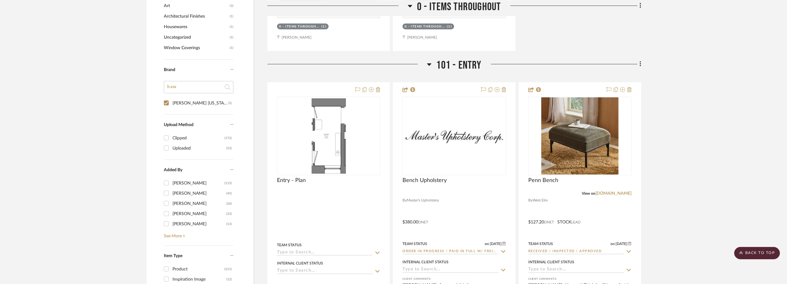
checkbox input "true"
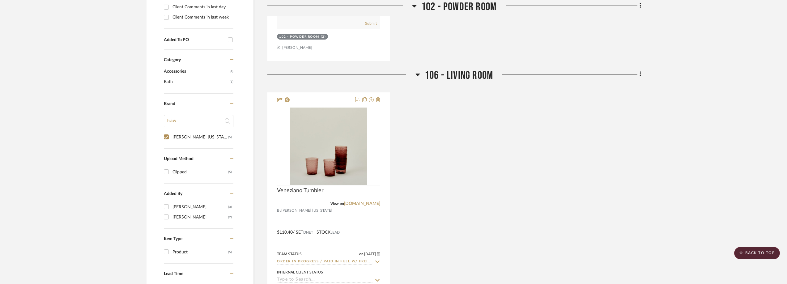
scroll to position [454, 0]
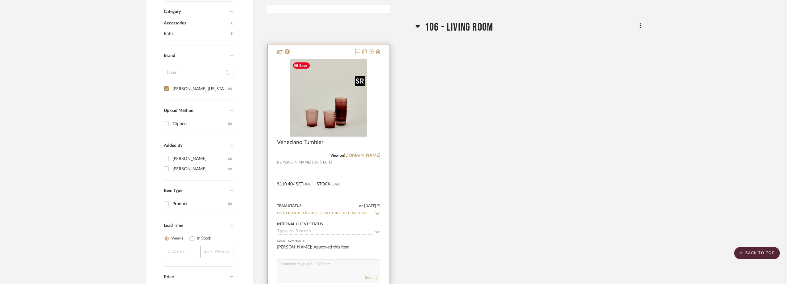
click at [341, 113] on img "0" at bounding box center [328, 97] width 77 height 77
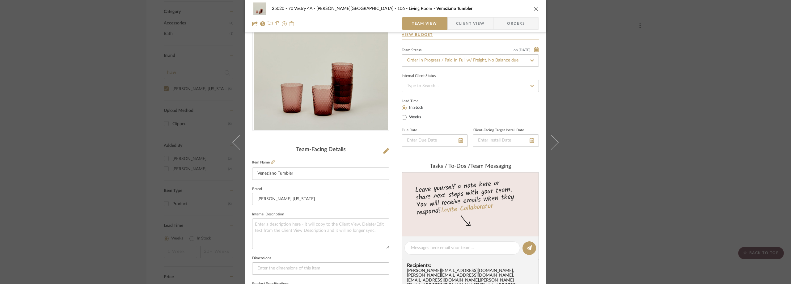
scroll to position [0, 0]
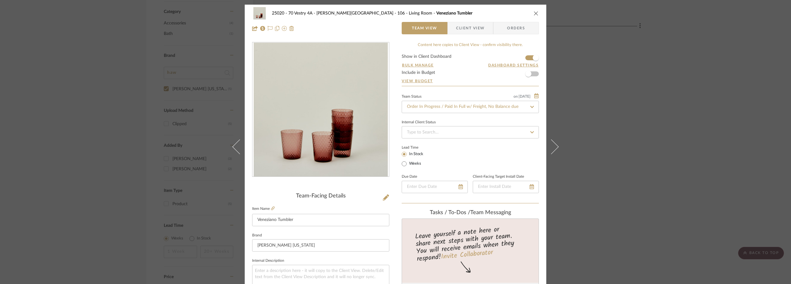
click at [456, 24] on span "Client View" at bounding box center [470, 28] width 28 height 12
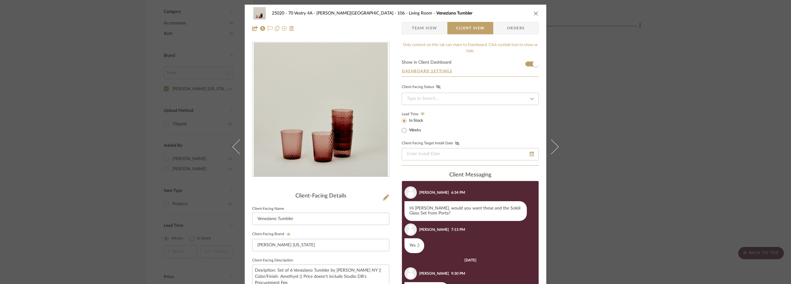
scroll to position [93, 0]
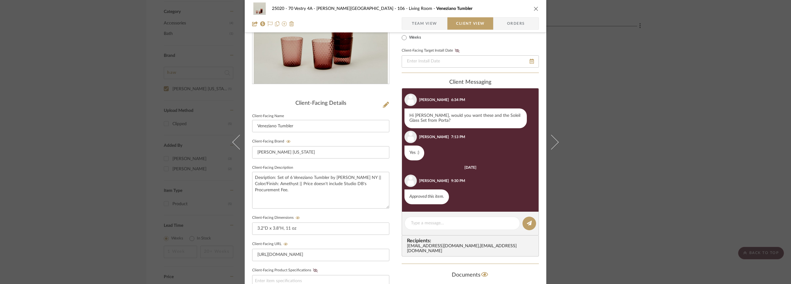
click at [435, 23] on span "Team View" at bounding box center [424, 23] width 25 height 12
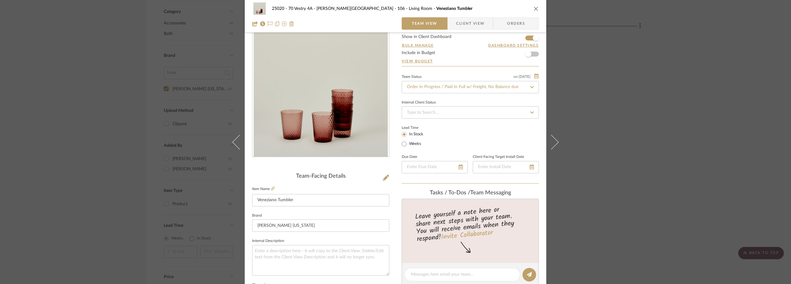
scroll to position [0, 0]
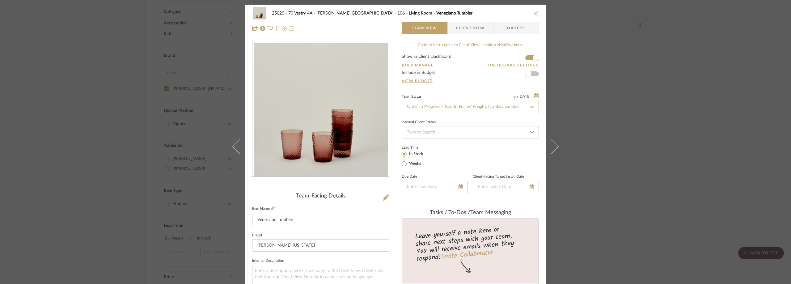
click at [431, 103] on input "Order In Progress / Paid In Full w/ Freight, No Balance due" at bounding box center [470, 107] width 137 height 12
type input "shipped"
click at [449, 138] on div "Shipped / In Transit" at bounding box center [468, 139] width 137 height 16
type input "9/3/2025"
type input "Shipped / In Transit"
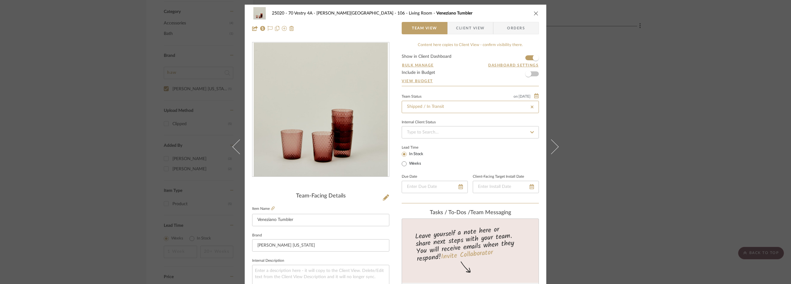
type input "9/3/2025"
type input "Shipped / In Transit"
click at [448, 155] on div "Lead Time In Stock Weeks" at bounding box center [470, 155] width 137 height 24
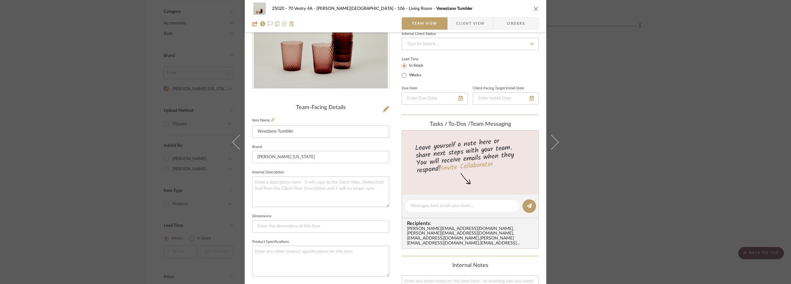
scroll to position [155, 0]
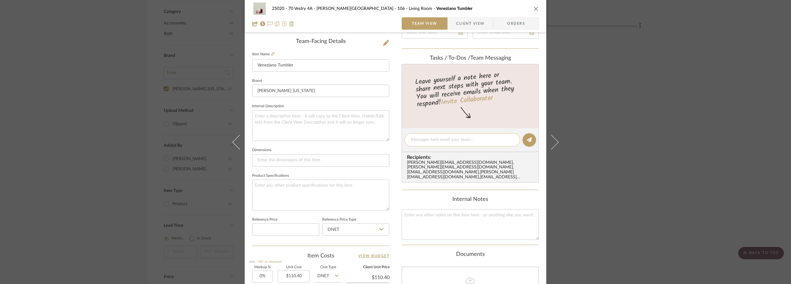
click at [432, 140] on textarea at bounding box center [462, 140] width 103 height 6
paste textarea "USPS 9434650899562026873567"
paste textarea "Expected Sep 5"
type textarea "USPS 9434650899562026873567Expected Sep 5"
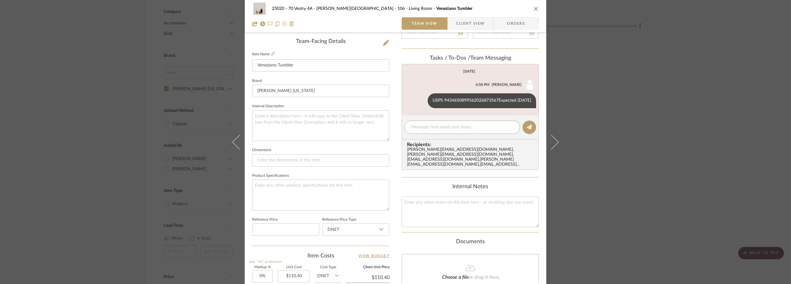
click at [593, 92] on div "25020 - 70 Vestry 4A - Grant-Stanleigh 106 - Living Room Veneziano Tumbler Team…" at bounding box center [395, 142] width 791 height 284
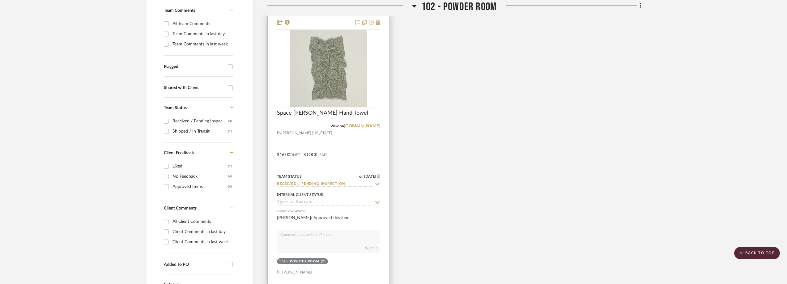
scroll to position [52, 0]
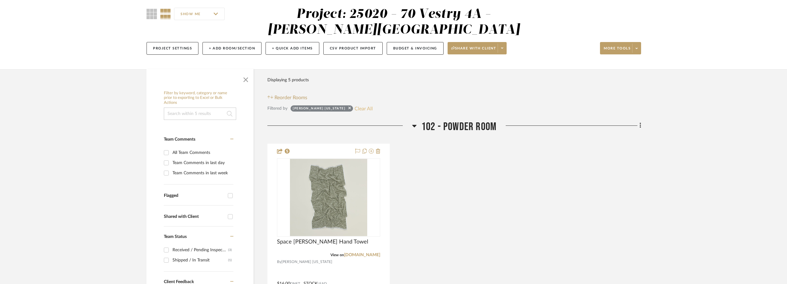
click at [355, 104] on button "Clear All" at bounding box center [364, 108] width 18 height 8
checkbox input "false"
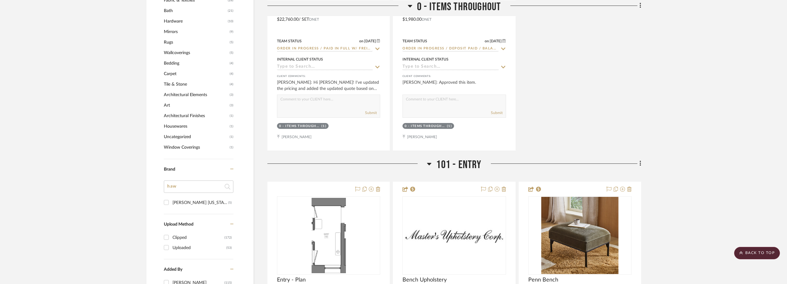
scroll to position [670, 0]
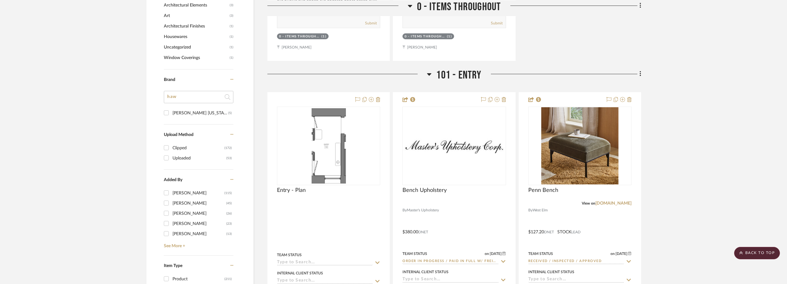
drag, startPoint x: 192, startPoint y: 101, endPoint x: 165, endPoint y: 101, distance: 26.9
click at [165, 101] on input "haw" at bounding box center [199, 97] width 70 height 12
type input "wes"
click at [178, 120] on div "West Elm" at bounding box center [199, 123] width 54 height 10
click at [171, 120] on input "West Elm (20)" at bounding box center [166, 123] width 10 height 10
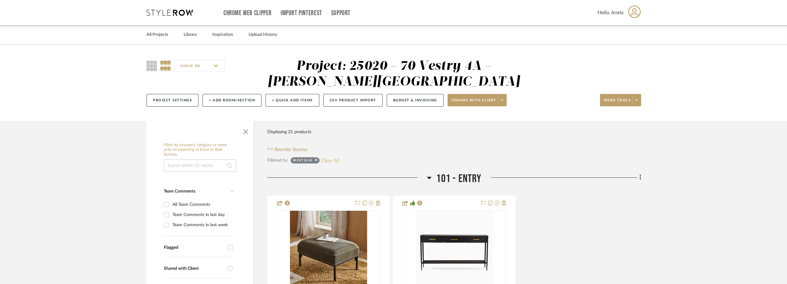
click at [334, 159] on button "Clear All" at bounding box center [330, 160] width 18 height 8
checkbox input "false"
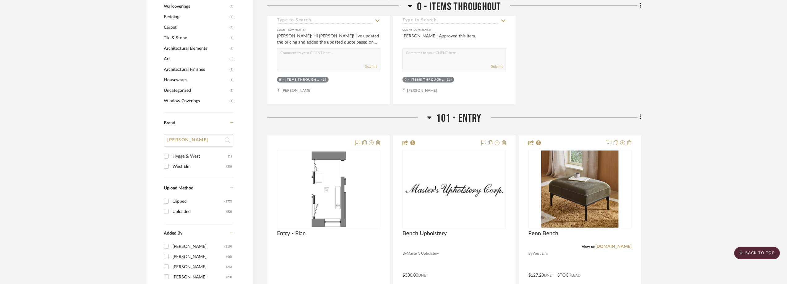
scroll to position [649, 0]
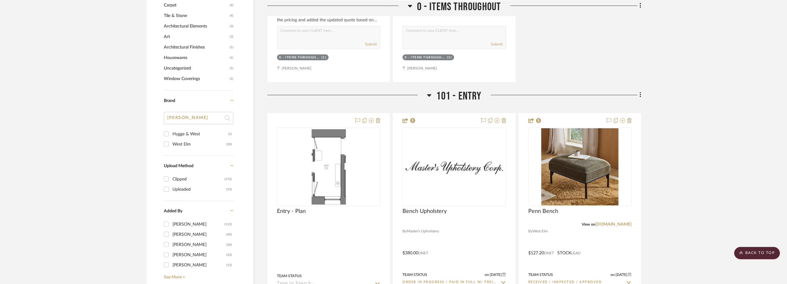
click at [184, 119] on input "wes" at bounding box center [199, 118] width 70 height 12
type input "we"
type input "monte"
click at [199, 131] on div "Monte" at bounding box center [200, 134] width 56 height 10
click at [171, 131] on input "Monte (1)" at bounding box center [166, 134] width 10 height 10
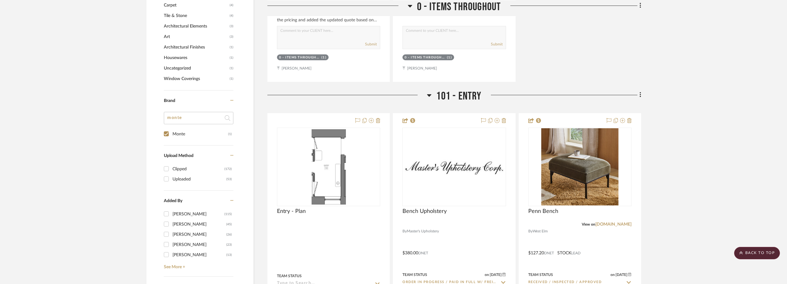
checkbox input "true"
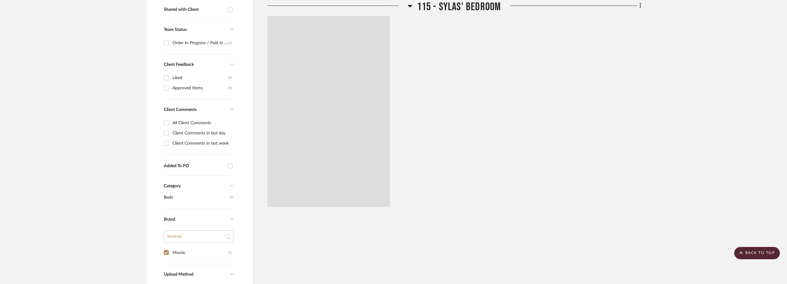
scroll to position [196, 0]
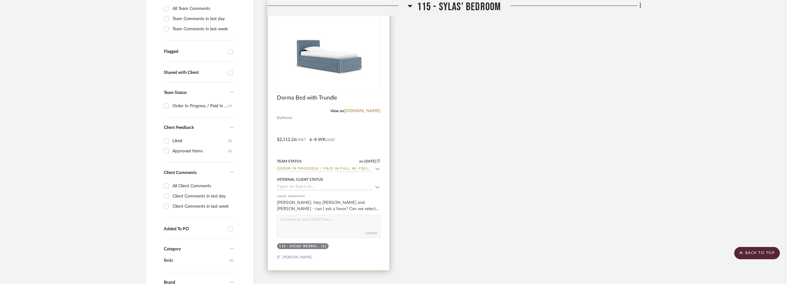
click at [378, 168] on icon at bounding box center [378, 169] width 6 height 5
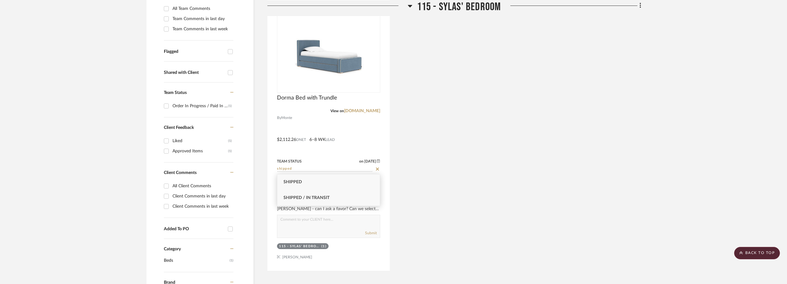
type input "shipped"
click at [356, 195] on div "Shipped / In Transit" at bounding box center [328, 198] width 103 height 16
type input "9/3/2025"
type input "Shipped / In Transit"
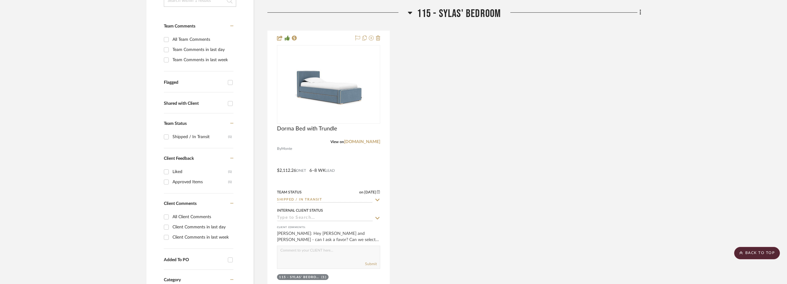
scroll to position [11, 0]
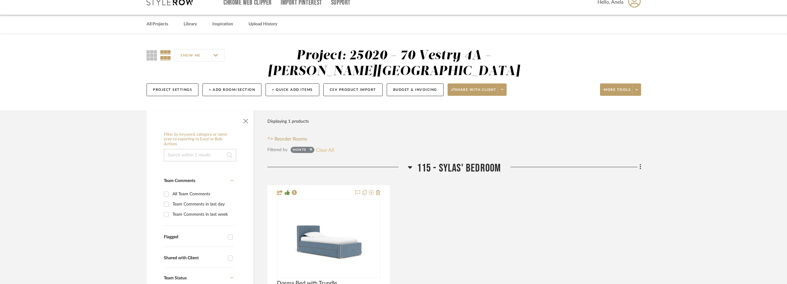
click at [330, 147] on button "Clear All" at bounding box center [325, 150] width 18 height 8
checkbox input "false"
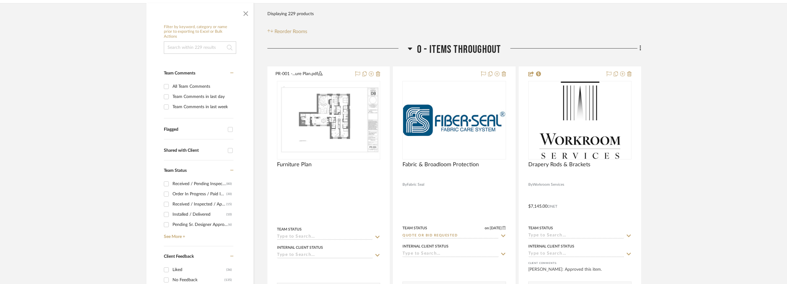
scroll to position [165, 0]
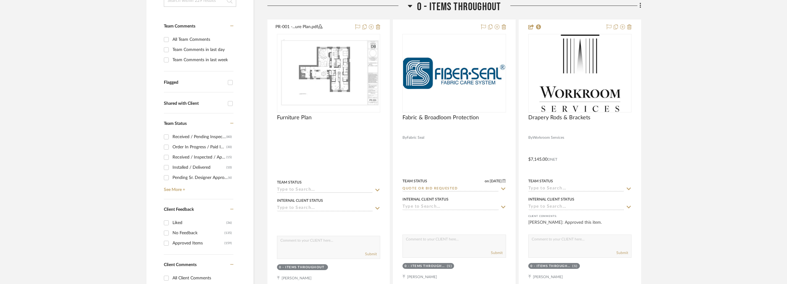
click at [179, 147] on div "Order In Progress / Paid In Full w/ Freight, No Balance due" at bounding box center [199, 147] width 54 height 10
click at [171, 147] on input "Order In Progress / Paid In Full w/ Freight, No Balance due (30)" at bounding box center [166, 147] width 10 height 10
checkbox input "true"
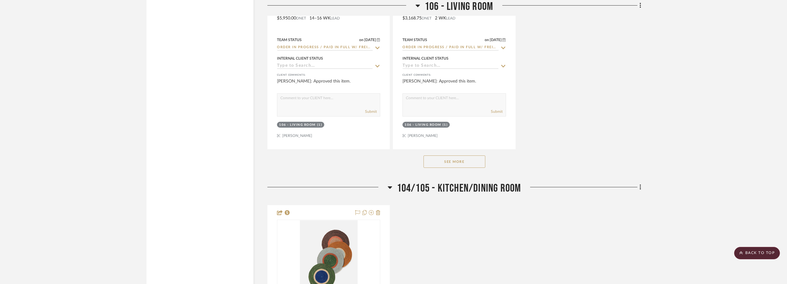
scroll to position [1711, 0]
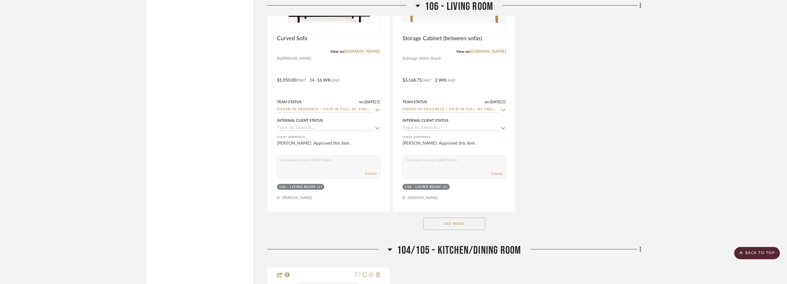
click at [470, 225] on button "See More" at bounding box center [455, 224] width 62 height 12
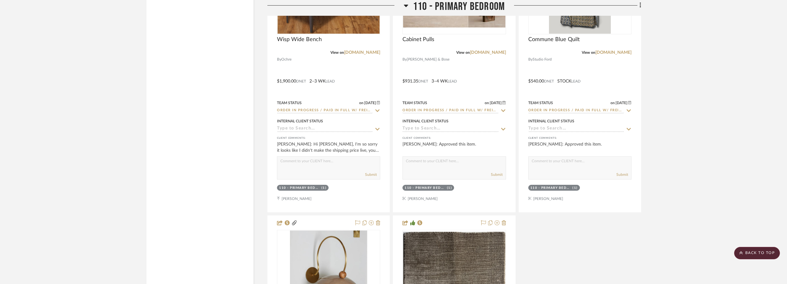
scroll to position [2576, 0]
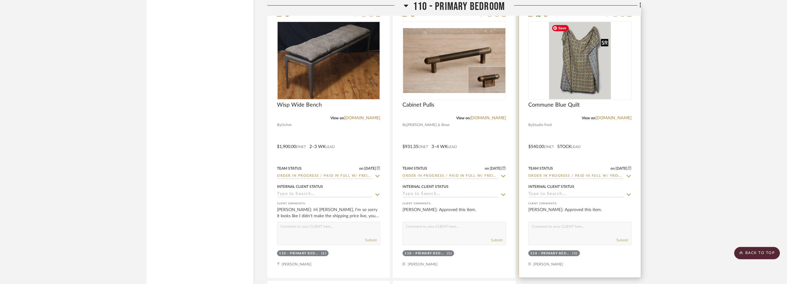
click at [574, 91] on img "0" at bounding box center [580, 60] width 62 height 77
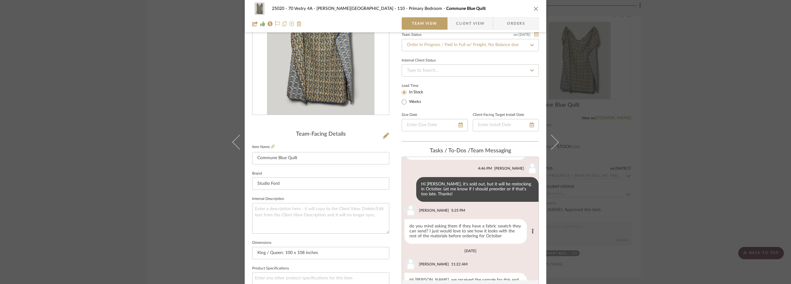
scroll to position [101, 0]
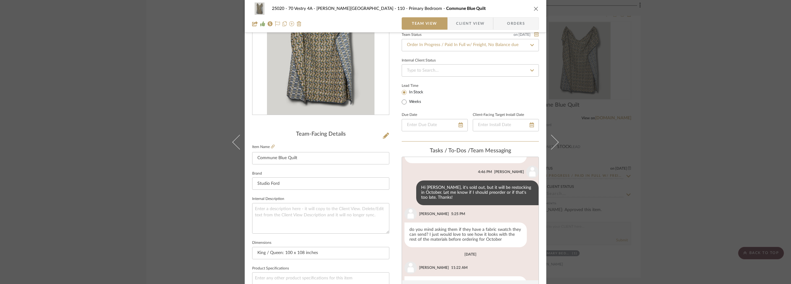
click at [760, 117] on div "25020 - 70 Vestry 4A - Grant-Stanleigh 110 - Primary Bedroom Commune Blue Quilt…" at bounding box center [395, 142] width 791 height 284
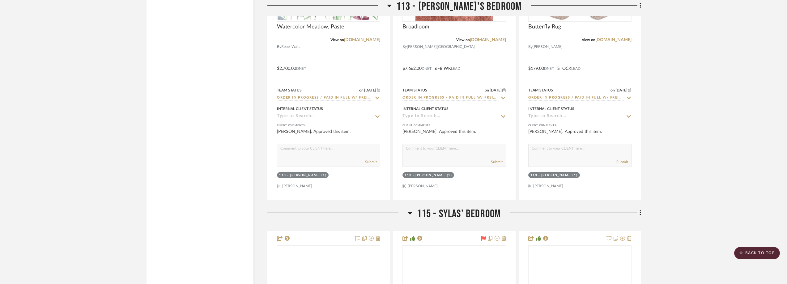
scroll to position [3937, 0]
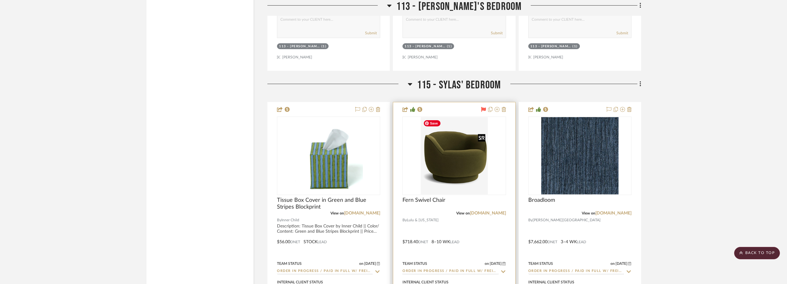
click at [0, 0] on img at bounding box center [0, 0] width 0 height 0
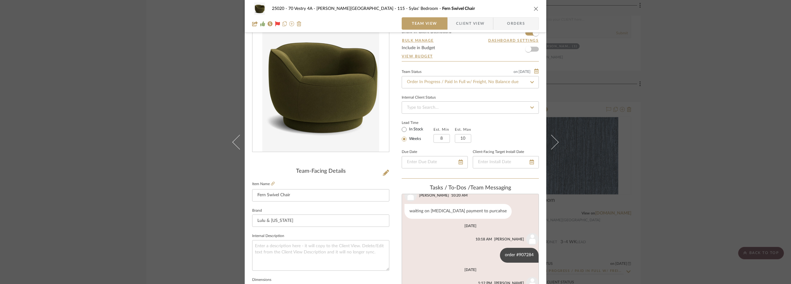
scroll to position [118, 0]
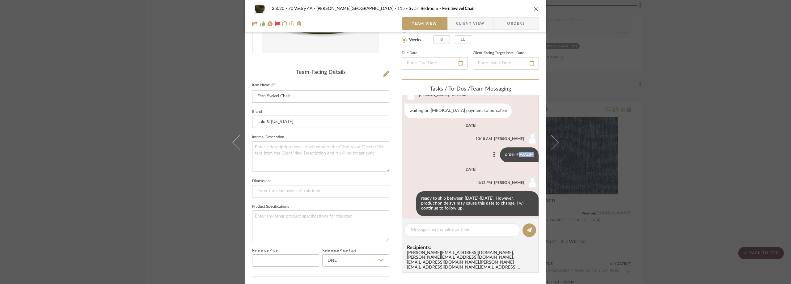
drag, startPoint x: 513, startPoint y: 151, endPoint x: 529, endPoint y: 150, distance: 16.1
click at [529, 150] on div "order #907284" at bounding box center [519, 154] width 39 height 15
copy div "907284"
click at [432, 228] on textarea at bounding box center [462, 230] width 103 height 6
type textarea "H"
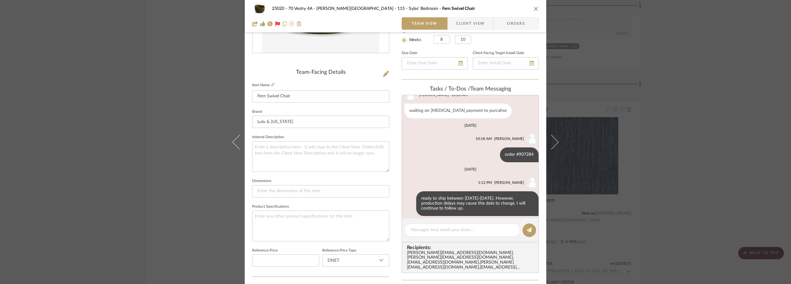
click at [160, 96] on div "25020 - 70 Vestry 4A - Grant-Stanleigh 115 - Sylas' Bedroom Fern Swivel Chair T…" at bounding box center [395, 142] width 791 height 284
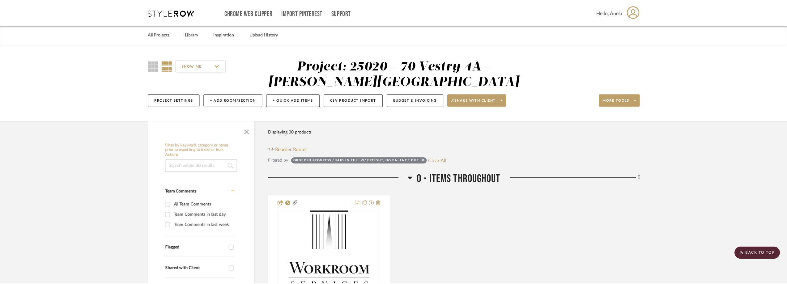
scroll to position [3937, 0]
